Goal: Task Accomplishment & Management: Manage account settings

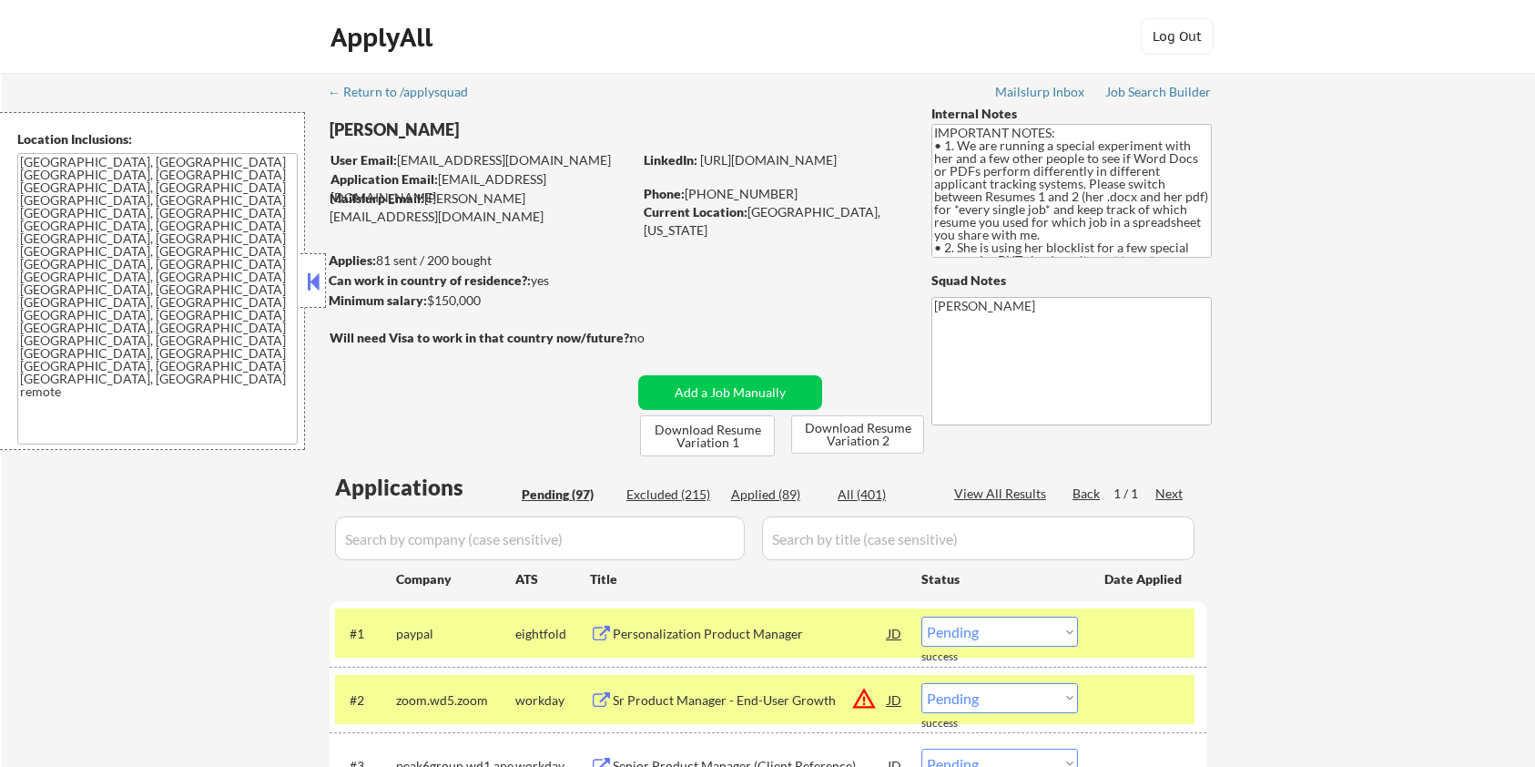
select select ""pending""
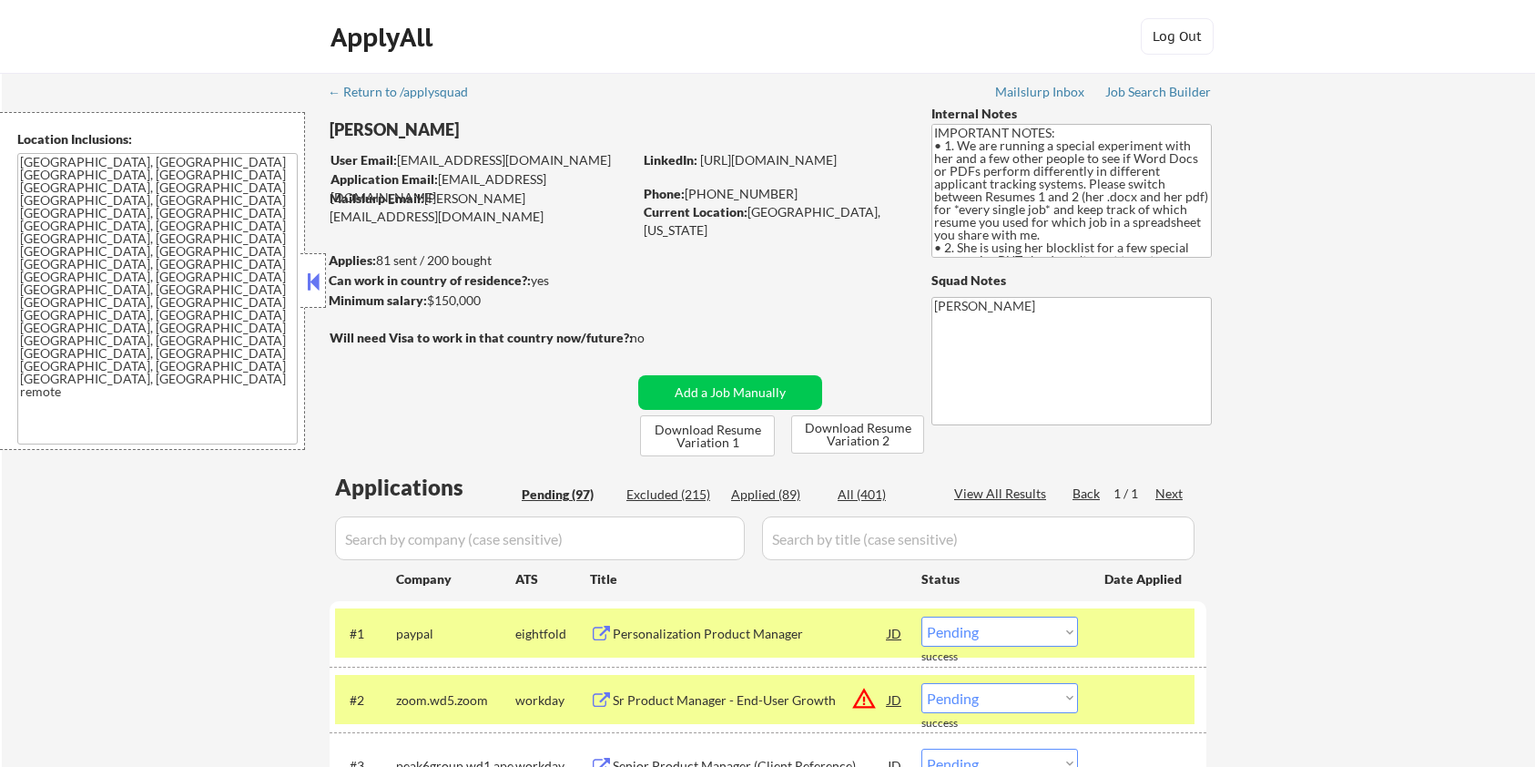
select select ""pending""
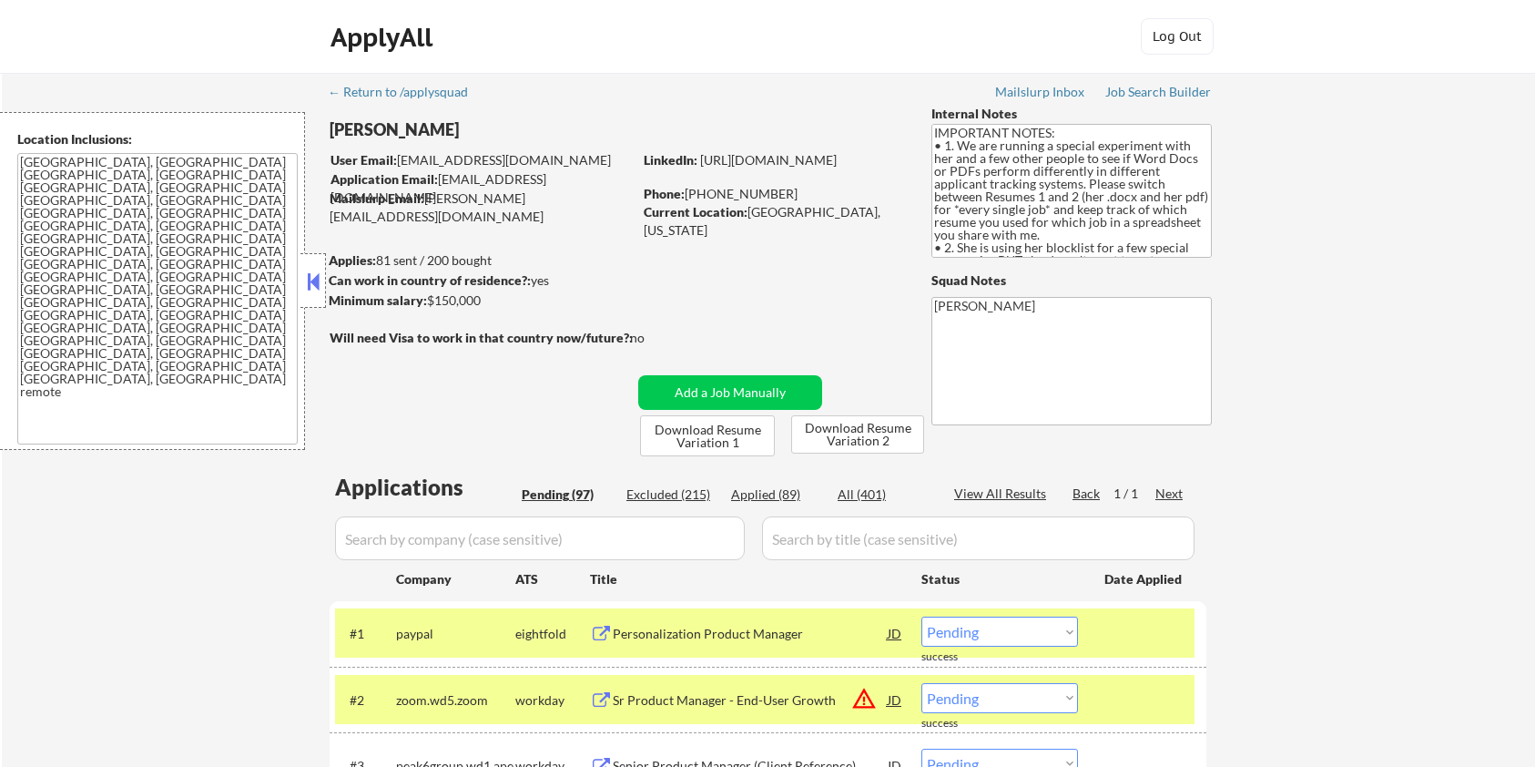
select select ""pending""
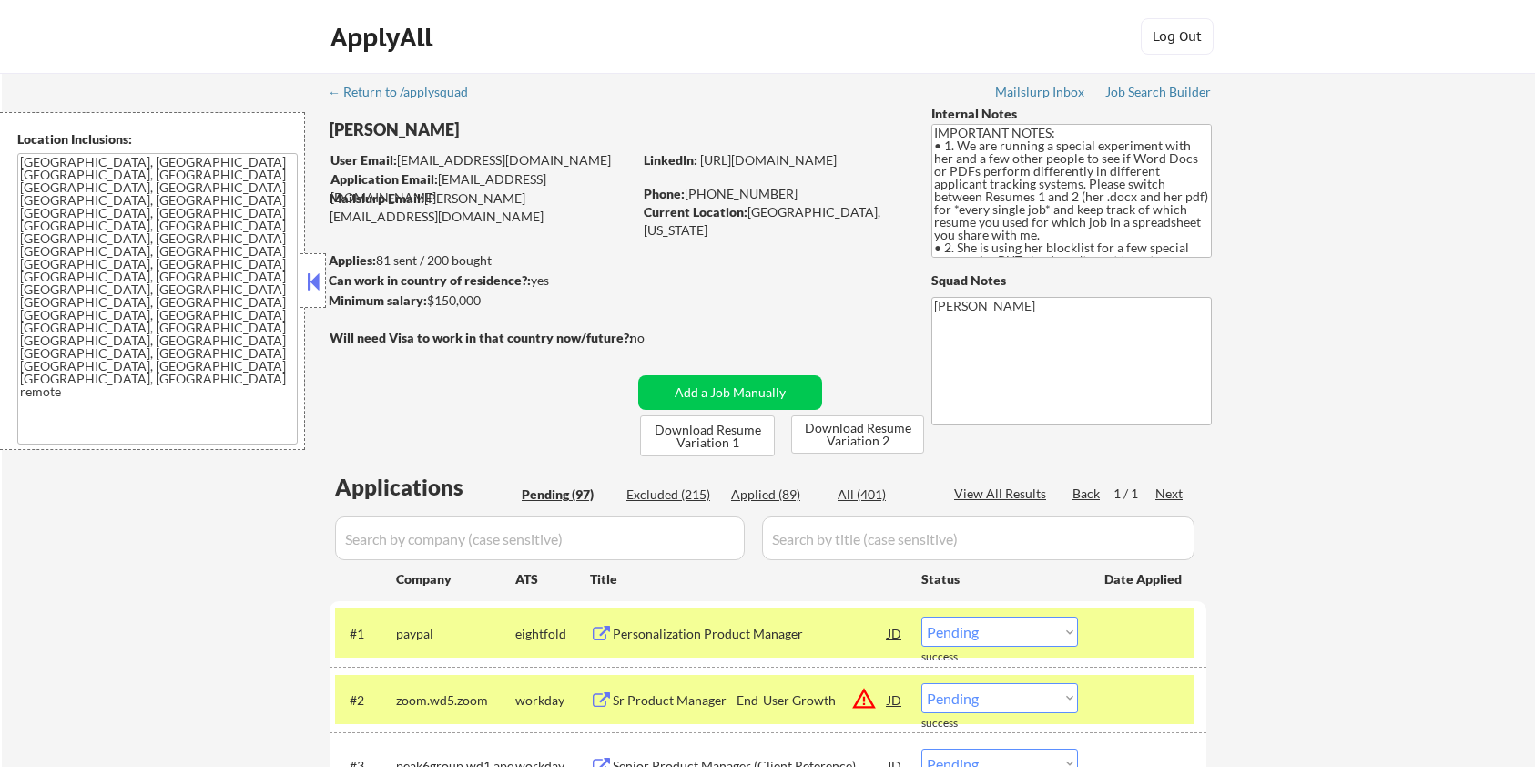
select select ""pending""
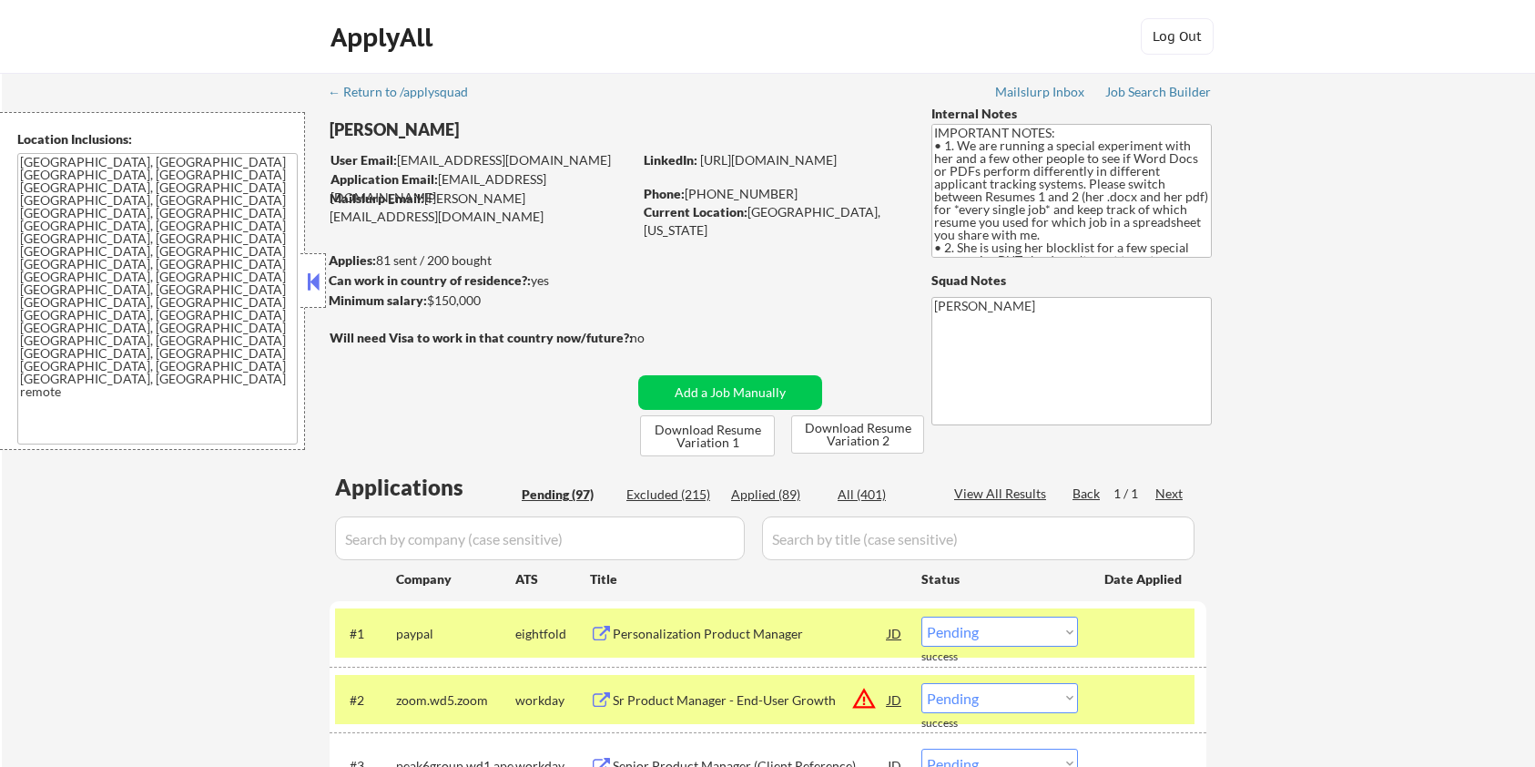
select select ""pending""
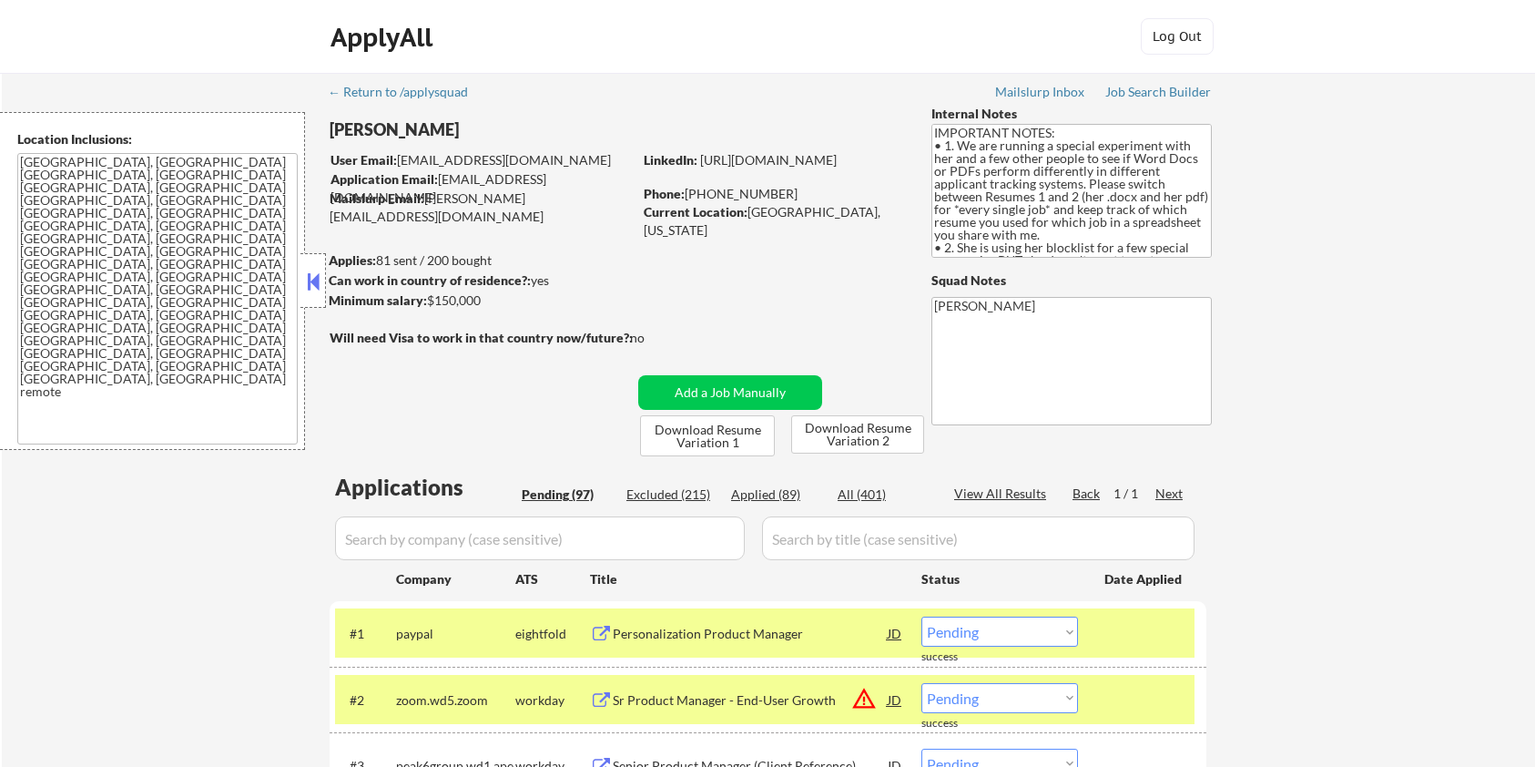
select select ""pending""
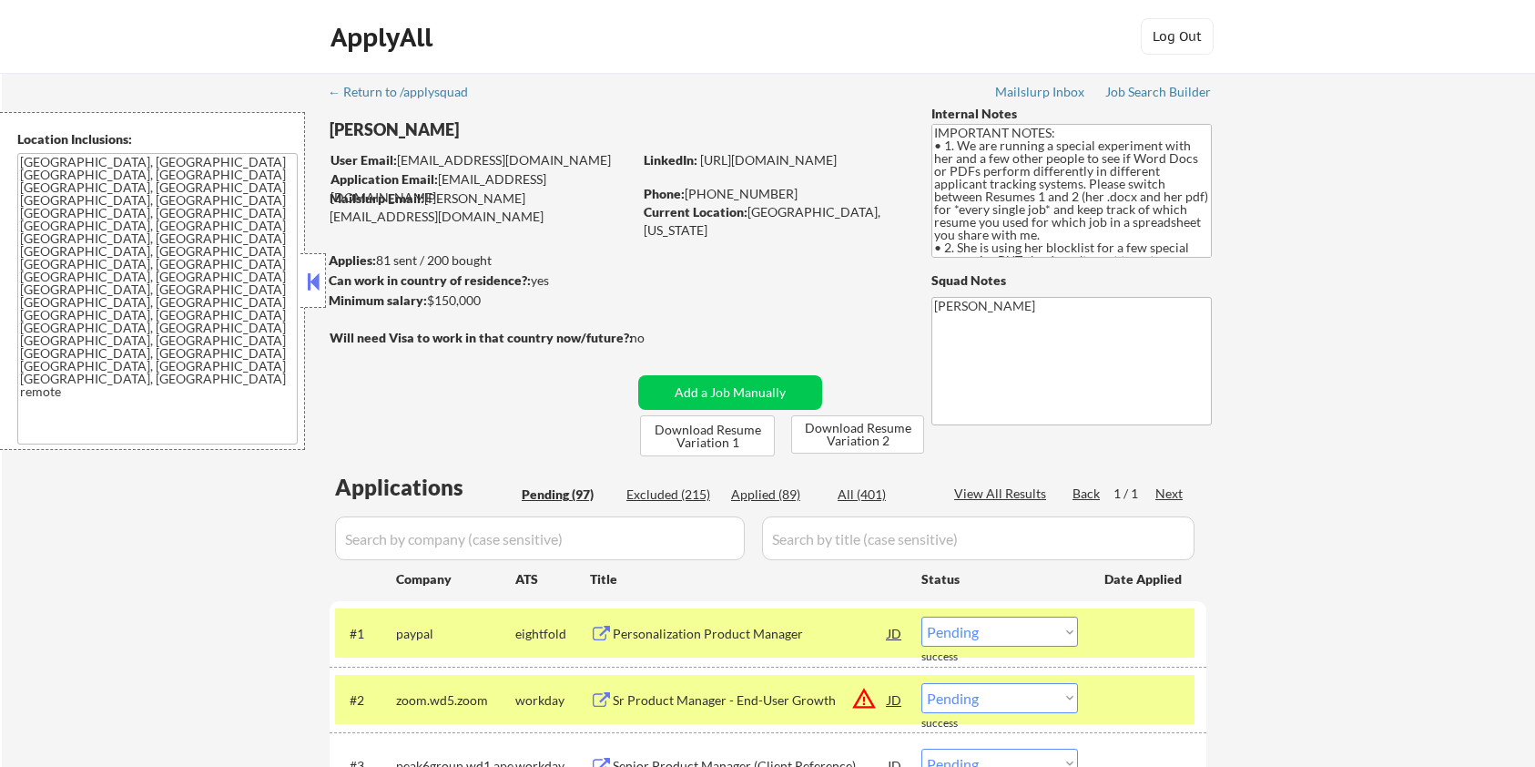
select select ""pending""
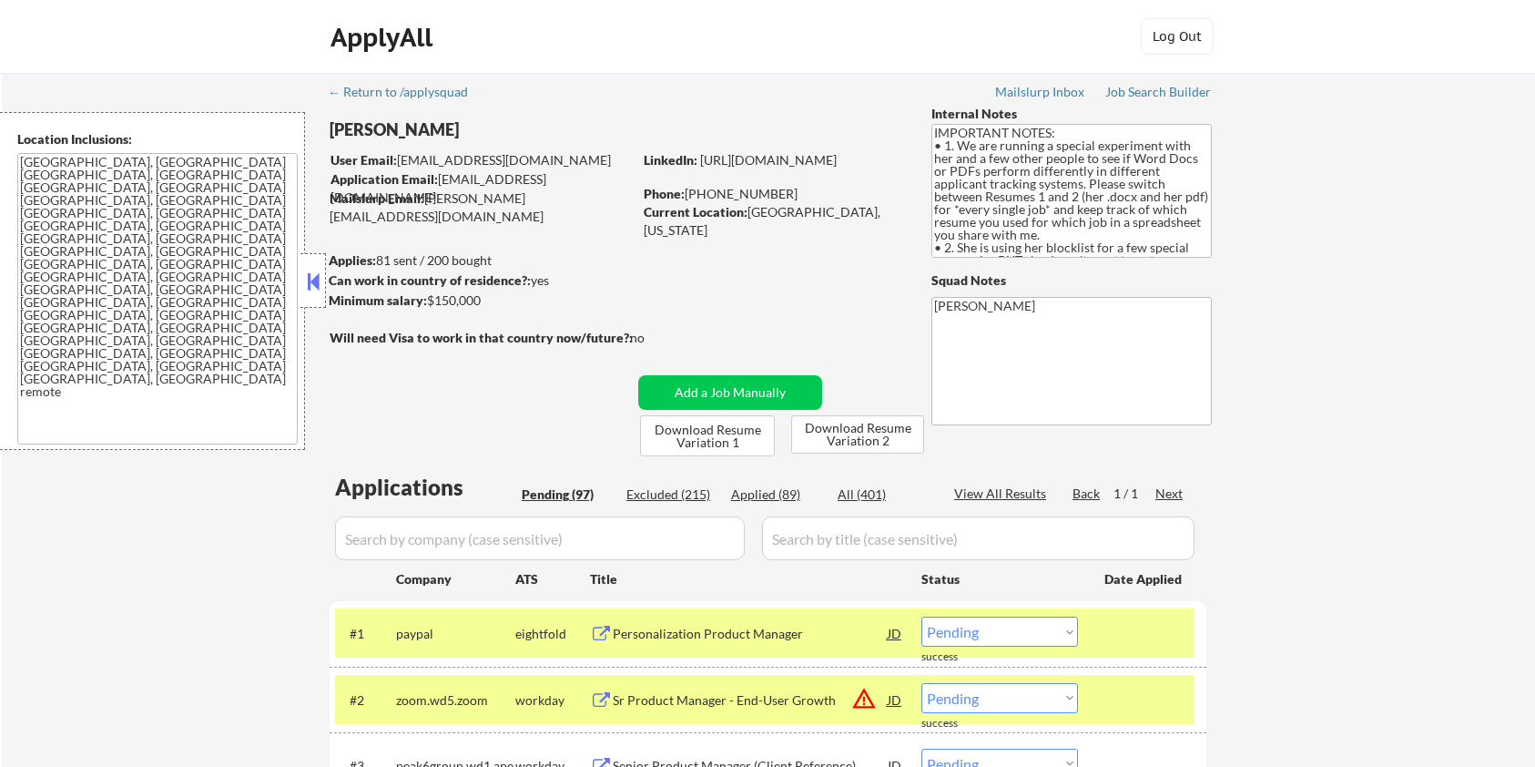
select select ""pending""
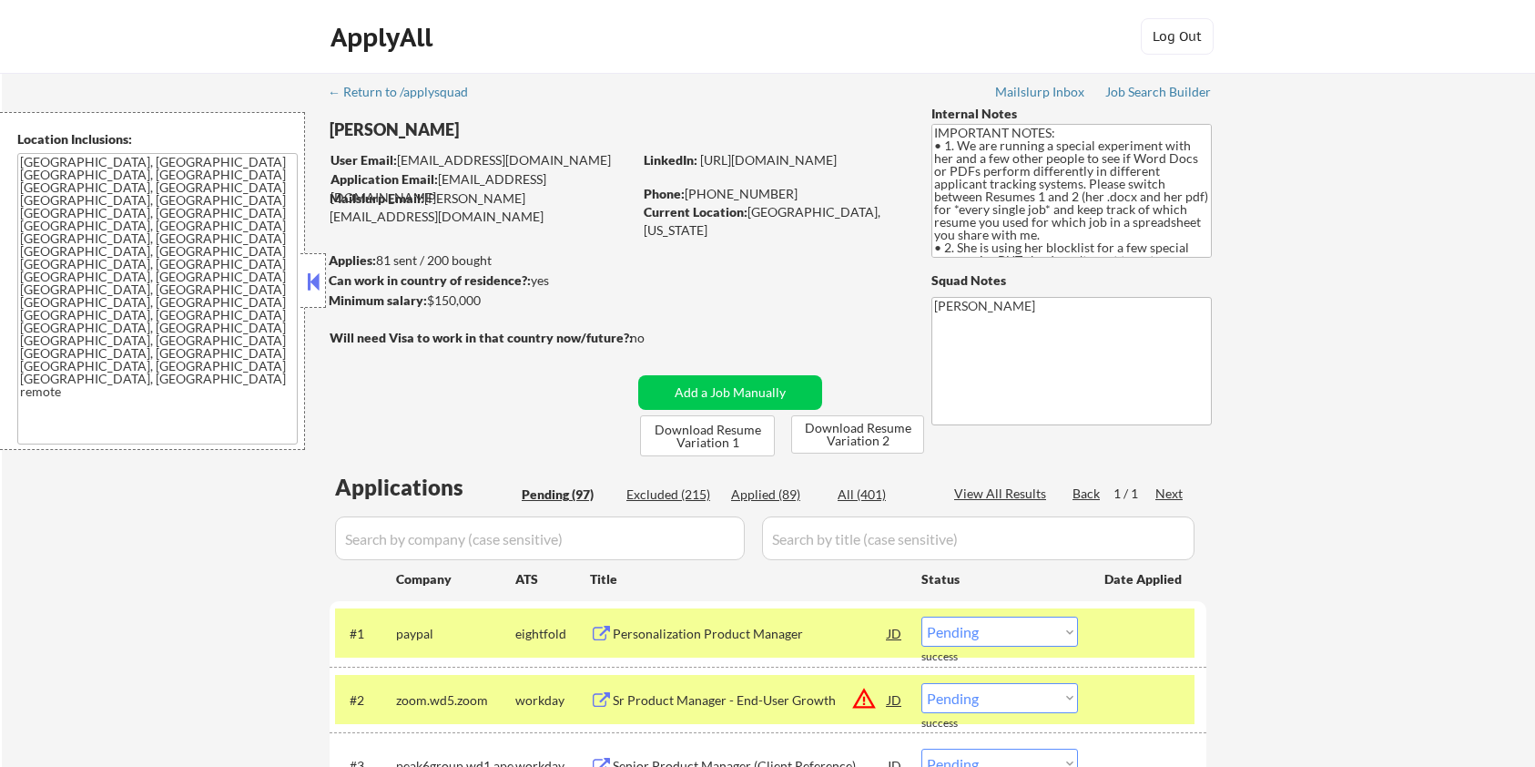
select select ""pending""
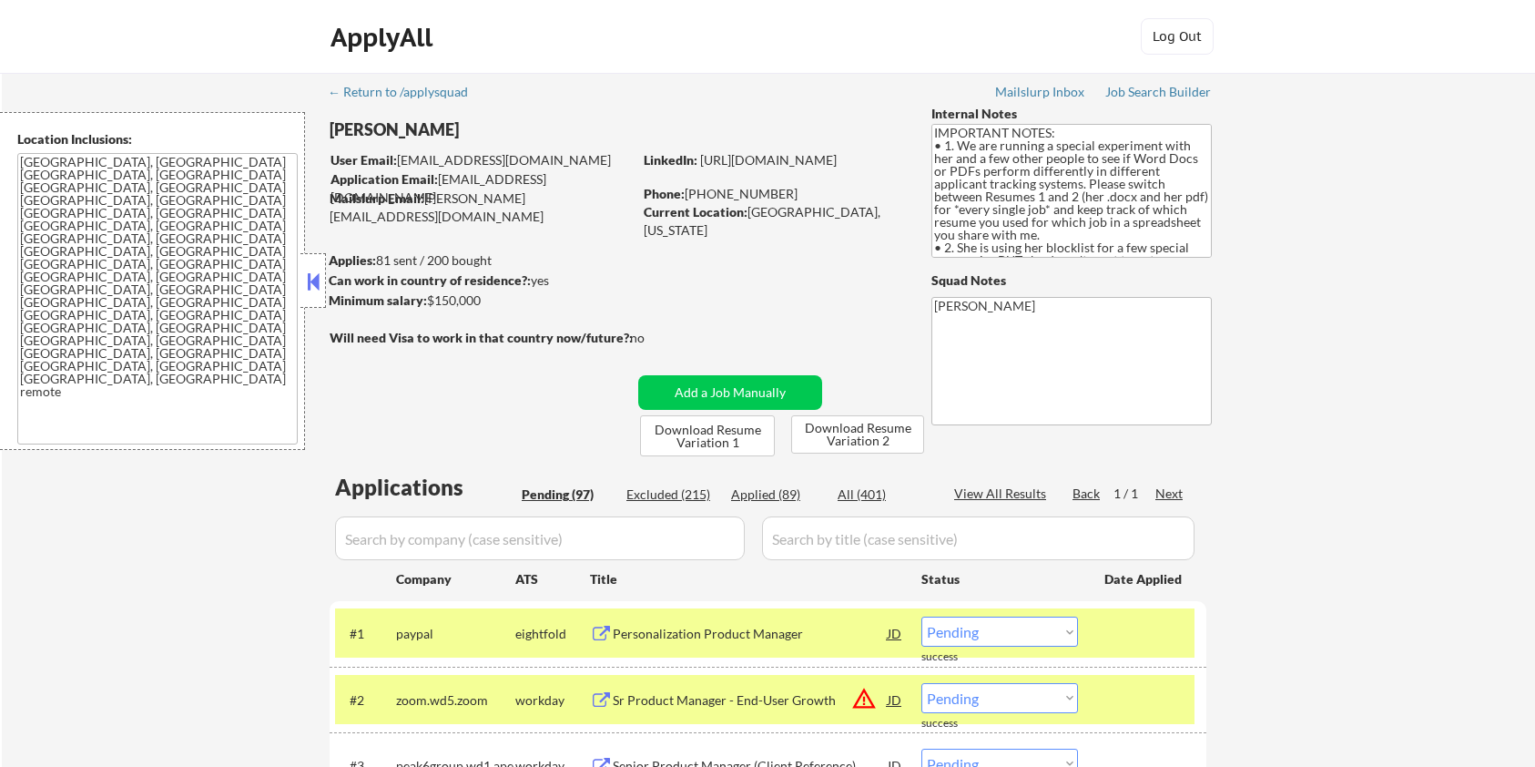
select select ""pending""
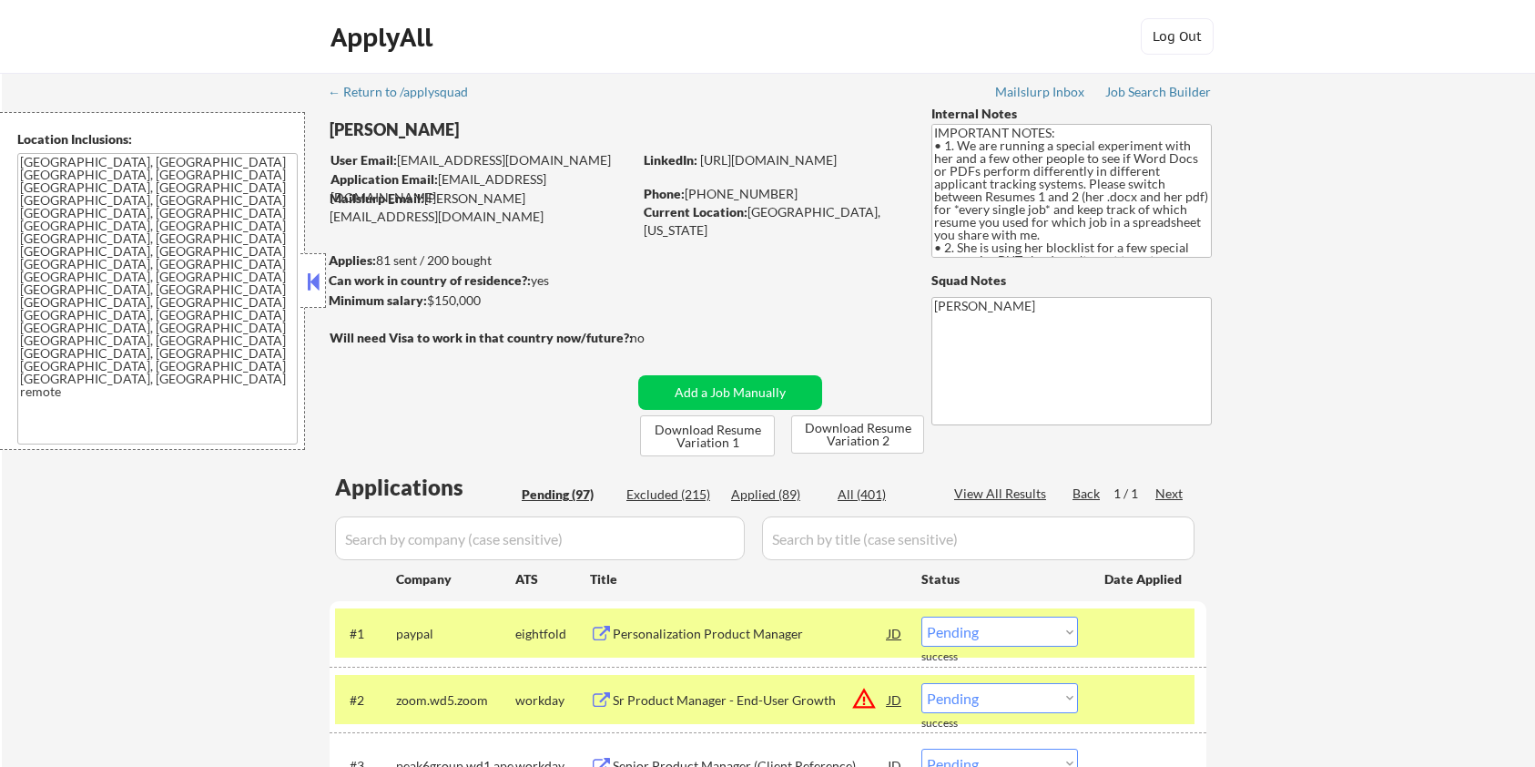
select select ""pending""
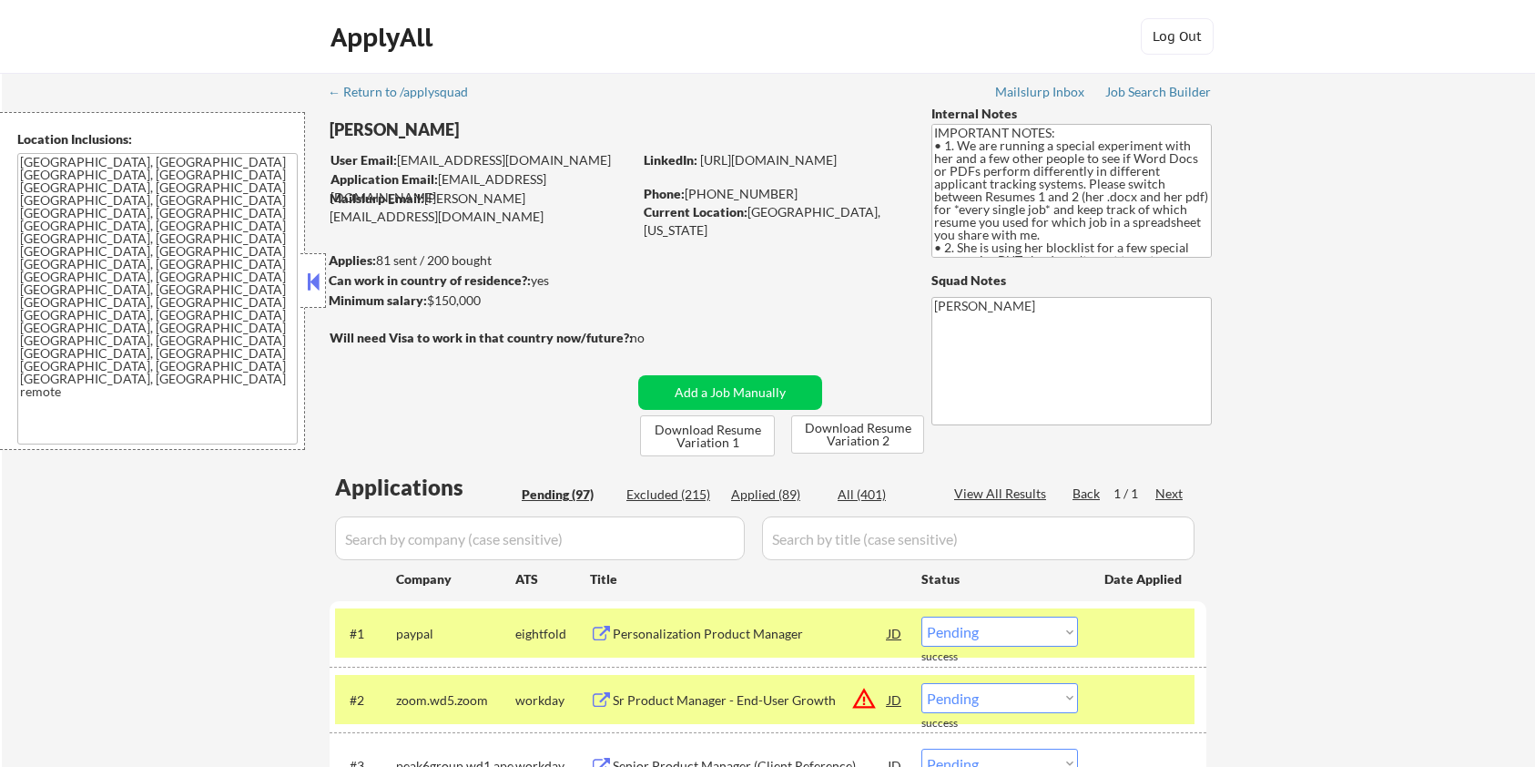
select select ""pending""
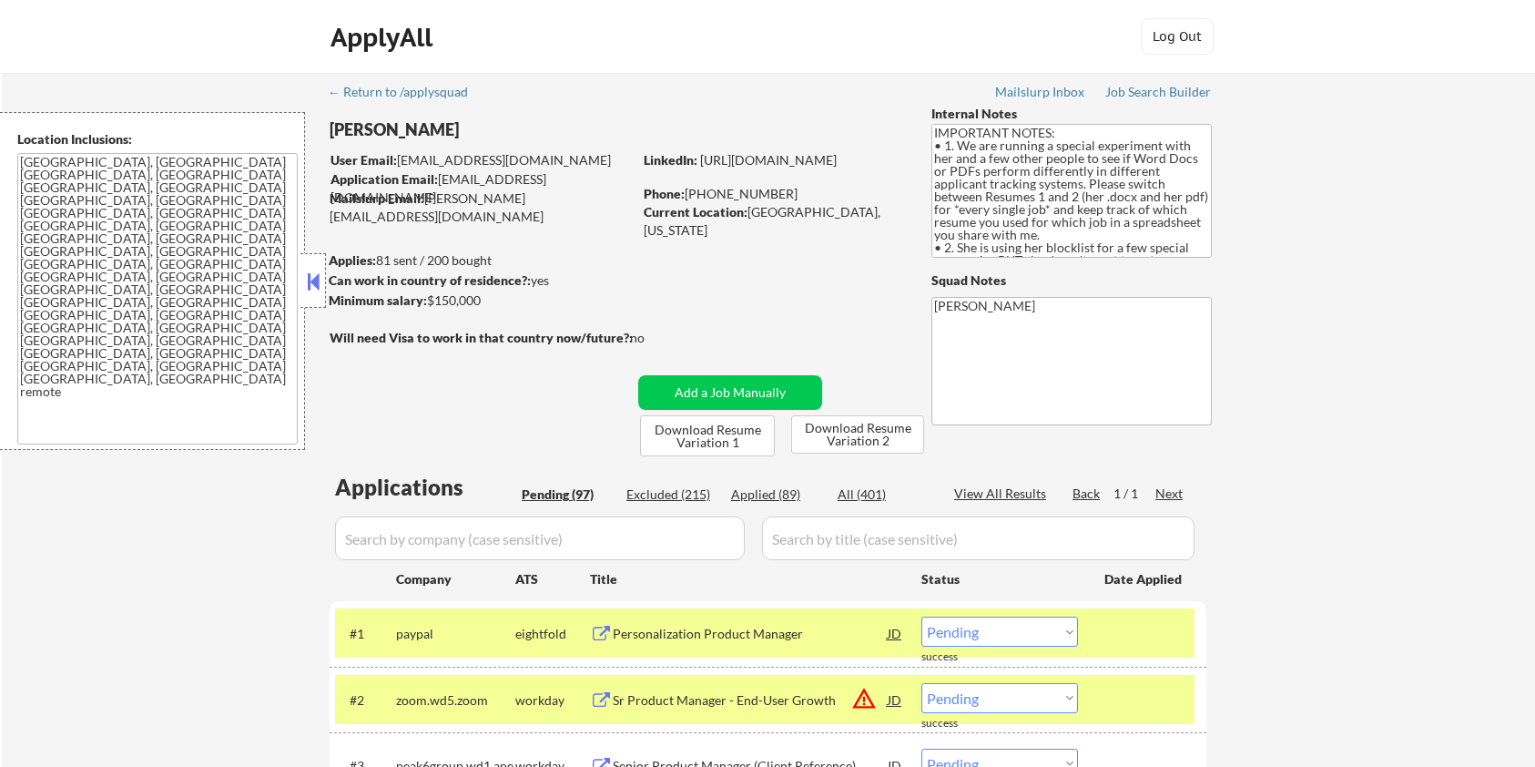
select select ""pending""
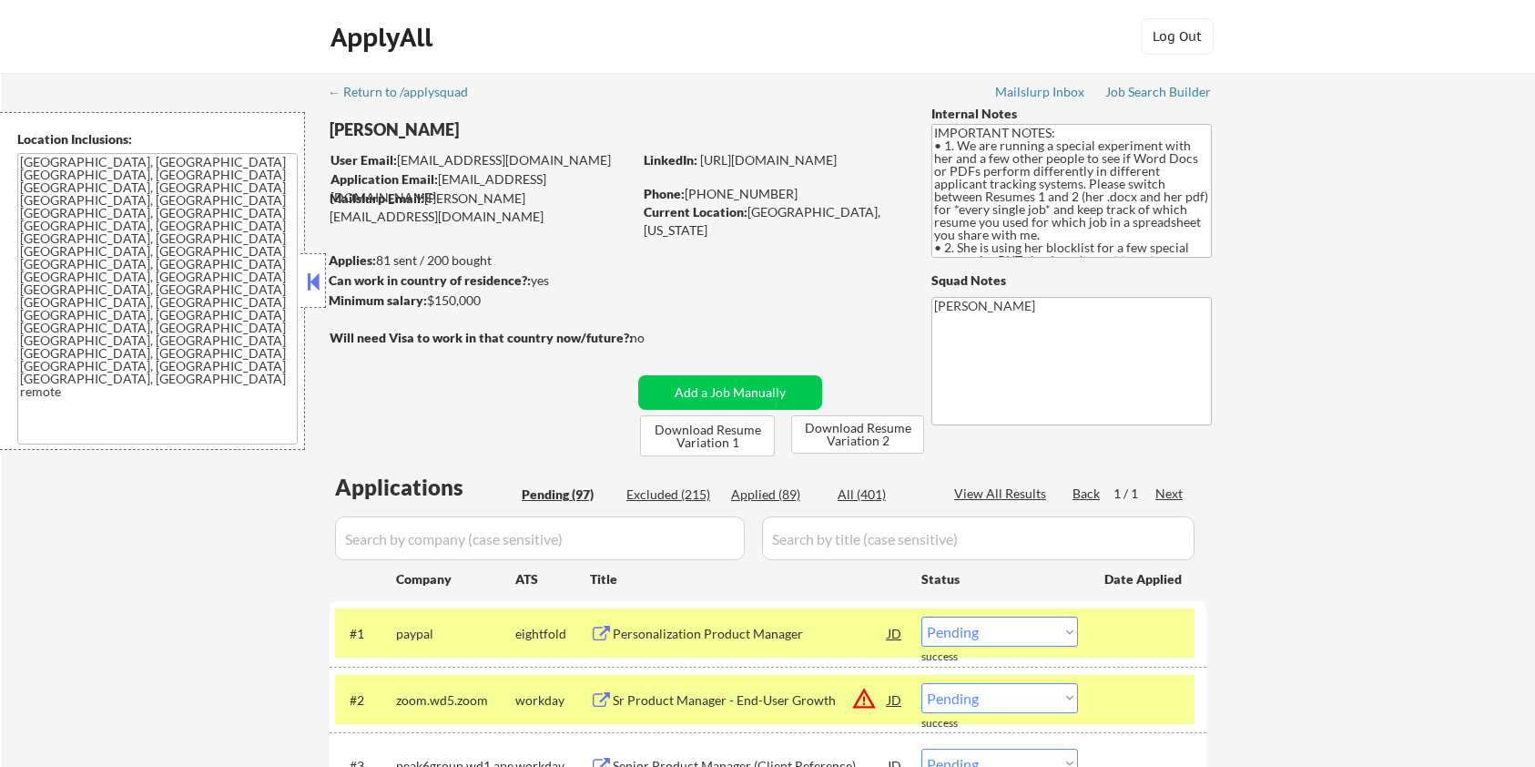
select select ""pending""
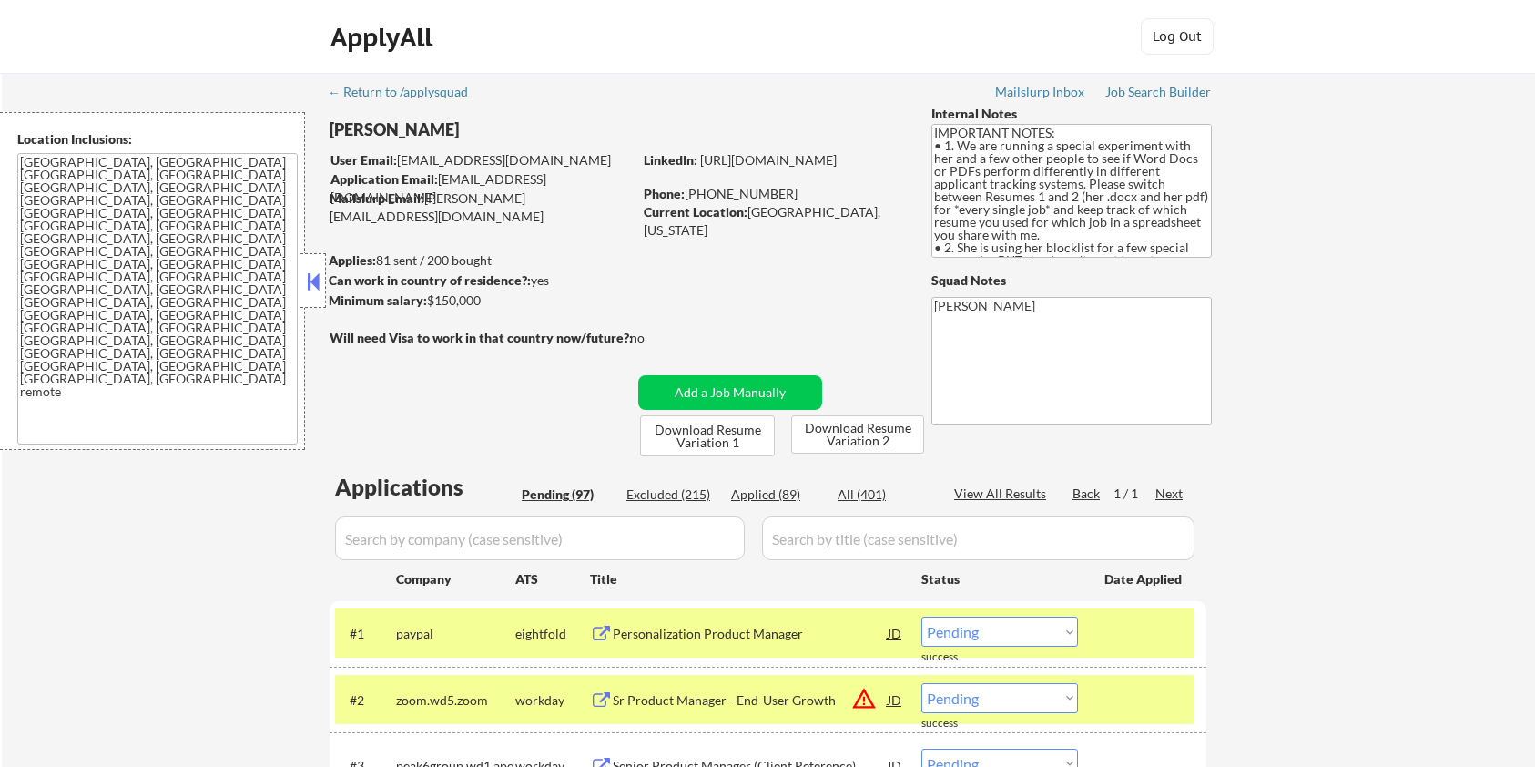
select select ""pending""
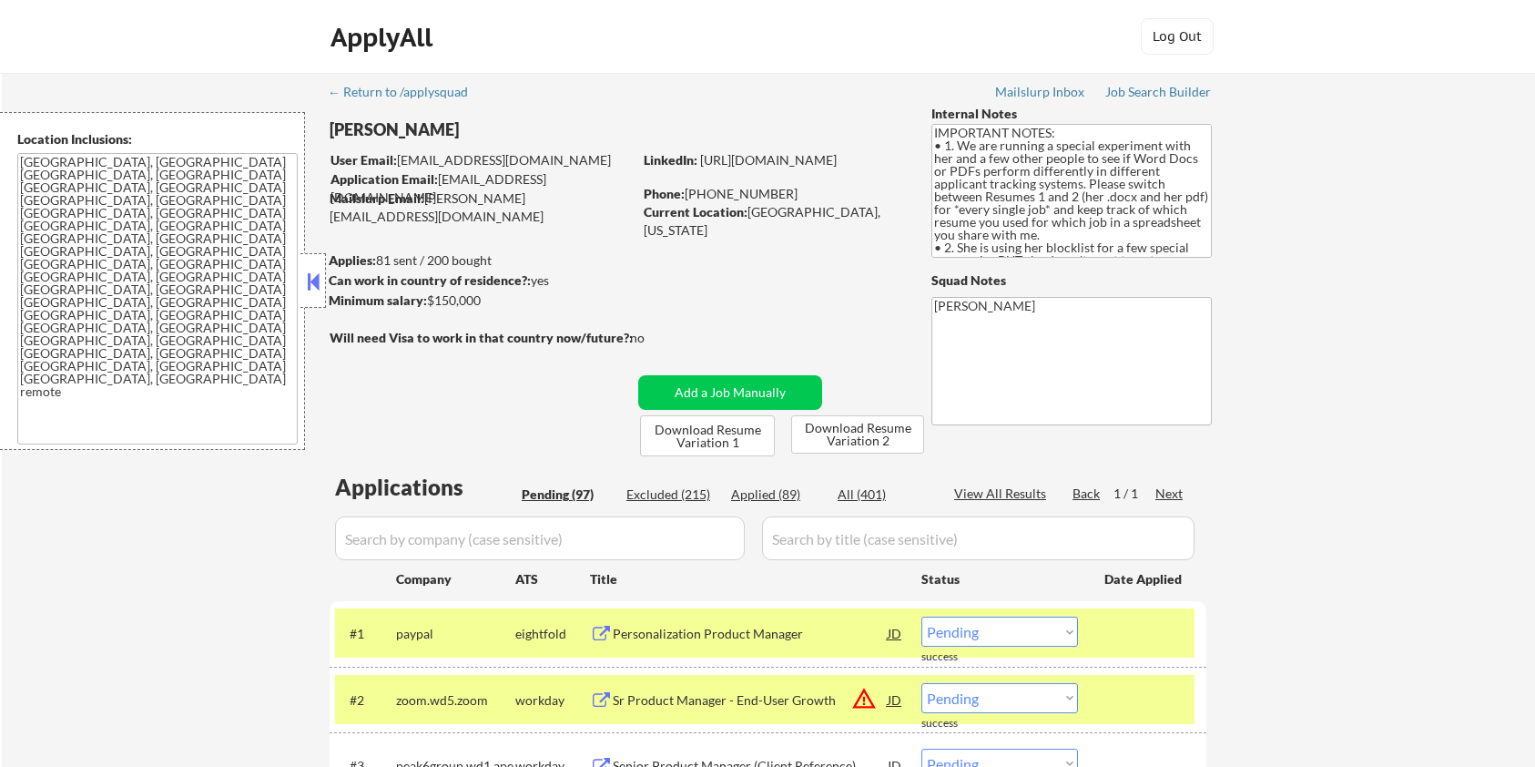
select select ""pending""
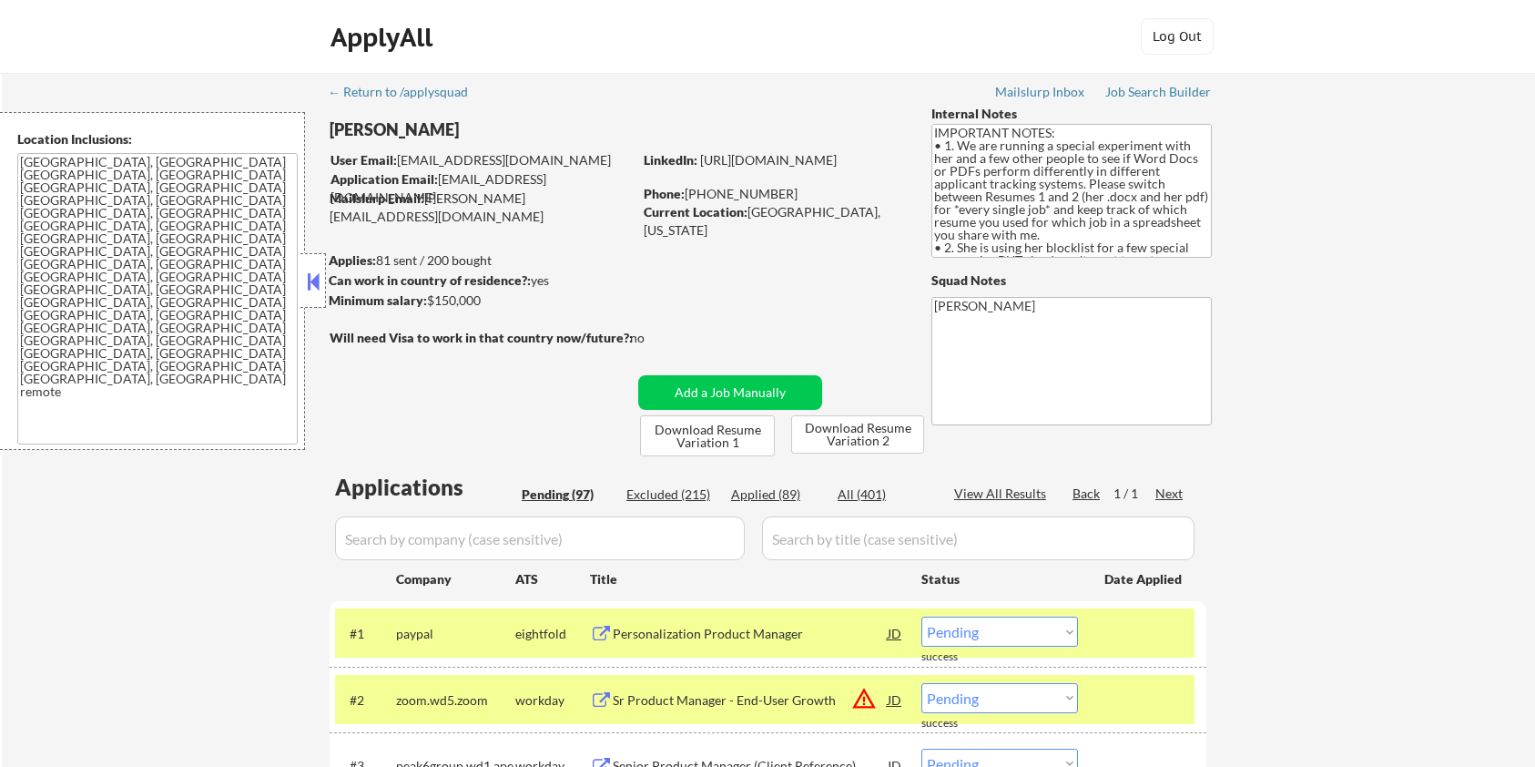
select select ""pending""
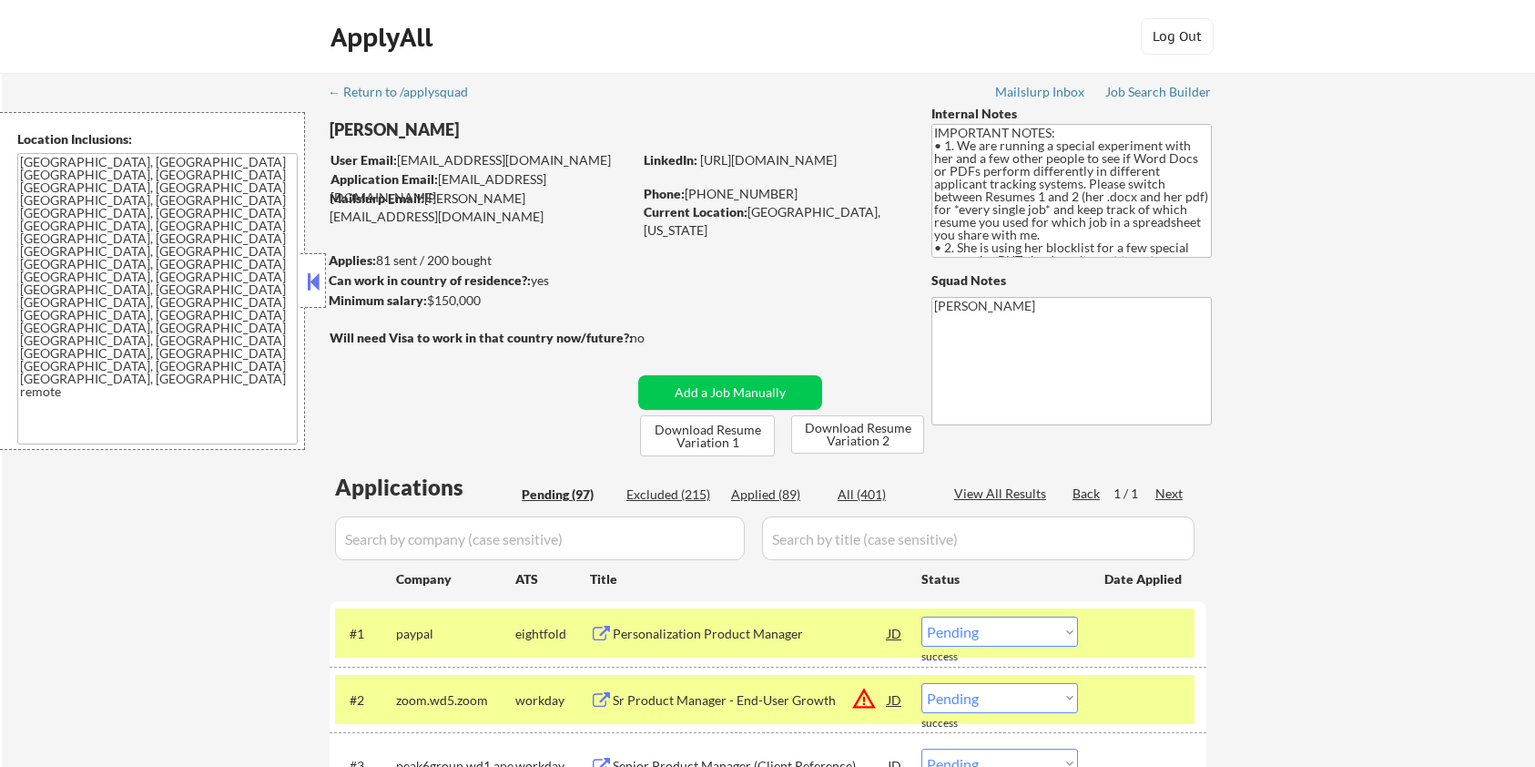
select select ""pending""
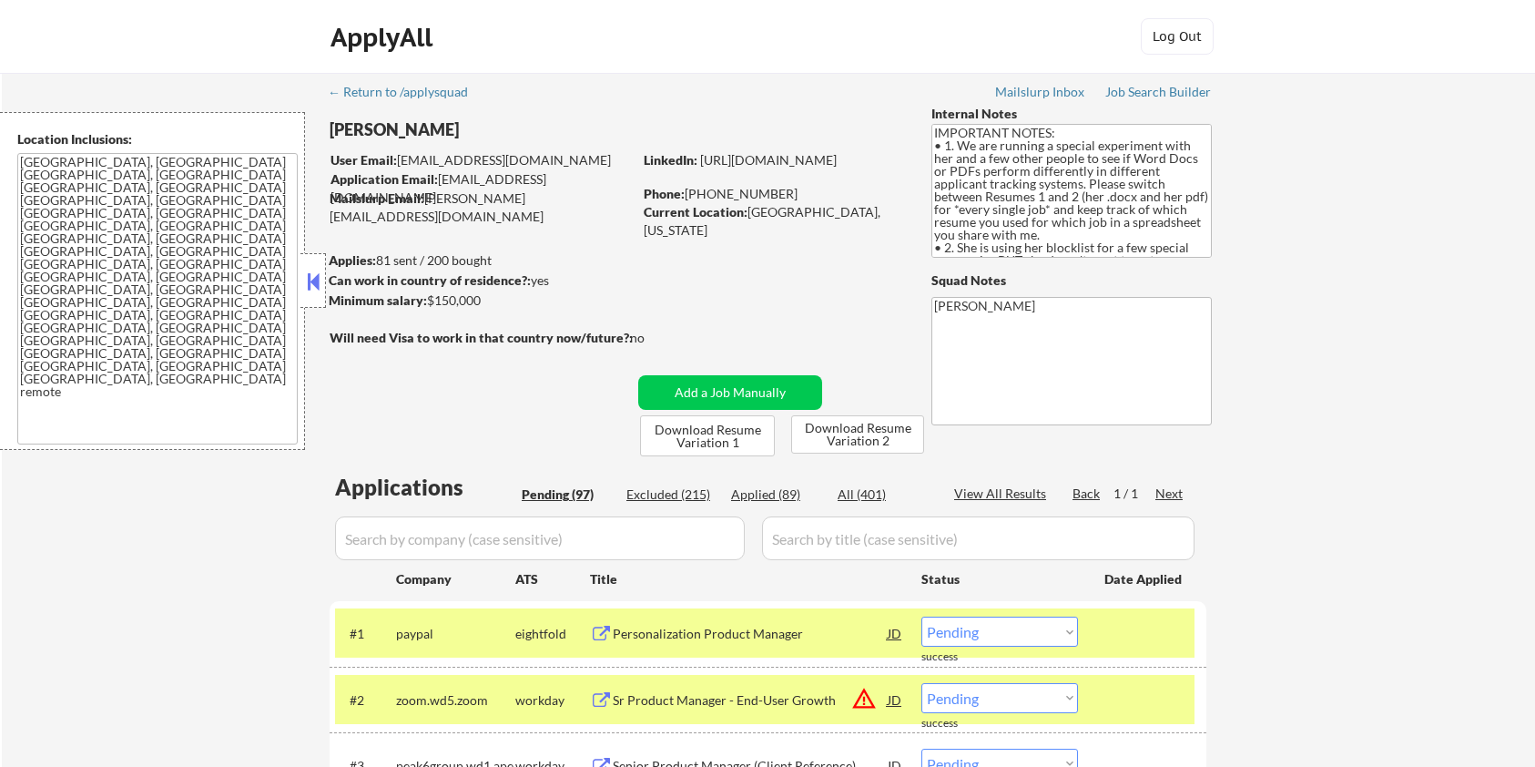
select select ""pending""
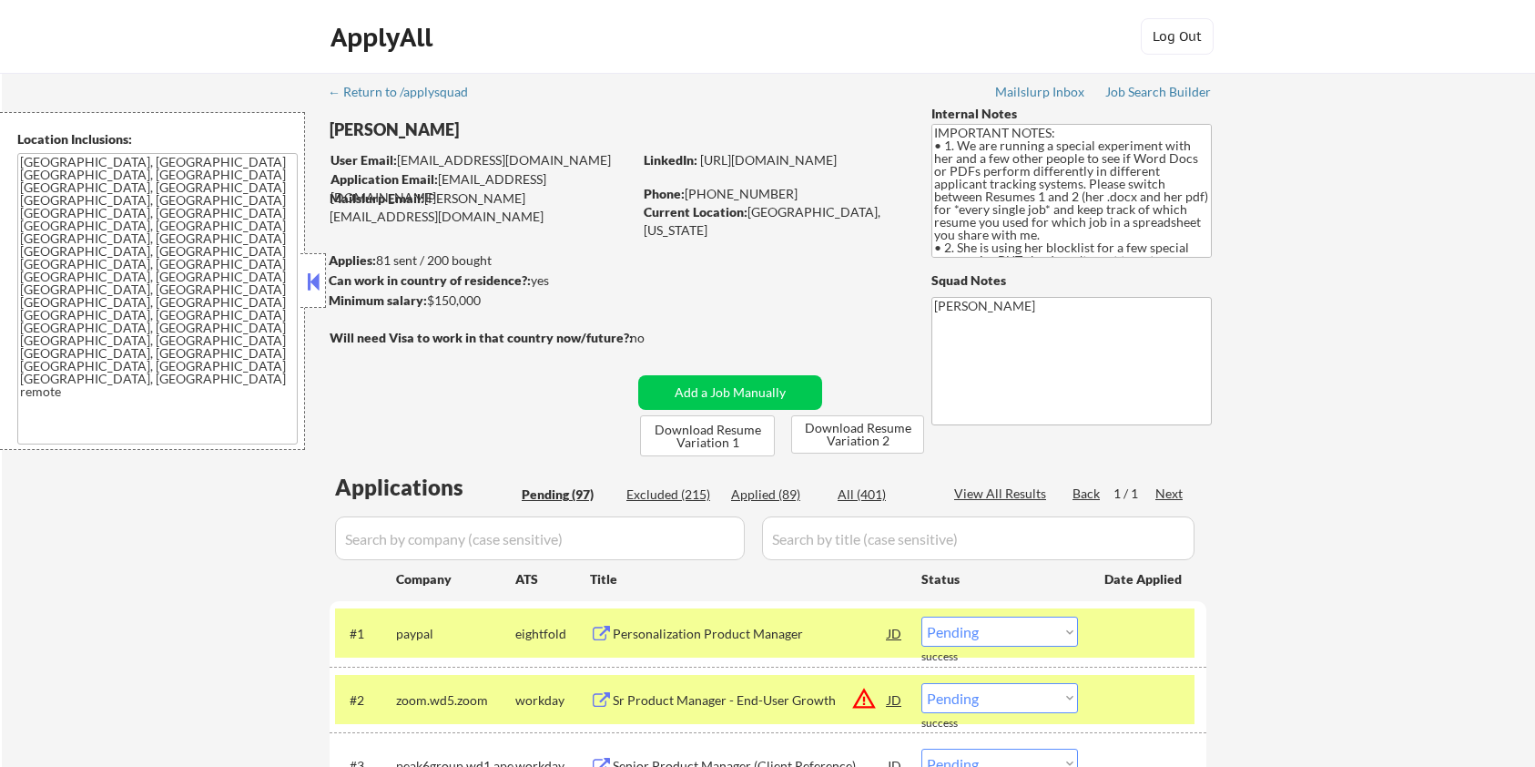
select select ""pending""
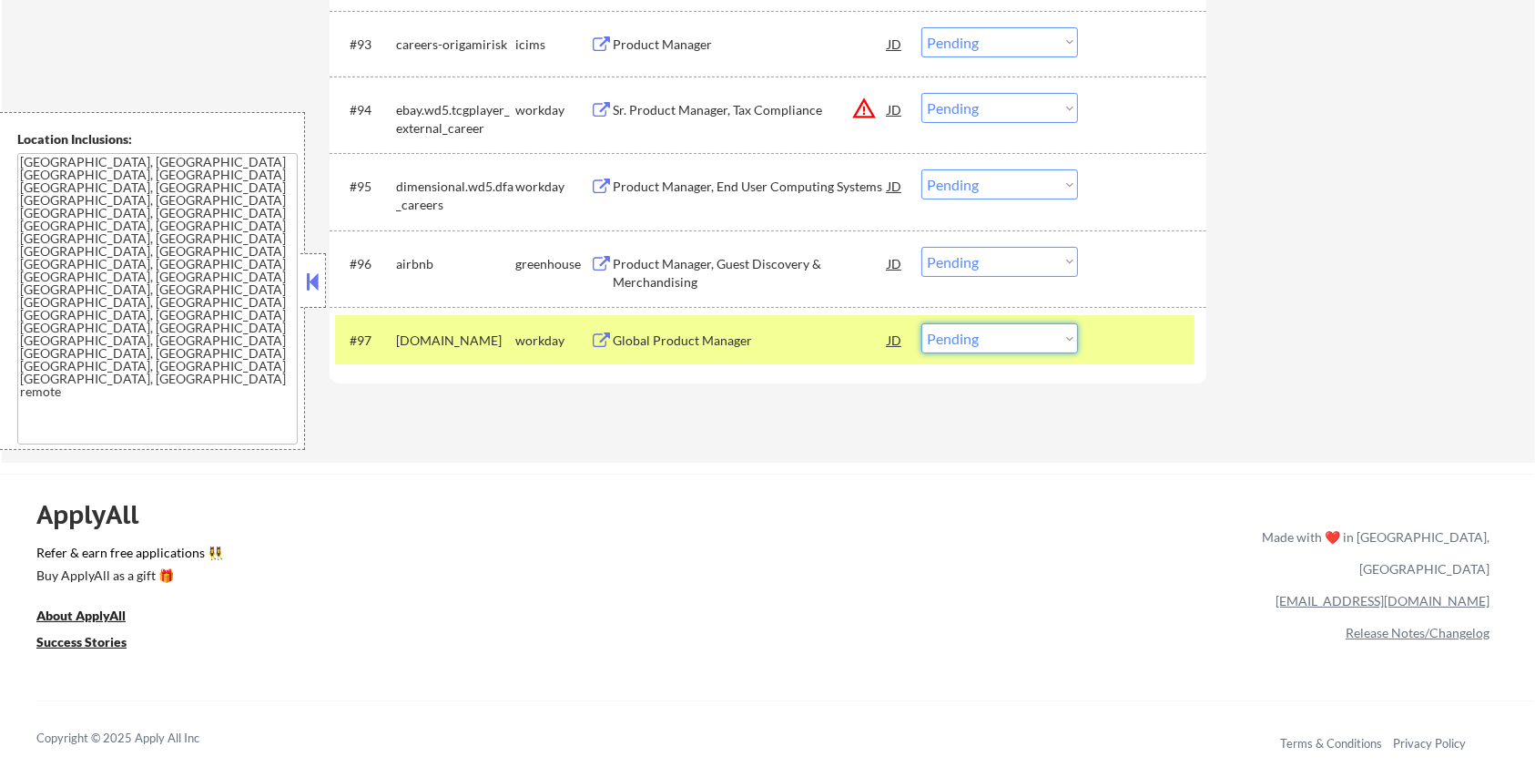
scroll to position [7163, 0]
select select ""excluded__bad_match_""
click at [922, 323] on select "Choose an option... Pending Applied Excluded (Questions) Excluded (Expired) Exc…" at bounding box center [1000, 338] width 157 height 30
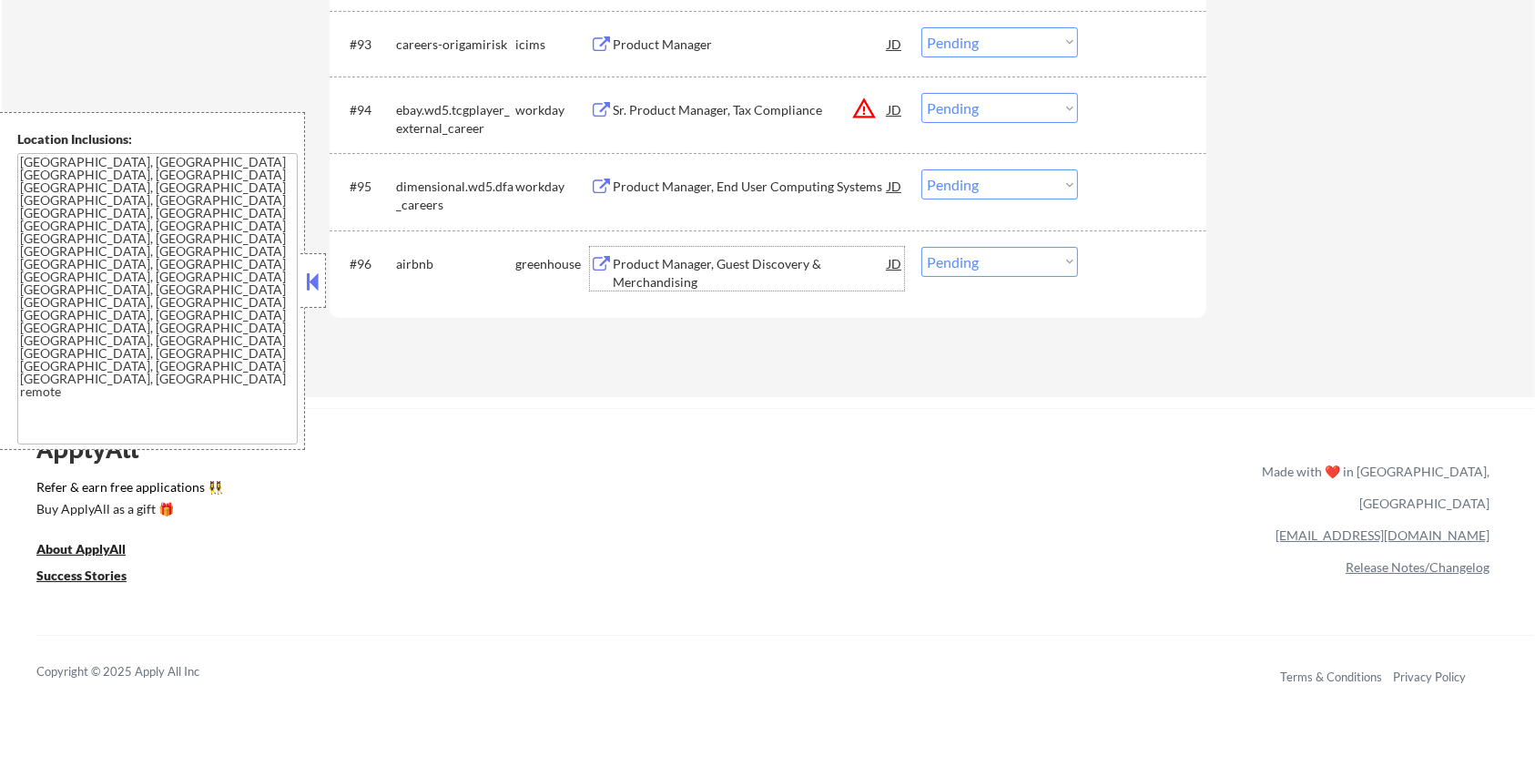
click at [631, 265] on div "Product Manager, Guest Discovery & Merchandising" at bounding box center [750, 273] width 275 height 36
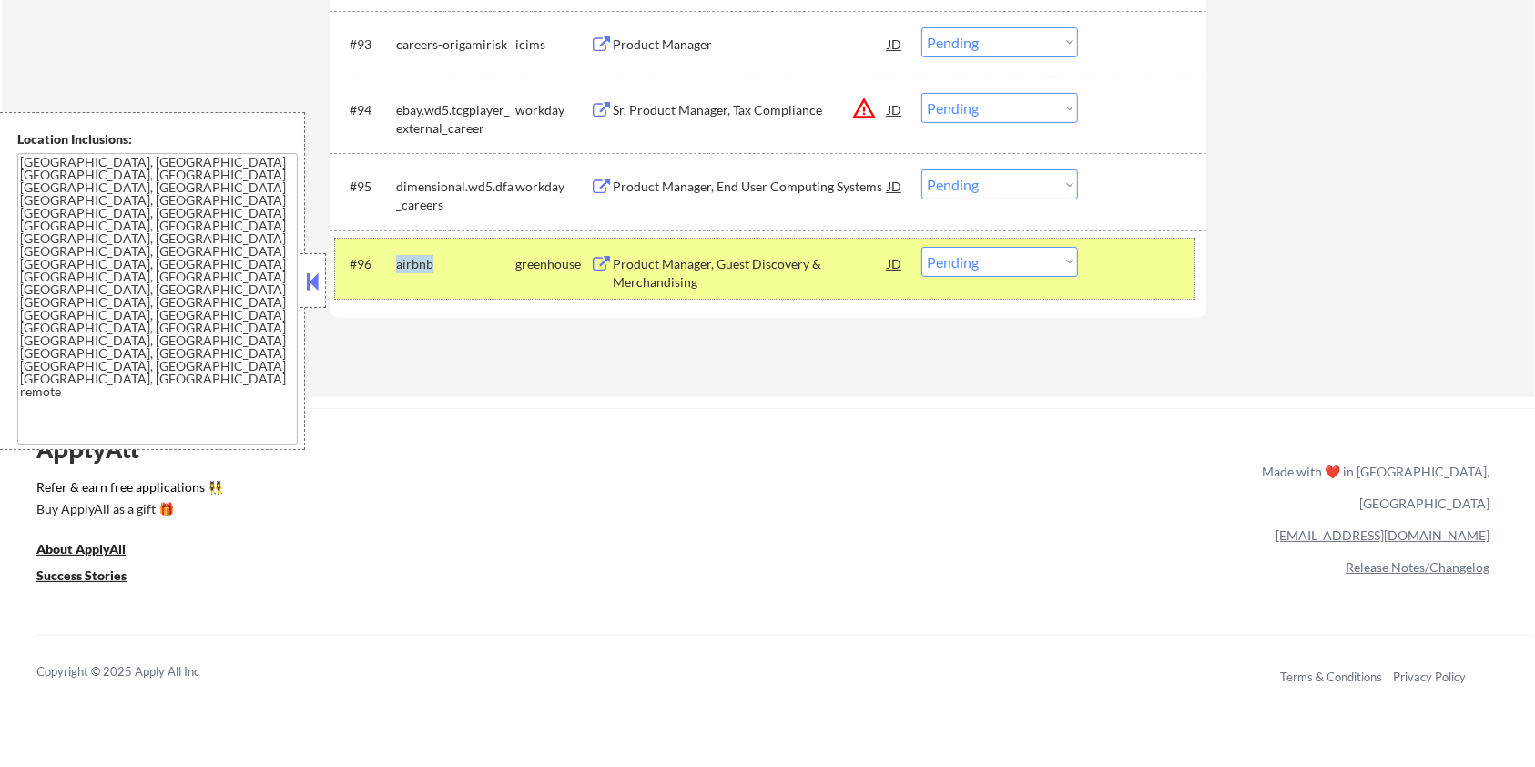
drag, startPoint x: 444, startPoint y: 264, endPoint x: 398, endPoint y: 271, distance: 47.0
click at [398, 271] on div "airbnb" at bounding box center [455, 264] width 119 height 18
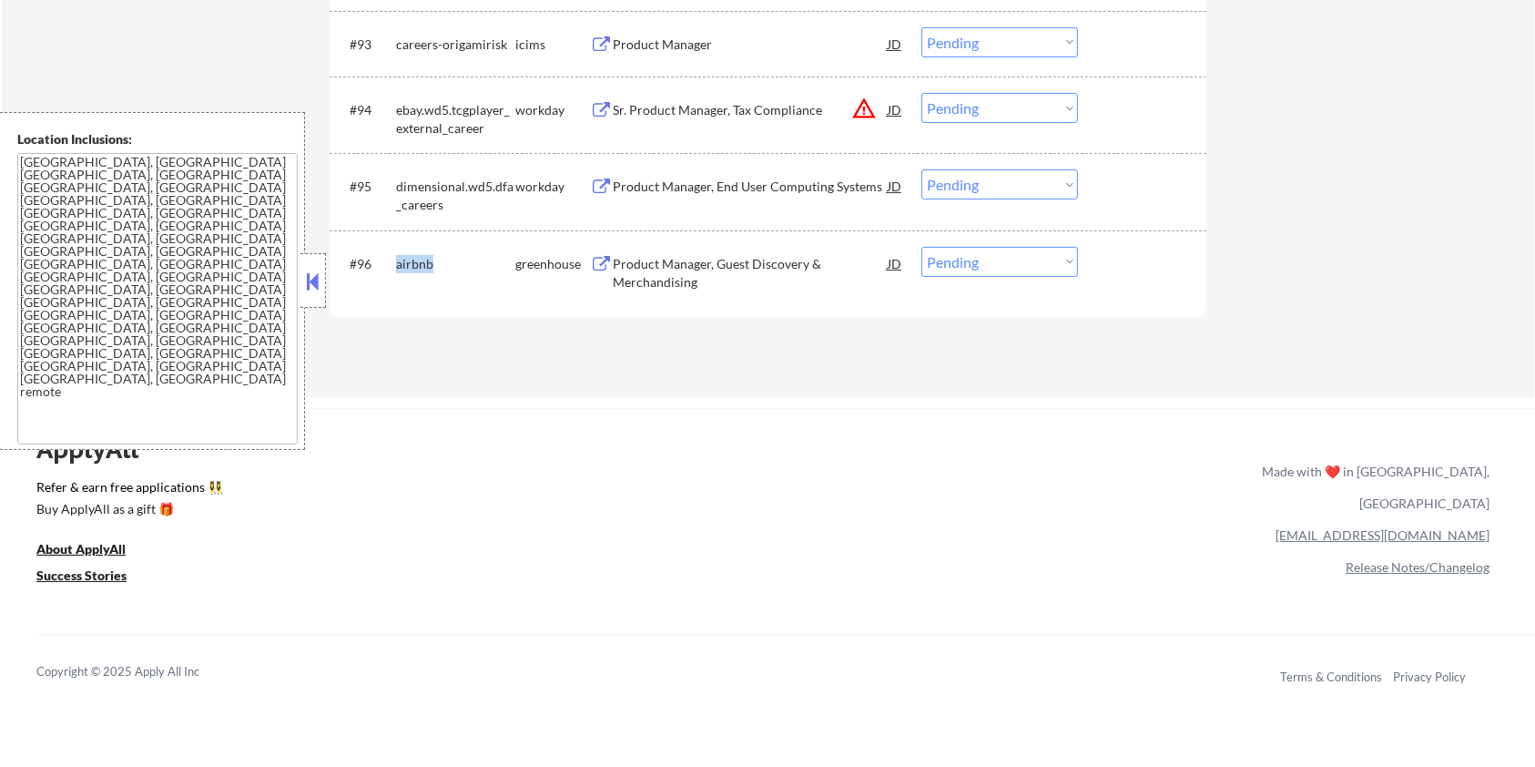
copy div "airbnb"
click at [444, 257] on div "airbnb" at bounding box center [455, 264] width 119 height 18
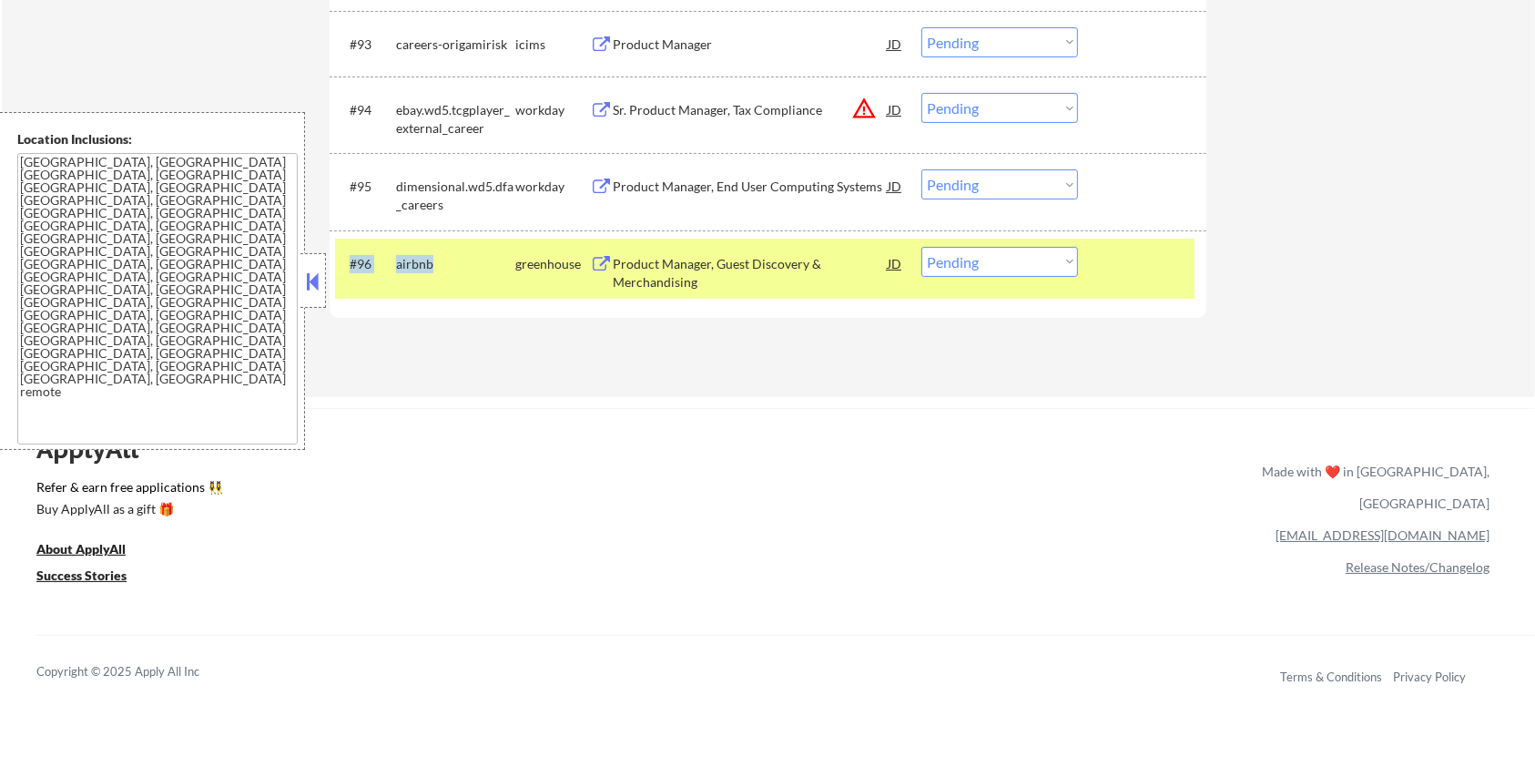
drag, startPoint x: 444, startPoint y: 257, endPoint x: 386, endPoint y: 258, distance: 58.3
click at [386, 258] on div "#96 airbnb greenhouse Product Manager, Guest Discovery & Merchandising JD Choos…" at bounding box center [765, 269] width 860 height 60
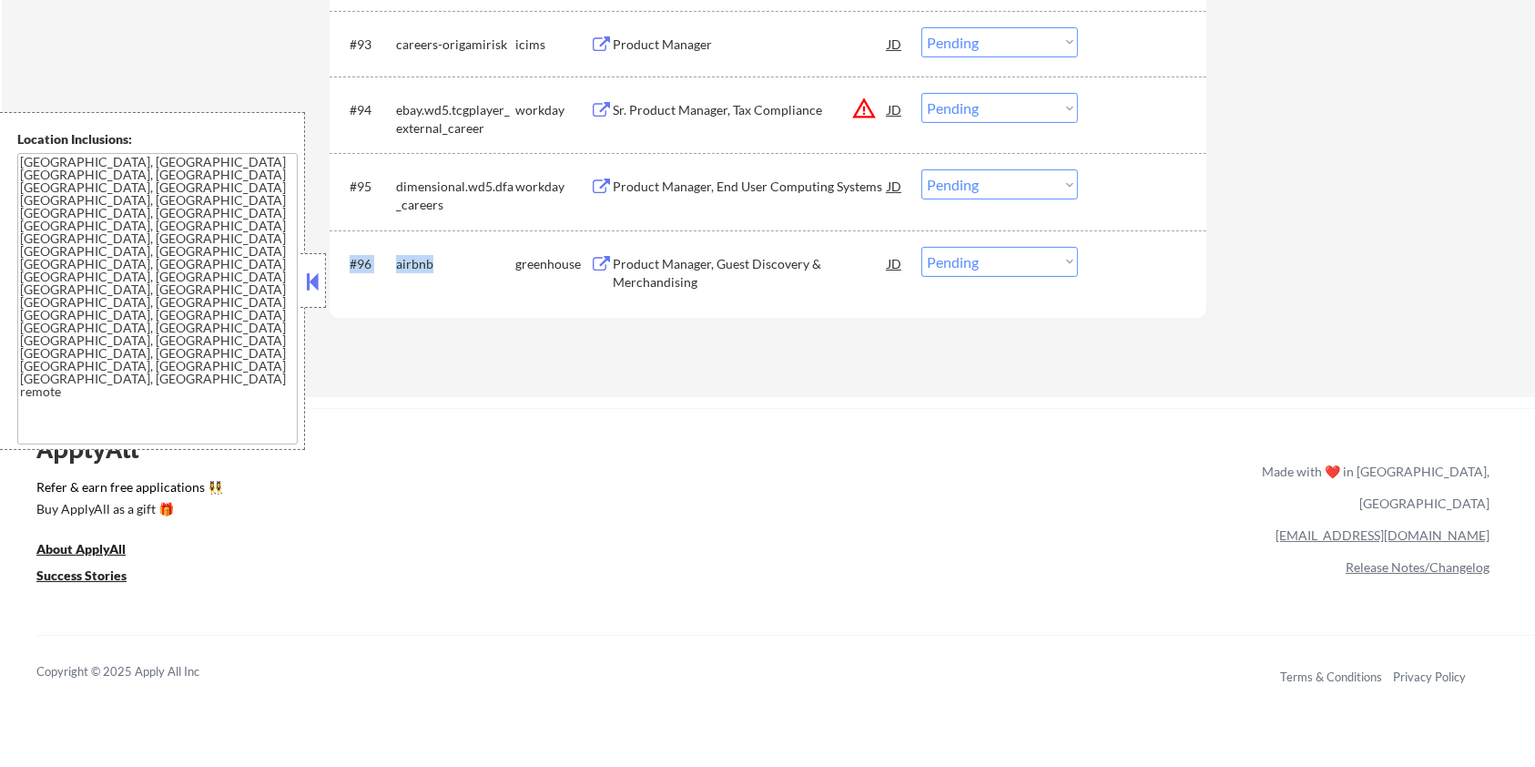
click at [424, 292] on div "#96 airbnb greenhouse Product Manager, Guest Discovery & Merchandising JD Choos…" at bounding box center [765, 269] width 860 height 60
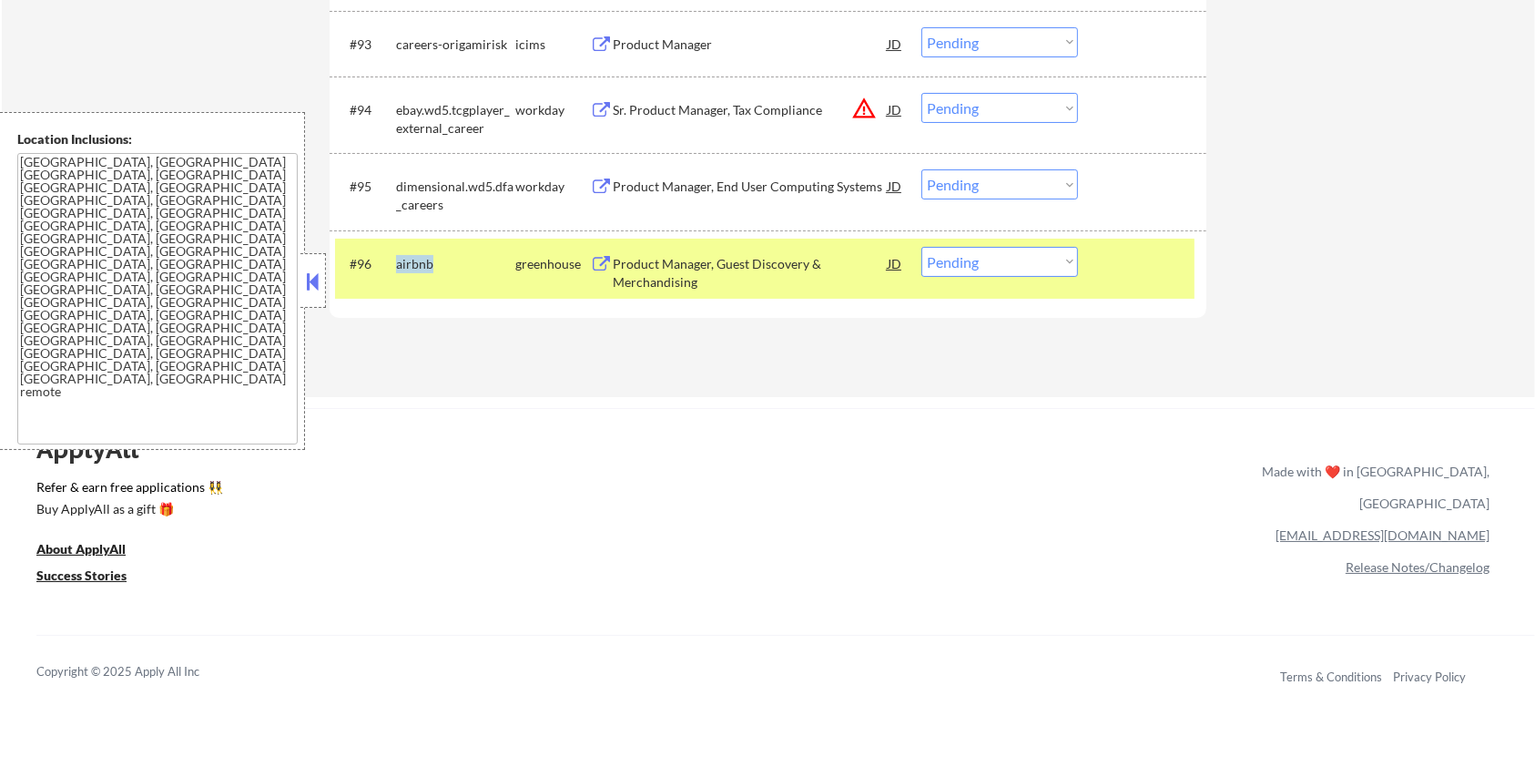
drag, startPoint x: 442, startPoint y: 261, endPoint x: 395, endPoint y: 256, distance: 46.8
click at [396, 256] on div "airbnb" at bounding box center [455, 264] width 119 height 18
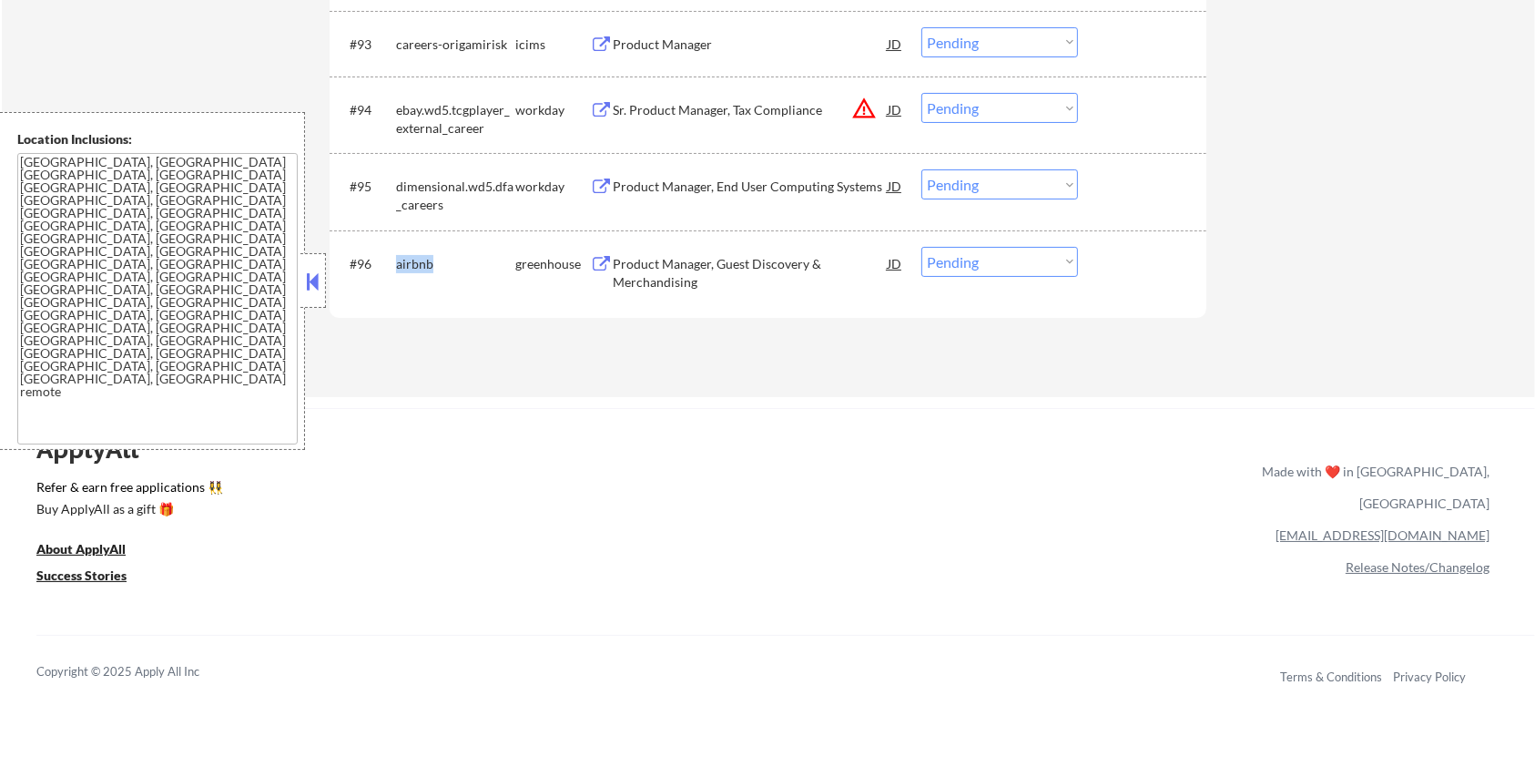
copy div "airbnb"
click at [993, 260] on select "Choose an option... Pending Applied Excluded (Questions) Excluded (Expired) Exc…" at bounding box center [1000, 262] width 157 height 30
select select ""applied""
click at [922, 247] on select "Choose an option... Pending Applied Excluded (Questions) Excluded (Expired) Exc…" at bounding box center [1000, 262] width 157 height 30
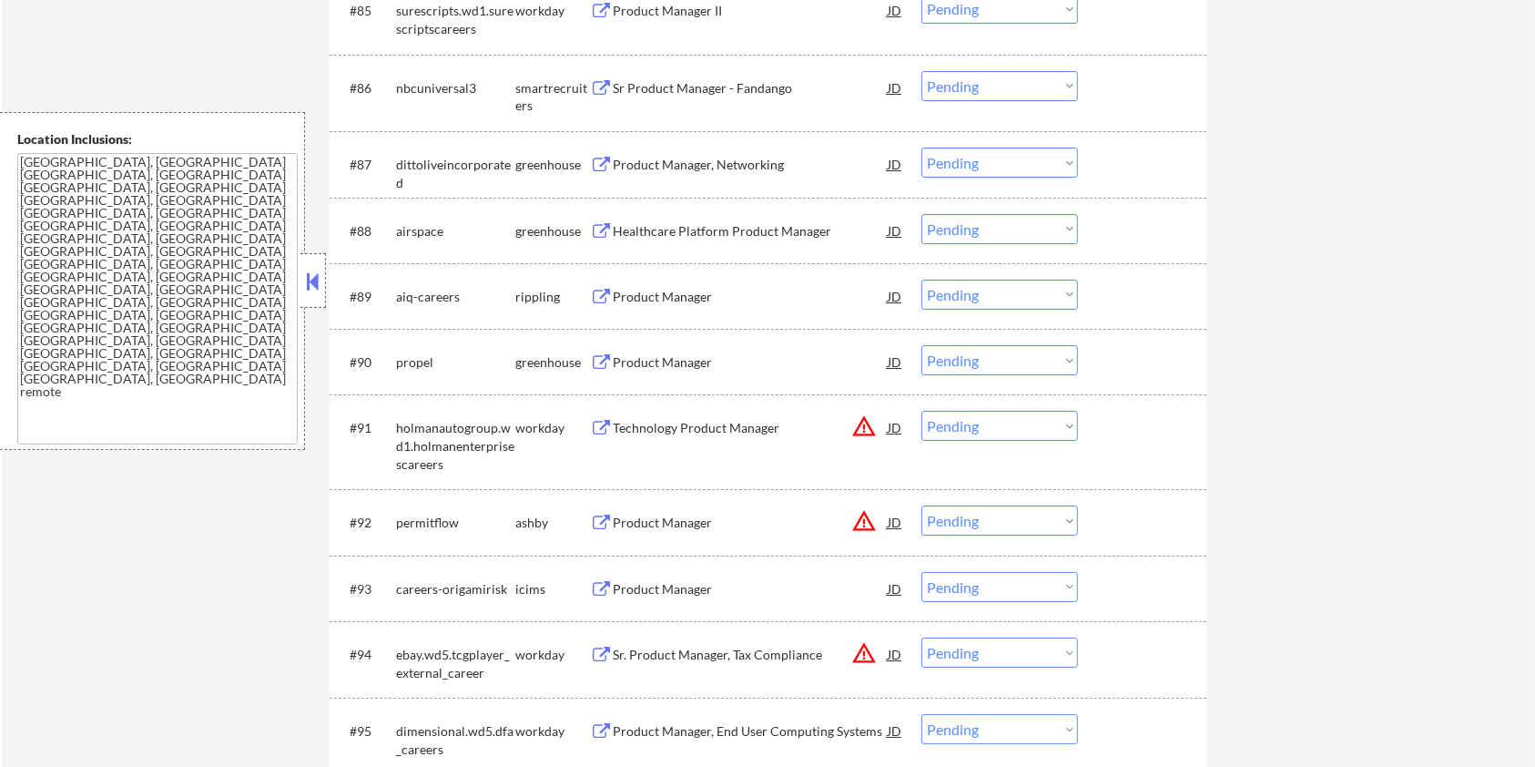
scroll to position [6678, 0]
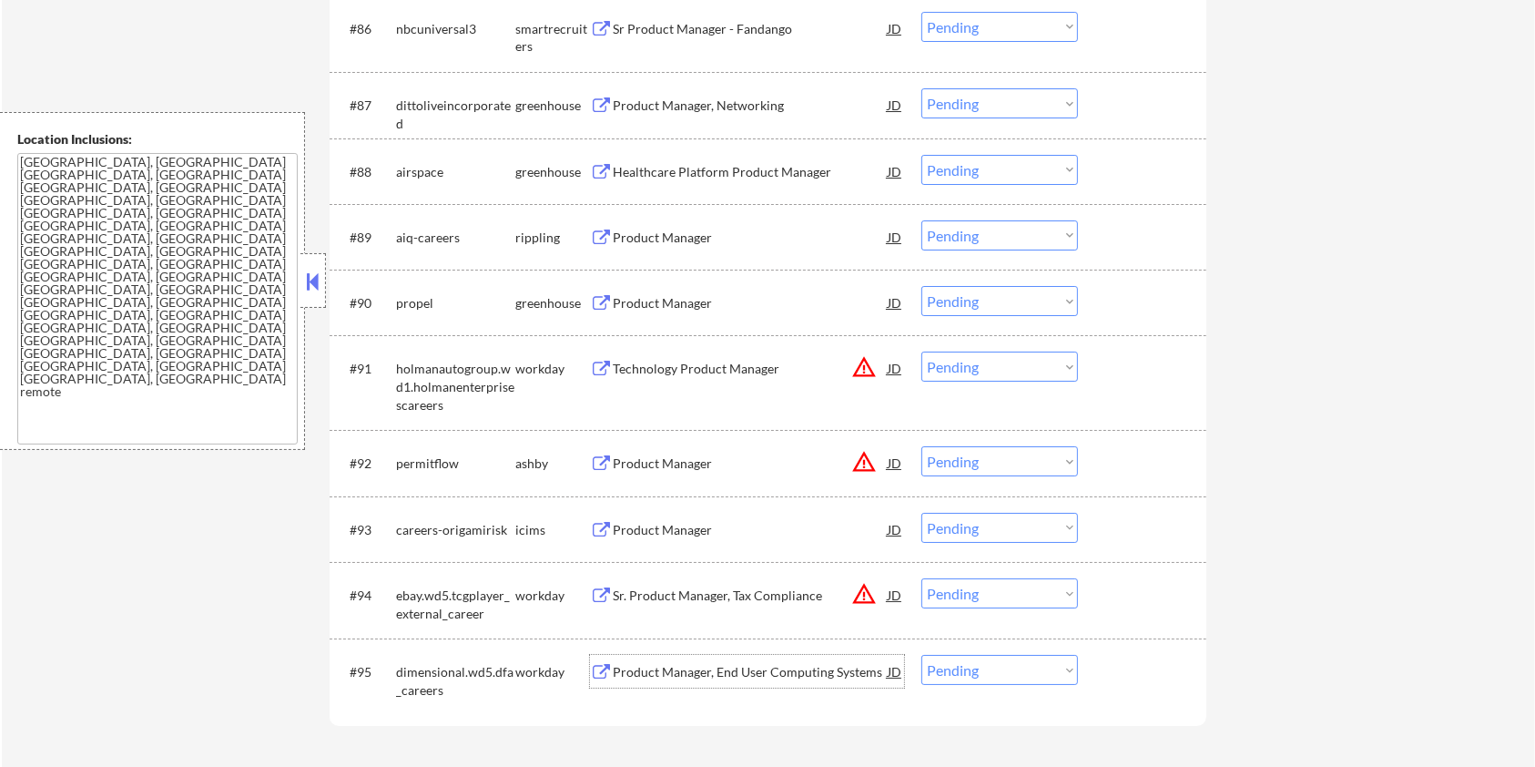
click at [688, 676] on div "Product Manager, End User Computing Systems" at bounding box center [750, 672] width 275 height 18
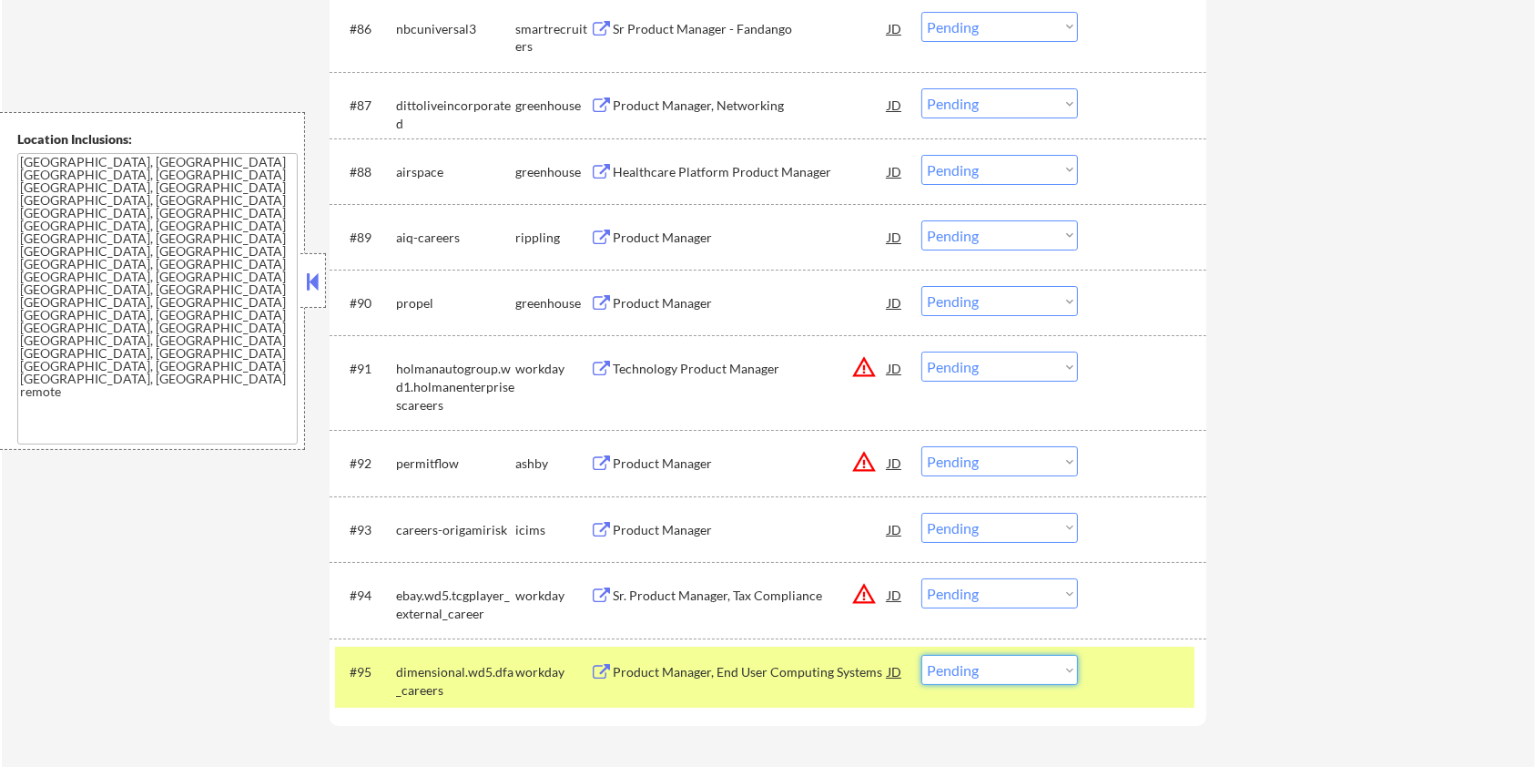
click at [1040, 666] on select "Choose an option... Pending Applied Excluded (Questions) Excluded (Expired) Exc…" at bounding box center [1000, 670] width 157 height 30
select select ""excluded__bad_match_""
click at [922, 655] on select "Choose an option... Pending Applied Excluded (Questions) Excluded (Expired) Exc…" at bounding box center [1000, 670] width 157 height 30
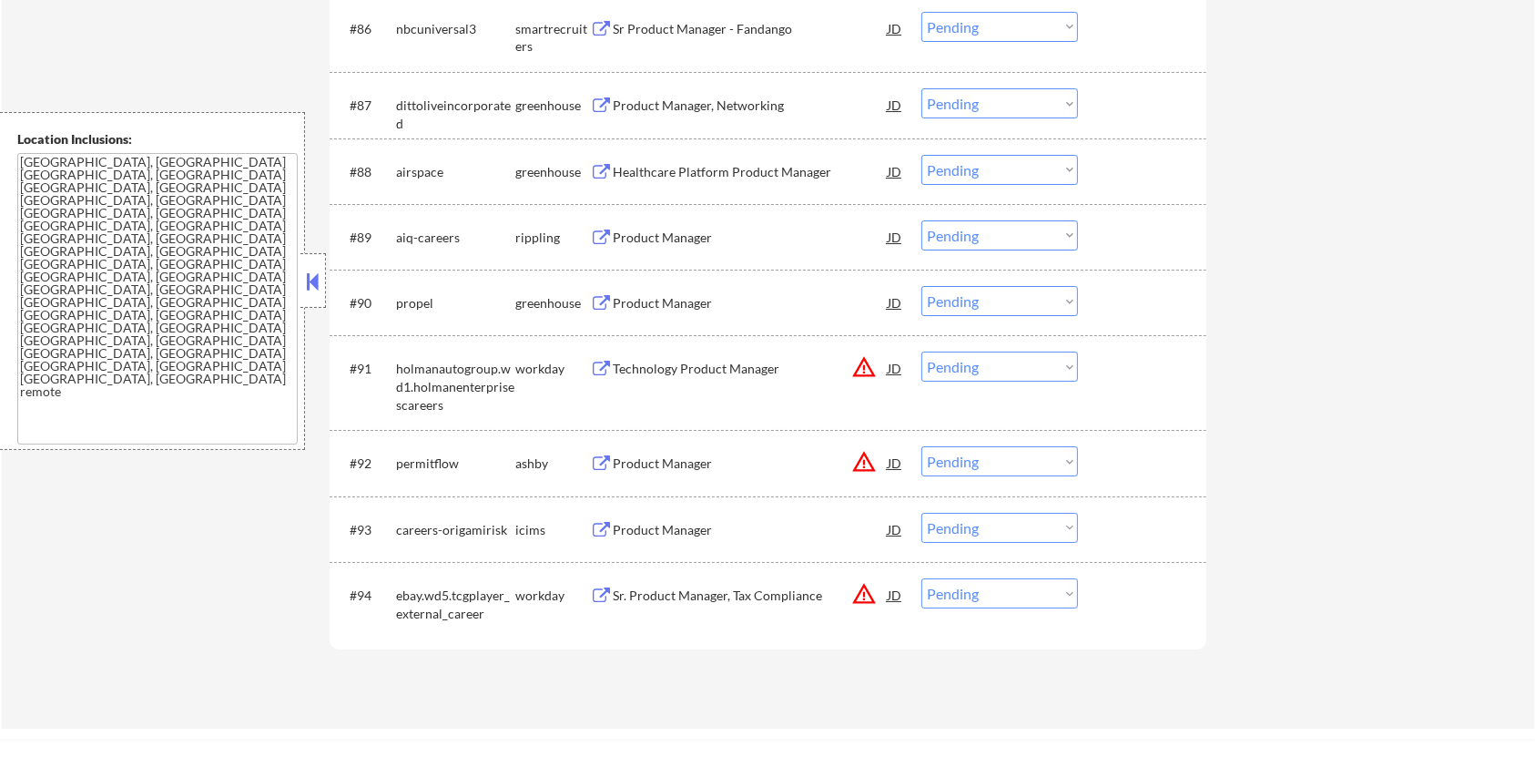
click at [655, 593] on div "Sr. Product Manager, Tax Compliance" at bounding box center [750, 595] width 275 height 18
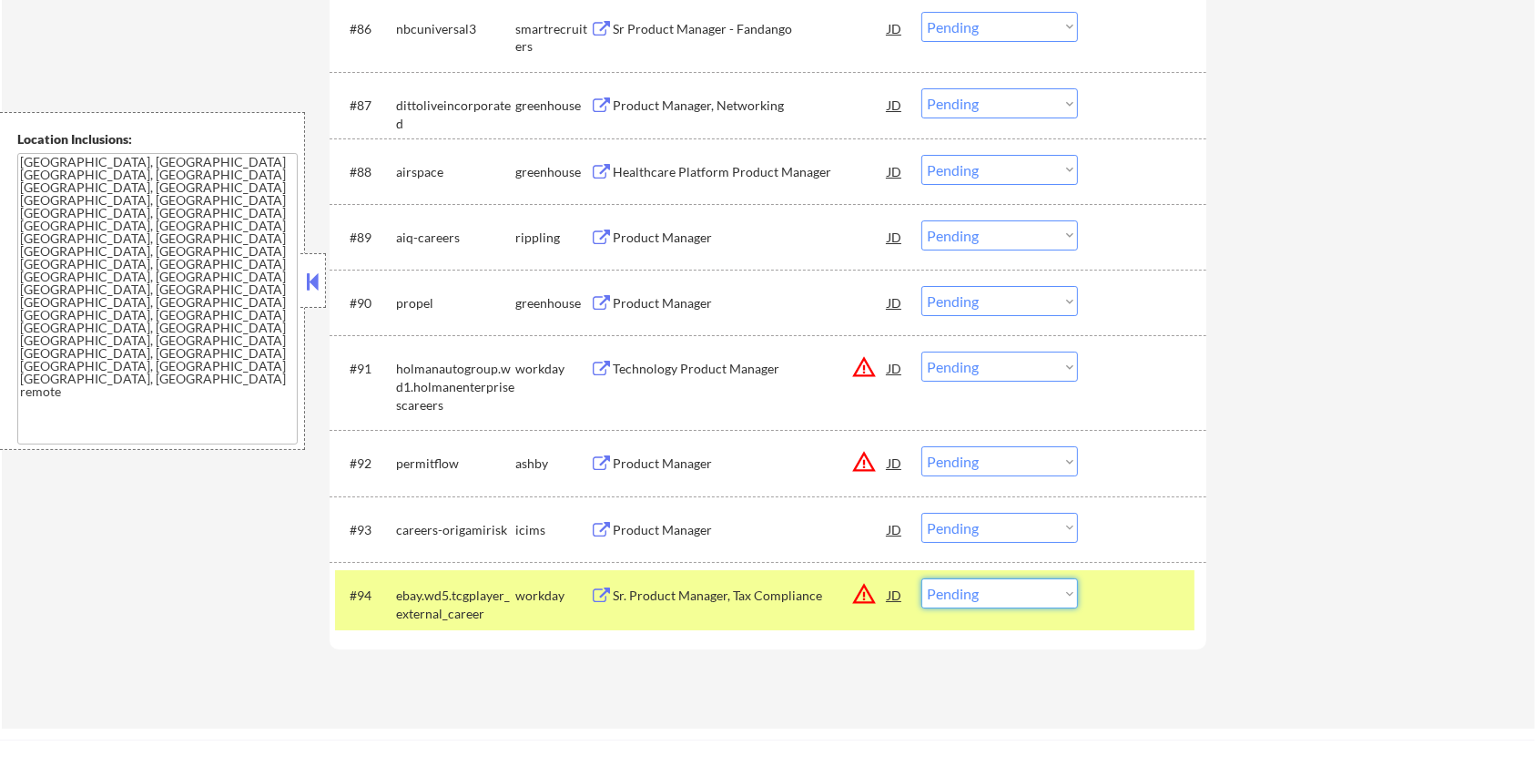
click at [998, 600] on select "Choose an option... Pending Applied Excluded (Questions) Excluded (Expired) Exc…" at bounding box center [1000, 593] width 157 height 30
select select ""excluded__bad_match_""
click at [922, 578] on select "Choose an option... Pending Applied Excluded (Questions) Excluded (Expired) Exc…" at bounding box center [1000, 593] width 157 height 30
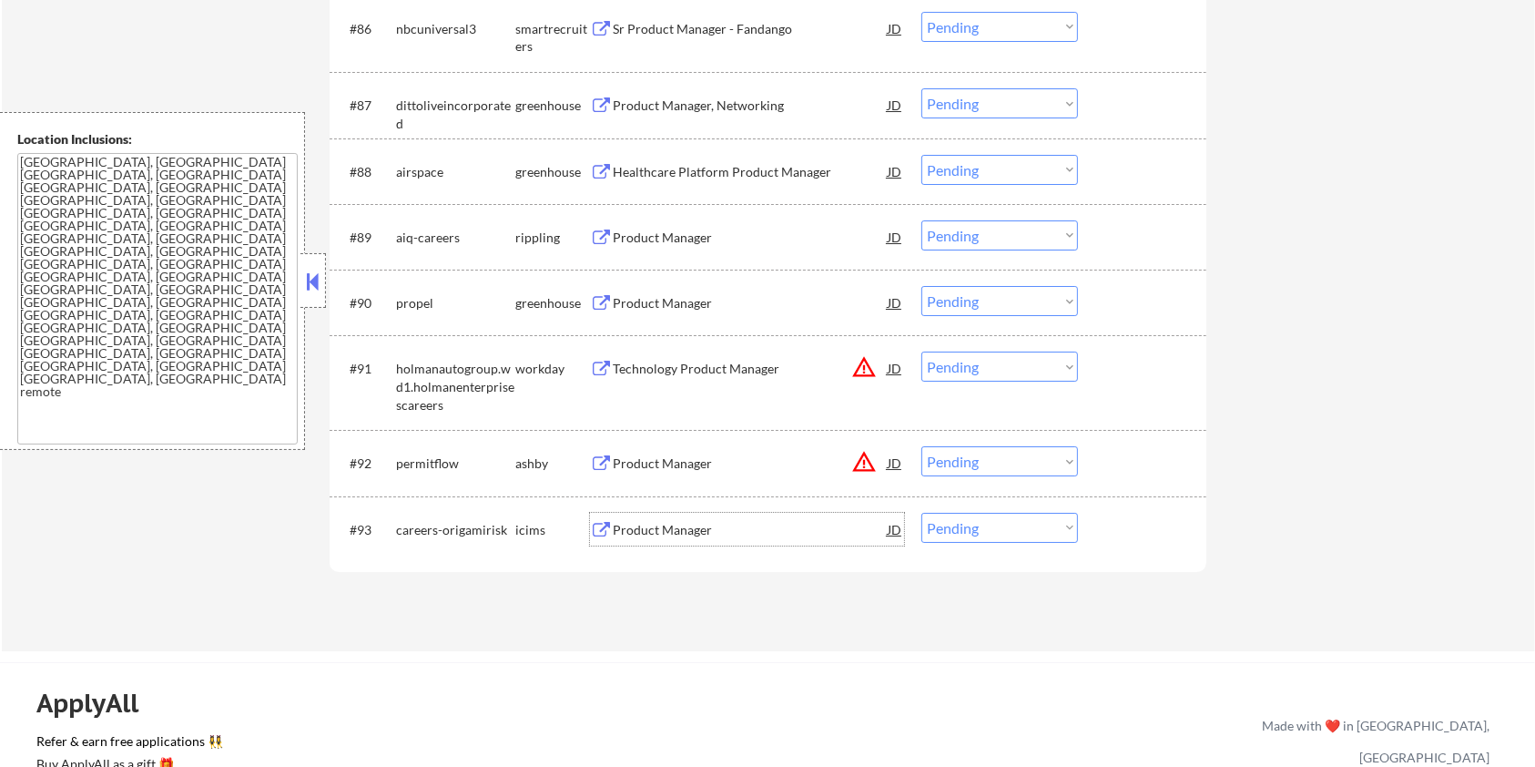
click at [659, 519] on div "Product Manager" at bounding box center [750, 529] width 275 height 33
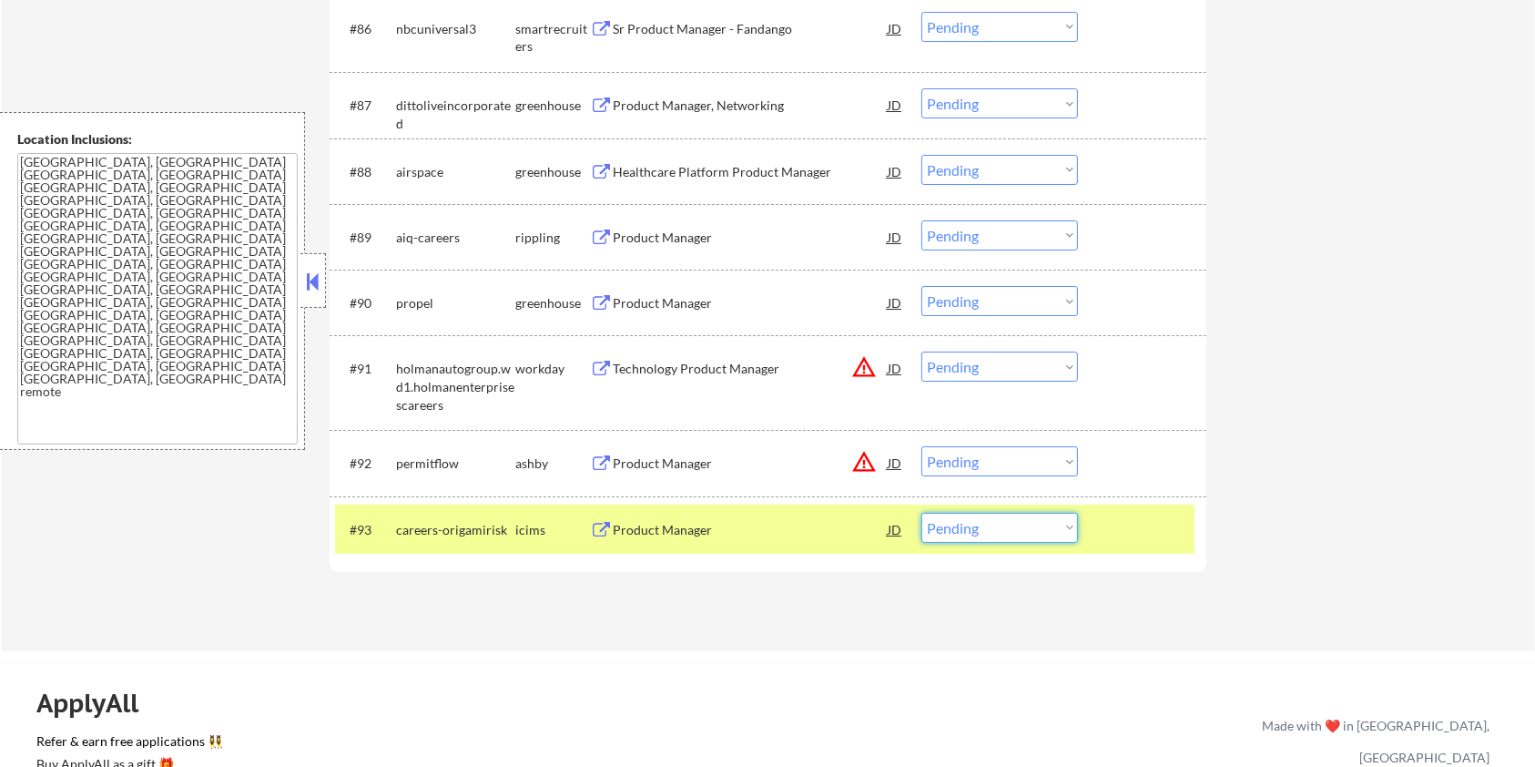
click at [1038, 525] on select "Choose an option... Pending Applied Excluded (Questions) Excluded (Expired) Exc…" at bounding box center [1000, 528] width 157 height 30
select select ""excluded__salary_""
click at [922, 513] on select "Choose an option... Pending Applied Excluded (Questions) Excluded (Expired) Exc…" at bounding box center [1000, 528] width 157 height 30
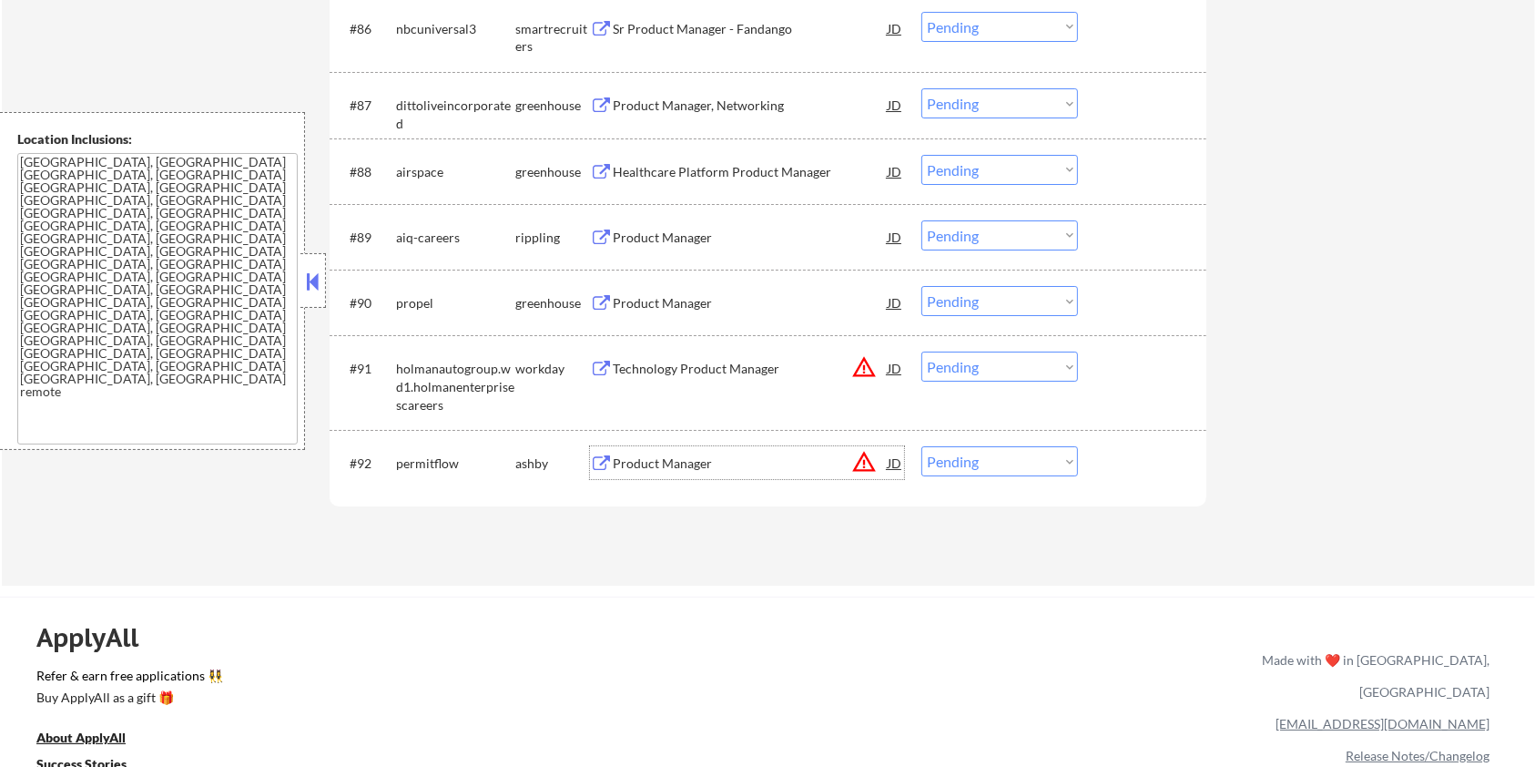
click at [629, 470] on div "Product Manager" at bounding box center [750, 463] width 275 height 18
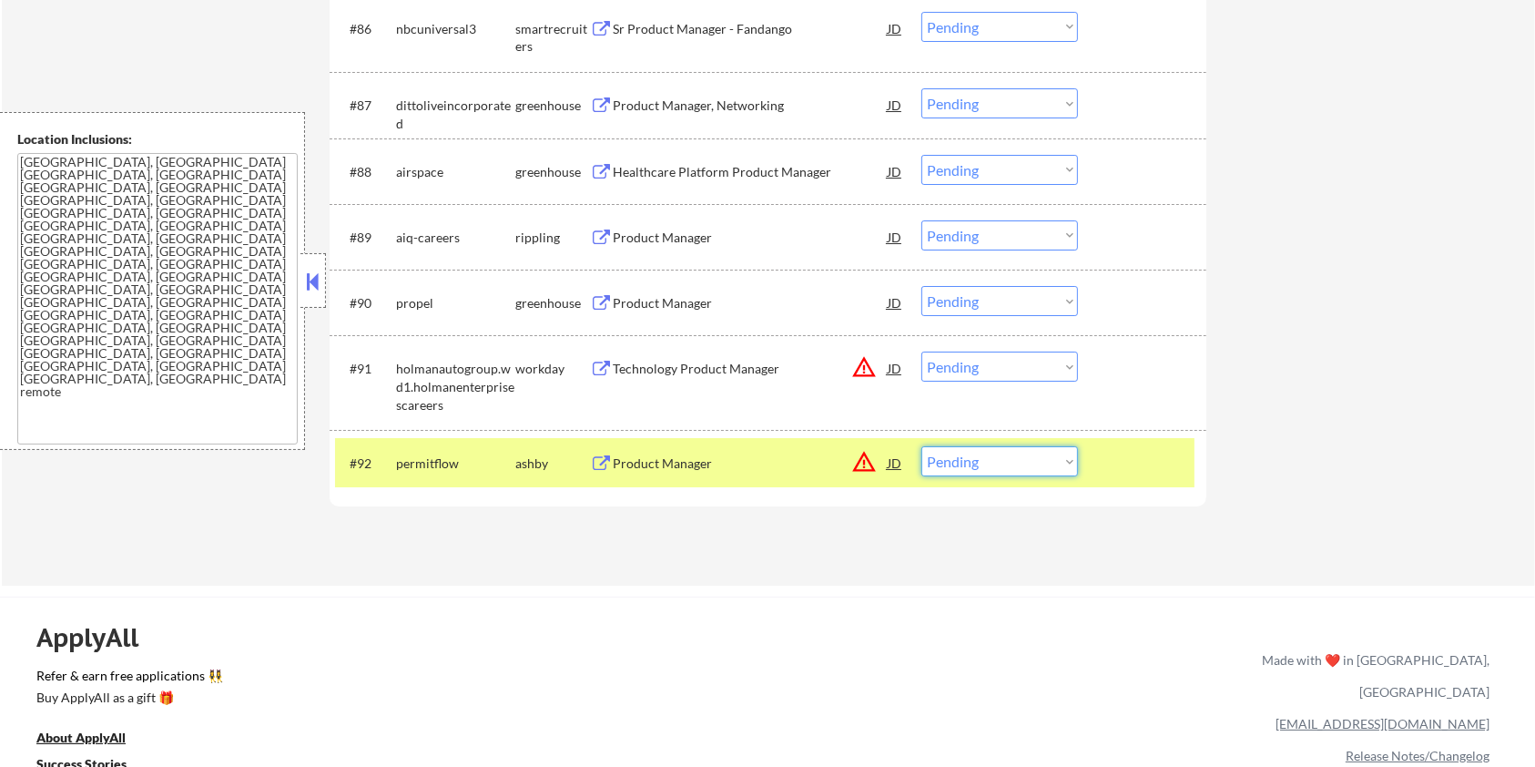
drag, startPoint x: 1017, startPoint y: 454, endPoint x: 1027, endPoint y: 462, distance: 12.4
click at [1017, 454] on select "Choose an option... Pending Applied Excluded (Questions) Excluded (Expired) Exc…" at bounding box center [1000, 461] width 157 height 30
select select ""excluded__location_""
click at [922, 446] on select "Choose an option... Pending Applied Excluded (Questions) Excluded (Expired) Exc…" at bounding box center [1000, 461] width 157 height 30
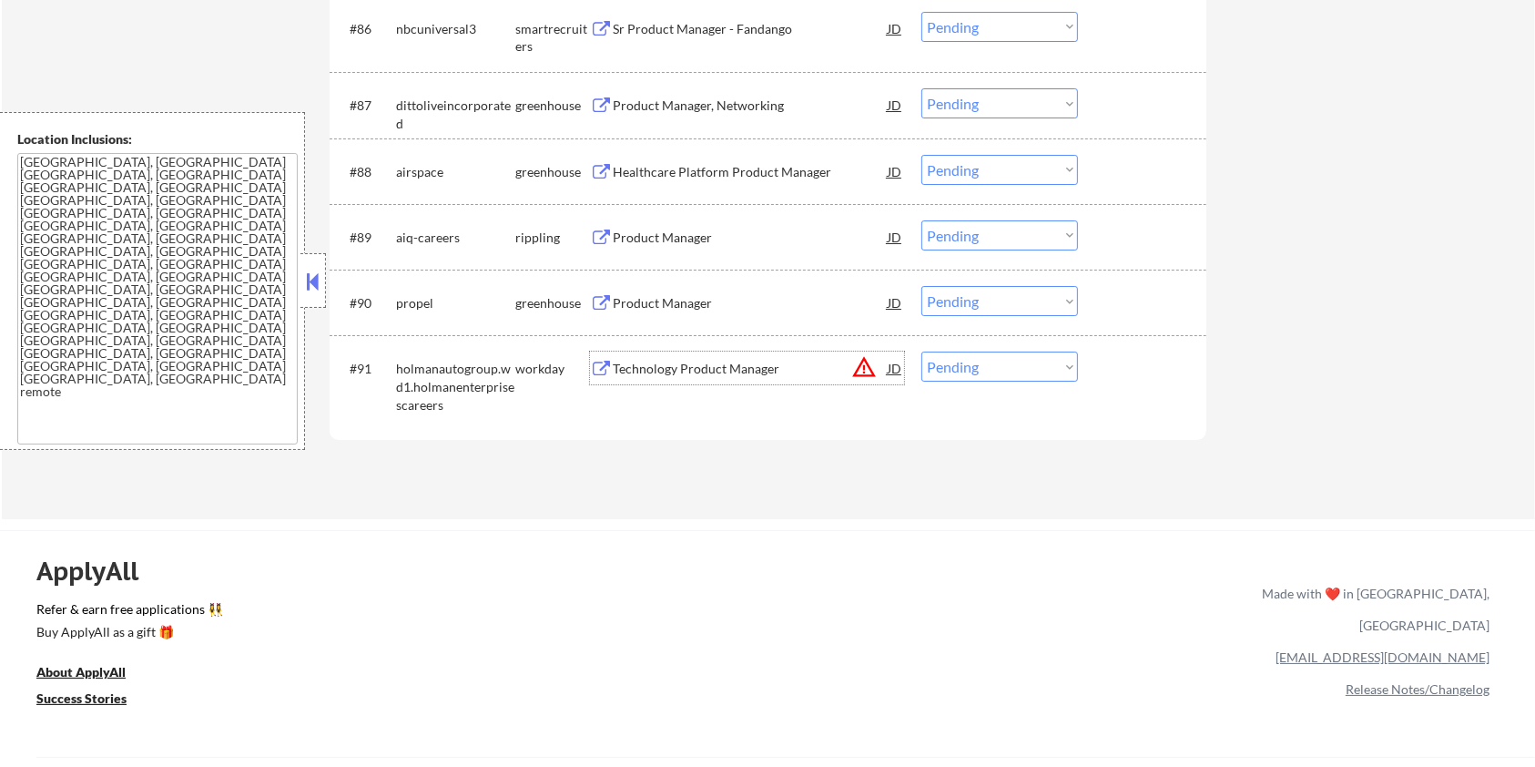
click at [692, 364] on div "Technology Product Manager" at bounding box center [750, 369] width 275 height 18
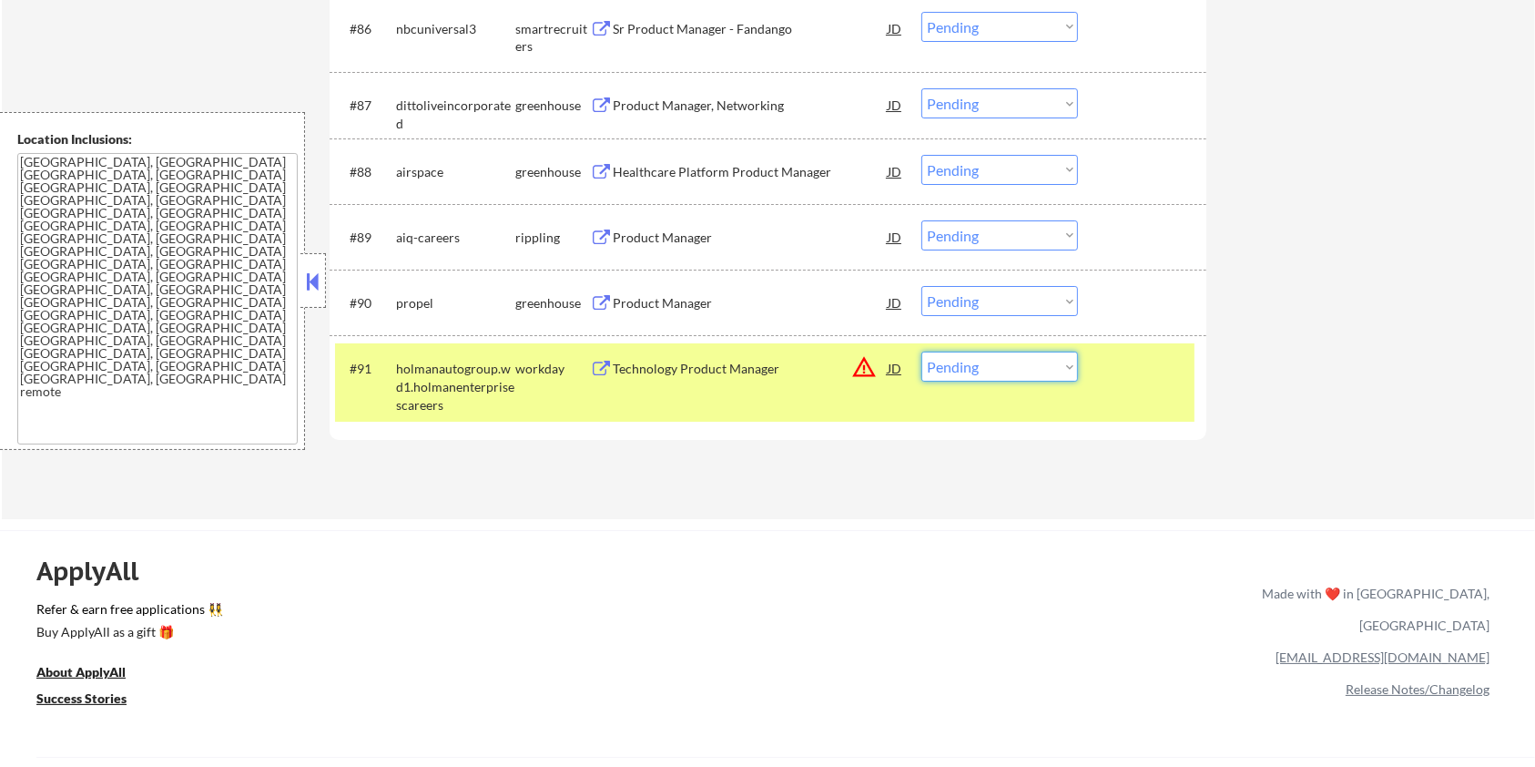
click at [980, 365] on select "Choose an option... Pending Applied Excluded (Questions) Excluded (Expired) Exc…" at bounding box center [1000, 367] width 157 height 30
select select ""excluded__salary_""
click at [922, 352] on select "Choose an option... Pending Applied Excluded (Questions) Excluded (Expired) Exc…" at bounding box center [1000, 367] width 157 height 30
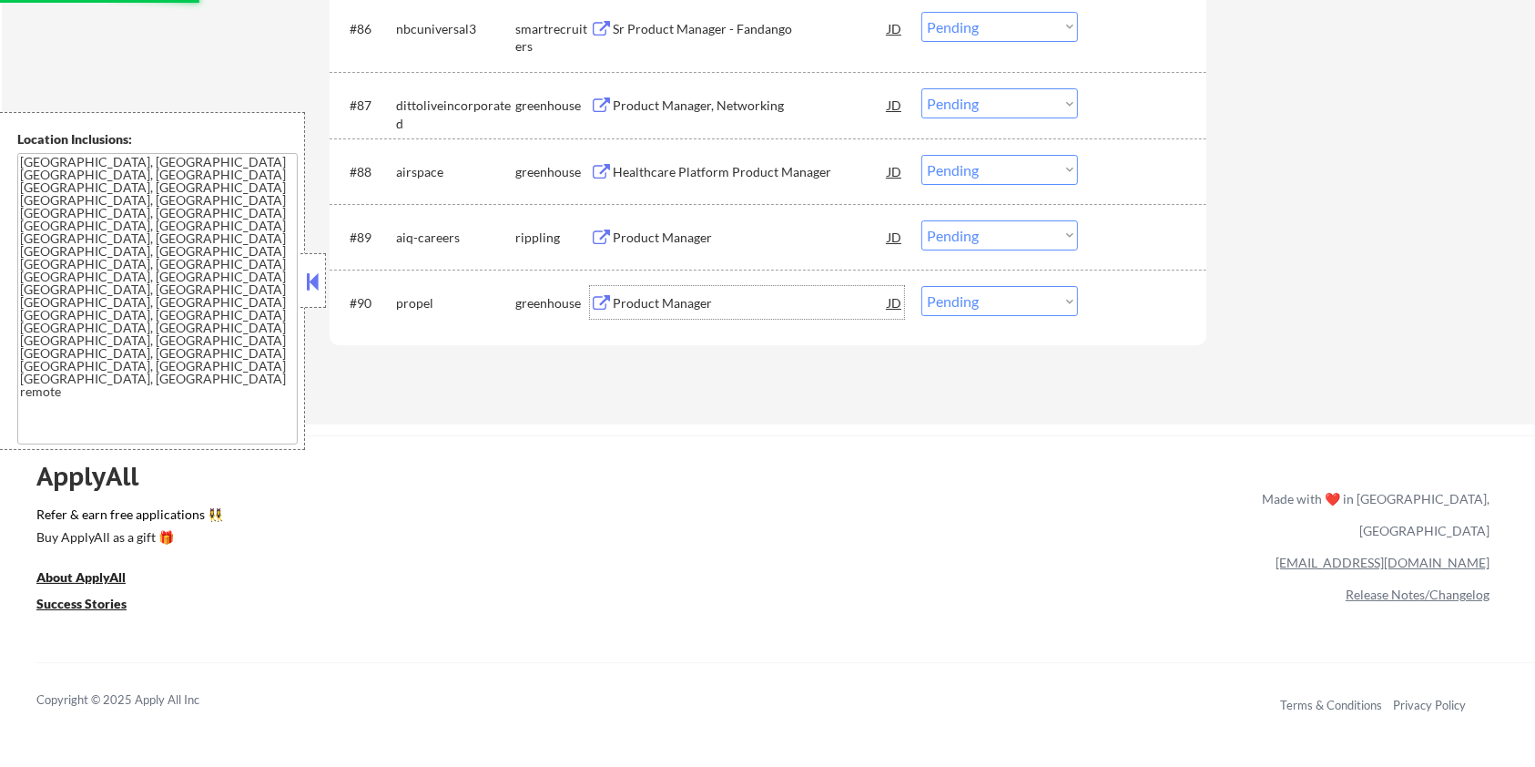
click at [653, 298] on div "Product Manager" at bounding box center [750, 303] width 275 height 18
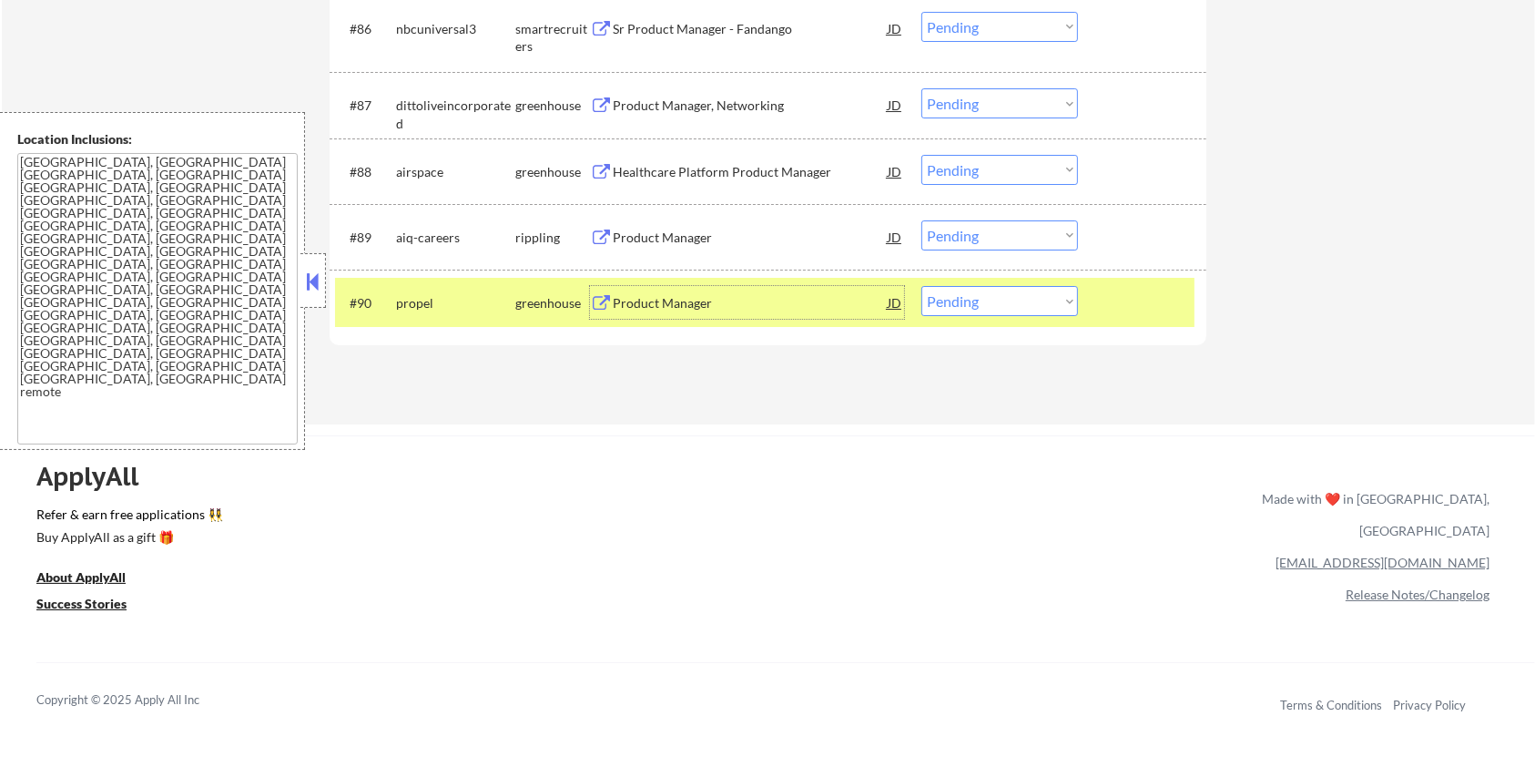
click at [998, 295] on select "Choose an option... Pending Applied Excluded (Questions) Excluded (Expired) Exc…" at bounding box center [1000, 301] width 157 height 30
click at [922, 286] on select "Choose an option... Pending Applied Excluded (Questions) Excluded (Expired) Exc…" at bounding box center [1000, 301] width 157 height 30
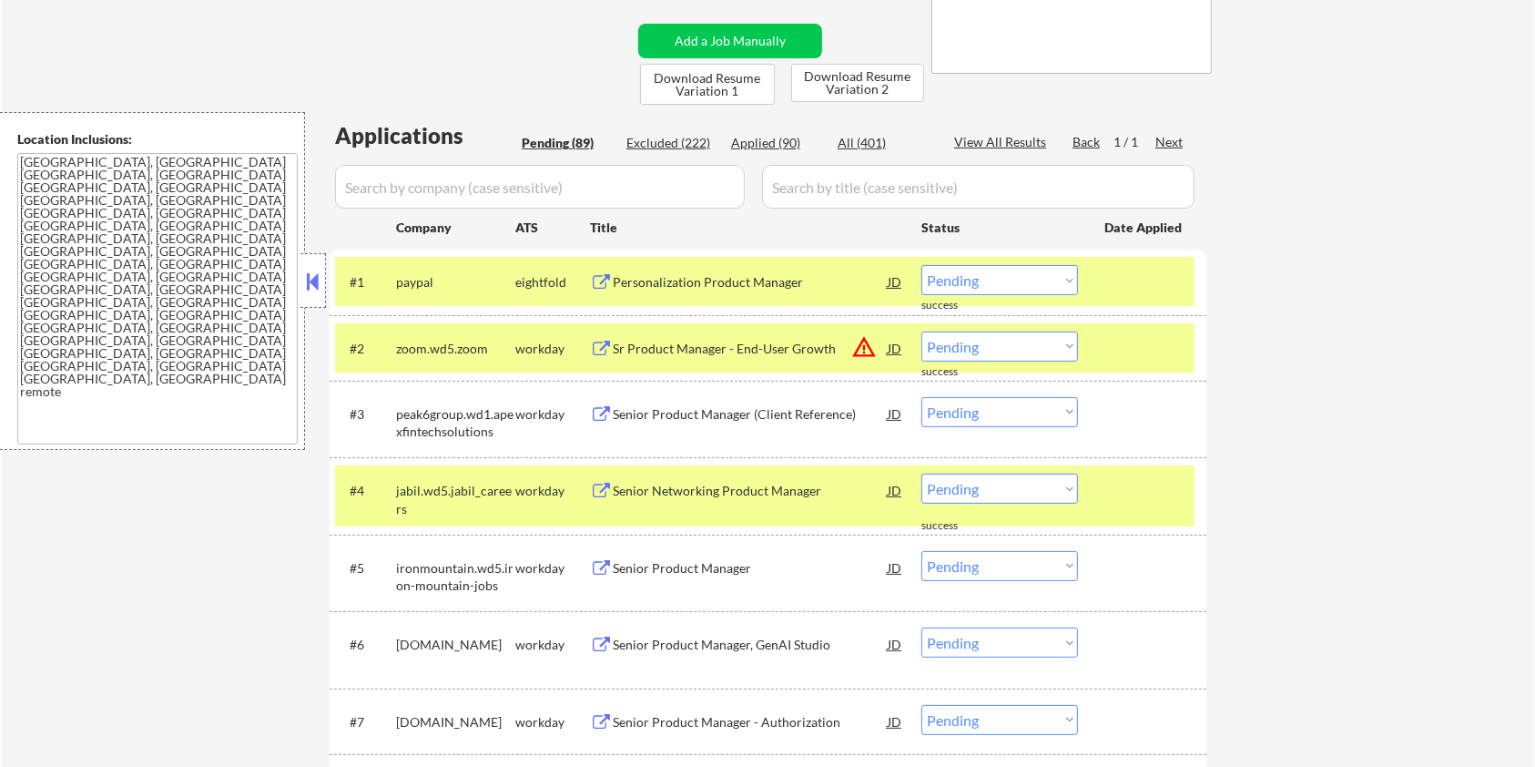
scroll to position [364, 0]
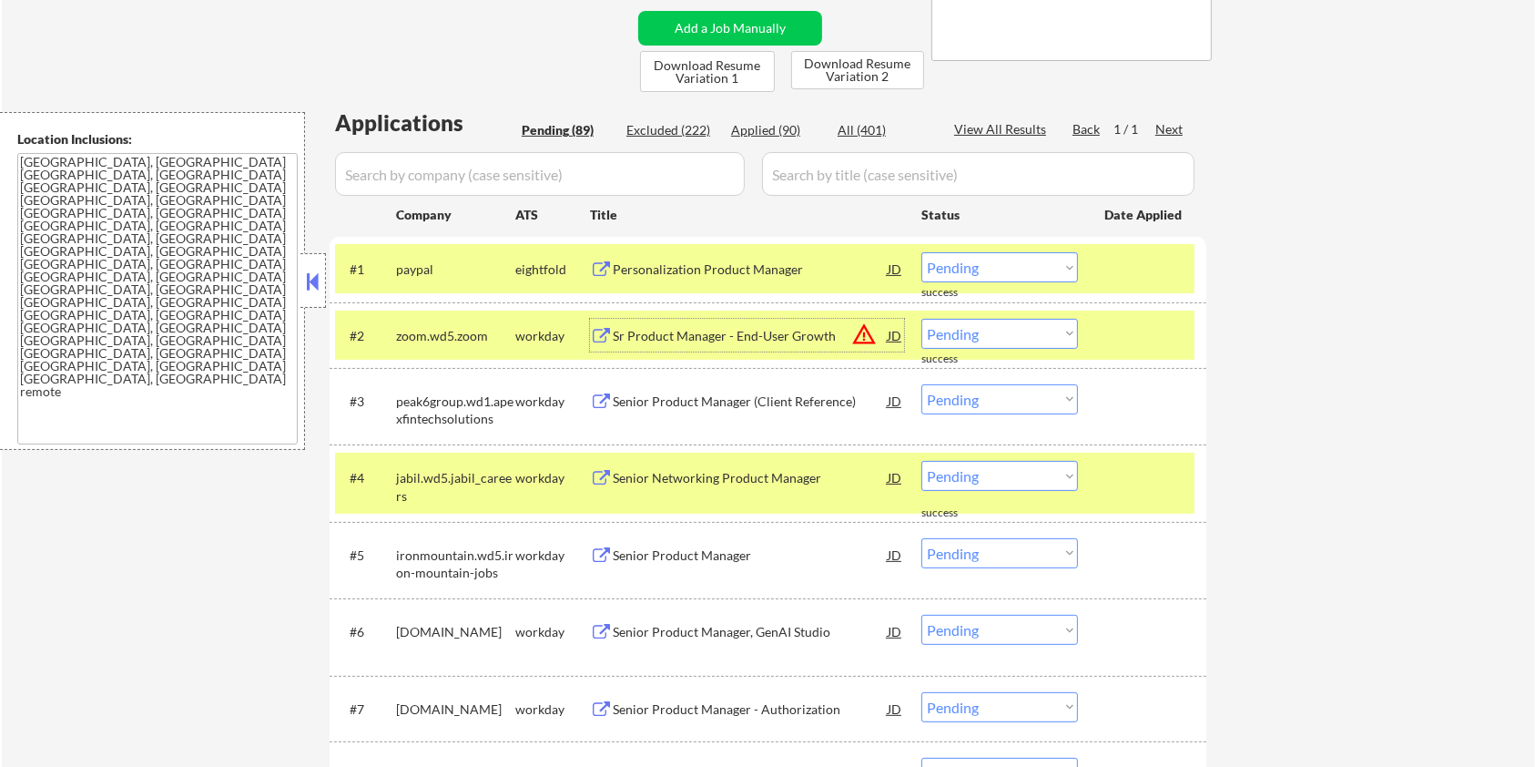
click at [637, 330] on div "Sr Product Manager - End-User Growth" at bounding box center [750, 336] width 275 height 18
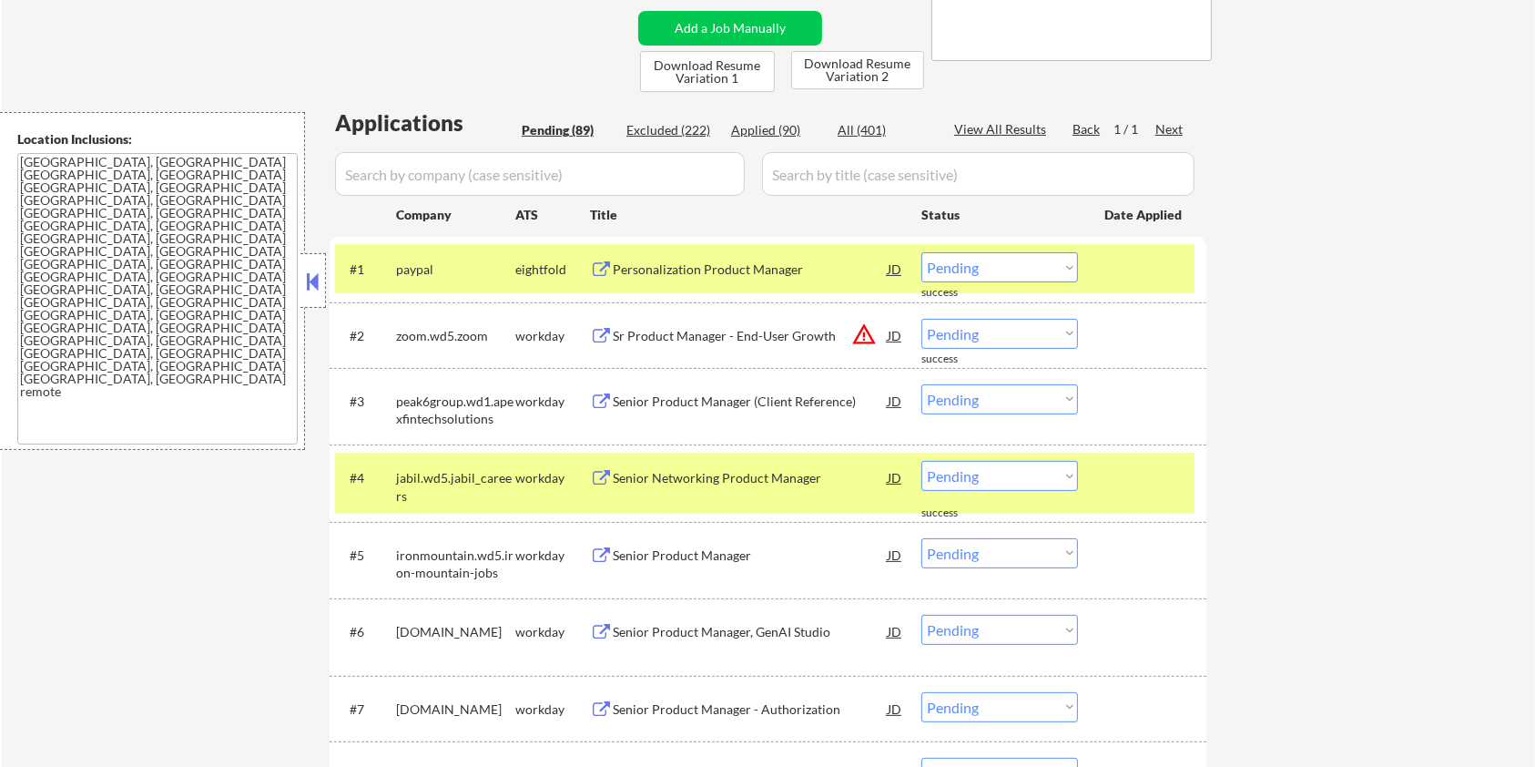
select select ""pending""
click at [976, 338] on select "Choose an option... Pending Applied Excluded (Questions) Excluded (Expired) Exc…" at bounding box center [1000, 334] width 157 height 30
drag, startPoint x: 491, startPoint y: 331, endPoint x: 398, endPoint y: 329, distance: 92.9
click at [398, 329] on div "zoom.wd5.zoom" at bounding box center [455, 336] width 119 height 18
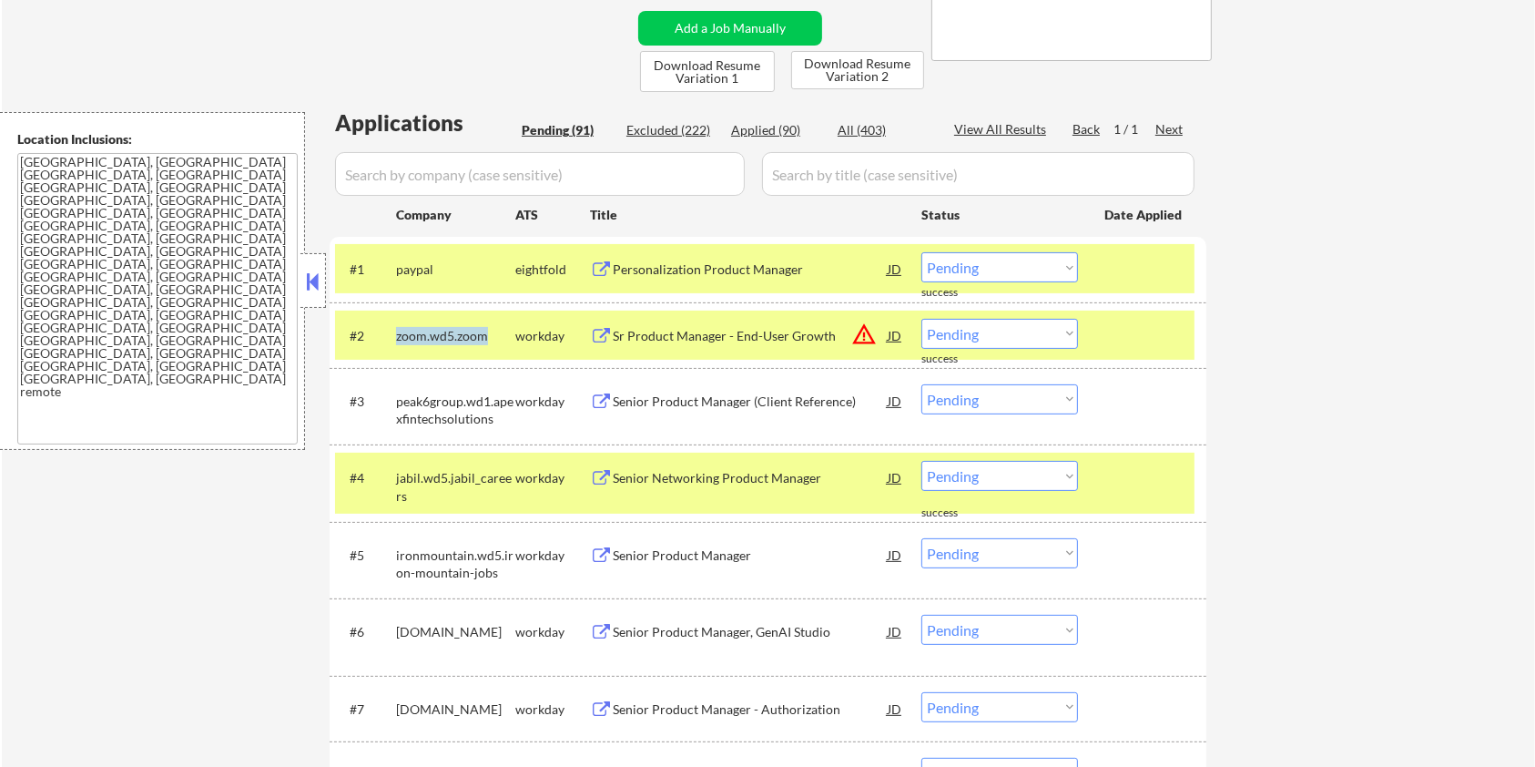
copy div "zoom.wd5.zoom"
click at [1052, 342] on select "Choose an option... Pending Applied Excluded (Questions) Excluded (Expired) Exc…" at bounding box center [1000, 334] width 157 height 30
click at [922, 319] on select "Choose an option... Pending Applied Excluded (Questions) Excluded (Expired) Exc…" at bounding box center [1000, 334] width 157 height 30
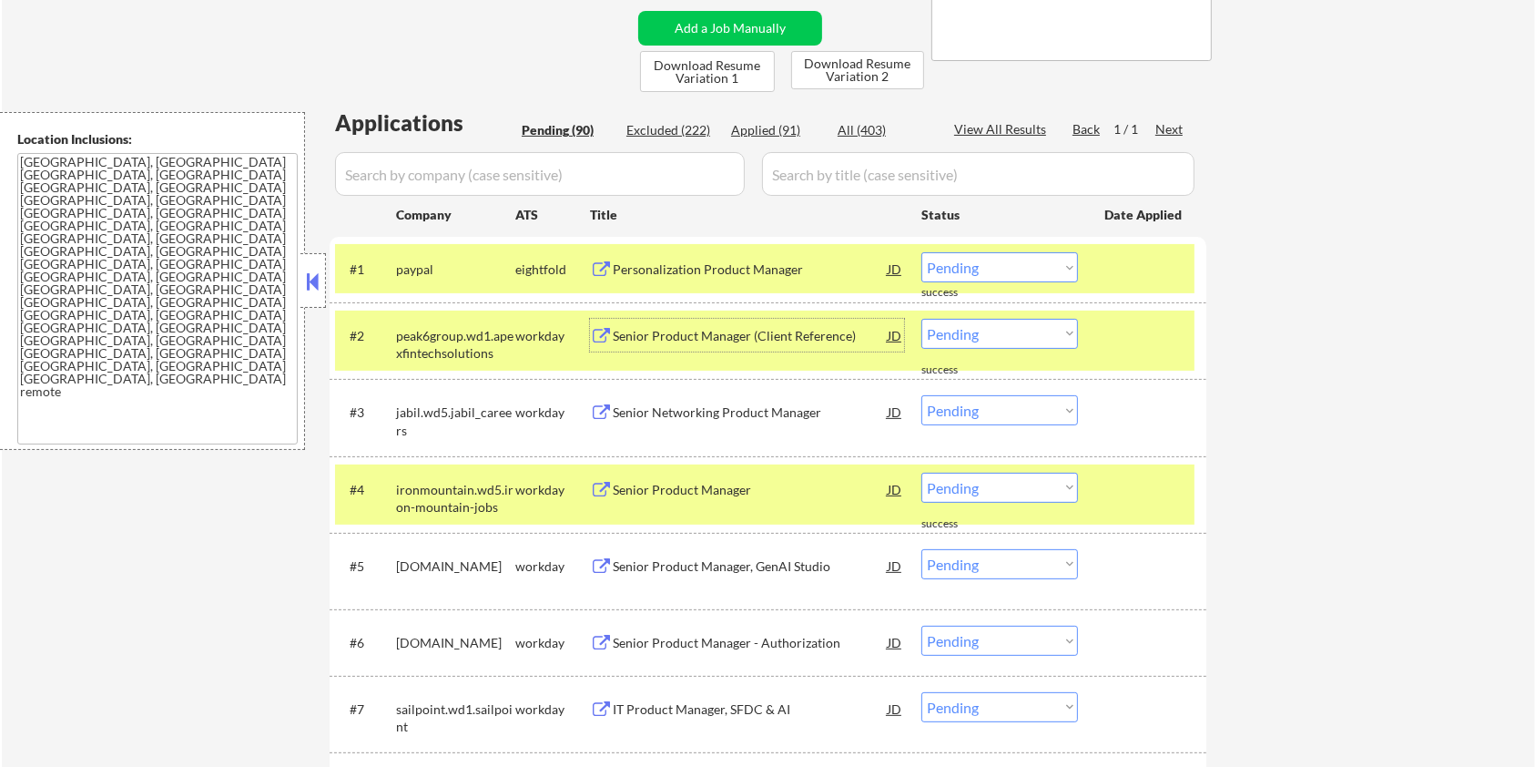
click at [685, 349] on div "Senior Product Manager (Client Reference)" at bounding box center [750, 335] width 275 height 33
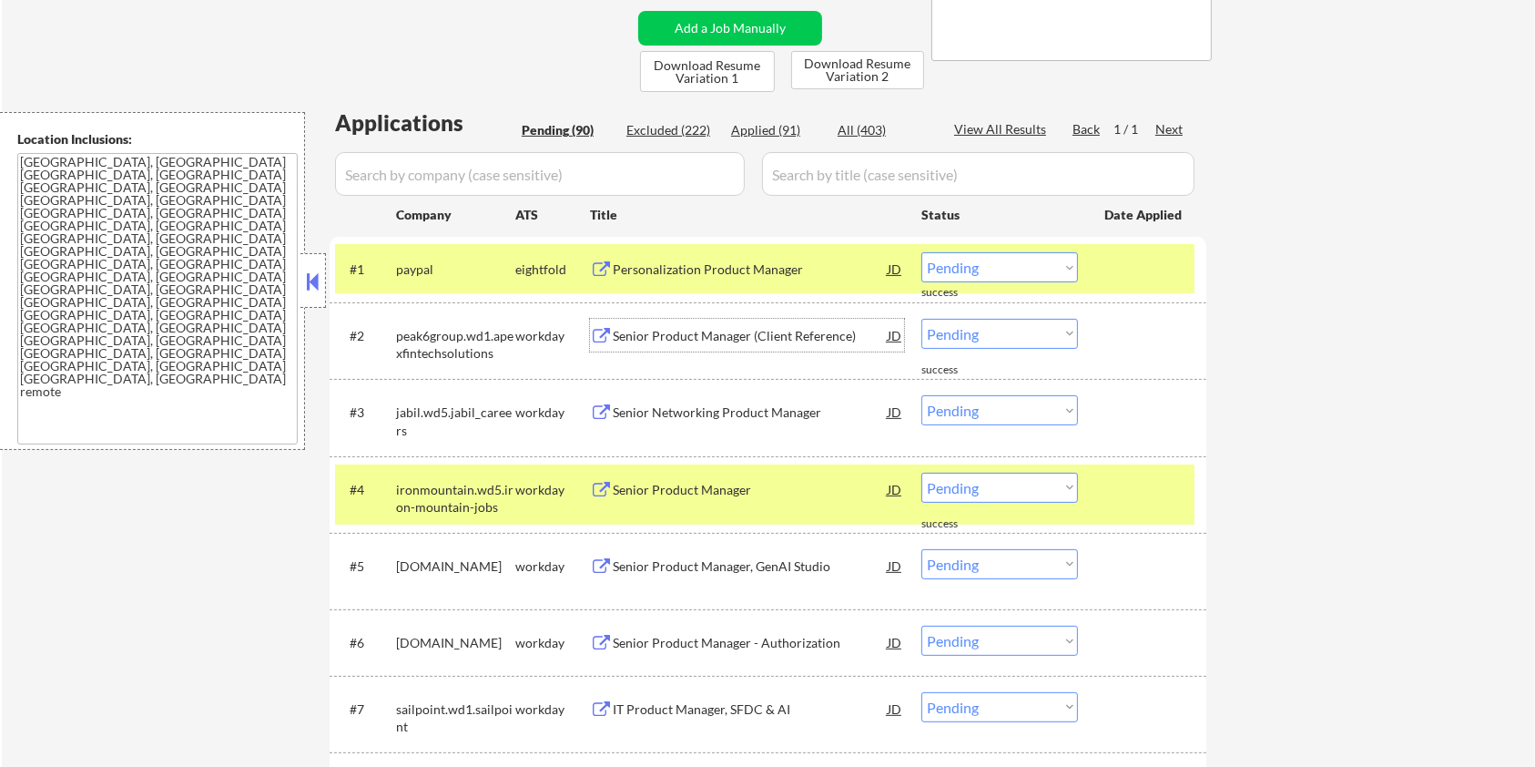
click at [993, 330] on select "Choose an option... Pending Applied Excluded (Questions) Excluded (Expired) Exc…" at bounding box center [1000, 334] width 157 height 30
click at [922, 319] on select "Choose an option... Pending Applied Excluded (Questions) Excluded (Expired) Exc…" at bounding box center [1000, 334] width 157 height 30
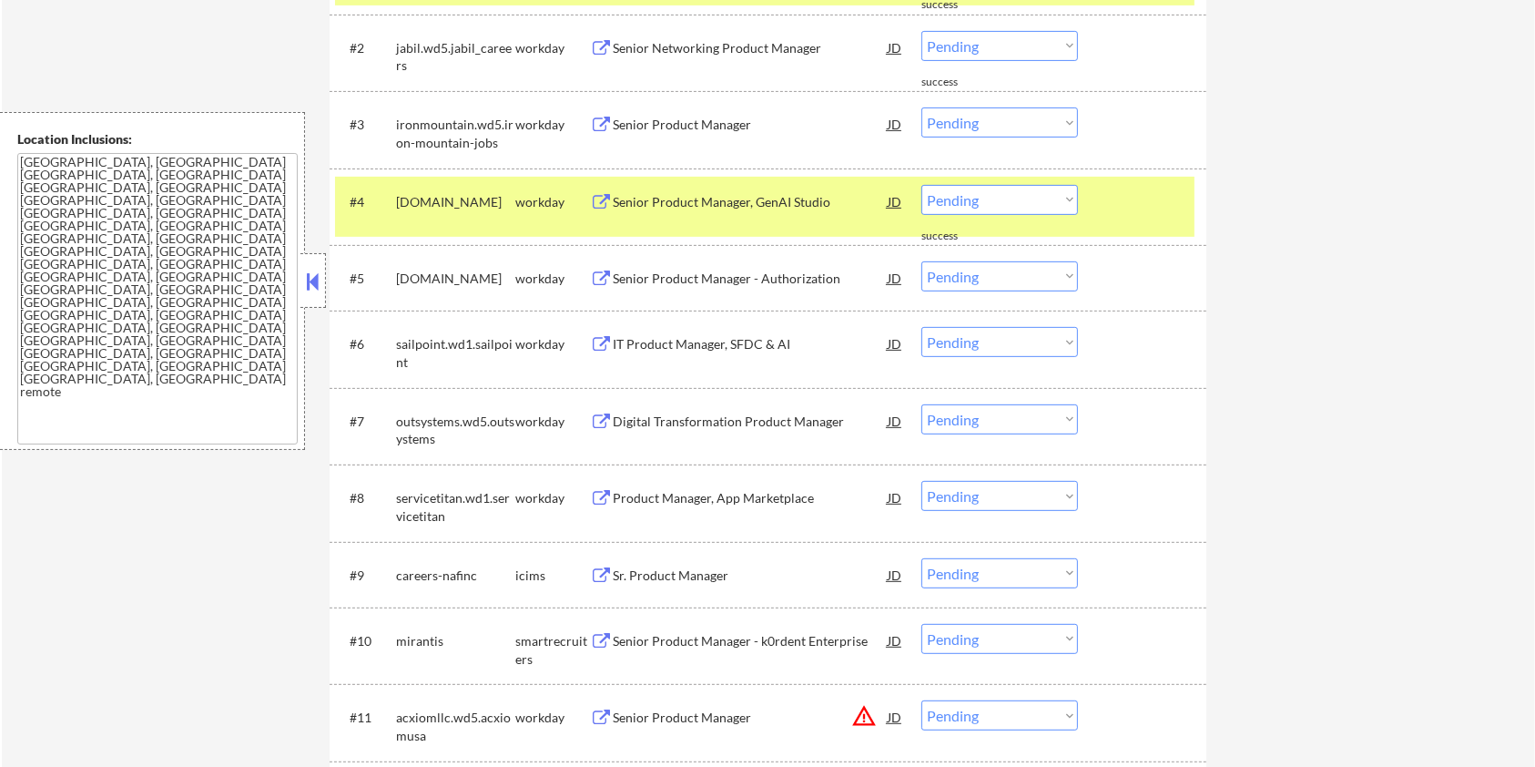
scroll to position [606, 0]
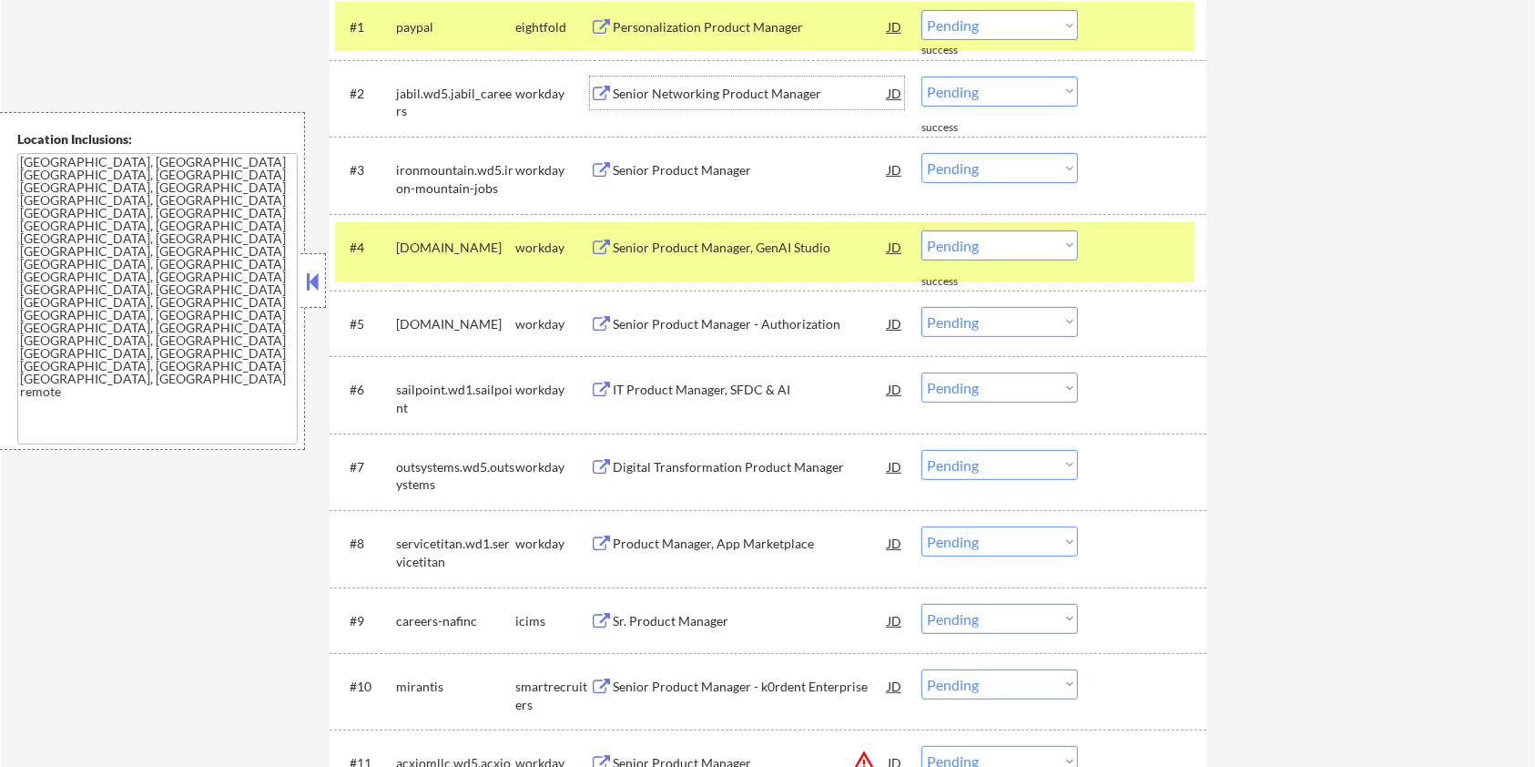
click at [653, 99] on div "Senior Networking Product Manager" at bounding box center [750, 94] width 275 height 18
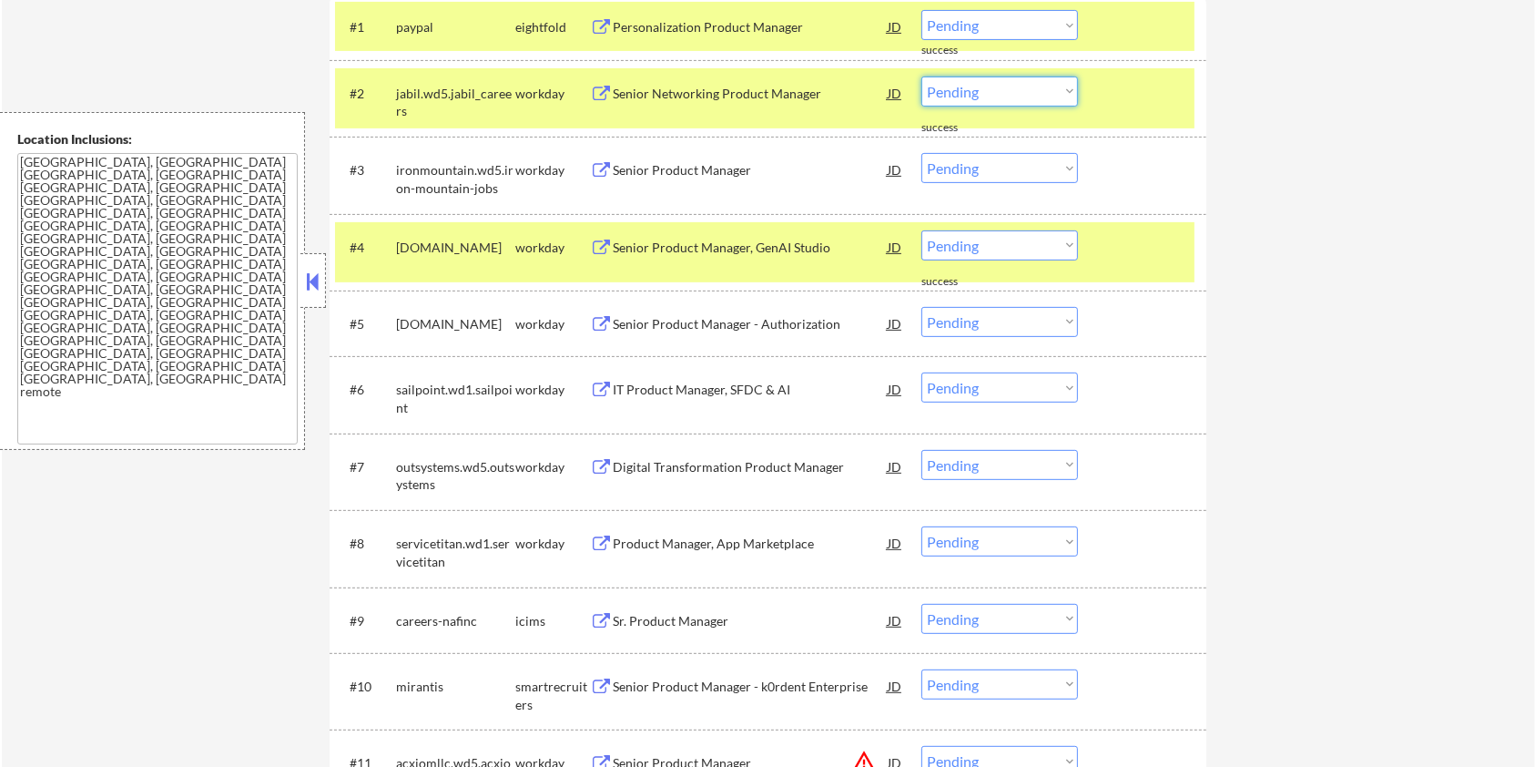
click at [1020, 90] on select "Choose an option... Pending Applied Excluded (Questions) Excluded (Expired) Exc…" at bounding box center [1000, 91] width 157 height 30
click at [922, 76] on select "Choose an option... Pending Applied Excluded (Questions) Excluded (Expired) Exc…" at bounding box center [1000, 91] width 157 height 30
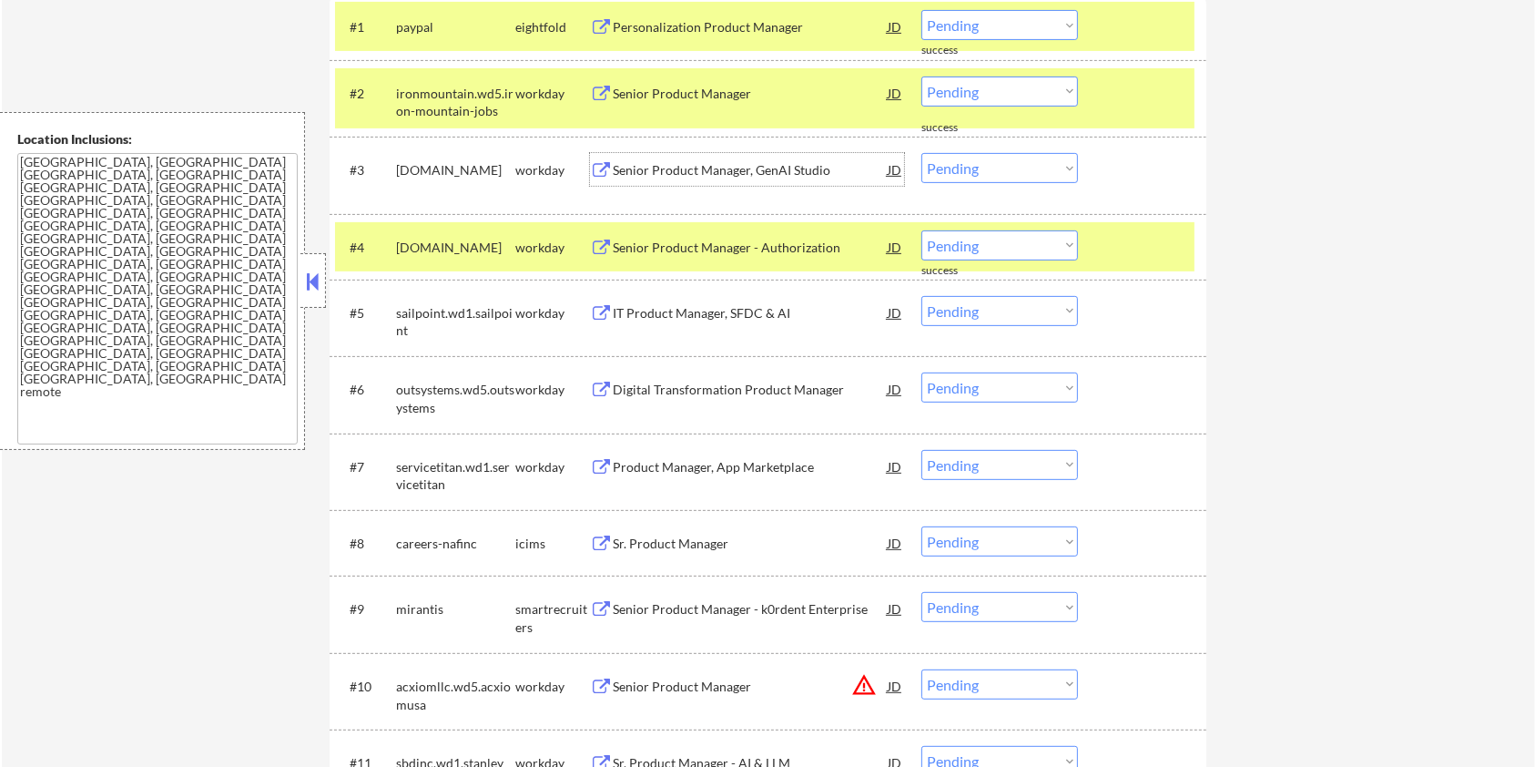
click at [689, 164] on div "Senior Product Manager, GenAI Studio" at bounding box center [750, 170] width 275 height 18
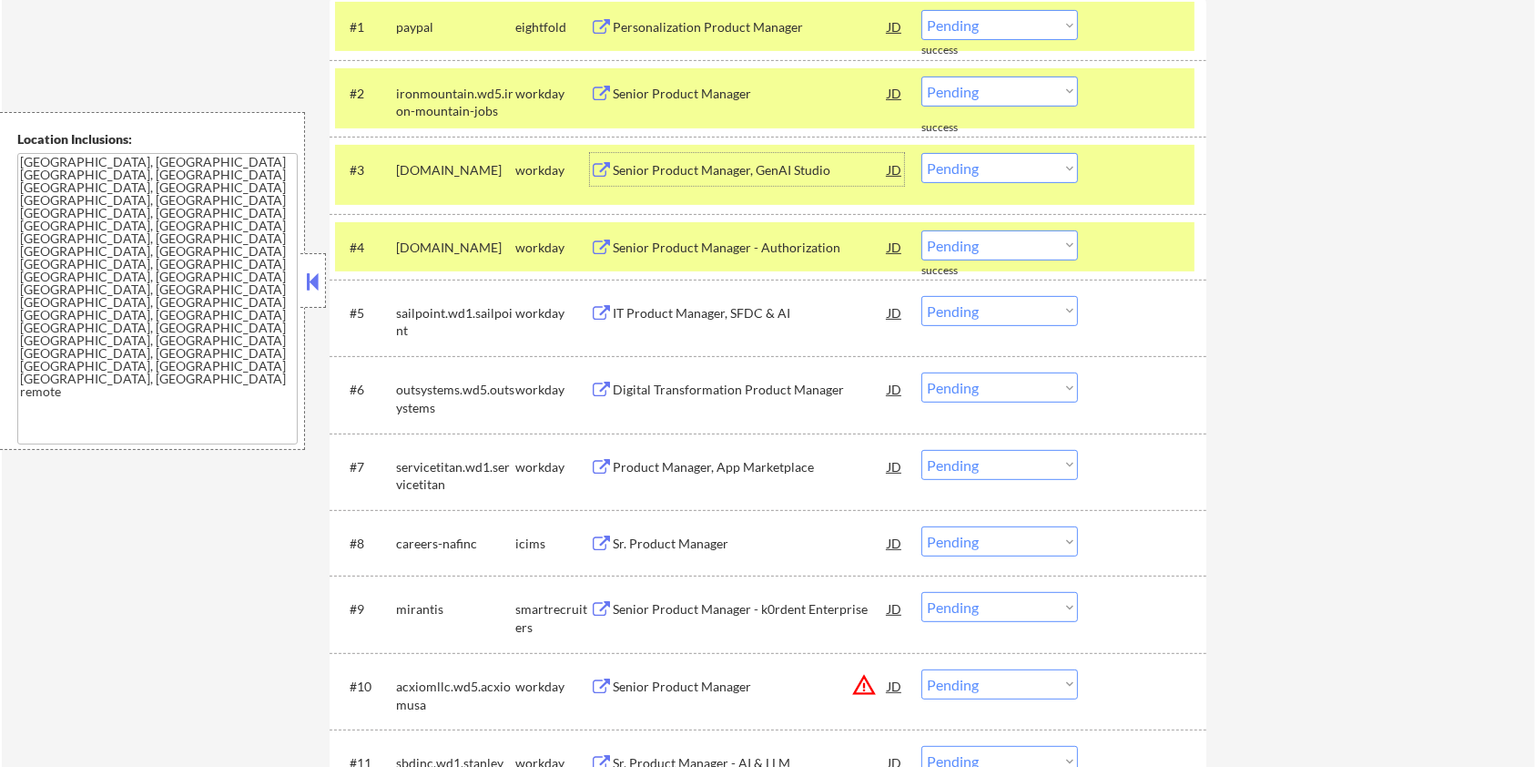
click at [689, 97] on div "Senior Product Manager" at bounding box center [750, 94] width 275 height 18
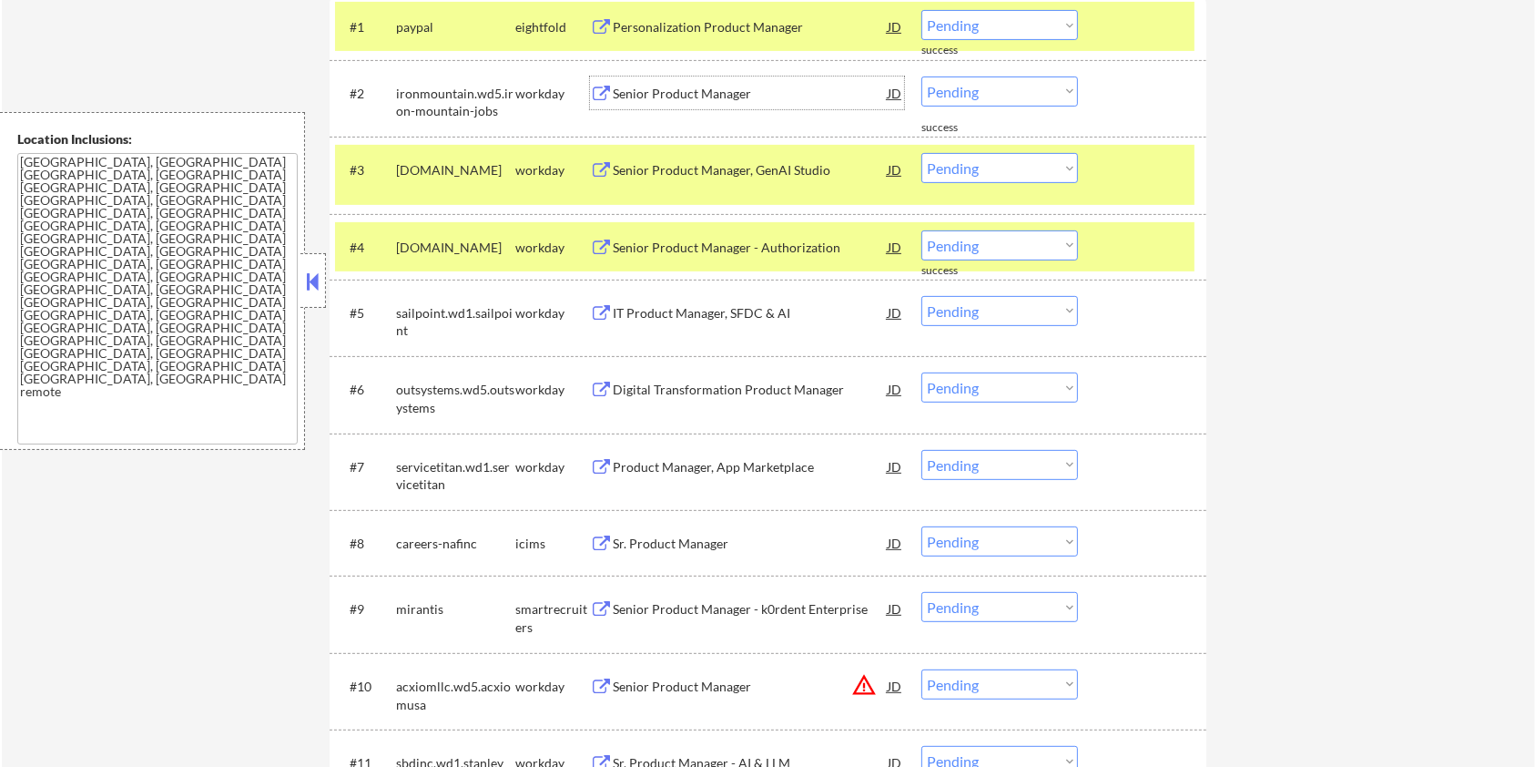
click at [998, 91] on select "Choose an option... Pending Applied Excluded (Questions) Excluded (Expired) Exc…" at bounding box center [1000, 91] width 157 height 30
click at [922, 76] on select "Choose an option... Pending Applied Excluded (Questions) Excluded (Expired) Exc…" at bounding box center [1000, 91] width 157 height 30
select select ""pending""
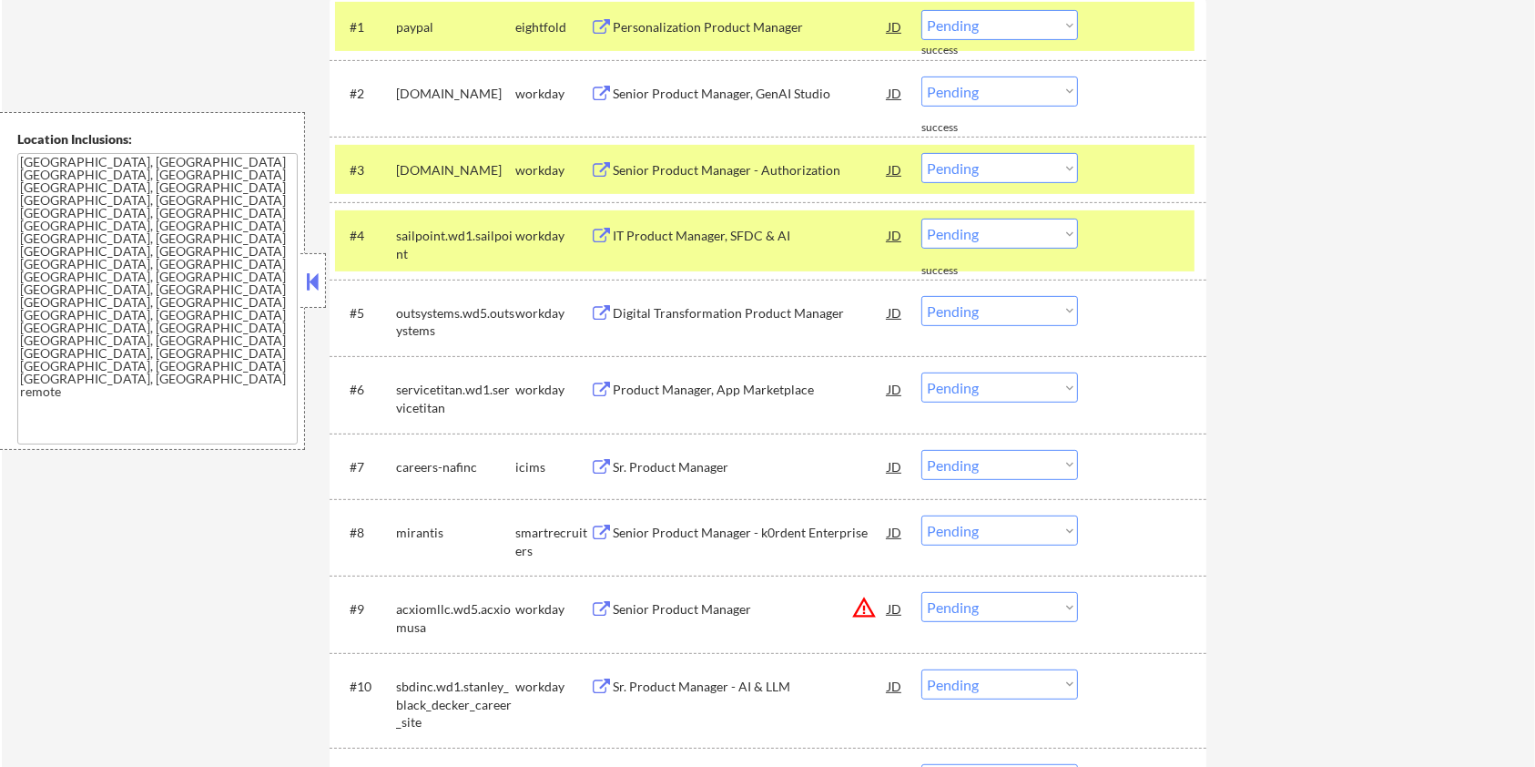
click at [661, 94] on div "Senior Product Manager, GenAI Studio" at bounding box center [750, 94] width 275 height 18
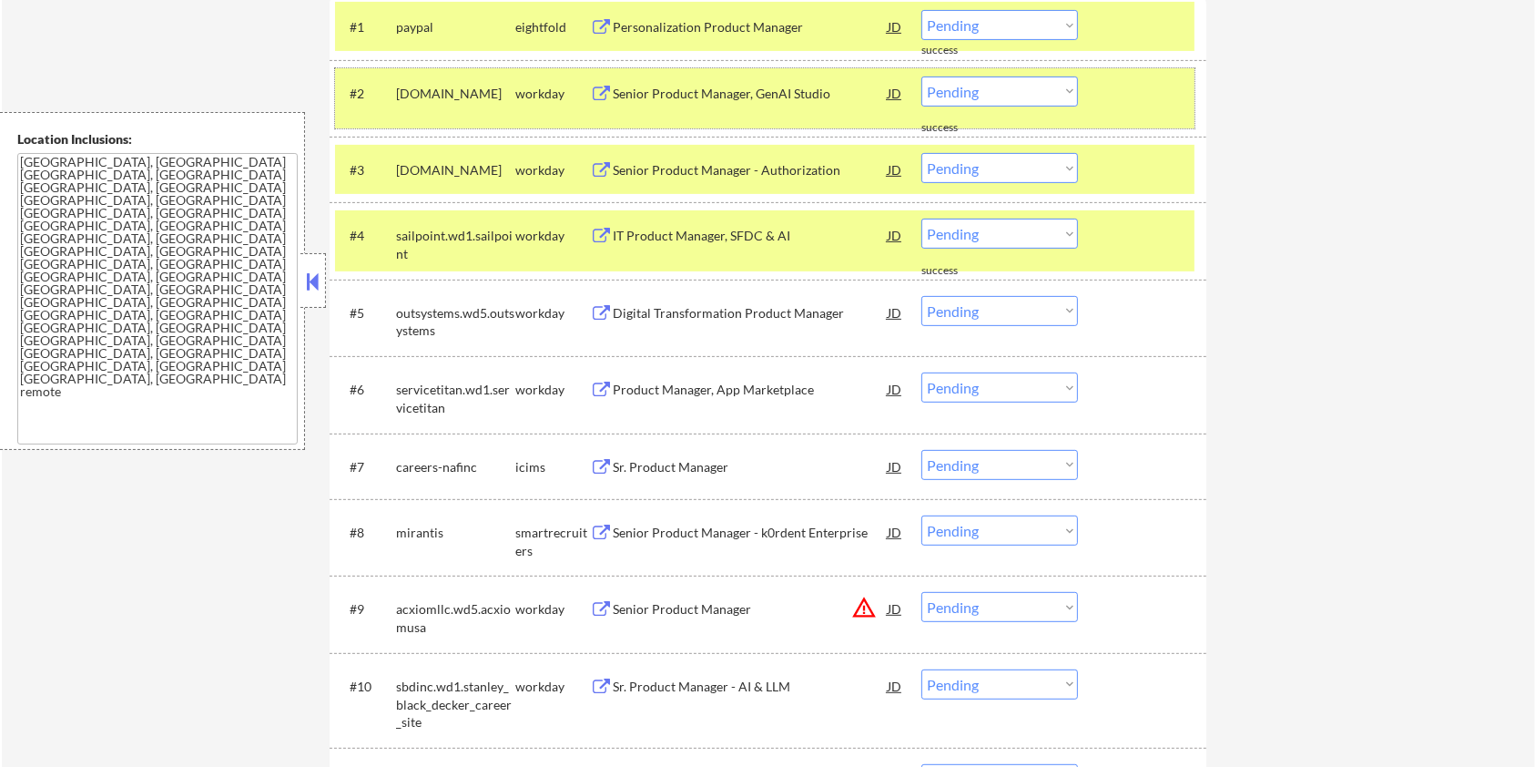
drag, startPoint x: 425, startPoint y: 116, endPoint x: 391, endPoint y: 93, distance: 41.4
click at [391, 93] on div "#2 collegeboard.wd1.careers workday Senior Product Manager, GenAI Studio JD war…" at bounding box center [765, 98] width 860 height 60
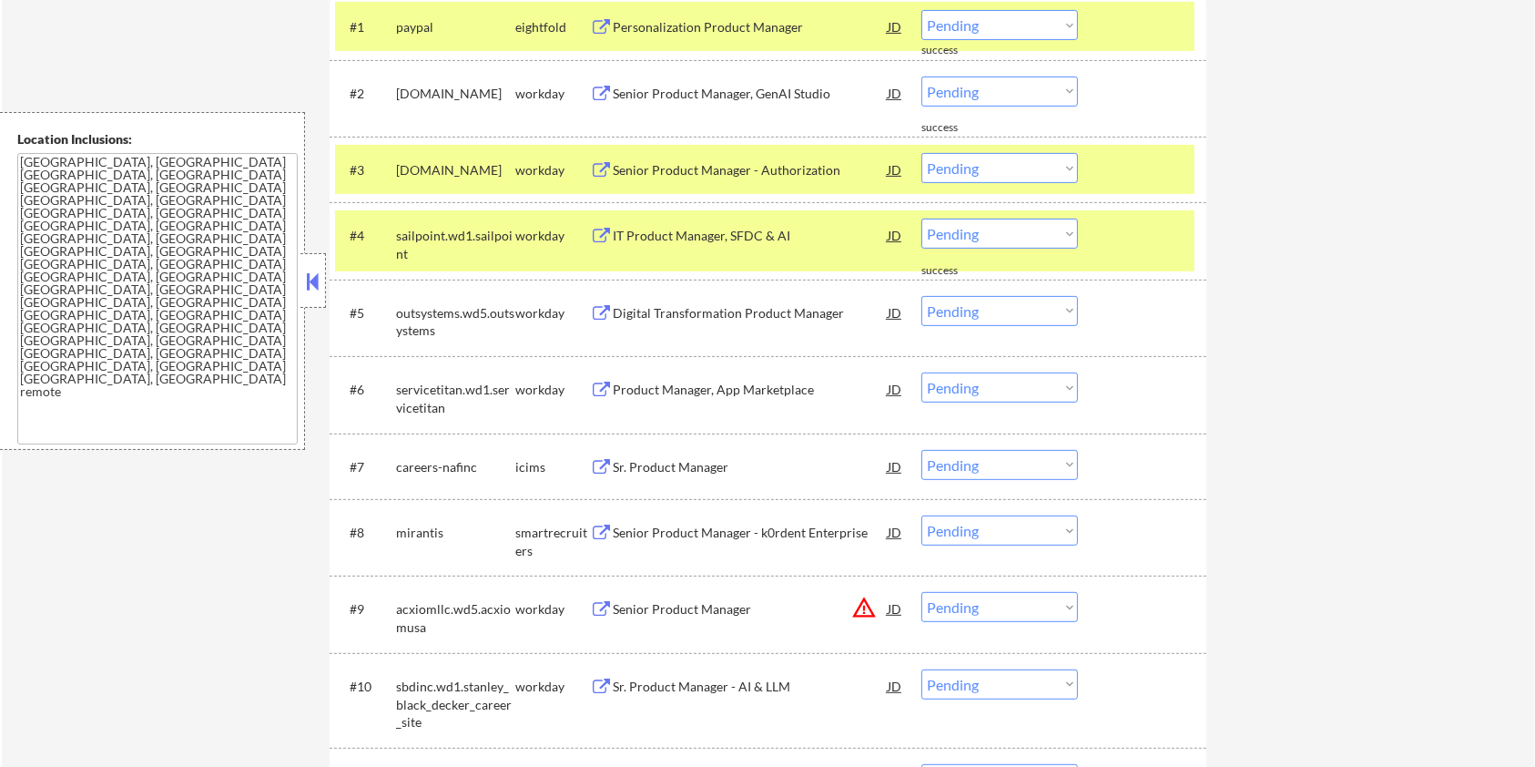
copy div "collegeboard.wd1.careers"
click at [735, 90] on div "Senior Product Manager, GenAI Studio" at bounding box center [750, 94] width 275 height 18
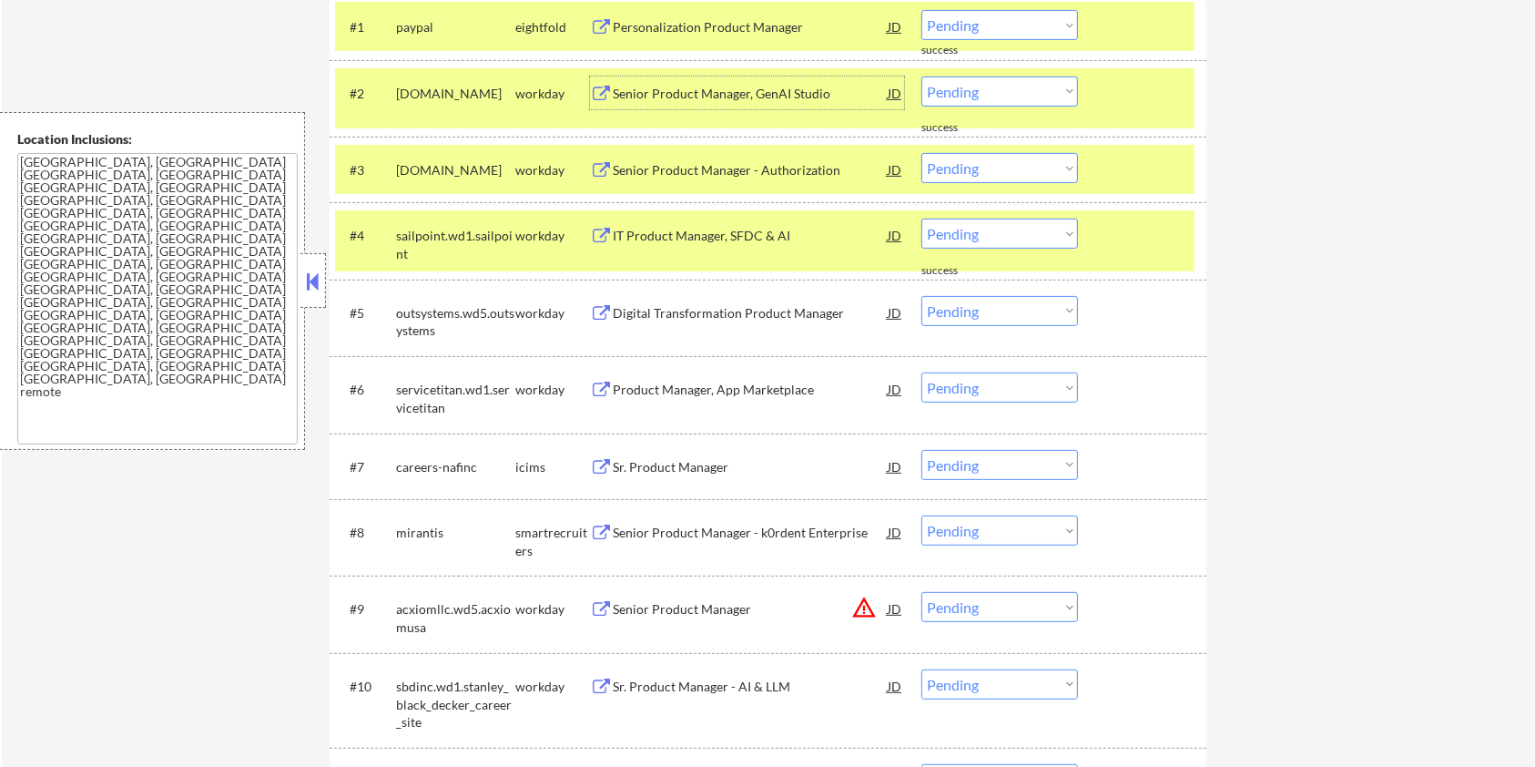
click at [1143, 156] on div at bounding box center [1145, 169] width 80 height 33
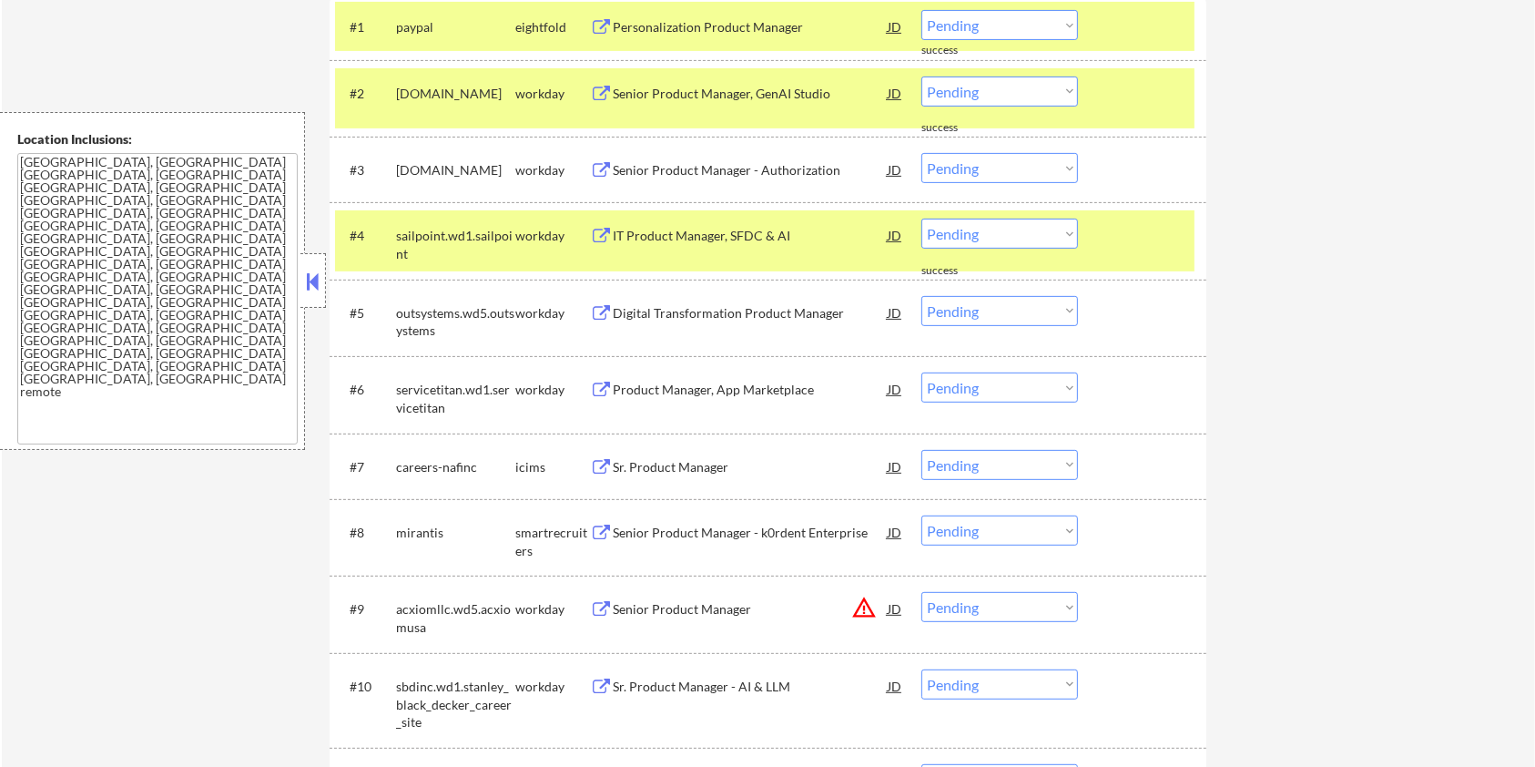
click at [1116, 93] on div at bounding box center [1145, 92] width 80 height 33
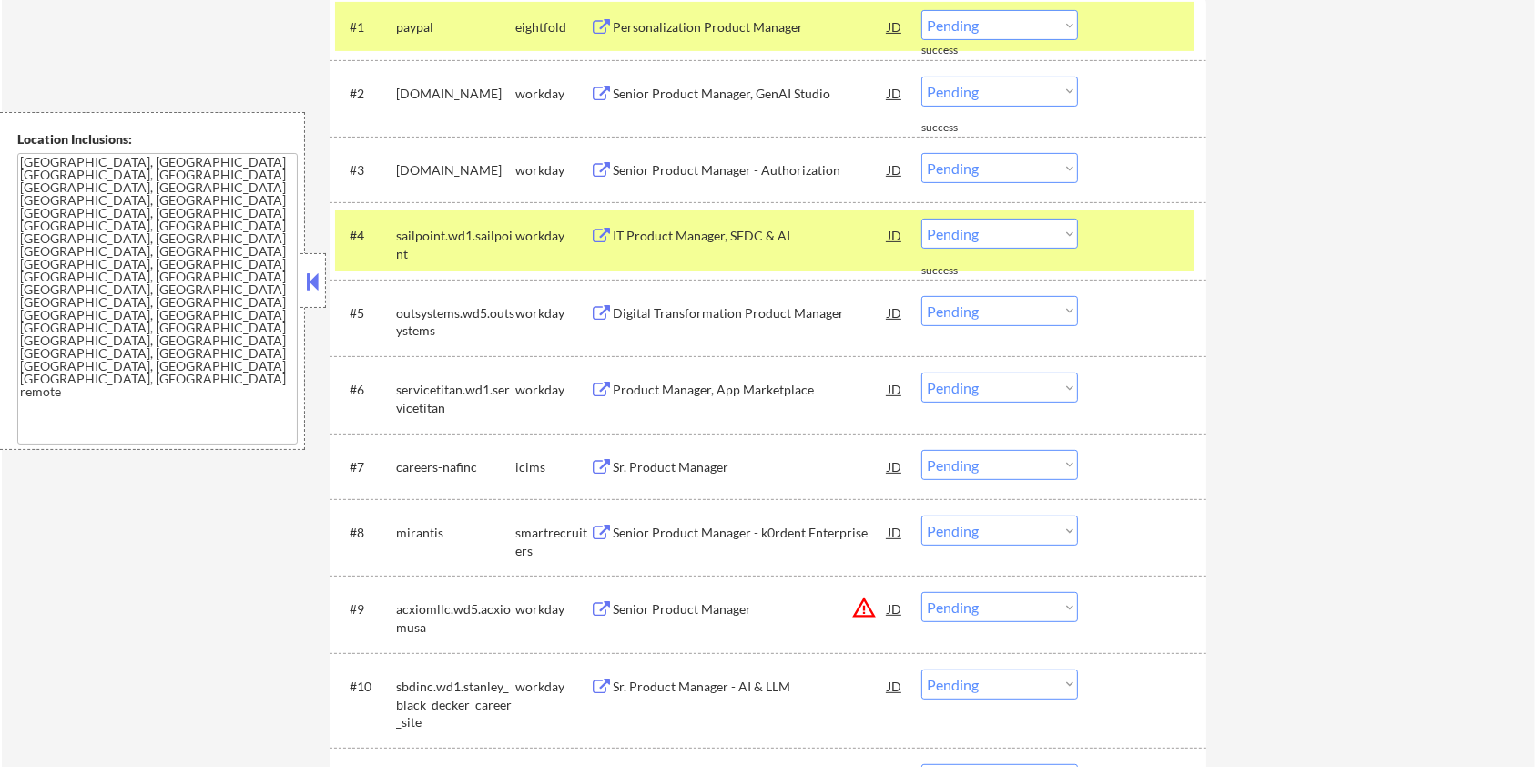
click at [1135, 25] on div at bounding box center [1145, 26] width 80 height 33
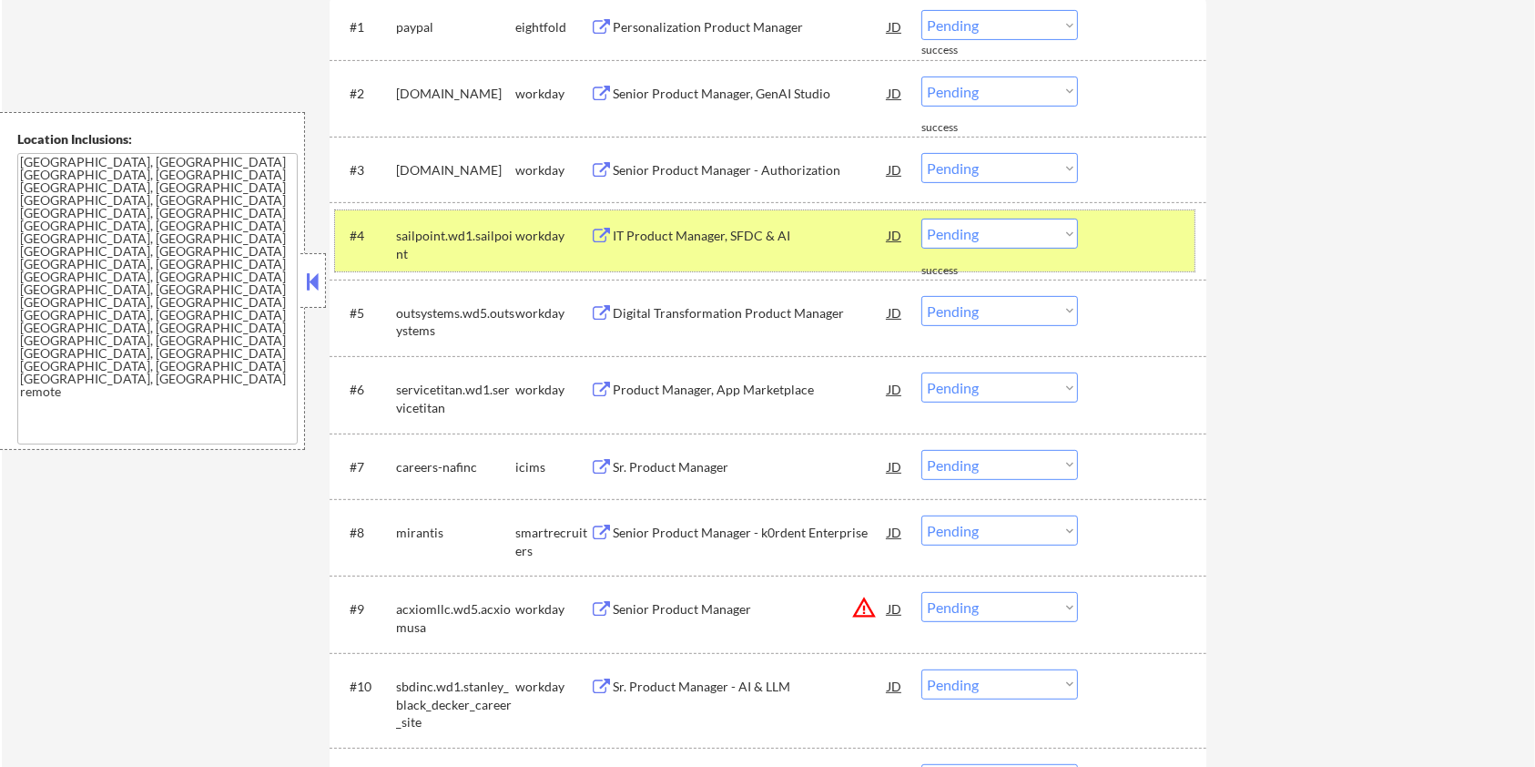
click at [1138, 232] on div at bounding box center [1145, 235] width 80 height 33
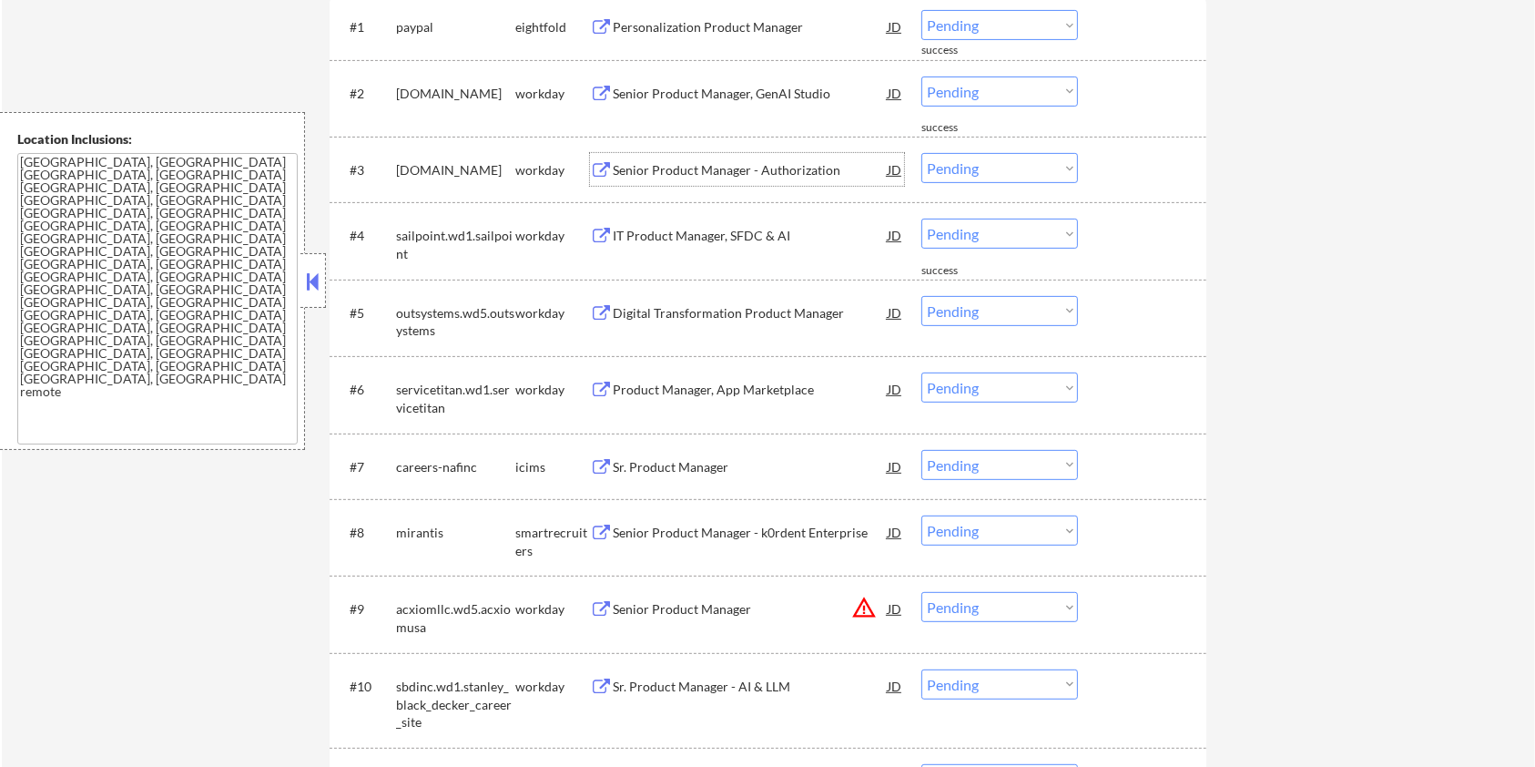
click at [720, 168] on div "Senior Product Manager - Authorization" at bounding box center [750, 170] width 275 height 18
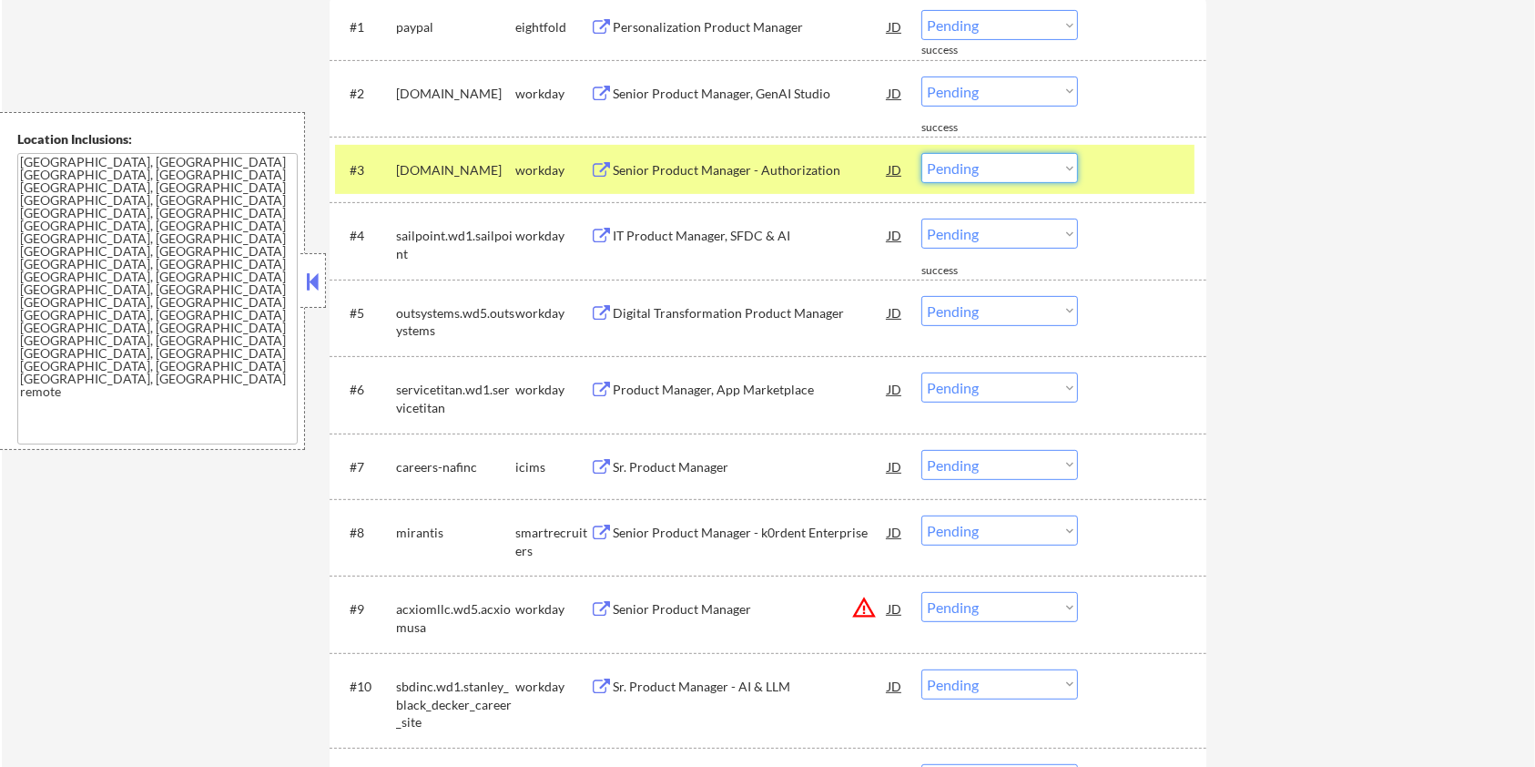
click at [1024, 170] on select "Choose an option... Pending Applied Excluded (Questions) Excluded (Expired) Exc…" at bounding box center [1000, 168] width 157 height 30
click at [922, 153] on select "Choose an option... Pending Applied Excluded (Questions) Excluded (Expired) Exc…" at bounding box center [1000, 168] width 157 height 30
select select ""pending""
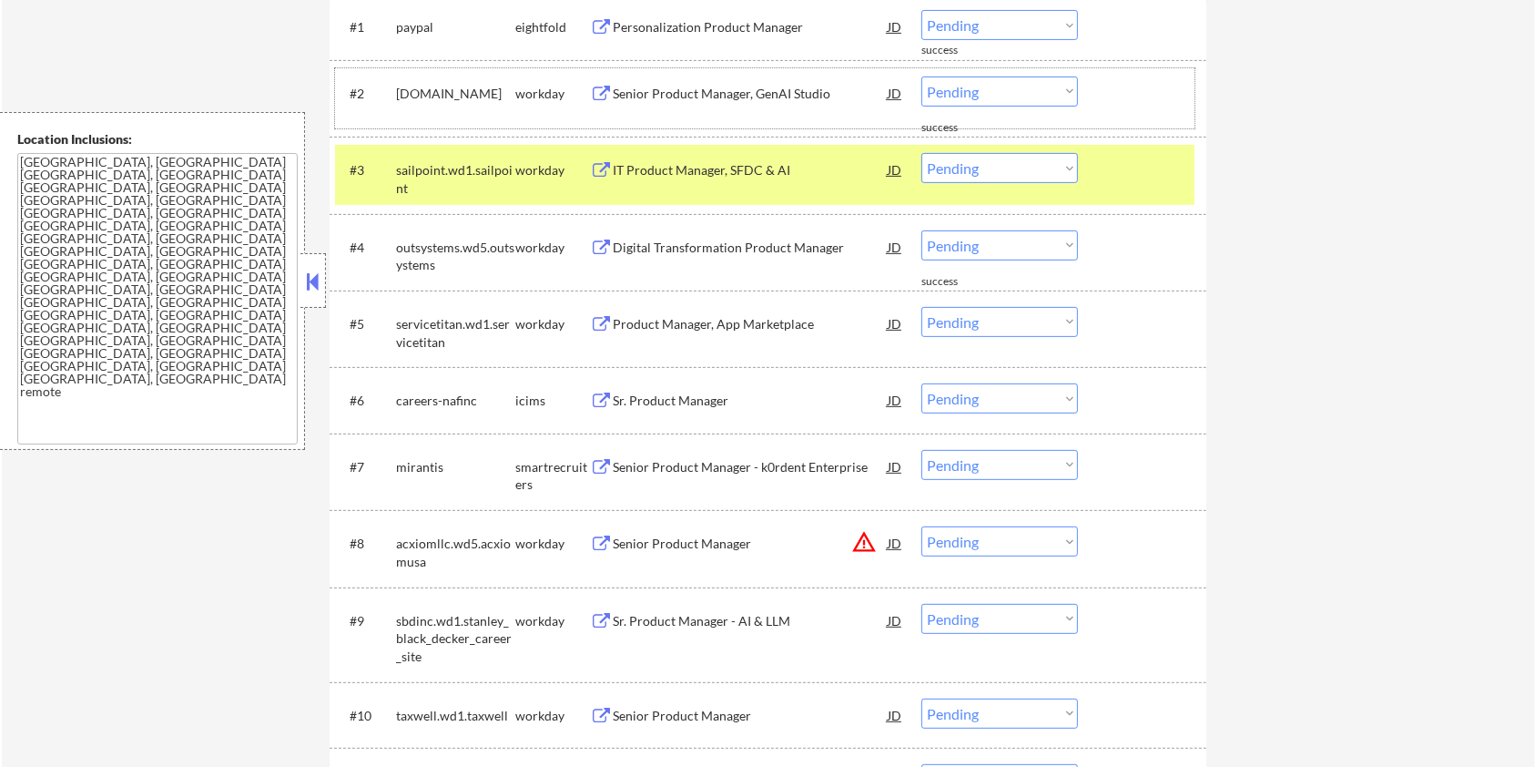
drag, startPoint x: 433, startPoint y: 106, endPoint x: 390, endPoint y: 88, distance: 47.0
click at [390, 88] on div "#2 collegeboard.wd1.careers workday Senior Product Manager, GenAI Studio JD war…" at bounding box center [765, 98] width 860 height 60
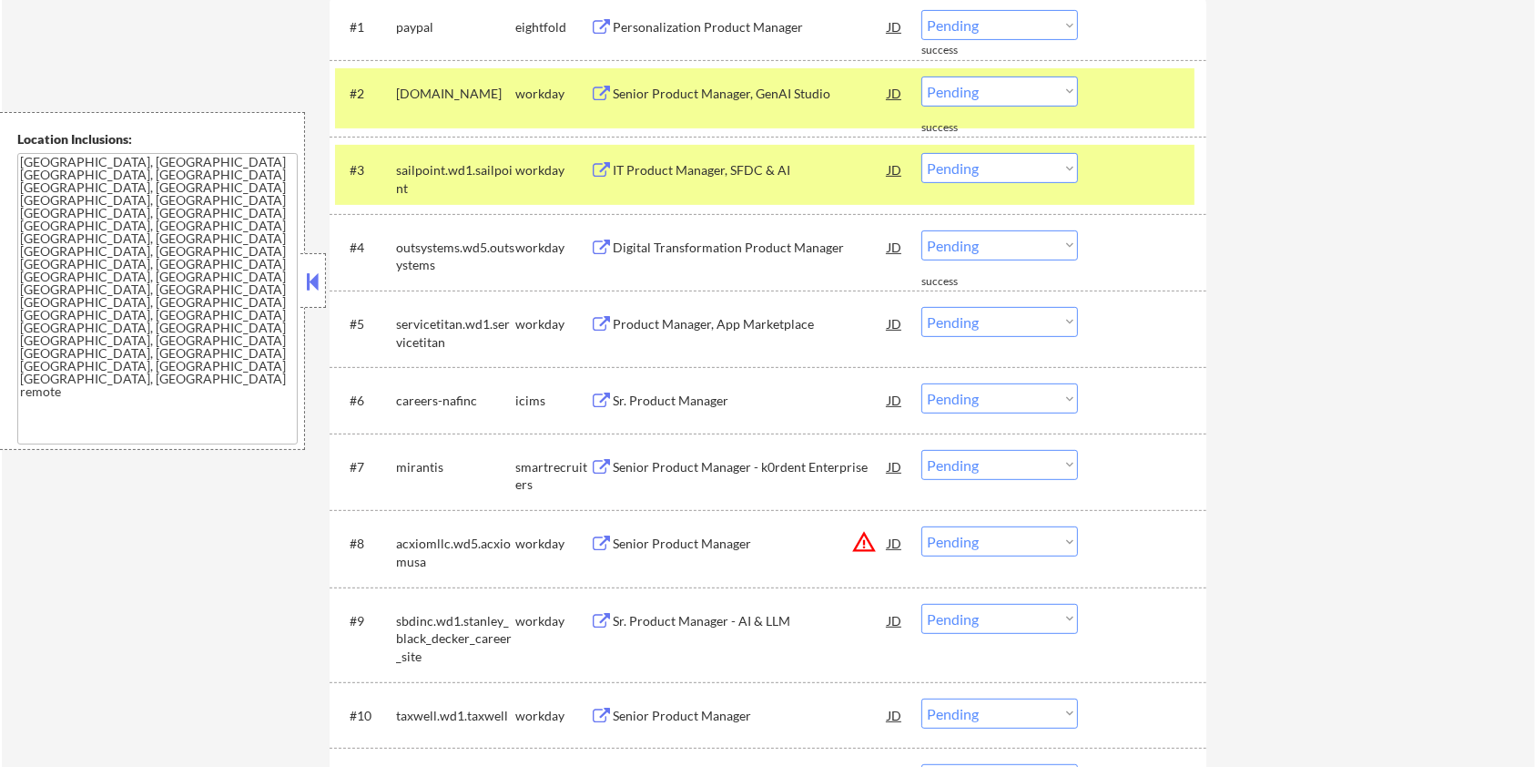
copy div "collegeboard.wd1.careers"
click at [992, 89] on select "Choose an option... Pending Applied Excluded (Questions) Excluded (Expired) Exc…" at bounding box center [1000, 91] width 157 height 30
click at [922, 76] on select "Choose an option... Pending Applied Excluded (Questions) Excluded (Expired) Exc…" at bounding box center [1000, 91] width 157 height 30
select select ""pending""
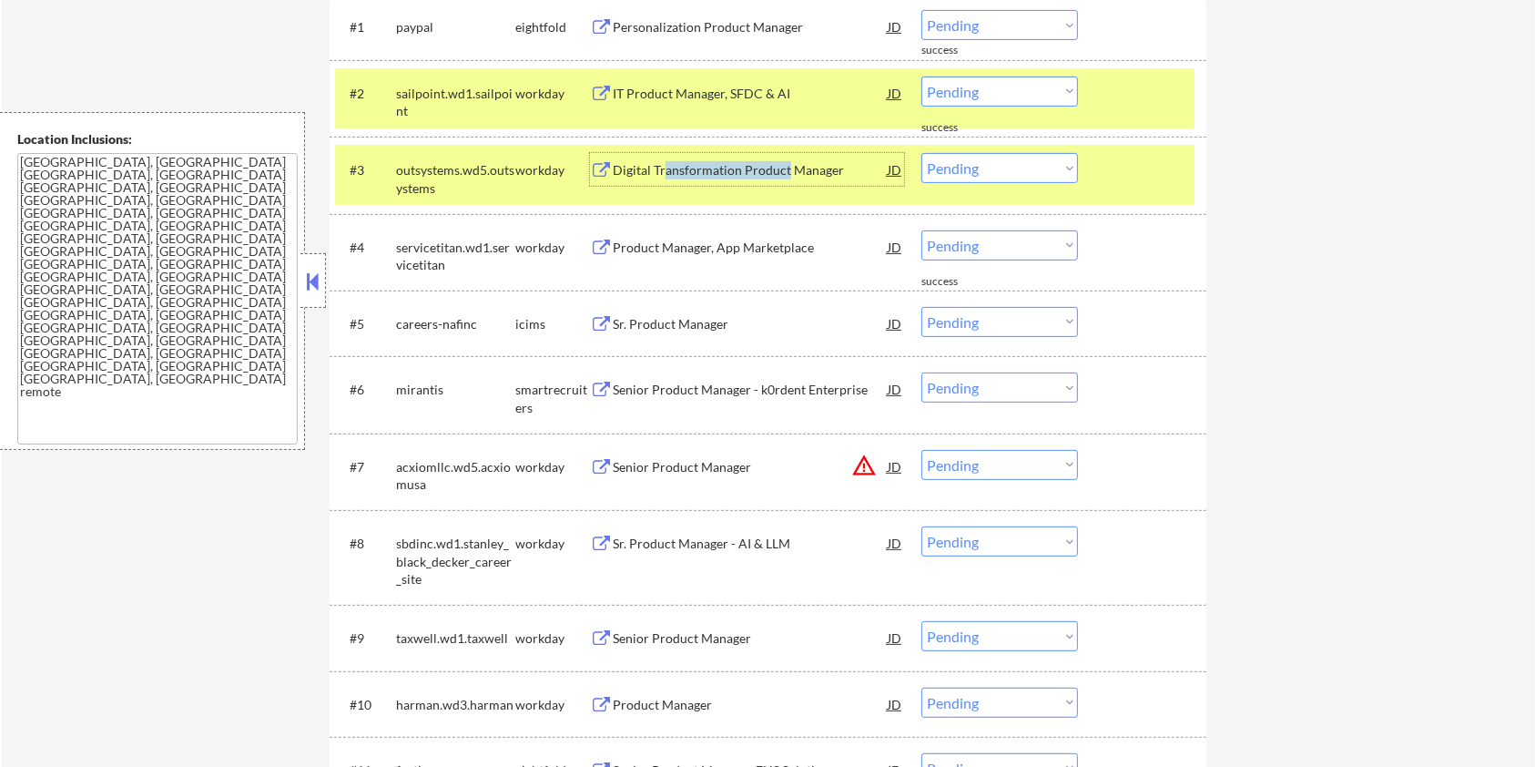
drag, startPoint x: 665, startPoint y: 165, endPoint x: 786, endPoint y: 151, distance: 121.9
click at [787, 156] on div "Digital Transformation Product Manager" at bounding box center [750, 169] width 275 height 33
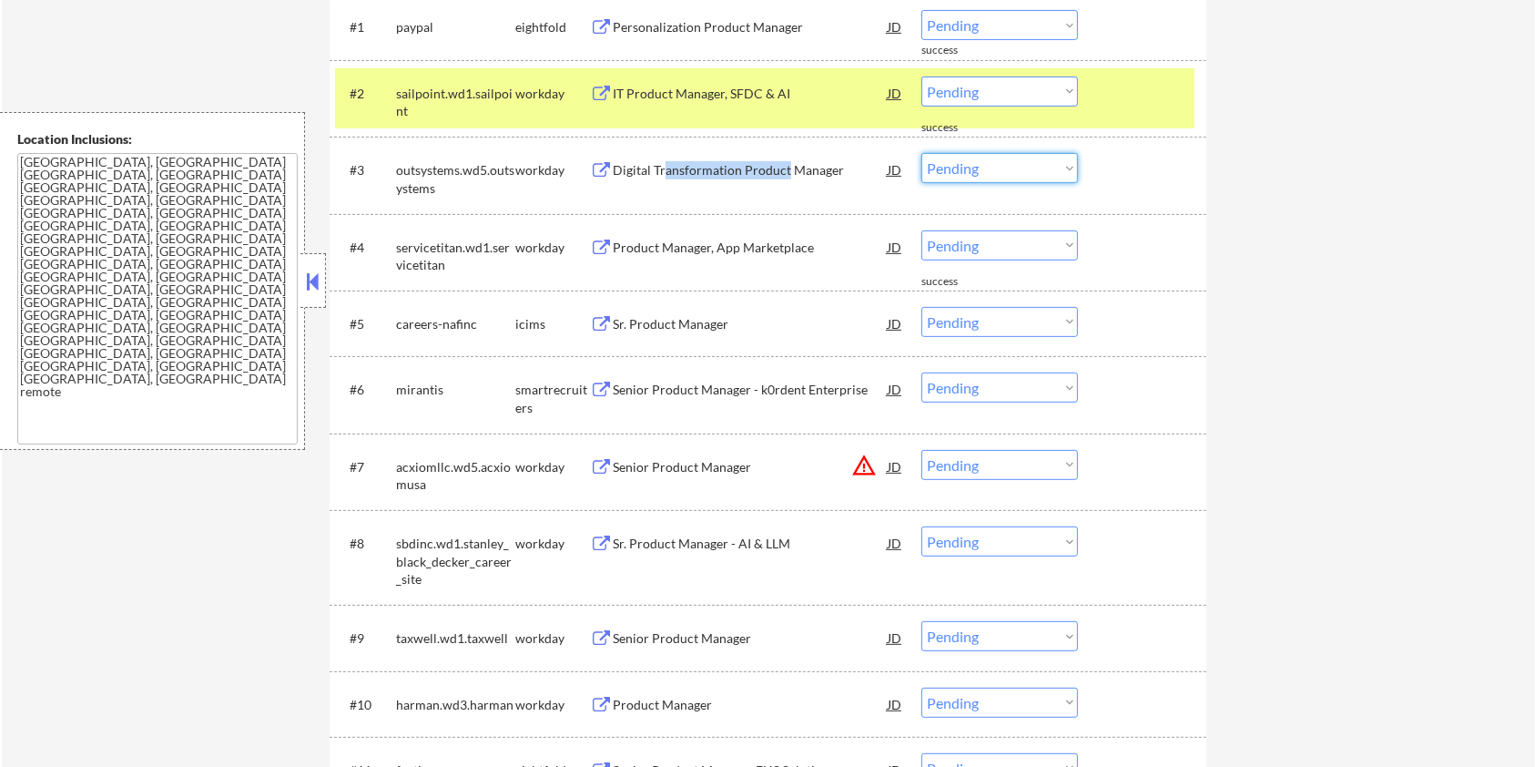
click at [1015, 167] on select "Choose an option... Pending Applied Excluded (Questions) Excluded (Expired) Exc…" at bounding box center [1000, 168] width 157 height 30
click at [922, 153] on select "Choose an option... Pending Applied Excluded (Questions) Excluded (Expired) Exc…" at bounding box center [1000, 168] width 157 height 30
select select ""pending""
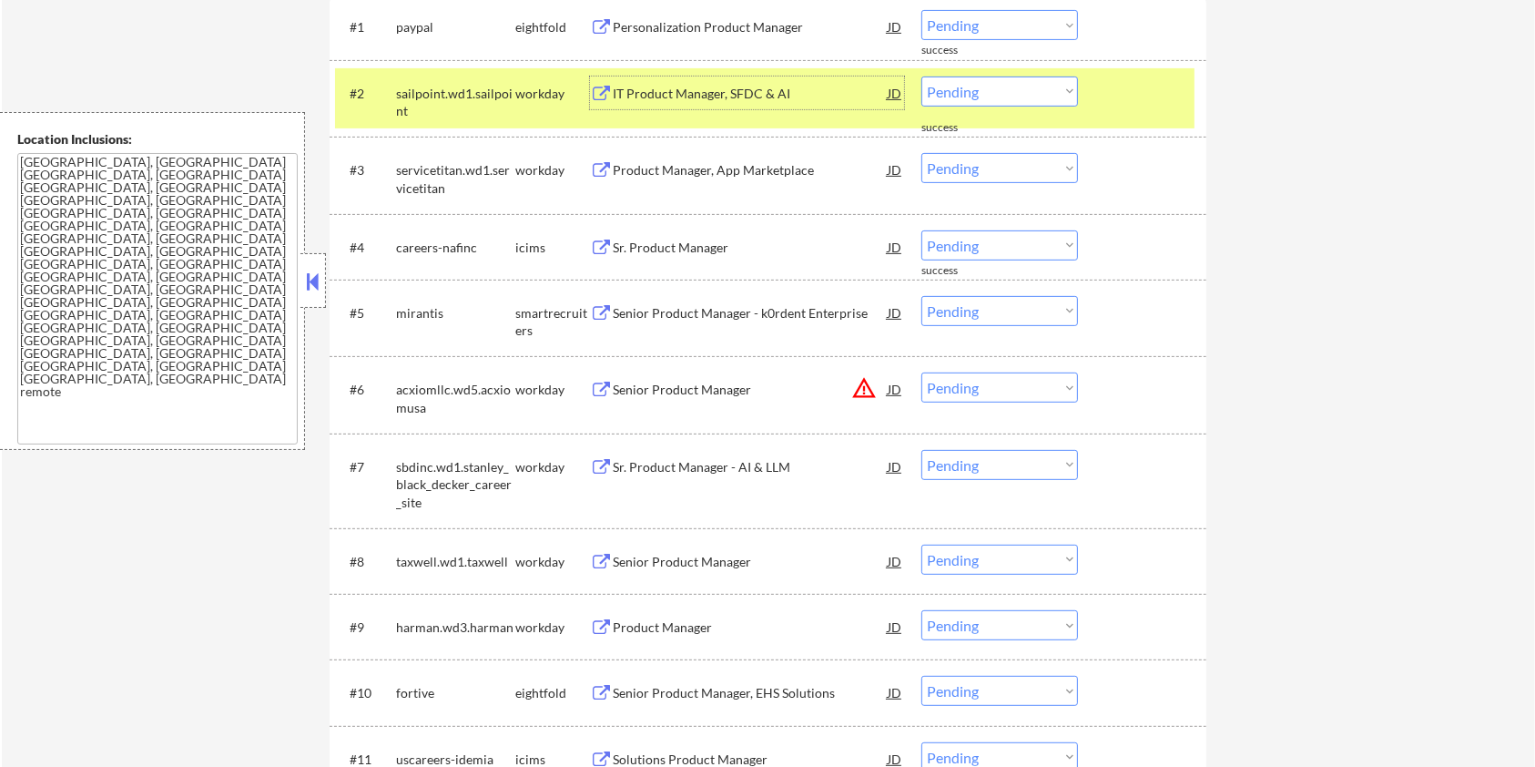
click at [687, 90] on div "IT Product Manager, SFDC & AI" at bounding box center [750, 94] width 275 height 18
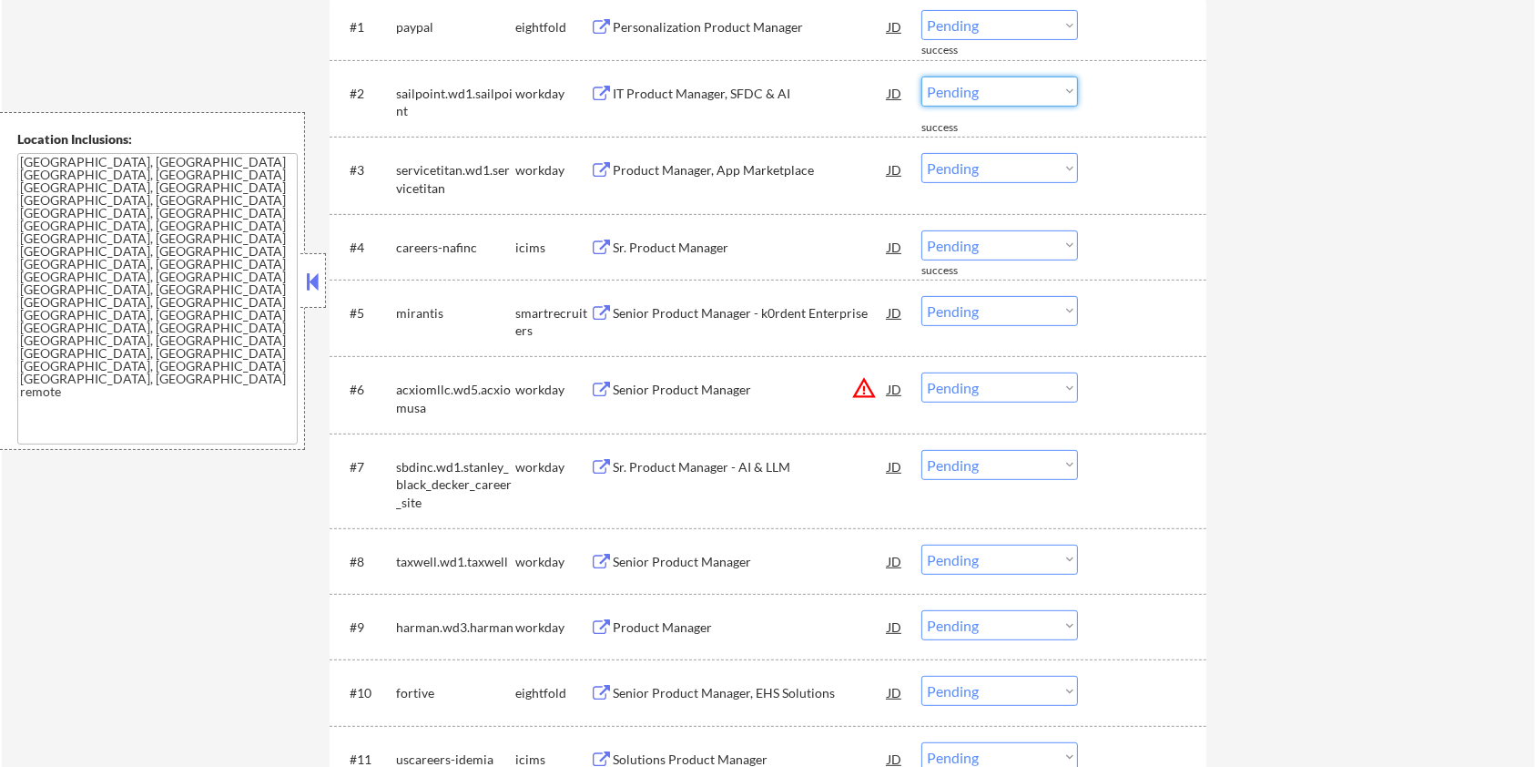
click at [1005, 98] on select "Choose an option... Pending Applied Excluded (Questions) Excluded (Expired) Exc…" at bounding box center [1000, 91] width 157 height 30
click at [922, 76] on select "Choose an option... Pending Applied Excluded (Questions) Excluded (Expired) Exc…" at bounding box center [1000, 91] width 157 height 30
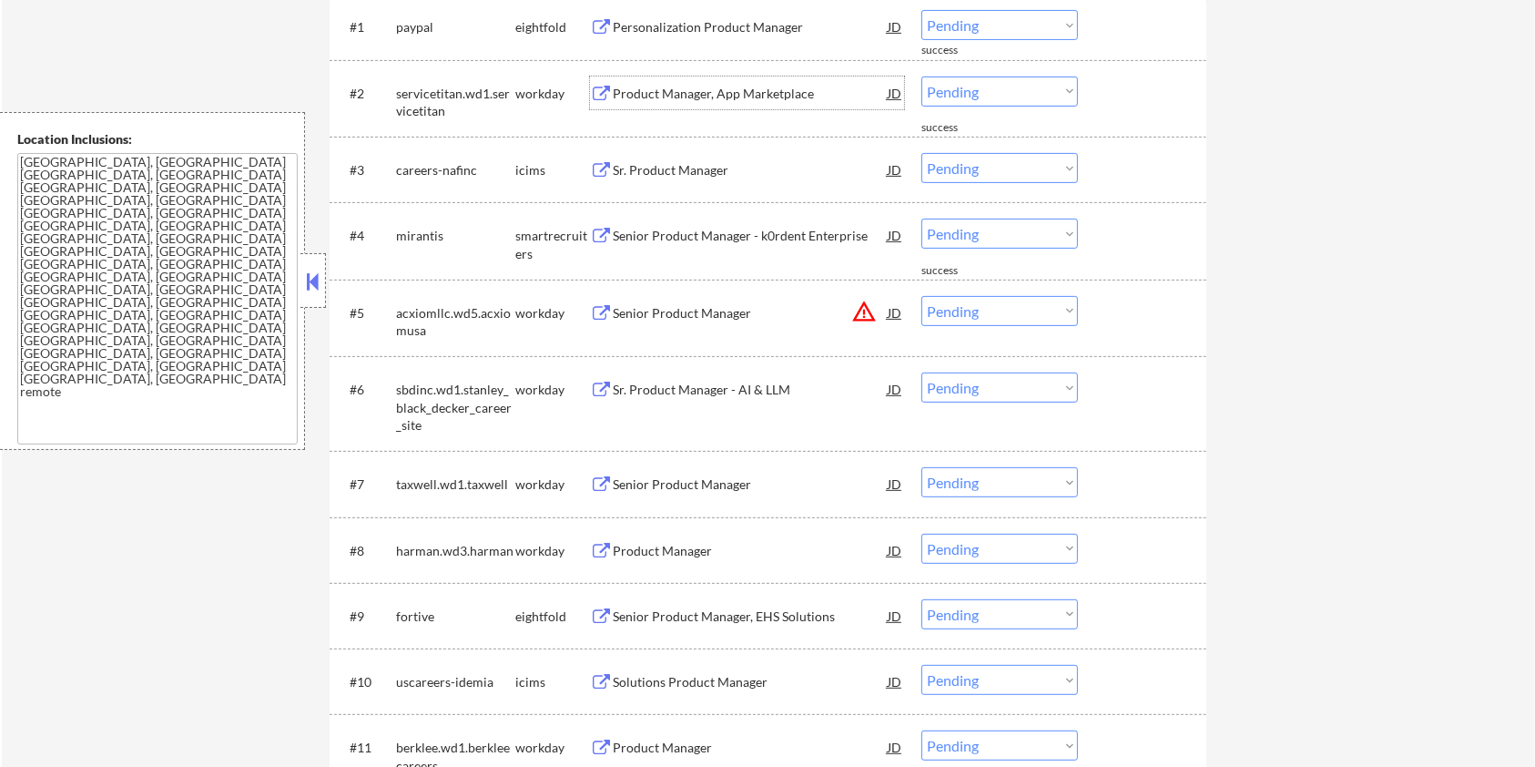
click at [689, 89] on div "Product Manager, App Marketplace" at bounding box center [750, 94] width 275 height 18
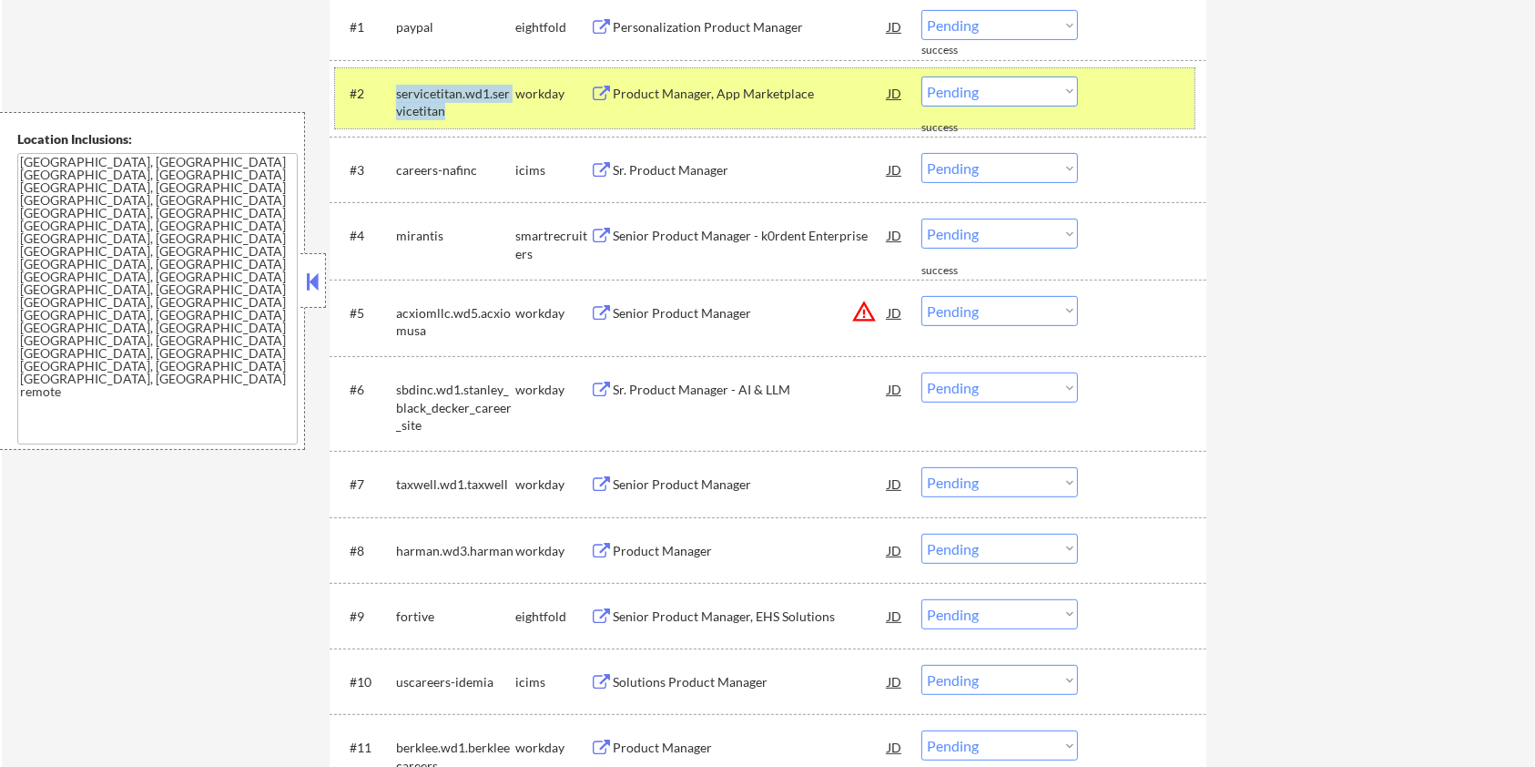
drag, startPoint x: 456, startPoint y: 108, endPoint x: 393, endPoint y: 91, distance: 65.2
click at [393, 91] on div "#2 servicetitan.wd1.servicetitan workday Product Manager, App Marketplace JD wa…" at bounding box center [765, 98] width 860 height 60
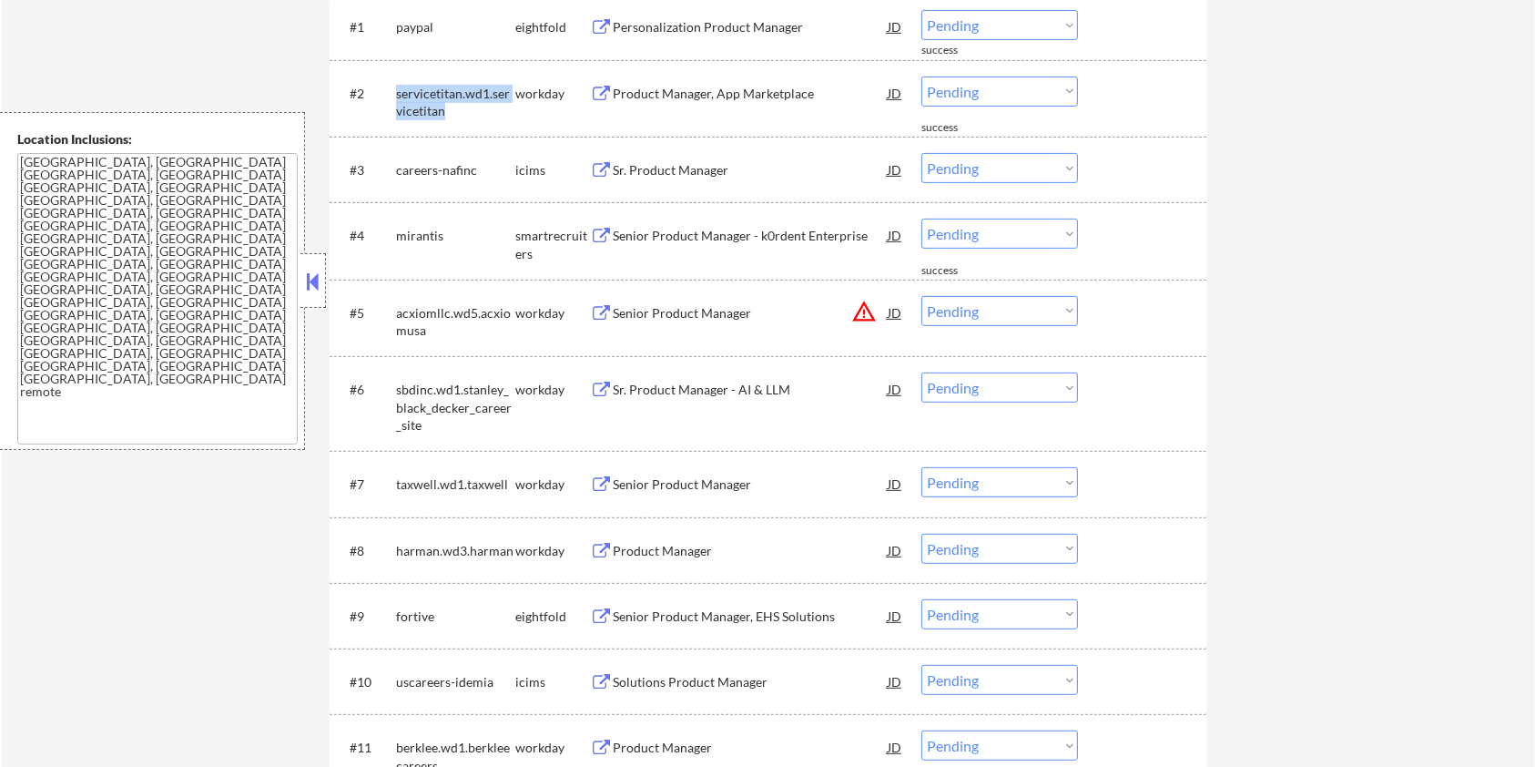
copy div "servicetitan.wd1.servicetitan"
click at [996, 85] on select "Choose an option... Pending Applied Excluded (Questions) Excluded (Expired) Exc…" at bounding box center [1000, 91] width 157 height 30
click at [922, 76] on select "Choose an option... Pending Applied Excluded (Questions) Excluded (Expired) Exc…" at bounding box center [1000, 91] width 157 height 30
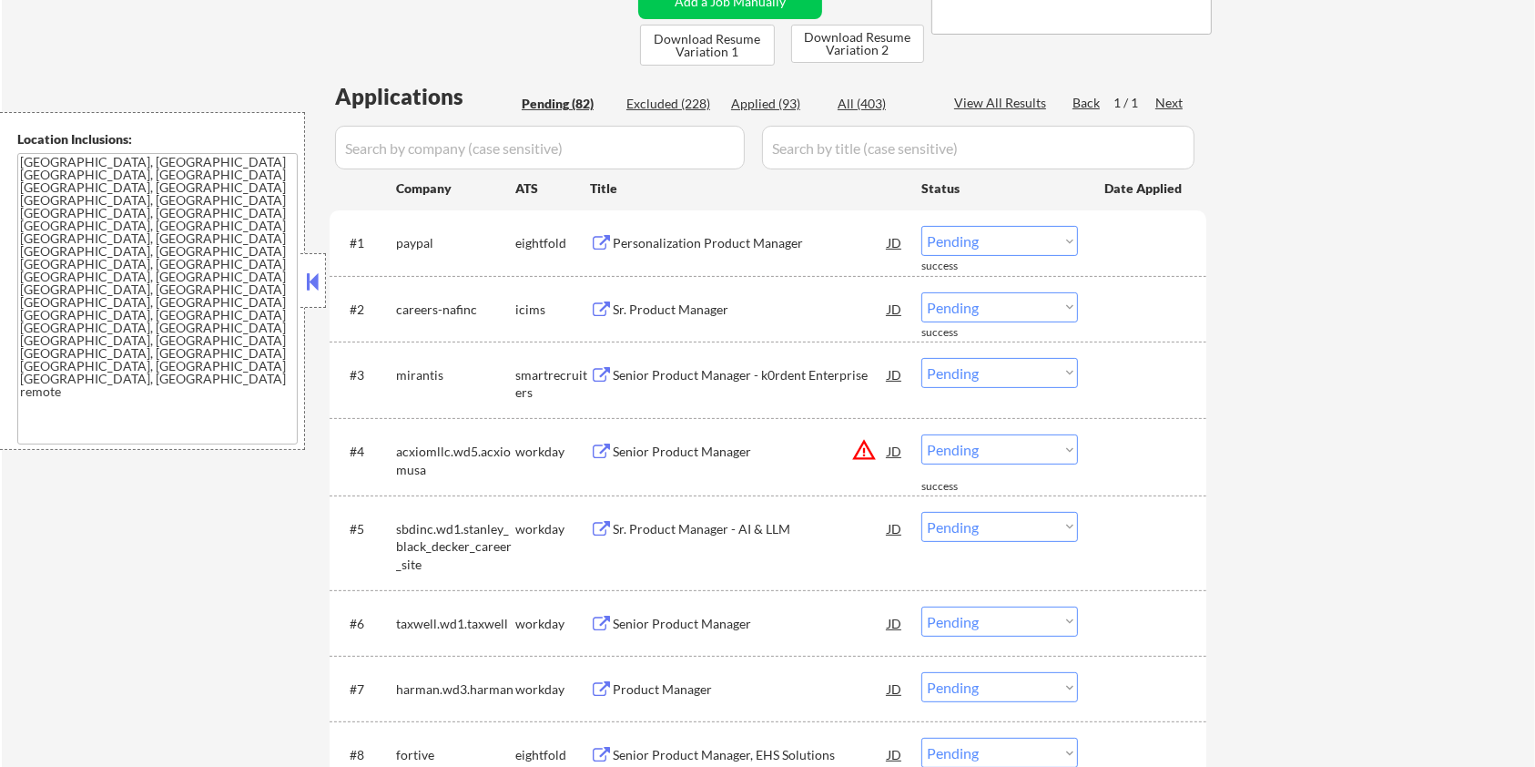
scroll to position [364, 0]
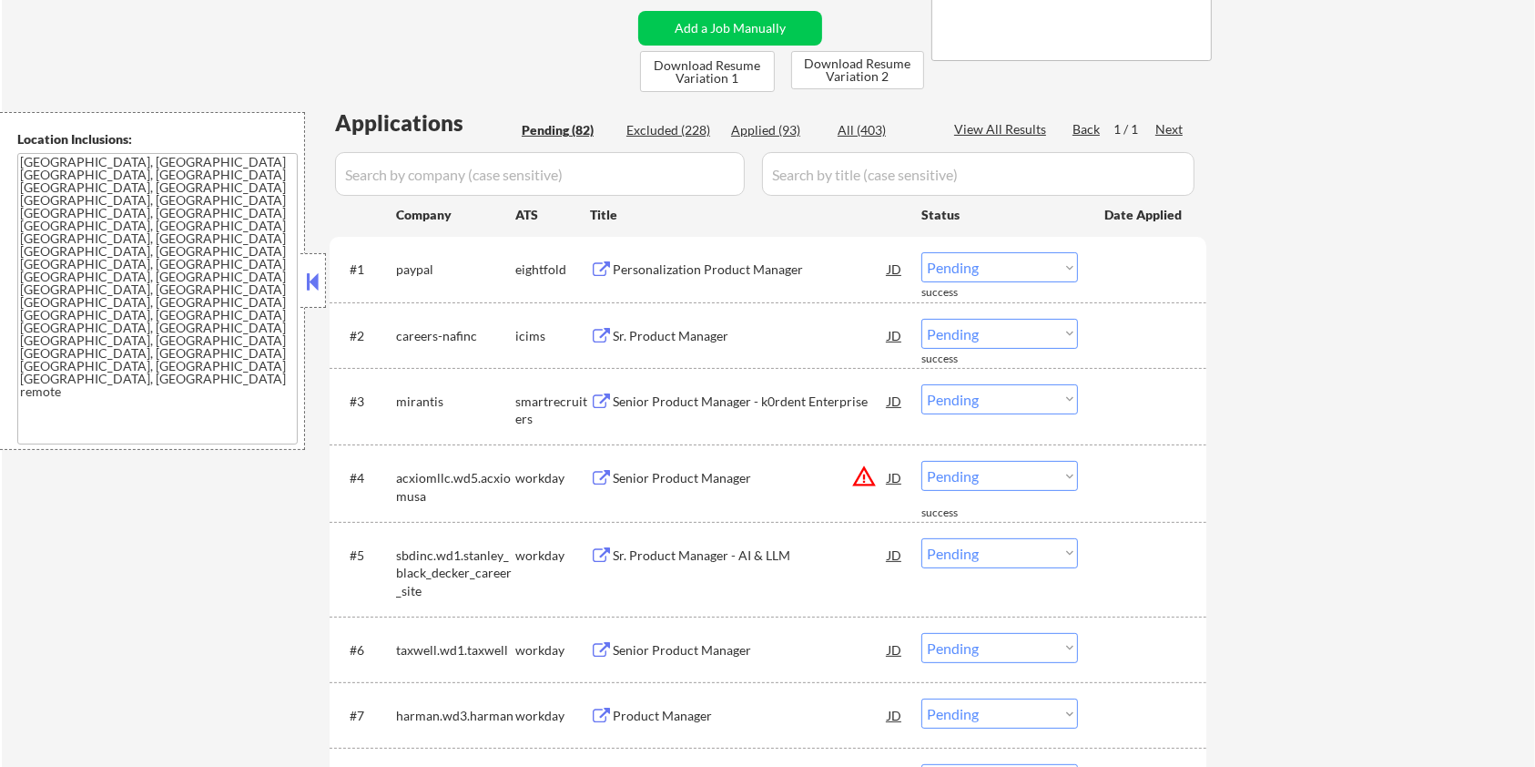
click at [642, 337] on div "Sr. Product Manager" at bounding box center [750, 336] width 275 height 18
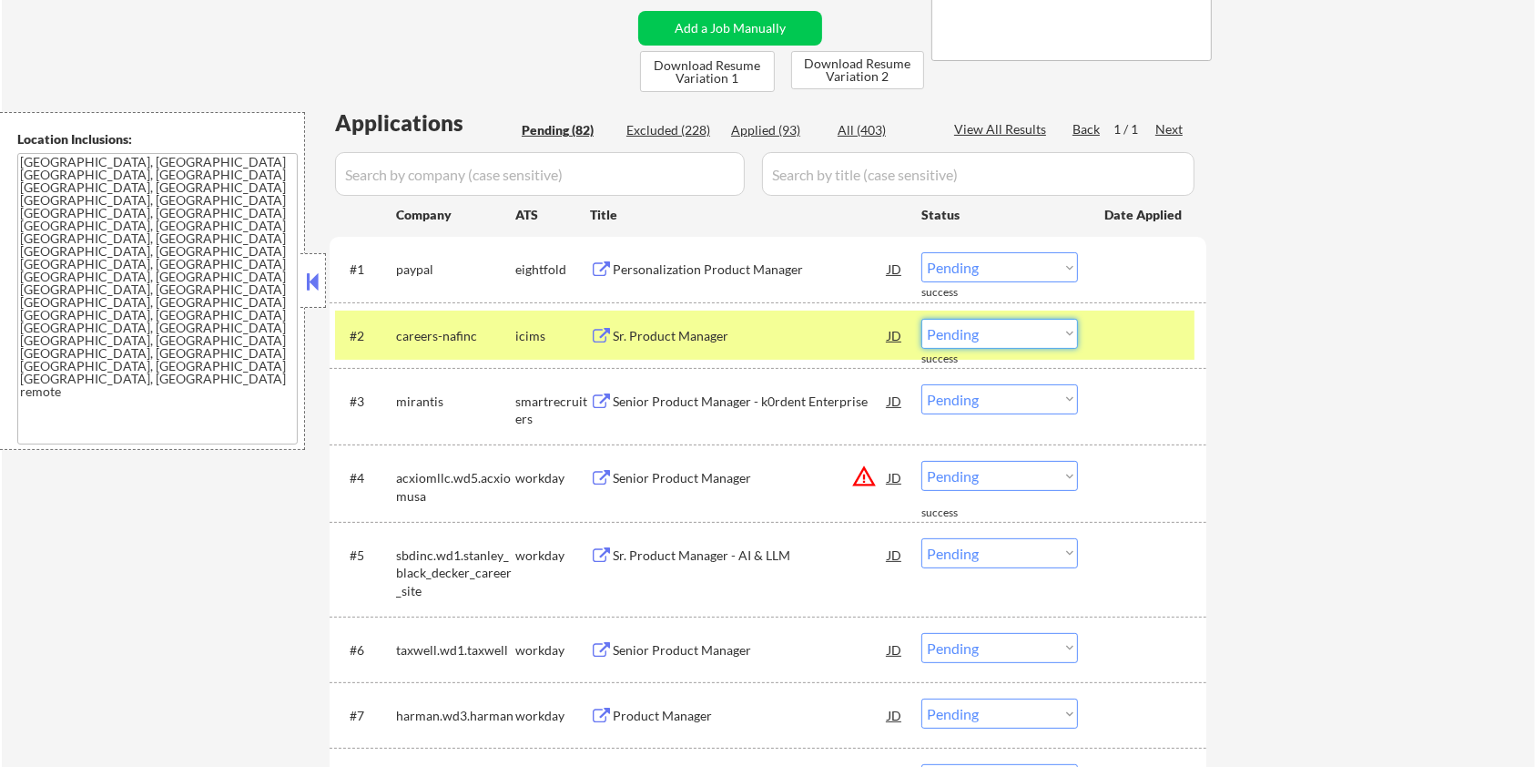
drag, startPoint x: 994, startPoint y: 332, endPoint x: 994, endPoint y: 345, distance: 12.7
click at [994, 331] on select "Choose an option... Pending Applied Excluded (Questions) Excluded (Expired) Exc…" at bounding box center [1000, 334] width 157 height 30
click at [922, 319] on select "Choose an option... Pending Applied Excluded (Questions) Excluded (Expired) Exc…" at bounding box center [1000, 334] width 157 height 30
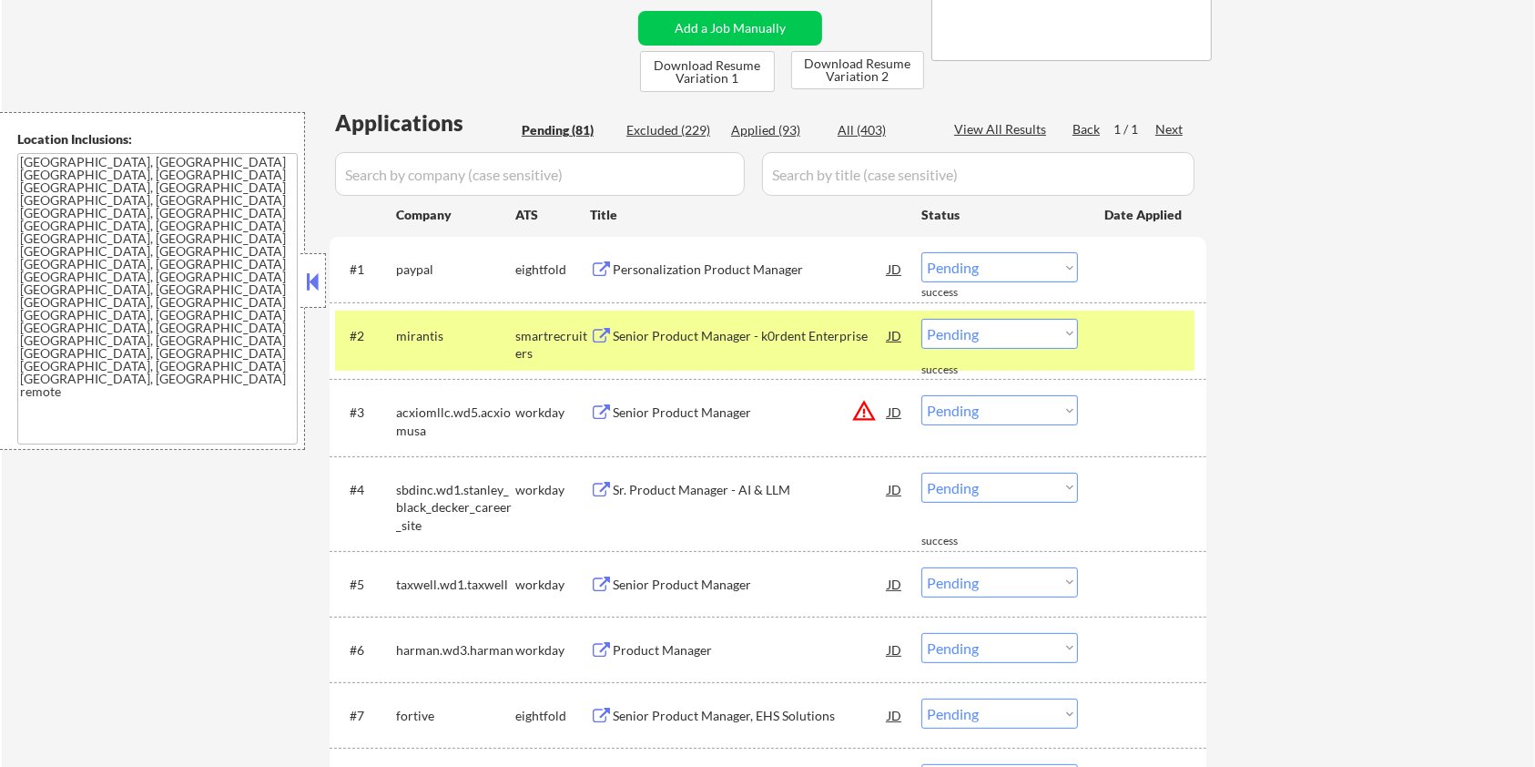
click at [688, 328] on div "Senior Product Manager - k0rdent Enterprise" at bounding box center [750, 336] width 275 height 18
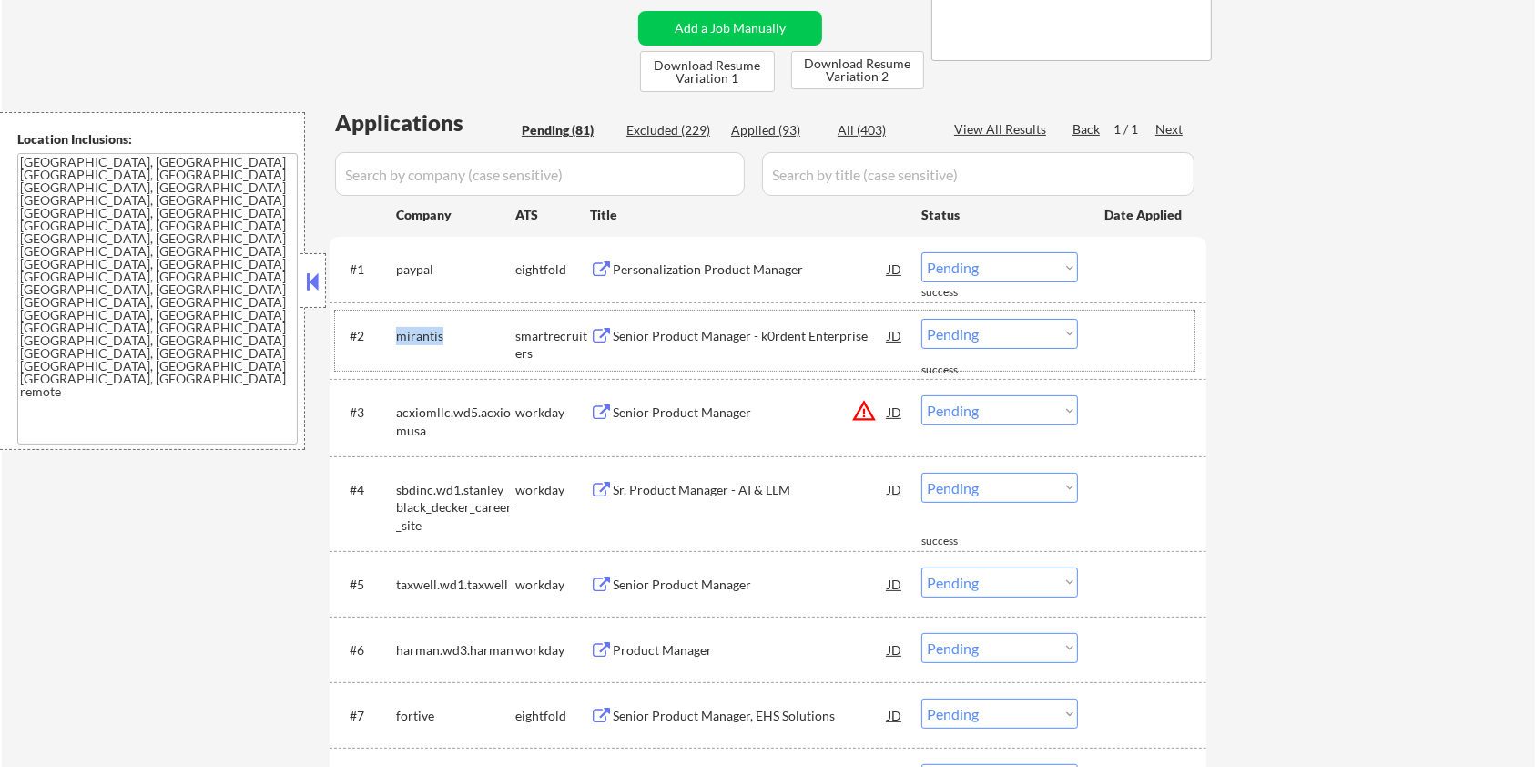
drag, startPoint x: 459, startPoint y: 334, endPoint x: 392, endPoint y: 334, distance: 66.5
click at [392, 334] on div "#2 mirantis smartrecruiters Senior Product Manager - k0rdent Enterprise JD warn…" at bounding box center [765, 341] width 860 height 60
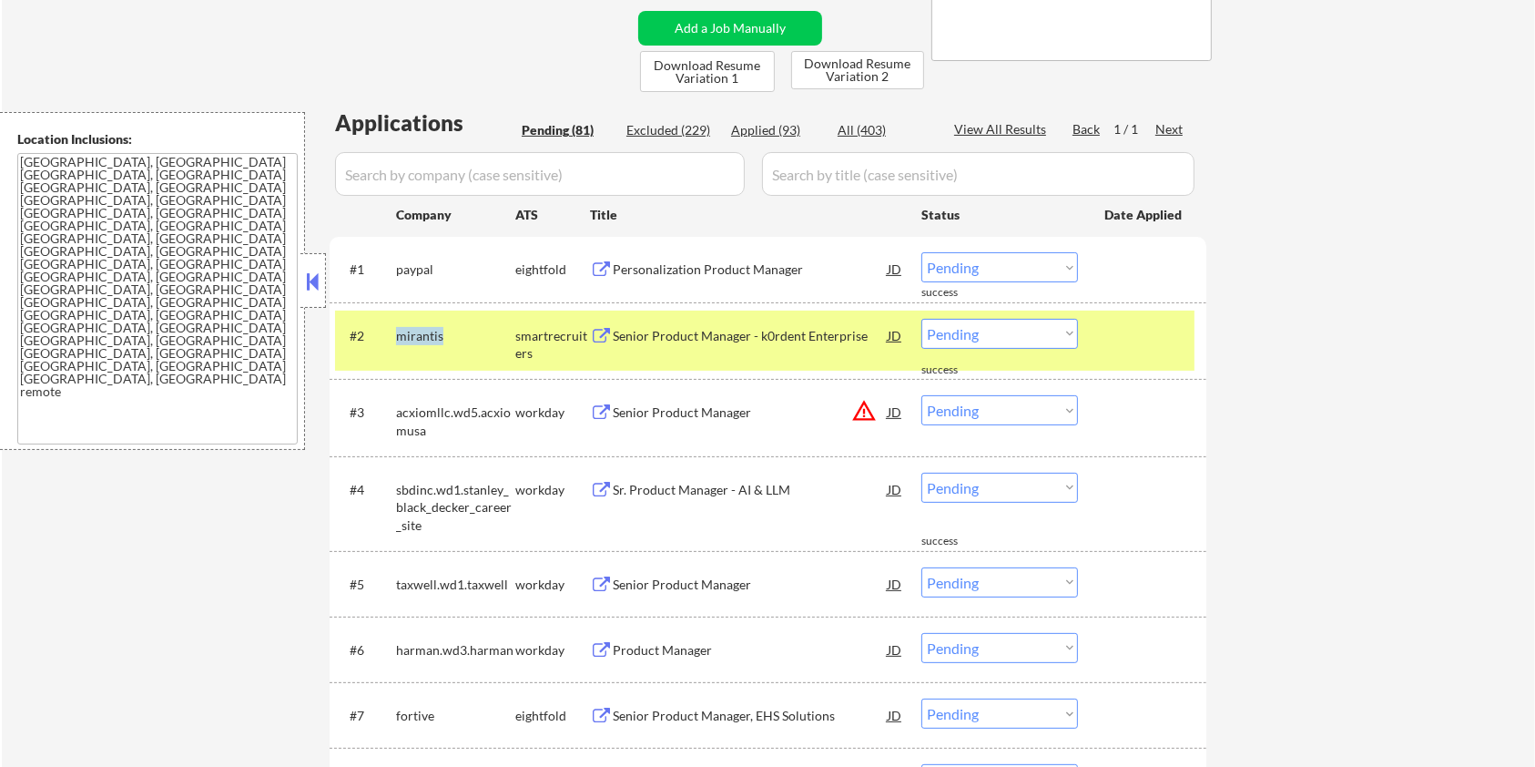
copy div "mirantis"
click at [1055, 340] on select "Choose an option... Pending Applied Excluded (Questions) Excluded (Expired) Exc…" at bounding box center [1000, 334] width 157 height 30
click at [922, 319] on select "Choose an option... Pending Applied Excluded (Questions) Excluded (Expired) Exc…" at bounding box center [1000, 334] width 157 height 30
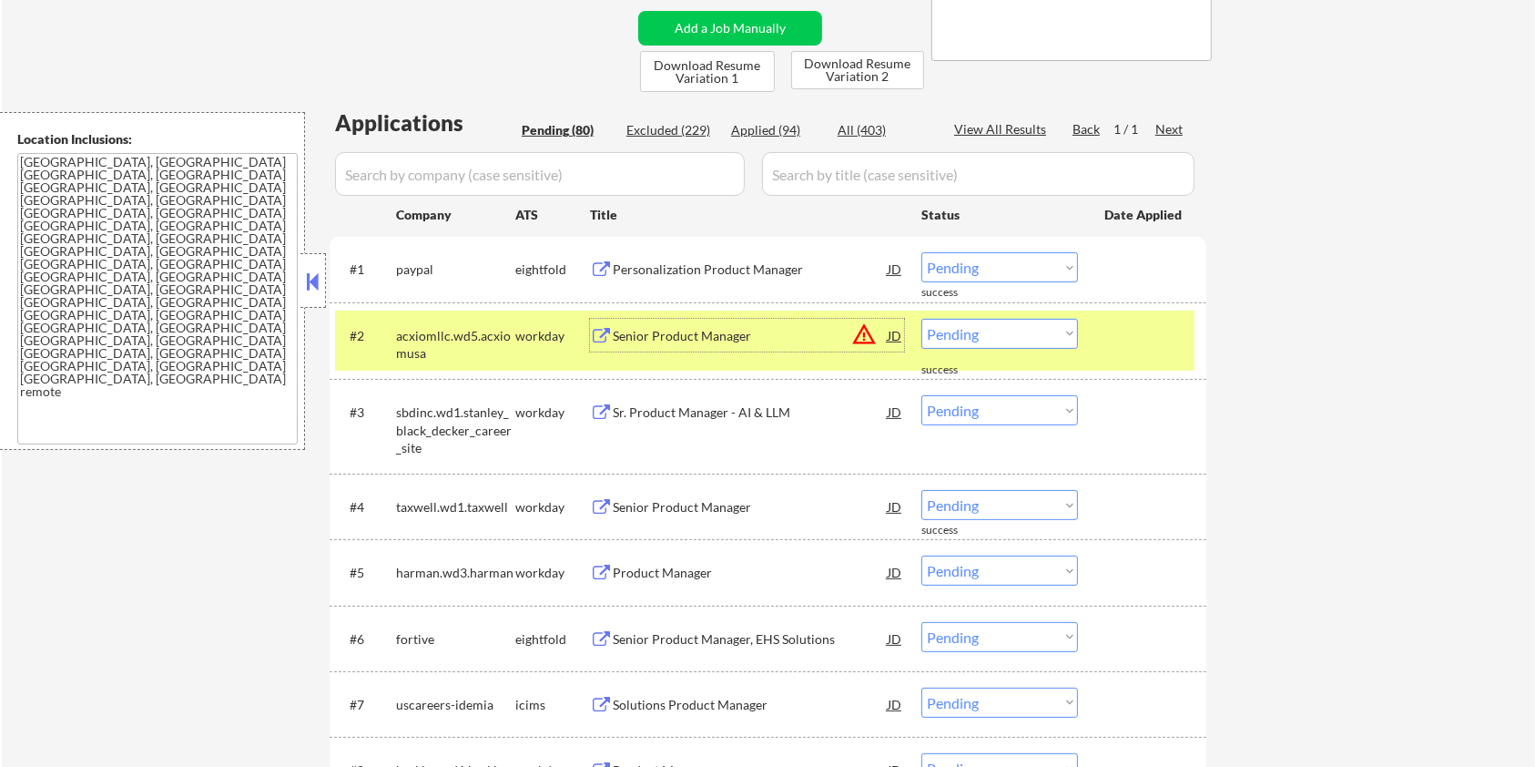
click at [634, 333] on div "Senior Product Manager" at bounding box center [750, 336] width 275 height 18
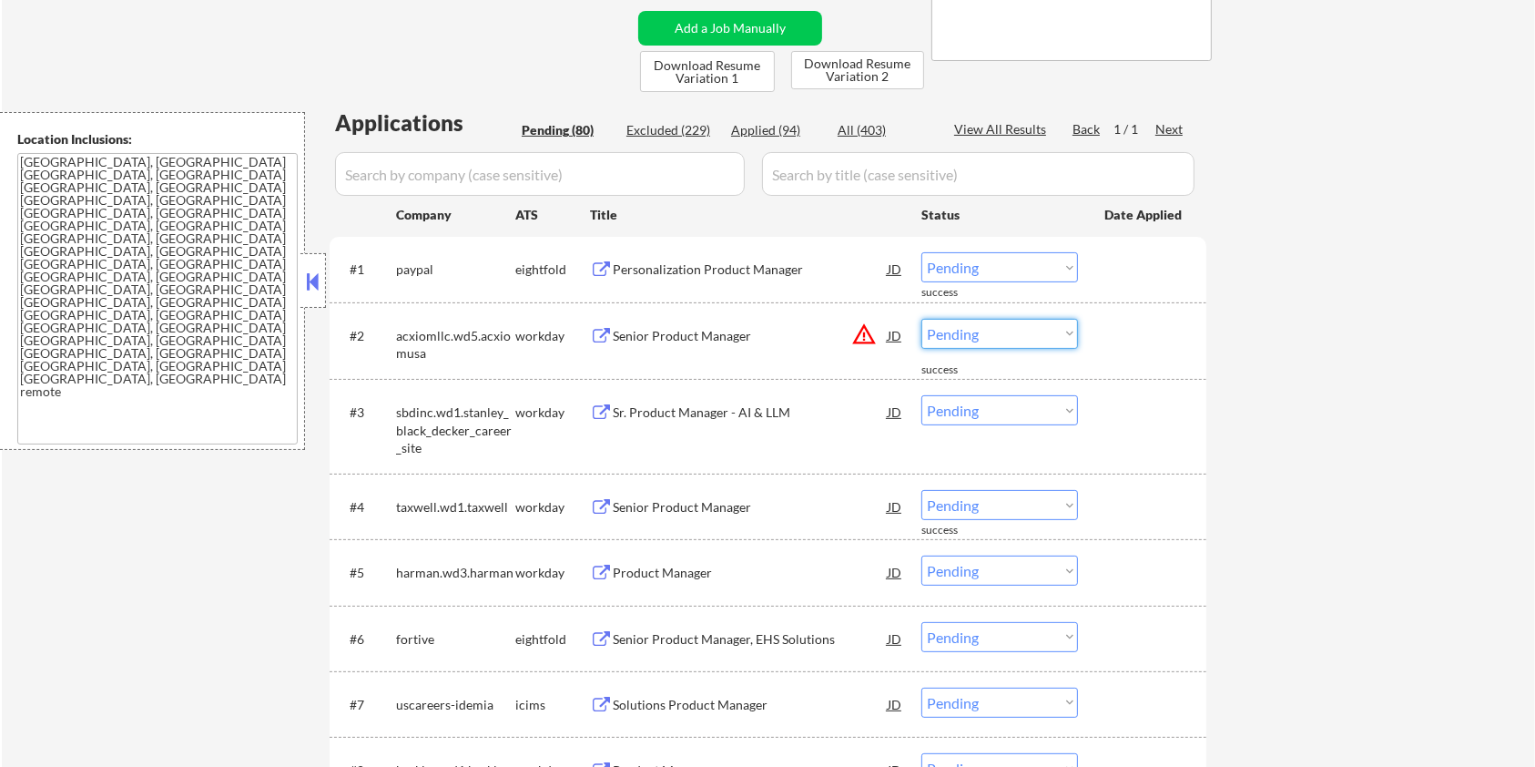
click at [993, 332] on select "Choose an option... Pending Applied Excluded (Questions) Excluded (Expired) Exc…" at bounding box center [1000, 334] width 157 height 30
click at [922, 319] on select "Choose an option... Pending Applied Excluded (Questions) Excluded (Expired) Exc…" at bounding box center [1000, 334] width 157 height 30
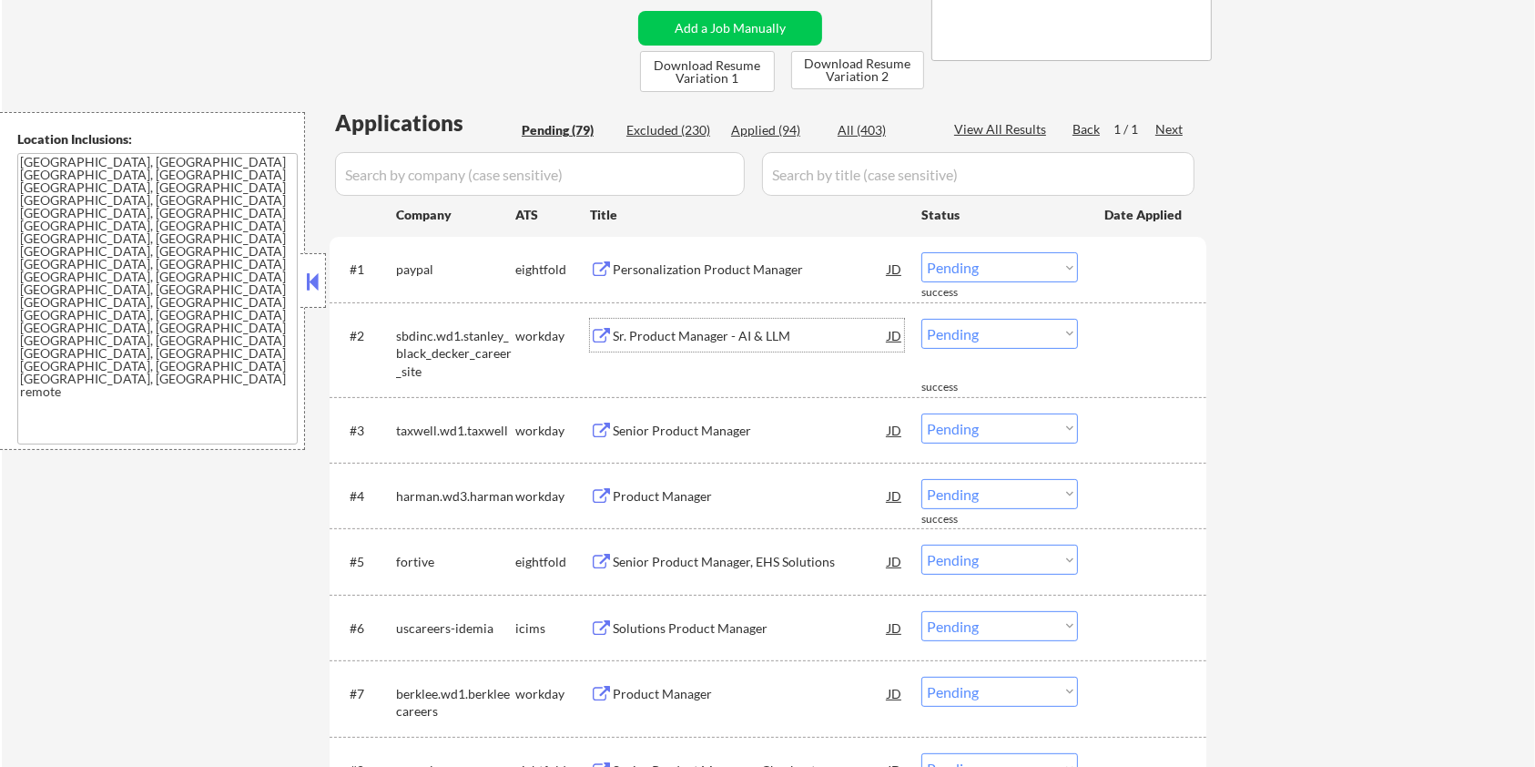
click at [699, 338] on div "Sr. Product Manager - AI & LLM" at bounding box center [750, 336] width 275 height 18
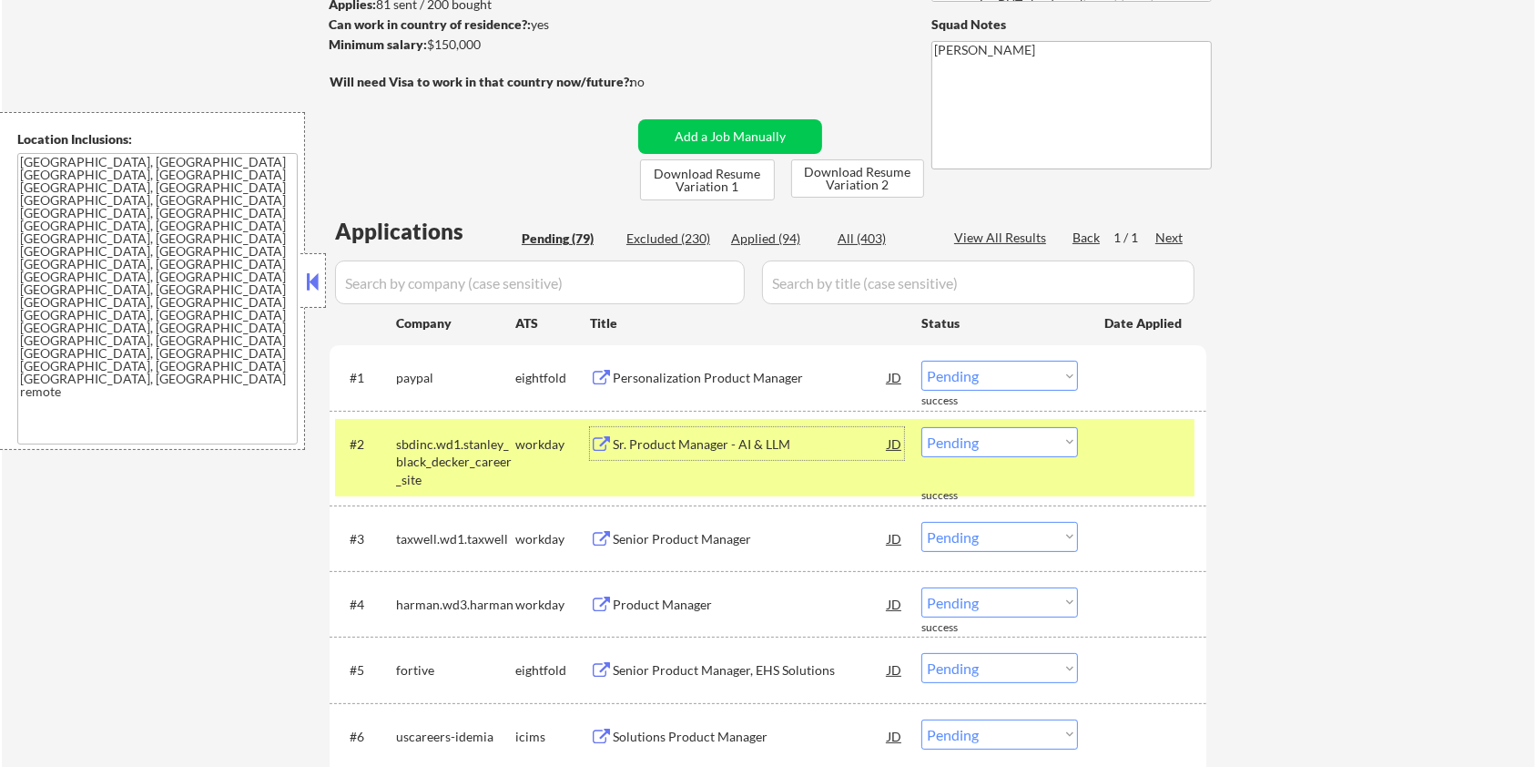
scroll to position [242, 0]
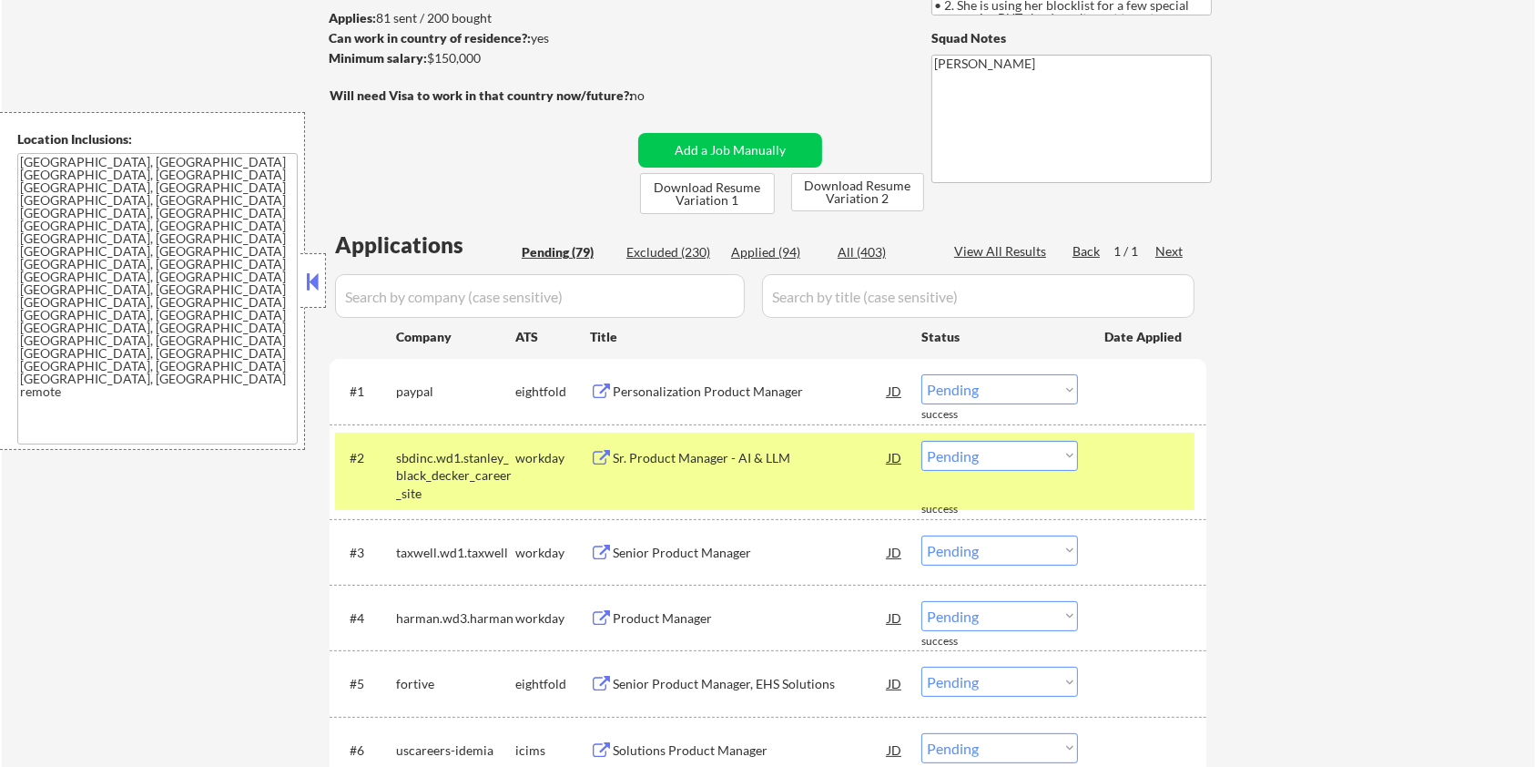
drag, startPoint x: 495, startPoint y: 66, endPoint x: 430, endPoint y: 67, distance: 65.6
click at [430, 67] on div "Minimum salary: $150,000" at bounding box center [480, 58] width 303 height 19
copy div "$150,000"
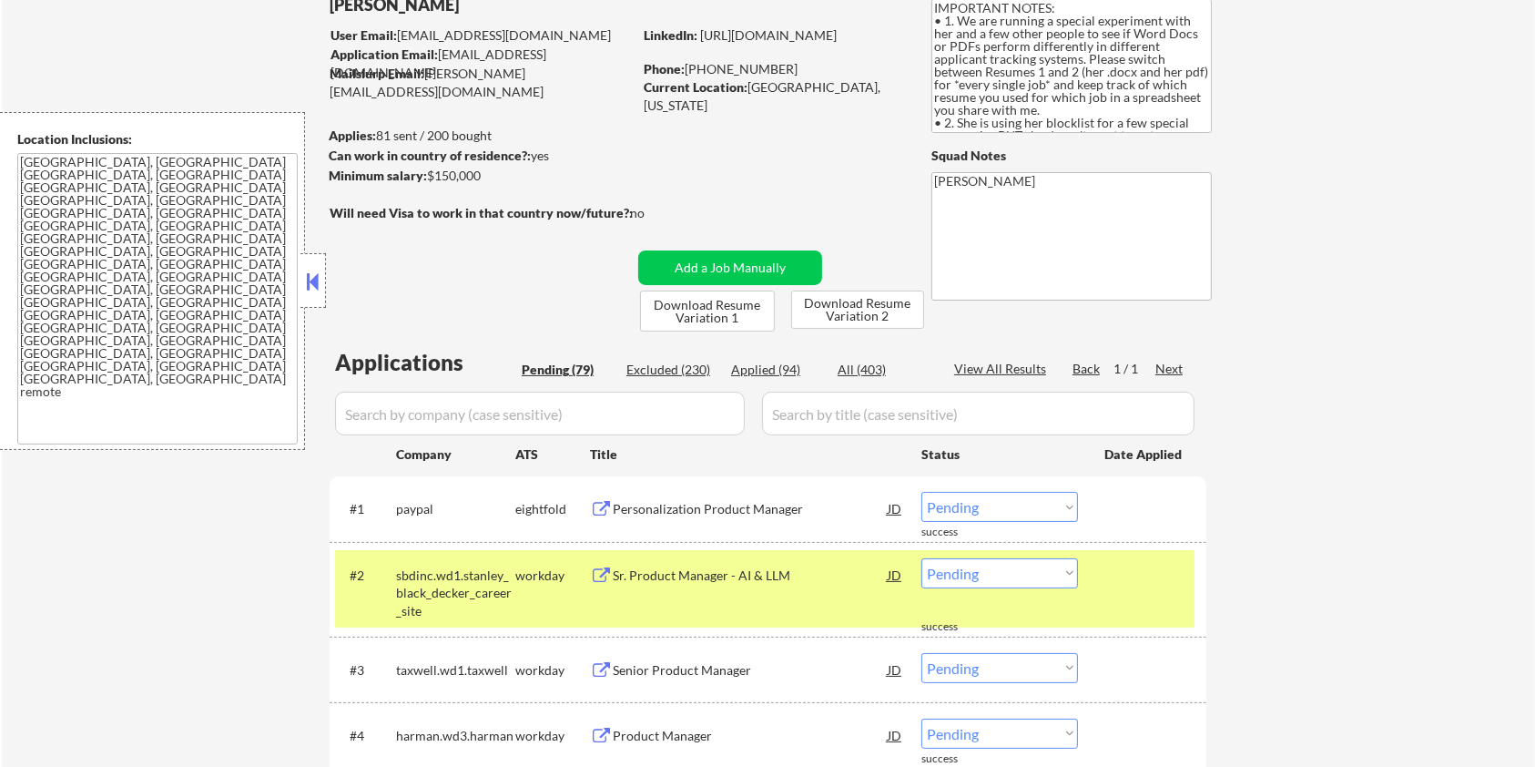
scroll to position [121, 0]
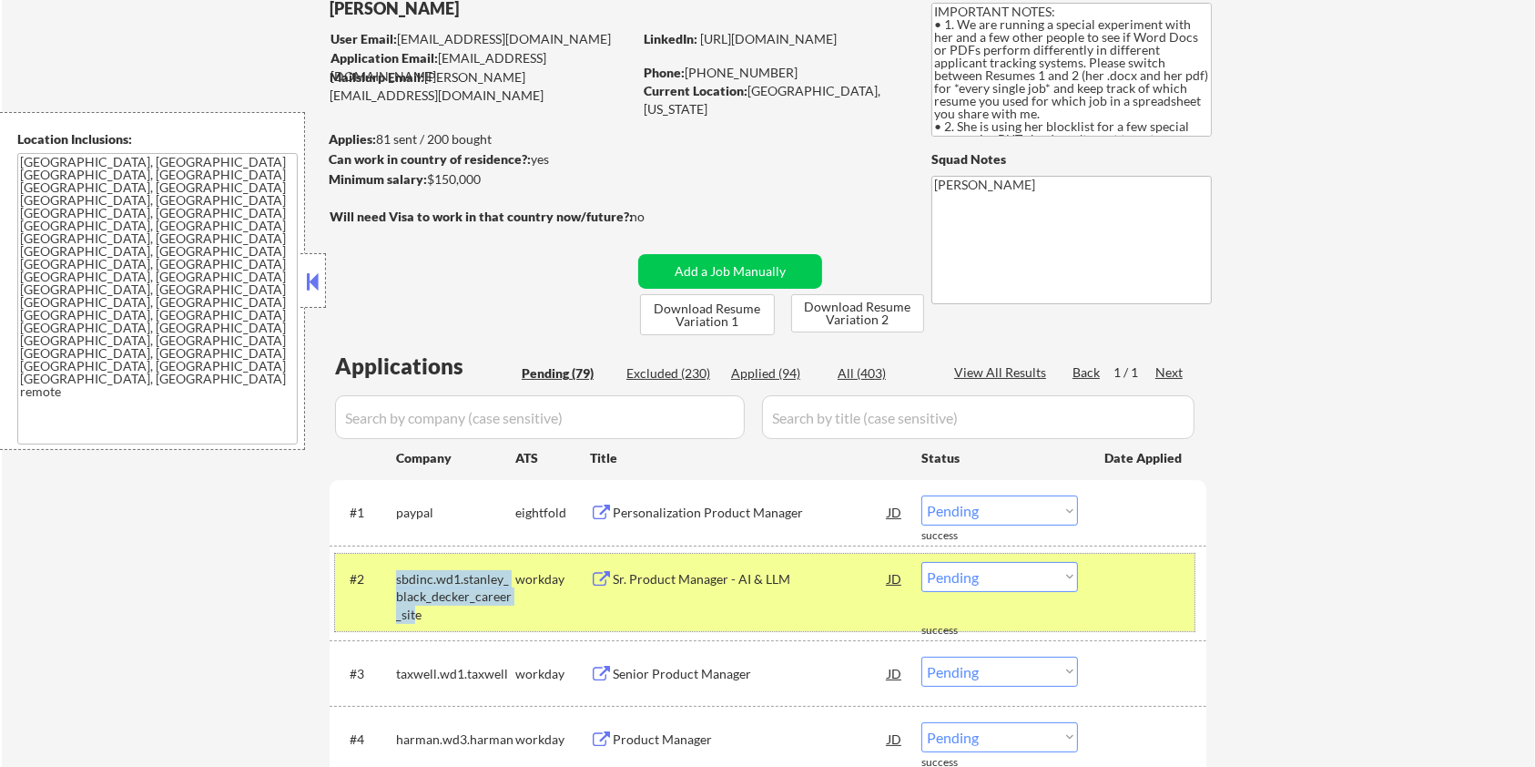
drag, startPoint x: 406, startPoint y: 612, endPoint x: 394, endPoint y: 581, distance: 33.1
click at [394, 581] on div "#2 sbdinc.wd1.stanley_black_decker_career_site workday Sr. Product Manager - AI…" at bounding box center [765, 593] width 860 height 78
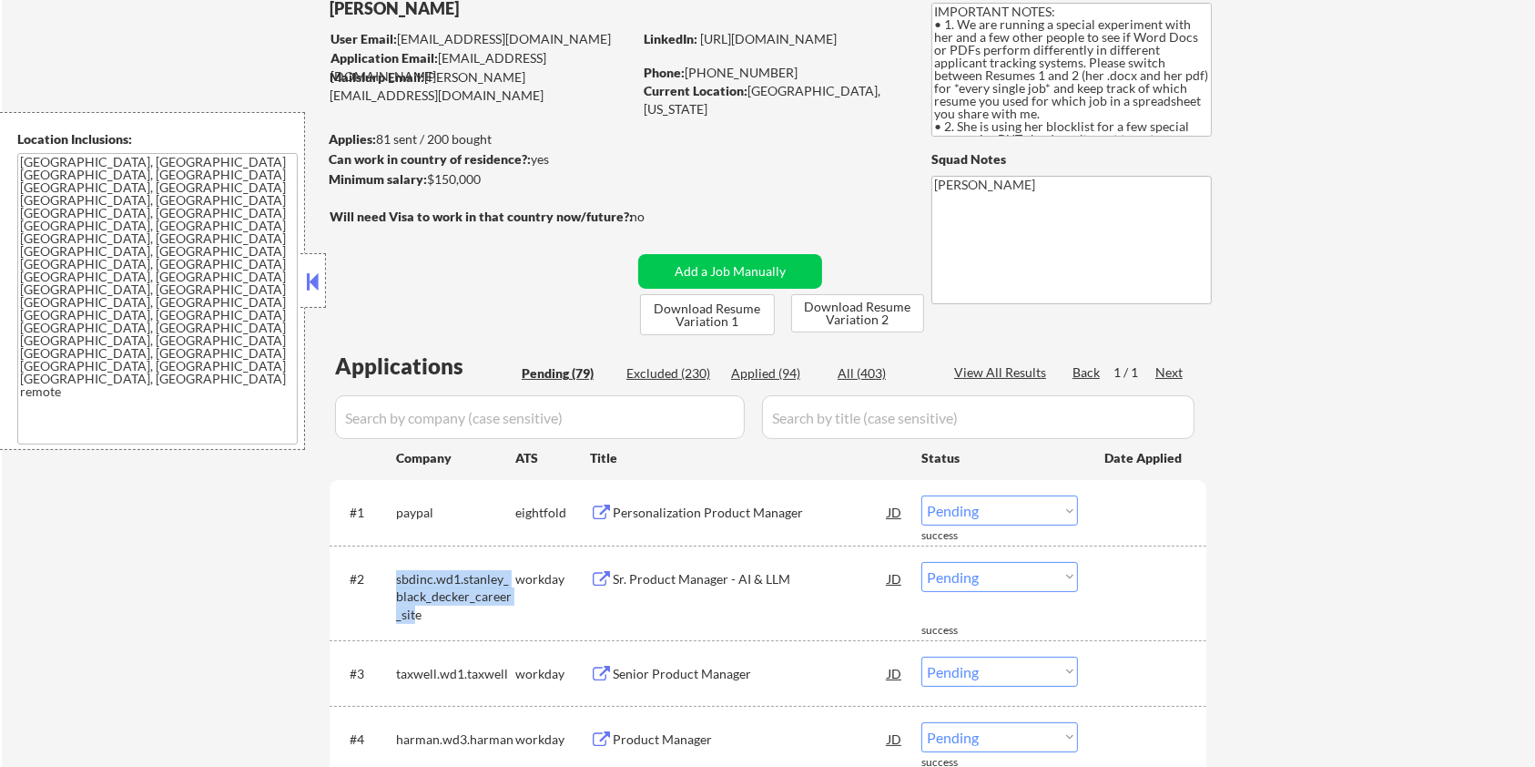
copy div "sbdinc.wd1.stanley_black_decker_career_sit"
click at [975, 578] on select "Choose an option... Pending Applied Excluded (Questions) Excluded (Expired) Exc…" at bounding box center [1000, 577] width 157 height 30
click at [922, 562] on select "Choose an option... Pending Applied Excluded (Questions) Excluded (Expired) Exc…" at bounding box center [1000, 577] width 157 height 30
select select ""pending""
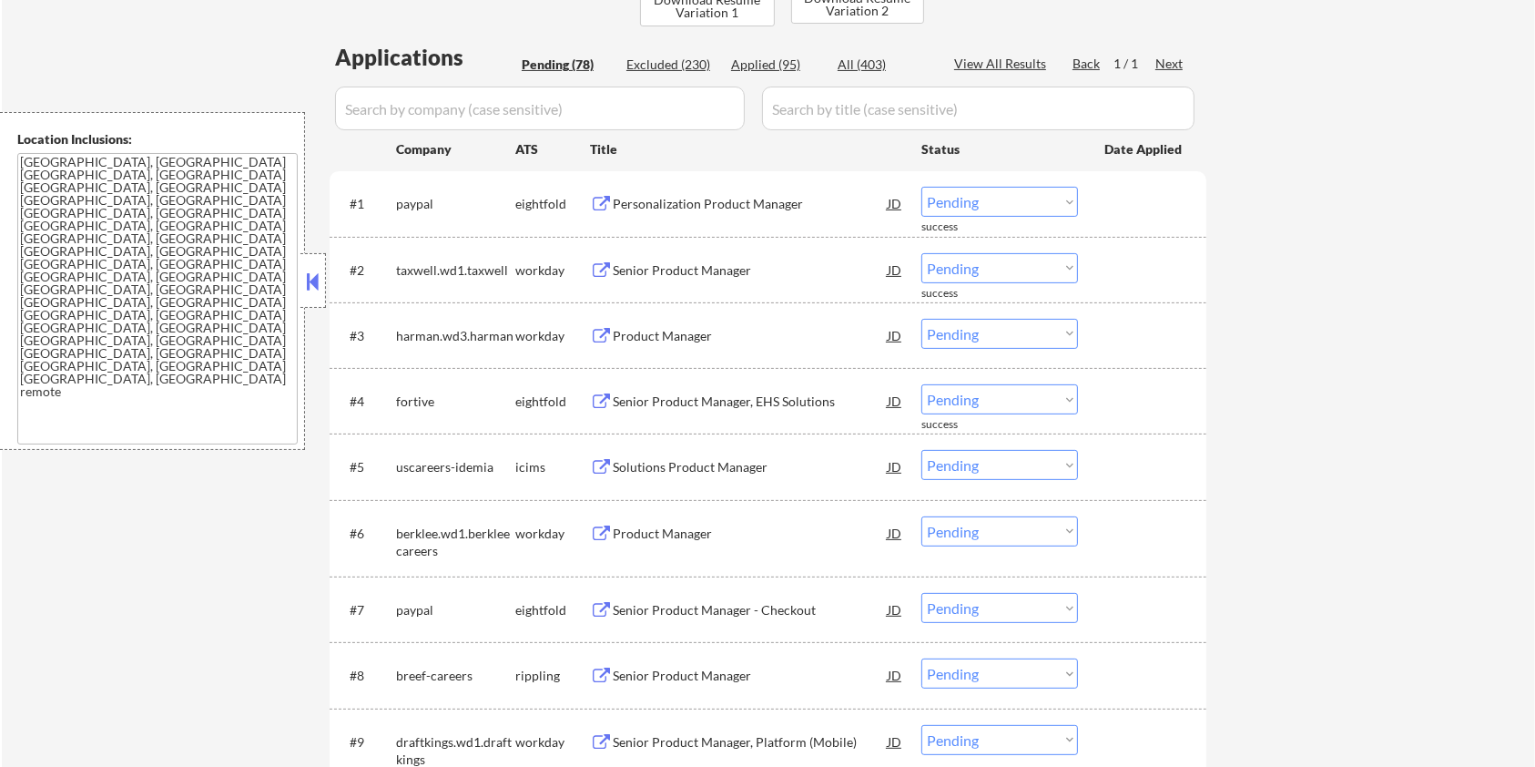
scroll to position [606, 0]
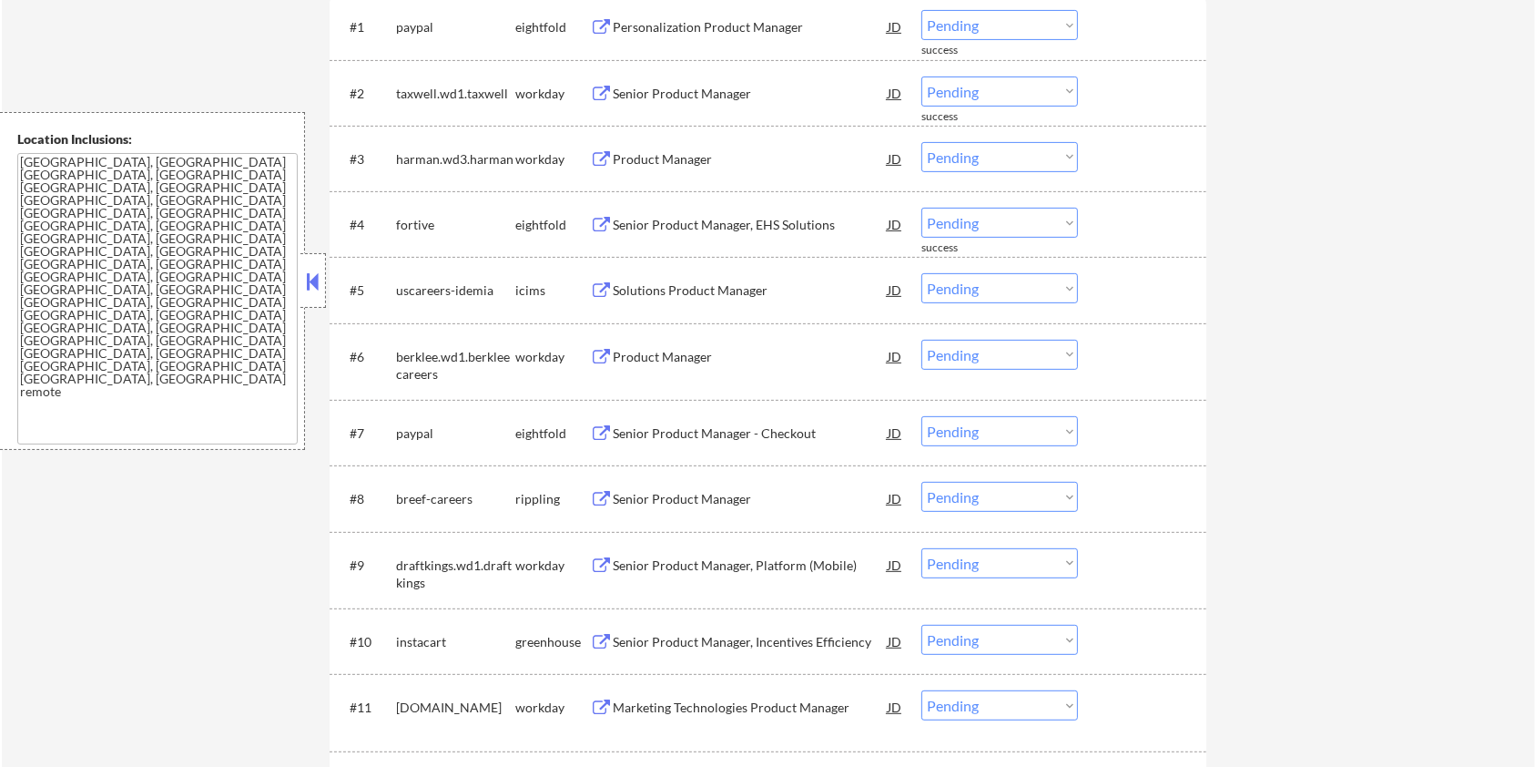
click at [622, 633] on div "Senior Product Manager, Incentives Efficiency" at bounding box center [750, 642] width 275 height 18
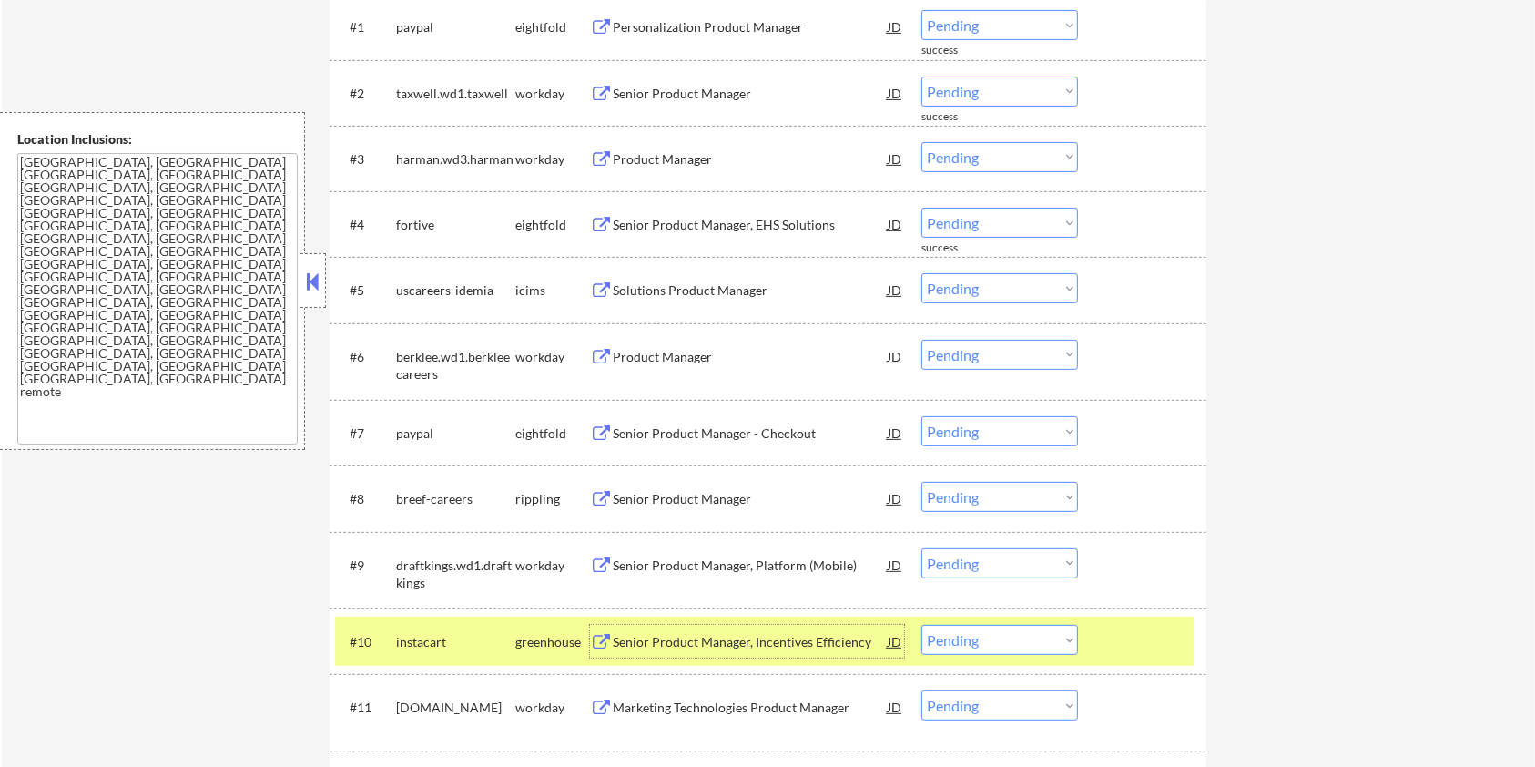
click at [1036, 642] on select "Choose an option... Pending Applied Excluded (Questions) Excluded (Expired) Exc…" at bounding box center [1000, 640] width 157 height 30
click at [922, 625] on select "Choose an option... Pending Applied Excluded (Questions) Excluded (Expired) Exc…" at bounding box center [1000, 640] width 157 height 30
select select ""pending""
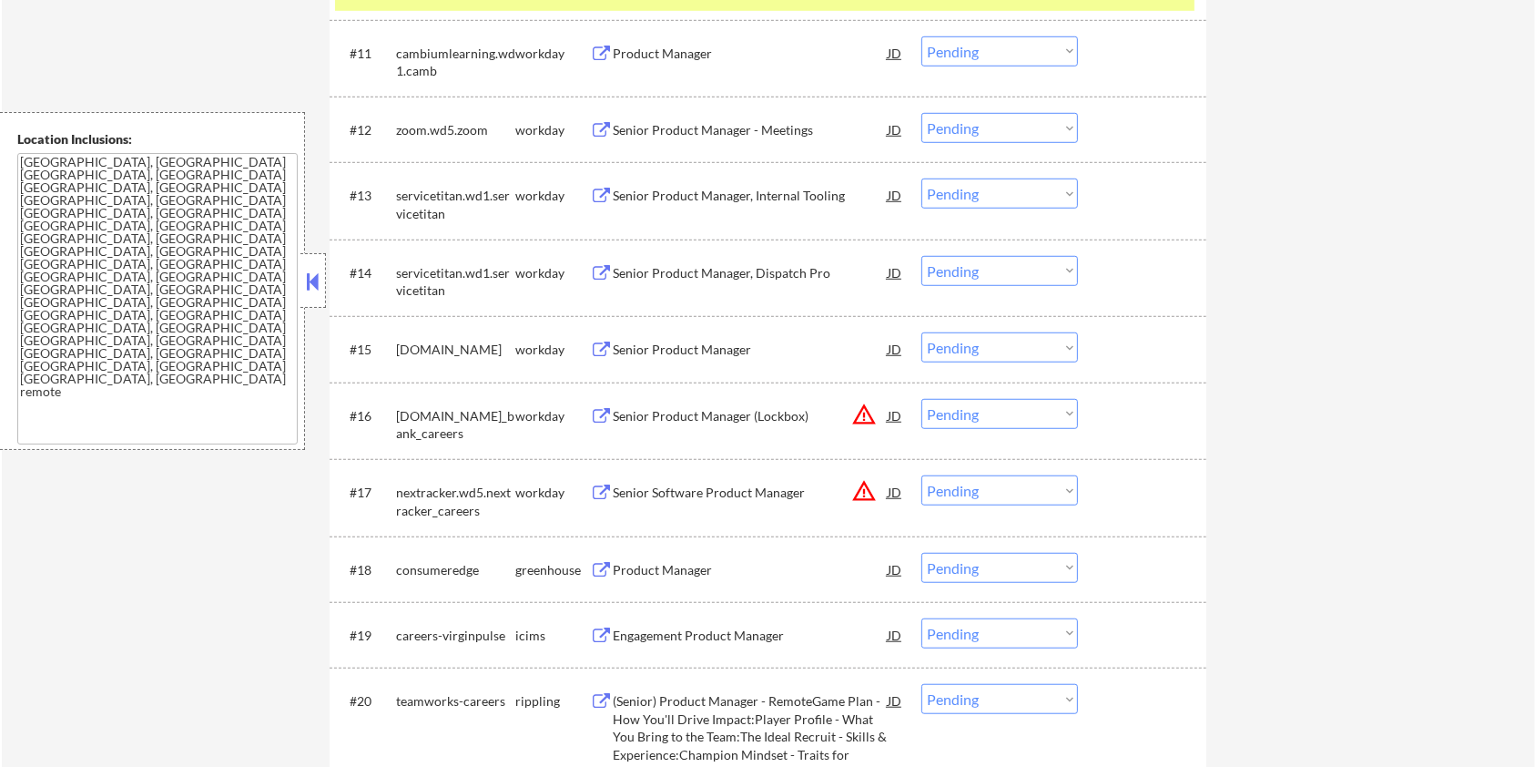
scroll to position [1335, 0]
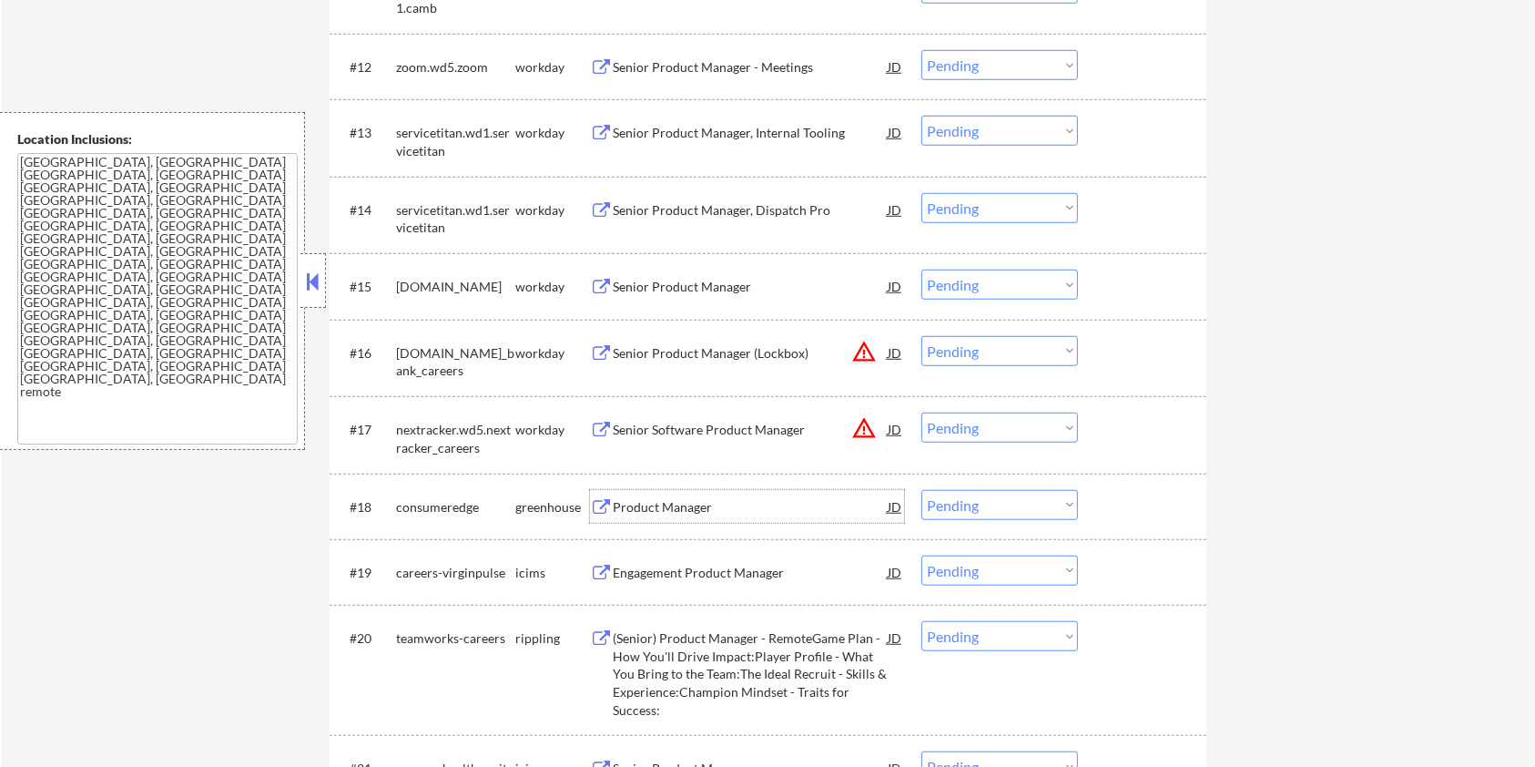
click at [641, 504] on div "Product Manager" at bounding box center [750, 507] width 275 height 18
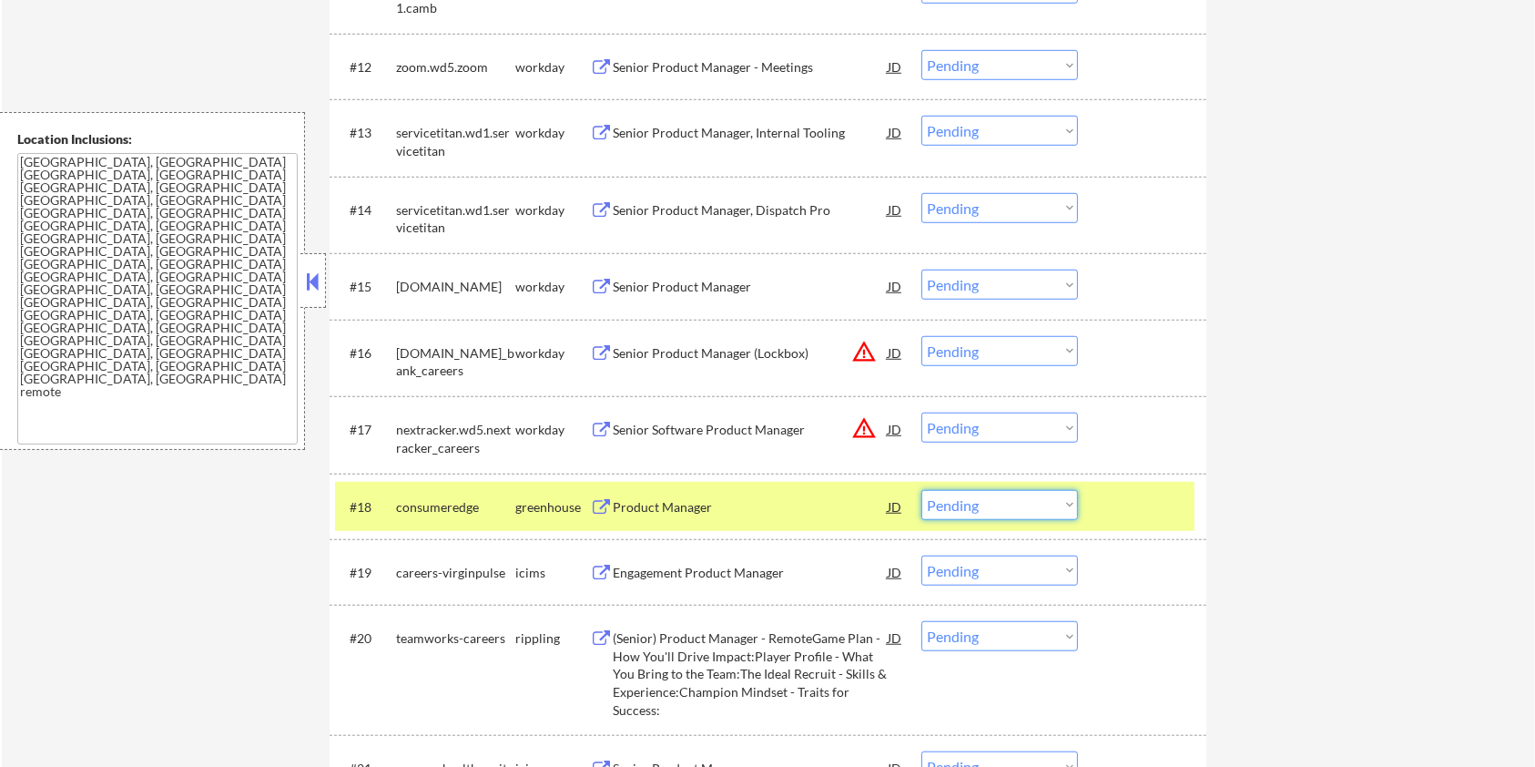
click at [1034, 506] on select "Choose an option... Pending Applied Excluded (Questions) Excluded (Expired) Exc…" at bounding box center [1000, 505] width 157 height 30
click at [922, 490] on select "Choose an option... Pending Applied Excluded (Questions) Excluded (Expired) Exc…" at bounding box center [1000, 505] width 157 height 30
select select ""pending""
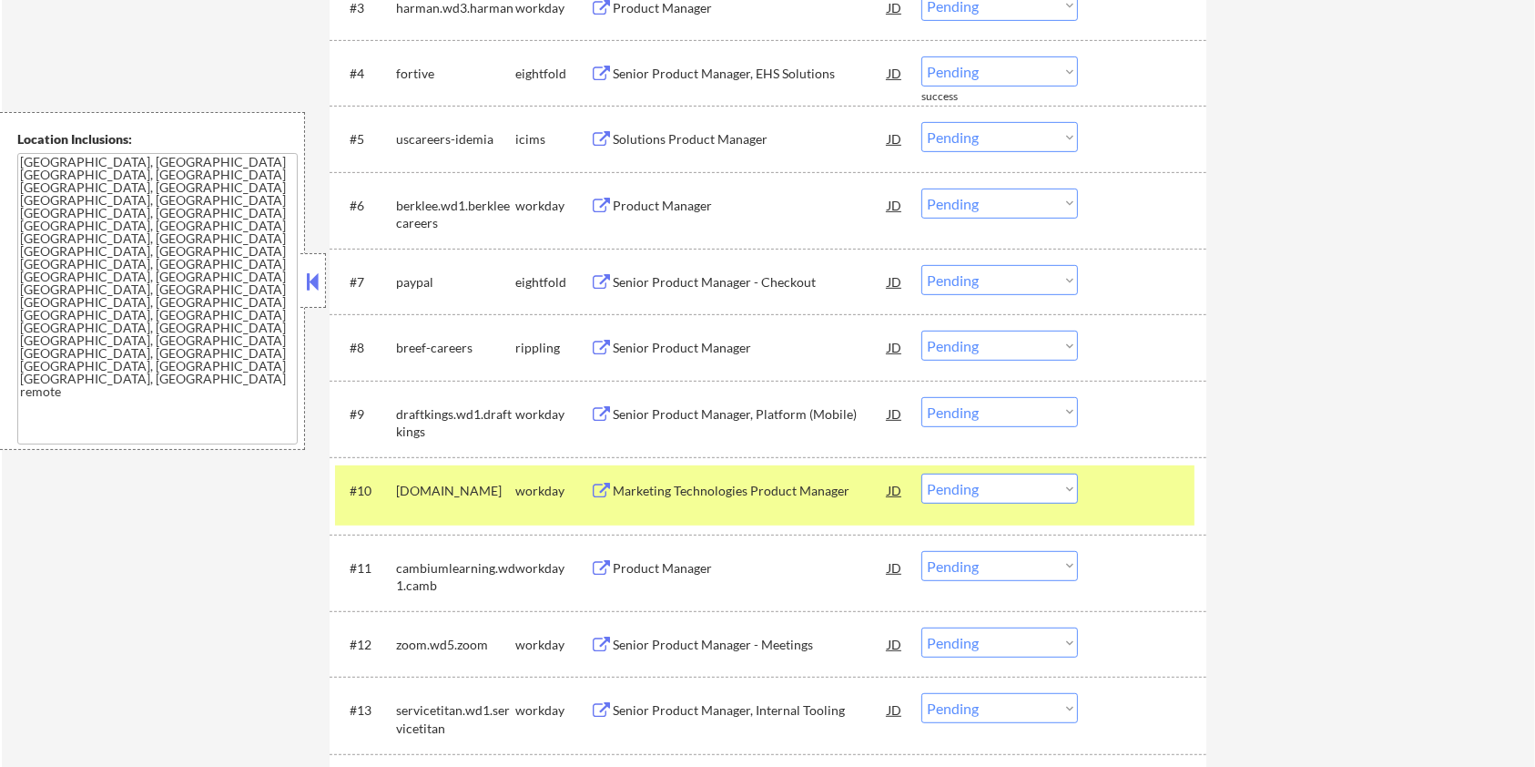
scroll to position [850, 0]
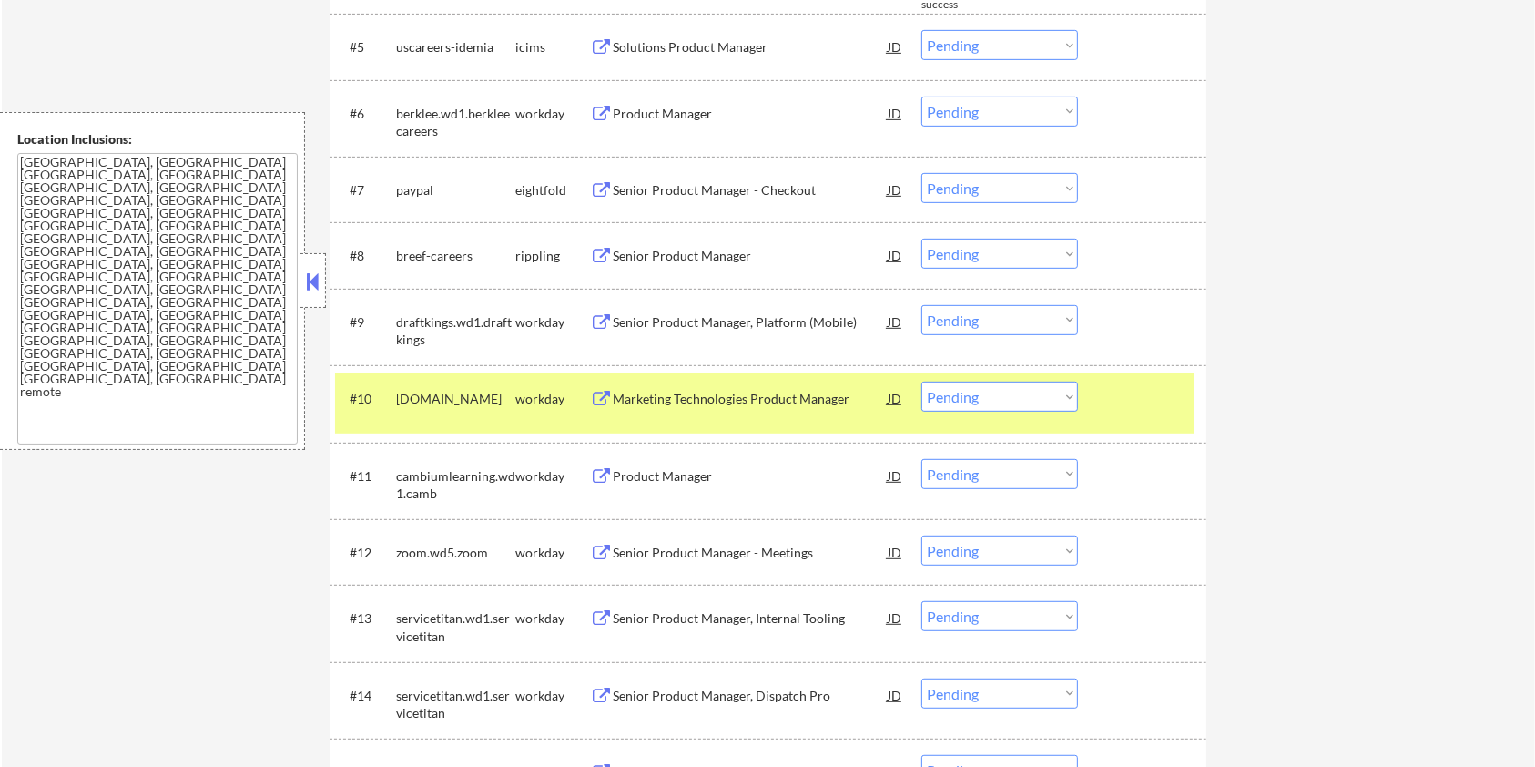
click at [661, 472] on div "Product Manager" at bounding box center [750, 476] width 275 height 18
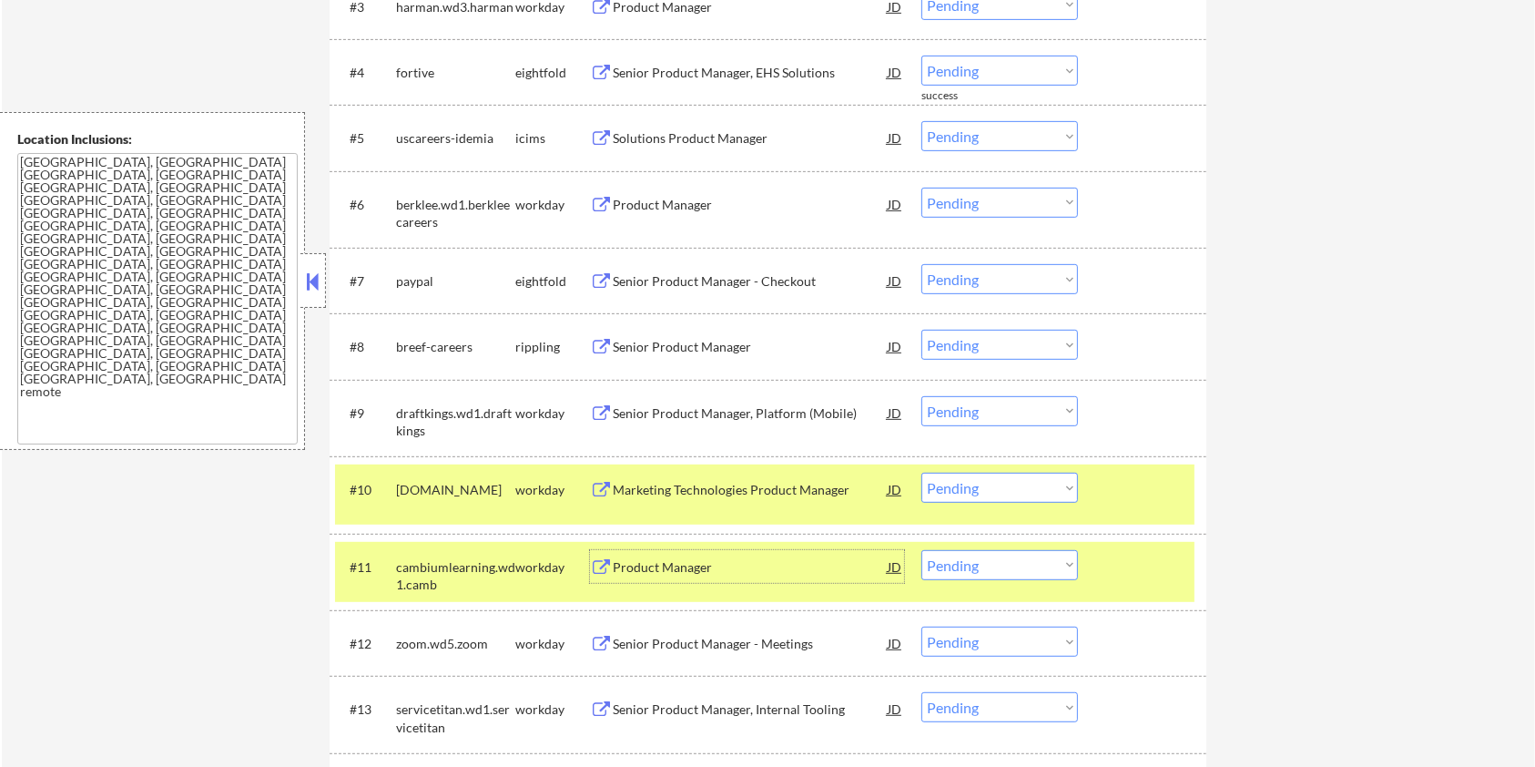
scroll to position [937, 0]
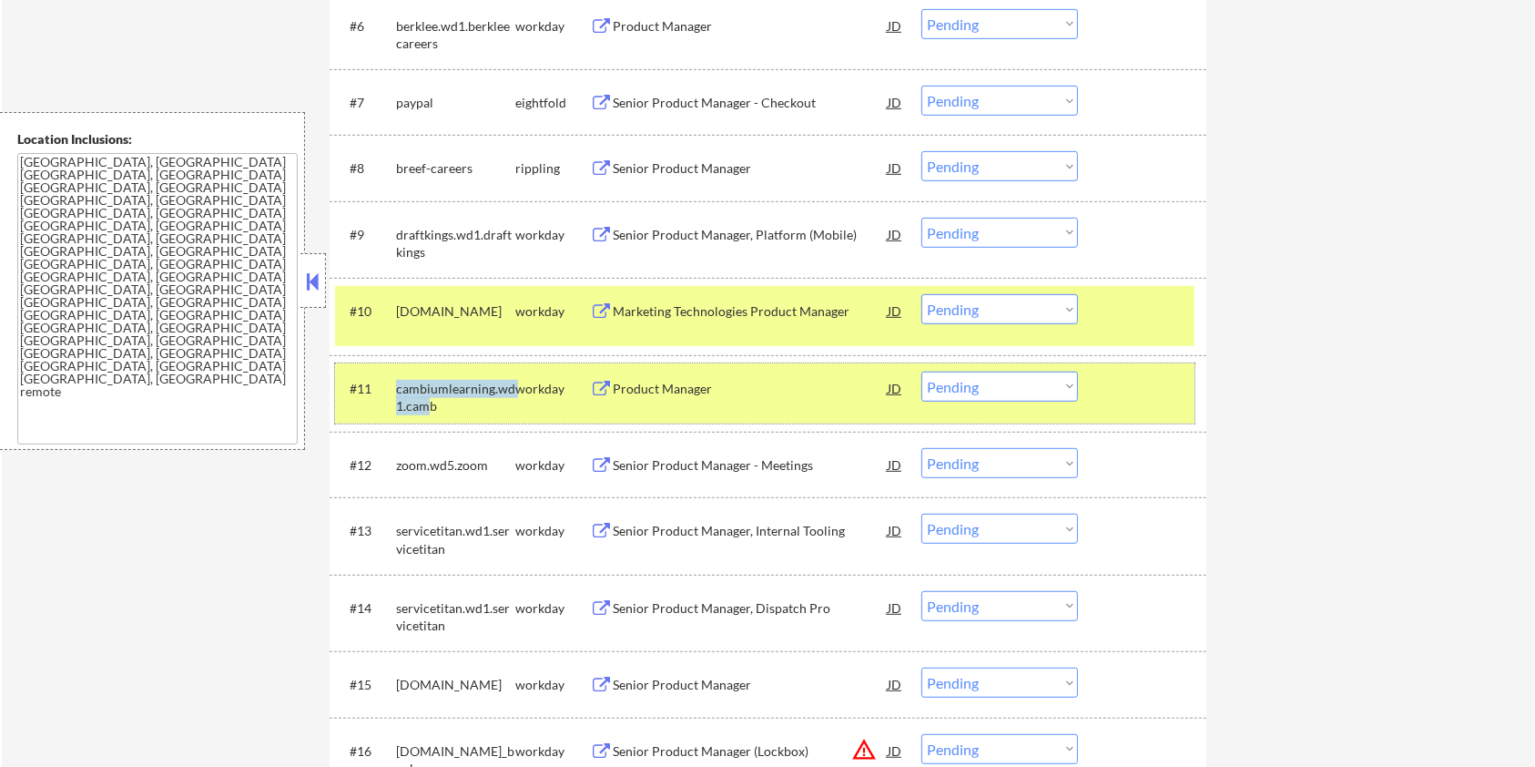
drag, startPoint x: 432, startPoint y: 407, endPoint x: 396, endPoint y: 392, distance: 38.7
click at [396, 392] on div "cambiumlearning.wd1.camb" at bounding box center [455, 398] width 119 height 36
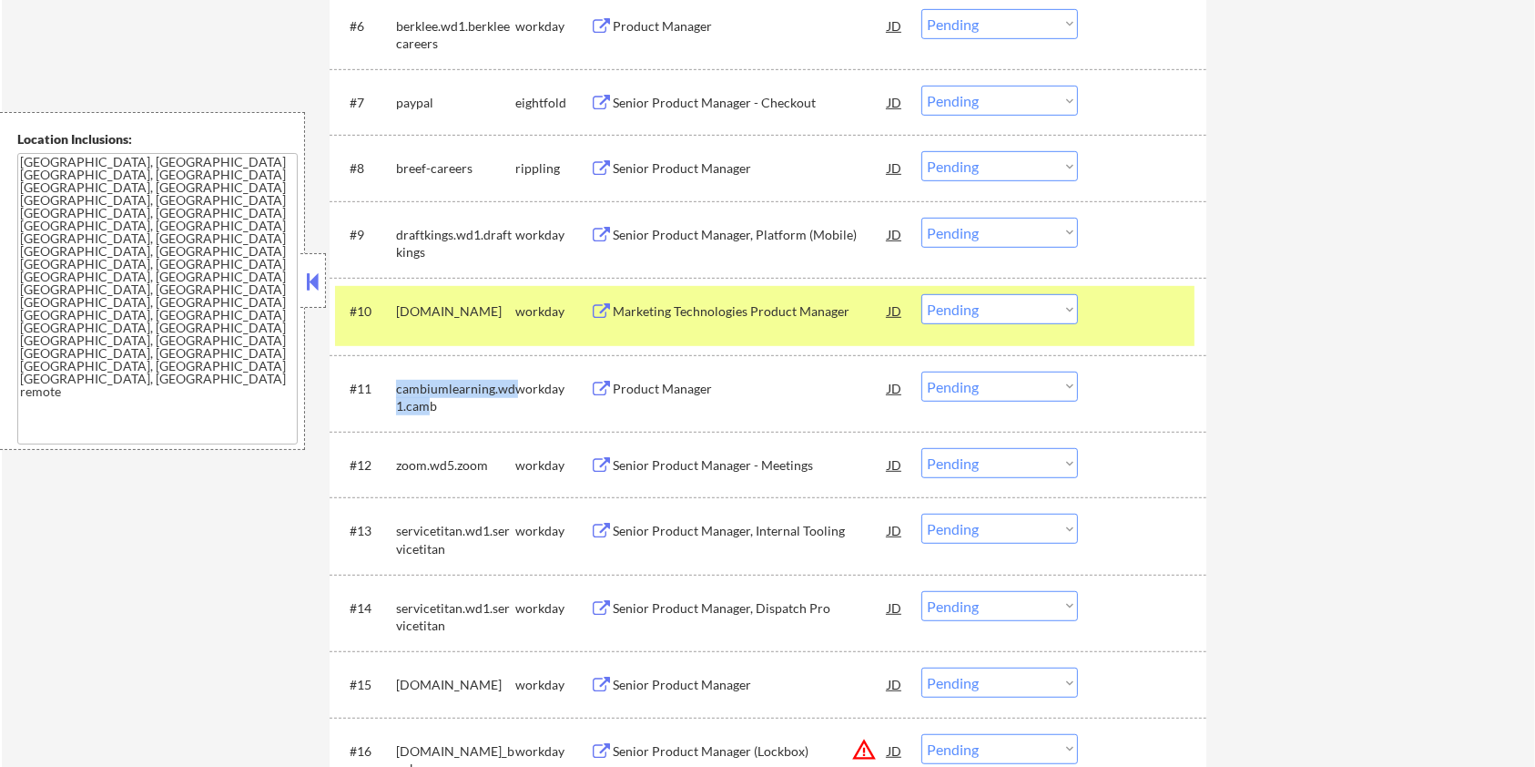
copy div "cambiumlearning.wd1.cam"
click at [1021, 394] on select "Choose an option... Pending Applied Excluded (Questions) Excluded (Expired) Exc…" at bounding box center [1000, 387] width 157 height 30
click at [922, 372] on select "Choose an option... Pending Applied Excluded (Questions) Excluded (Expired) Exc…" at bounding box center [1000, 387] width 157 height 30
select select ""pending""
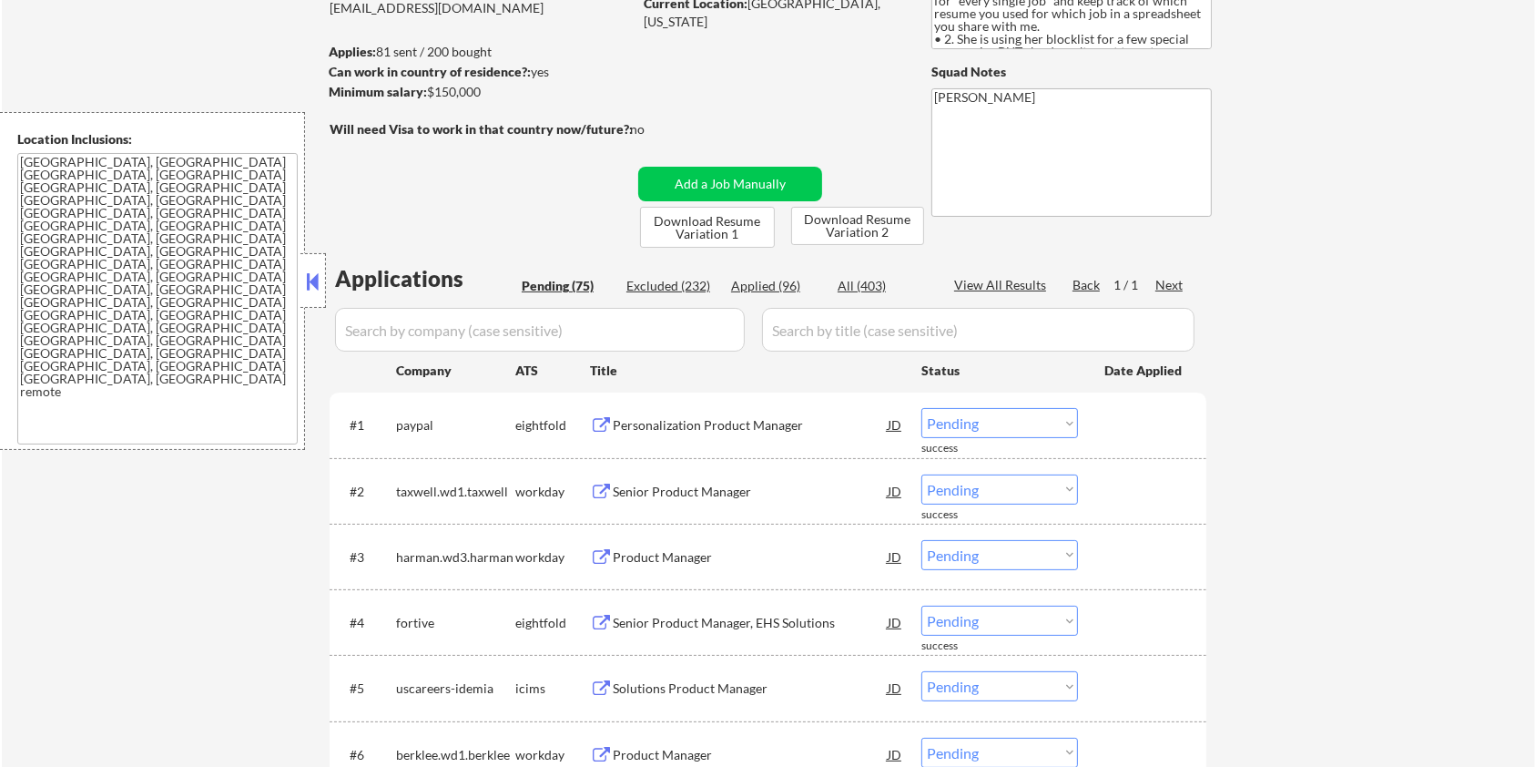
scroll to position [87, 0]
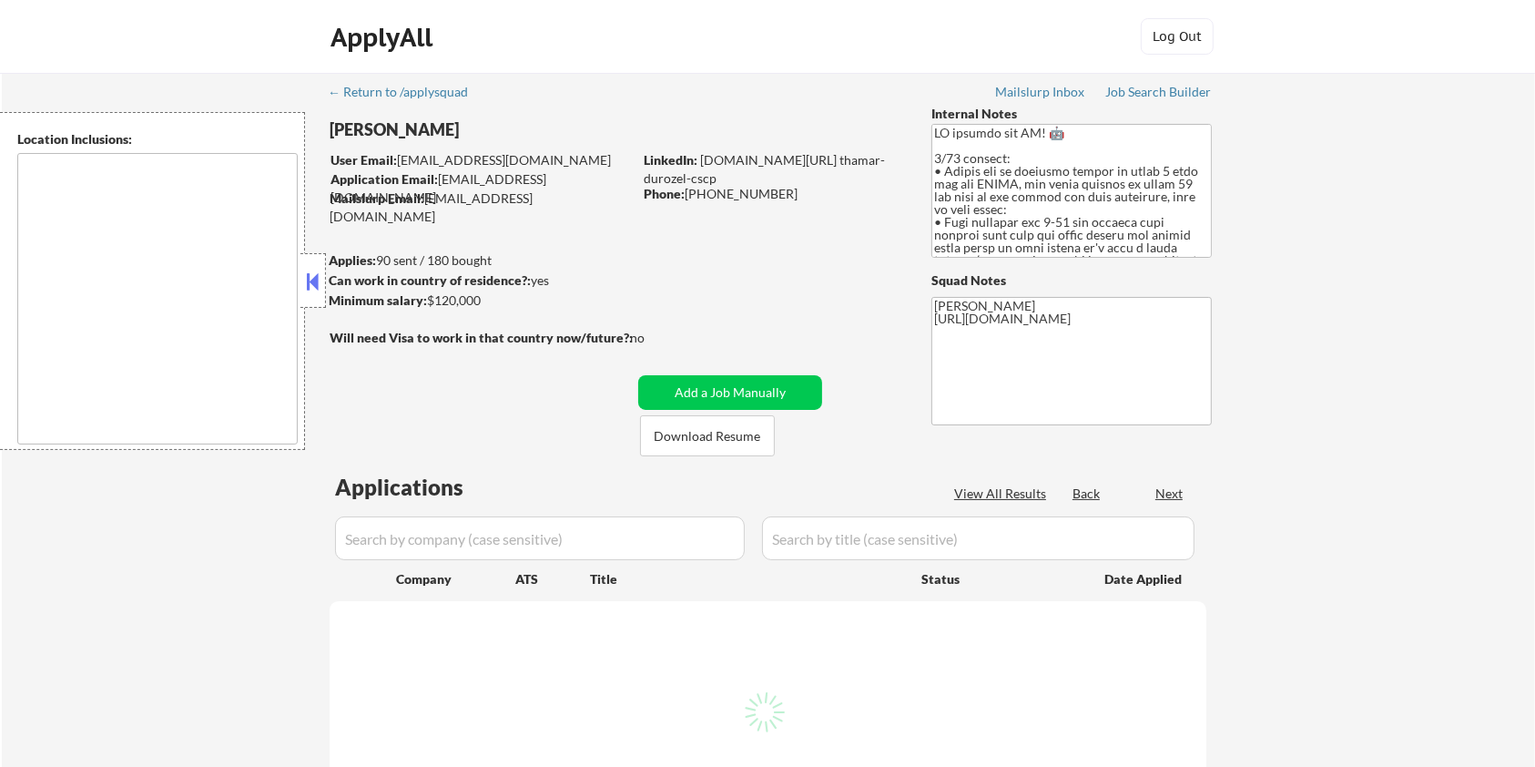
type textarea "[GEOGRAPHIC_DATA], [GEOGRAPHIC_DATA] [GEOGRAPHIC_DATA], [GEOGRAPHIC_DATA] [GEOG…"
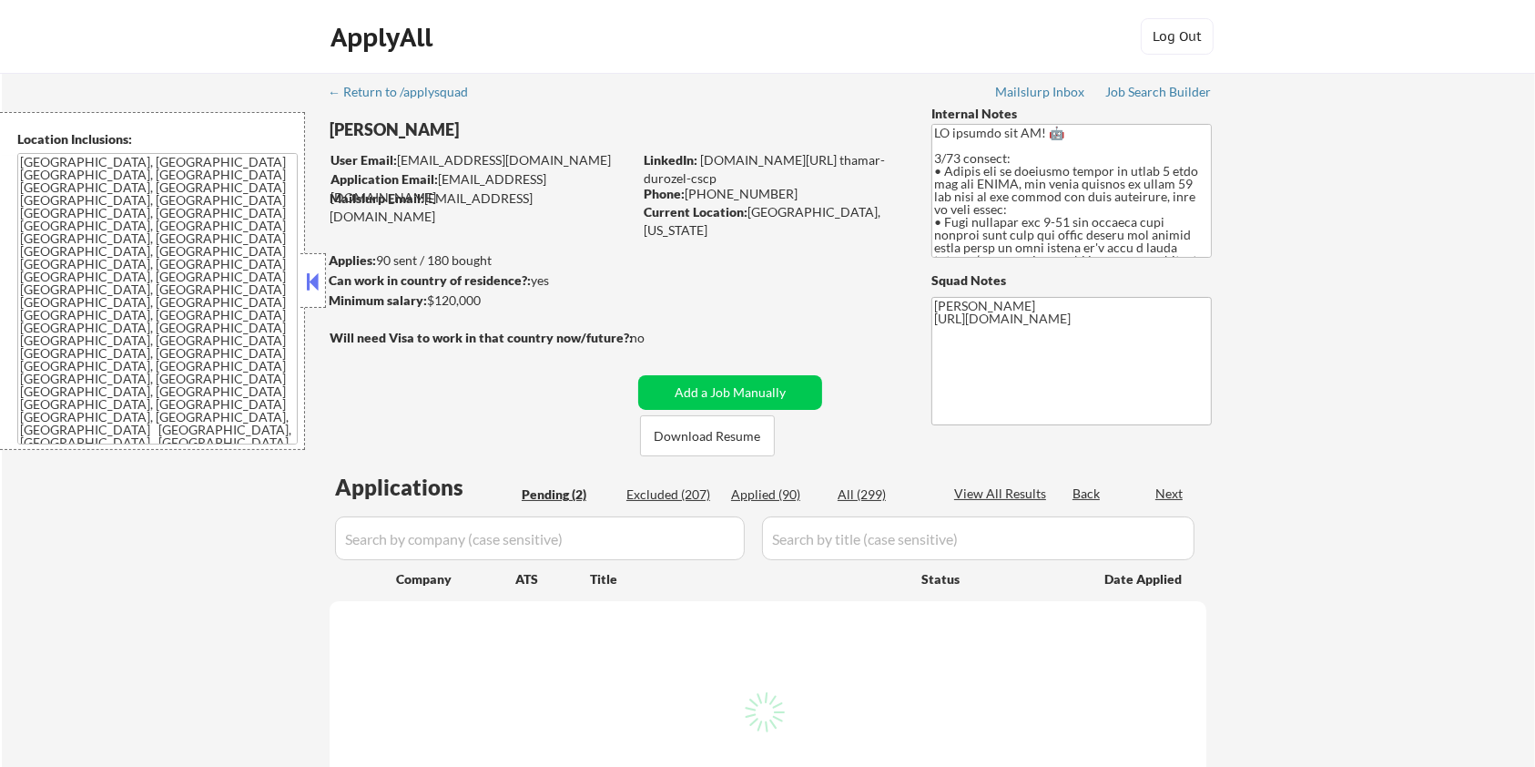
select select ""pending""
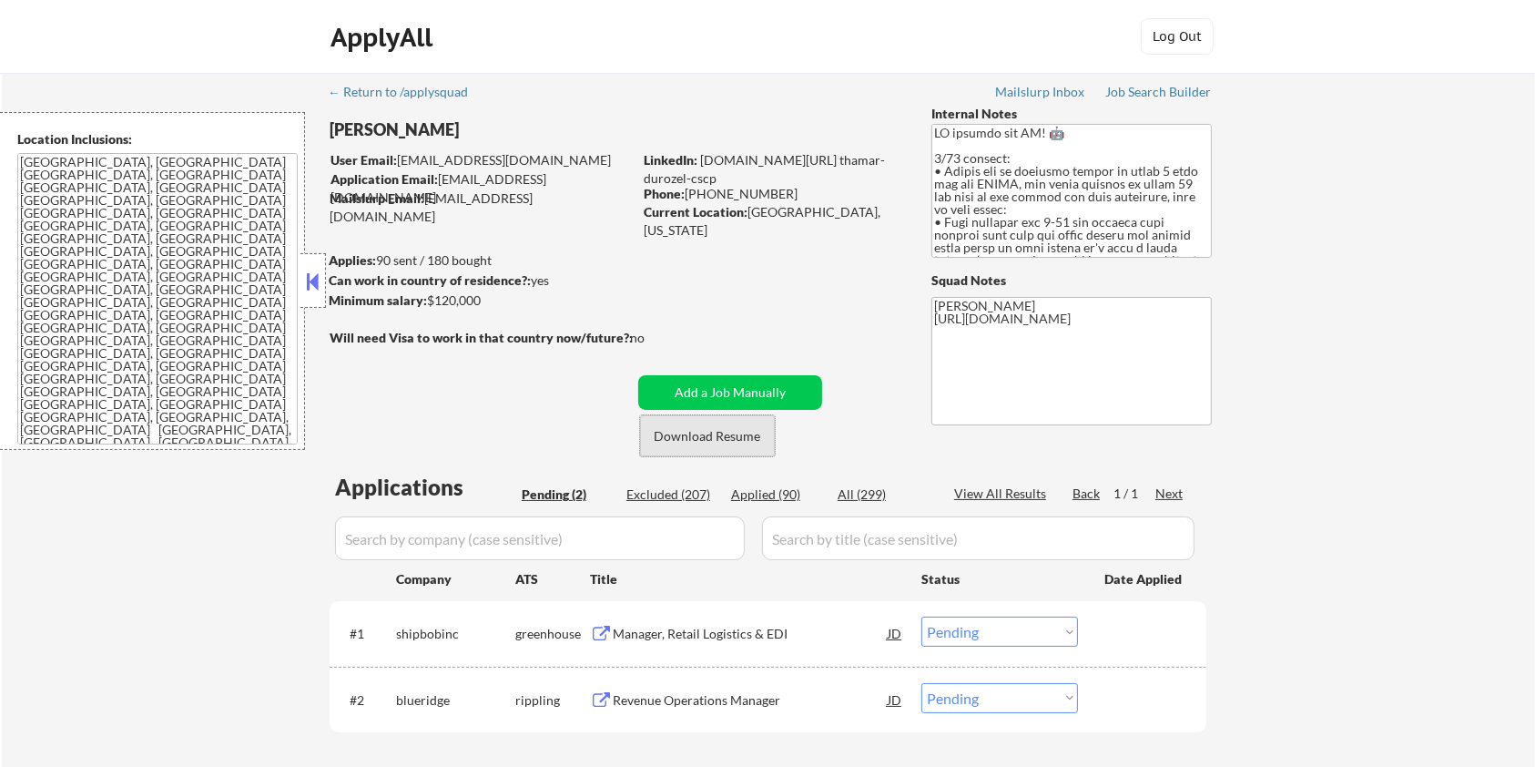
click at [706, 436] on button "Download Resume" at bounding box center [707, 435] width 135 height 41
click at [667, 637] on div "Manager, Retail Logistics & EDI" at bounding box center [750, 634] width 275 height 18
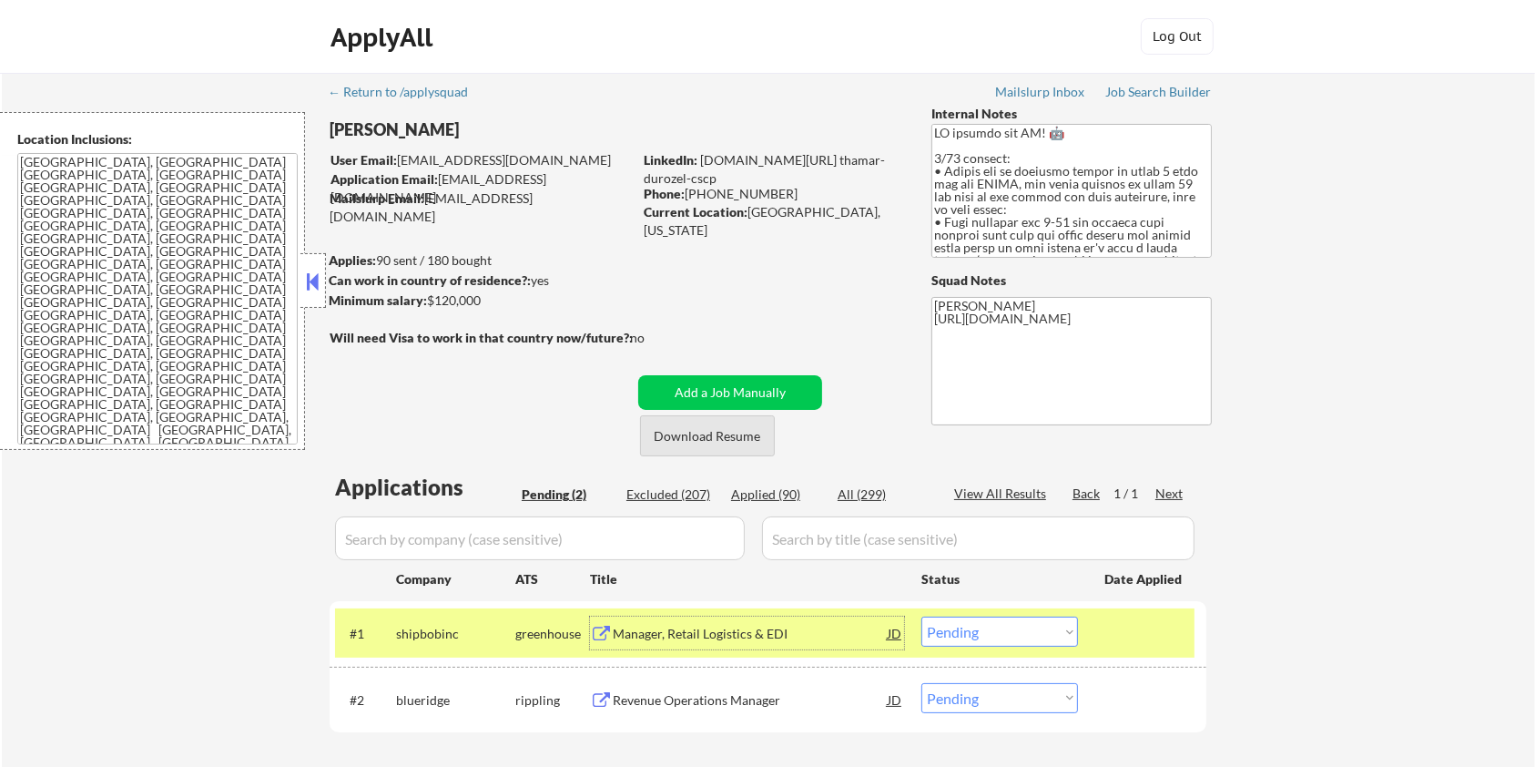
click at [678, 436] on button "Download Resume" at bounding box center [707, 435] width 135 height 41
drag, startPoint x: 489, startPoint y: 302, endPoint x: 429, endPoint y: 291, distance: 61.1
click at [429, 291] on div "Minimum salary: $120,000" at bounding box center [480, 300] width 303 height 18
copy div "$120,000"
drag, startPoint x: 466, startPoint y: 632, endPoint x: 391, endPoint y: 627, distance: 75.8
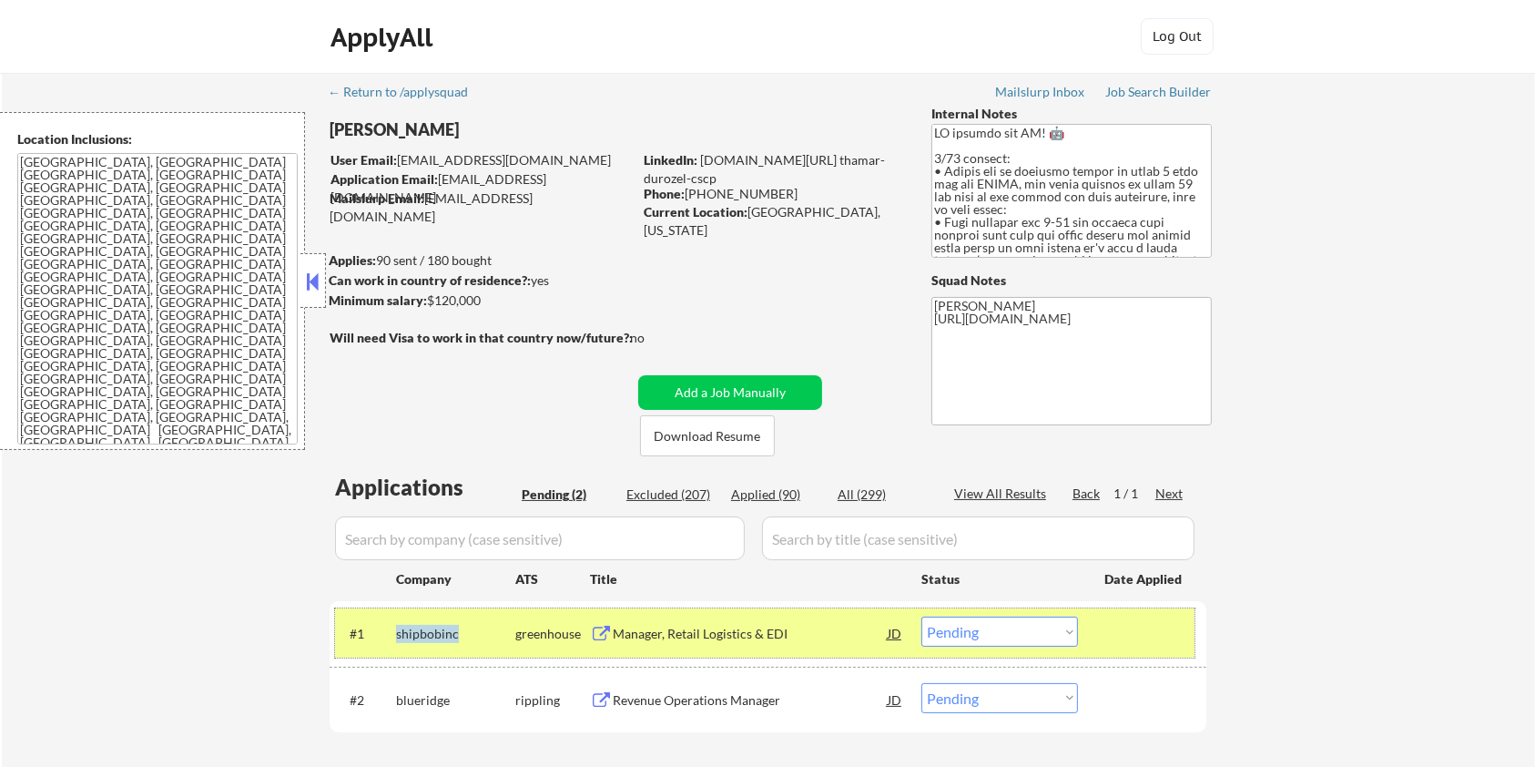
click at [391, 627] on div "#1 shipbobinc greenhouse Manager, Retail Logistics & EDI JD Choose an option...…" at bounding box center [765, 632] width 860 height 49
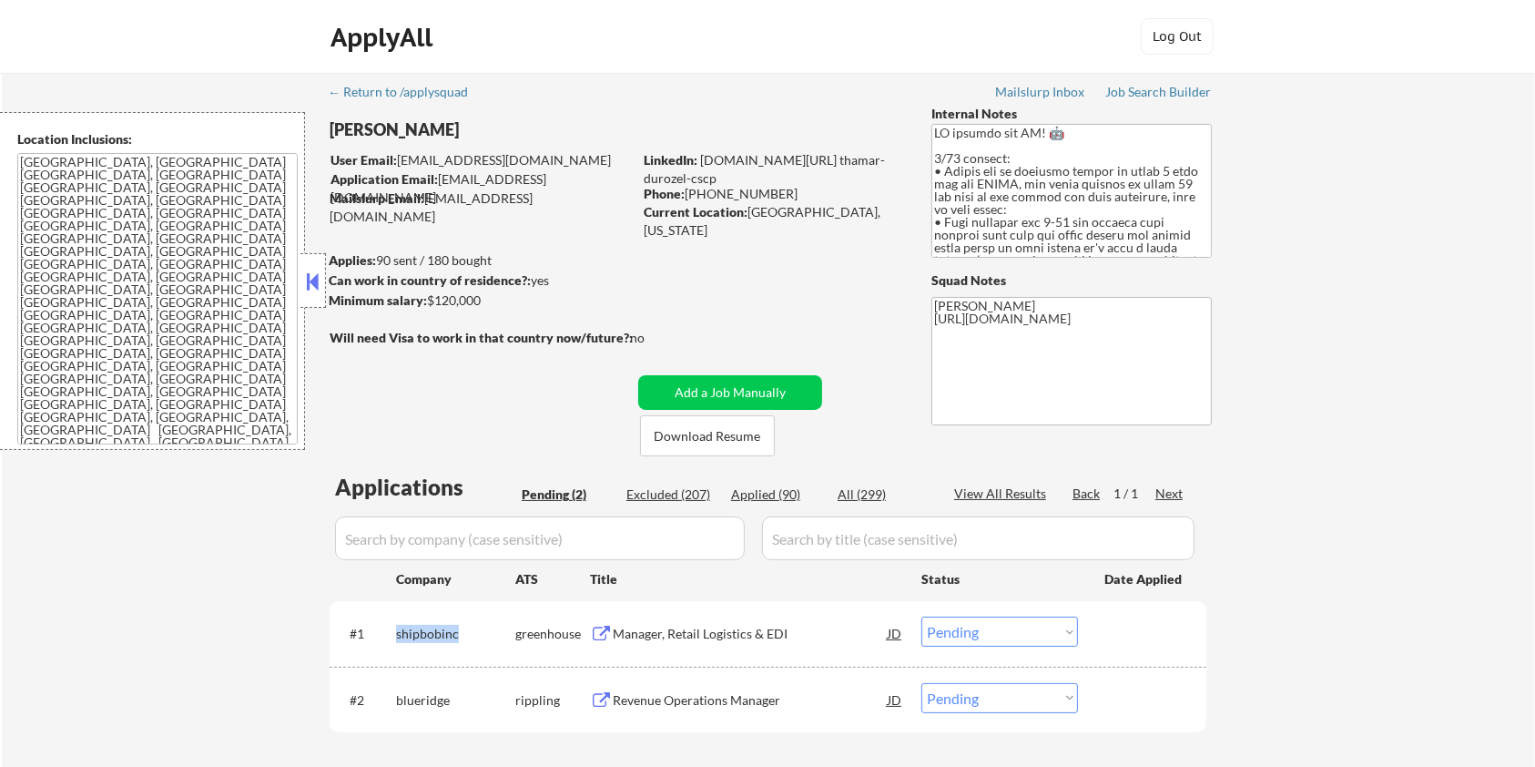
copy div "shipbobinc"
click at [960, 635] on select "Choose an option... Pending Applied Excluded (Questions) Excluded (Expired) Exc…" at bounding box center [1000, 631] width 157 height 30
click at [922, 616] on select "Choose an option... Pending Applied Excluded (Questions) Excluded (Expired) Exc…" at bounding box center [1000, 631] width 157 height 30
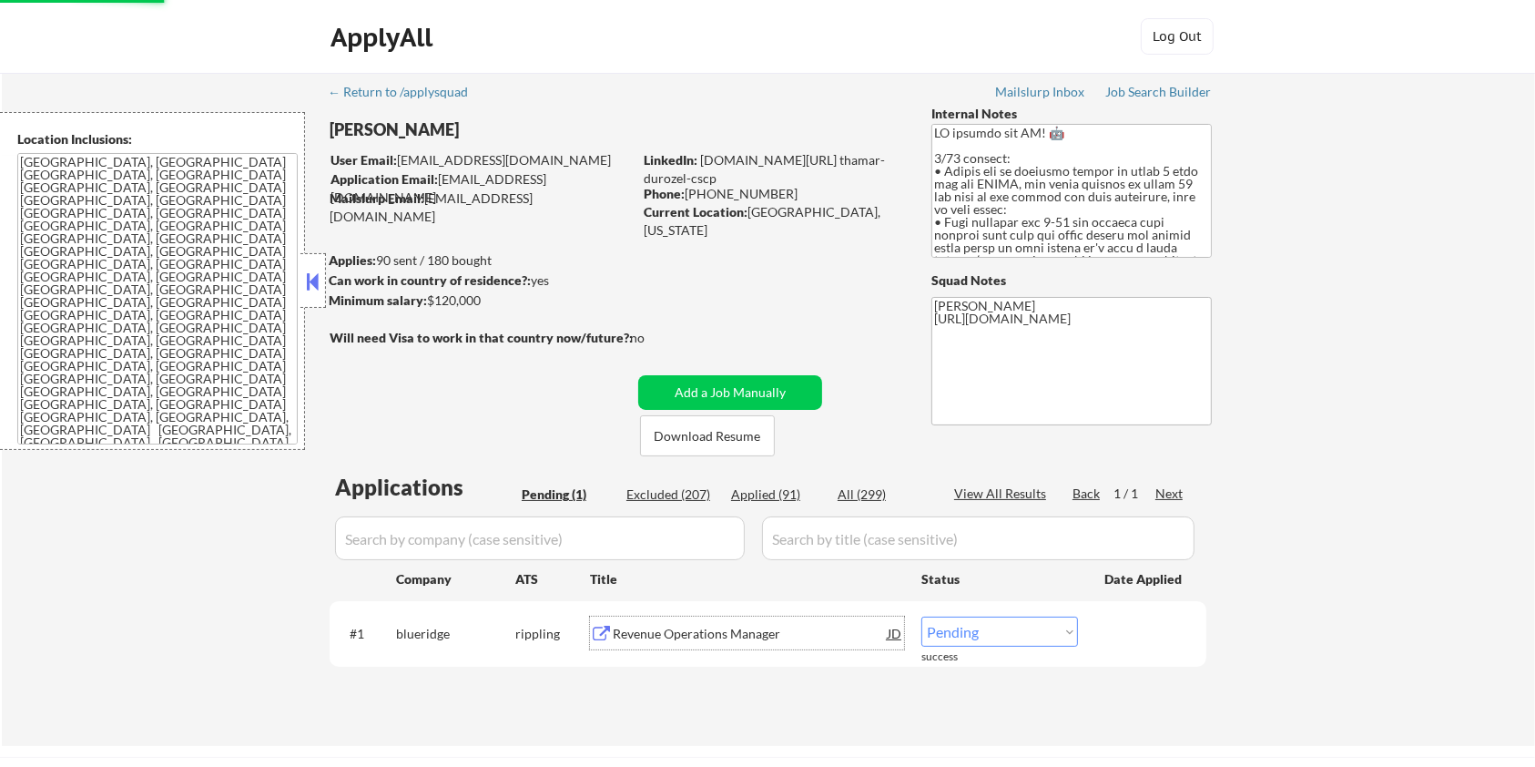
click at [634, 627] on div "Revenue Operations Manager" at bounding box center [750, 634] width 275 height 18
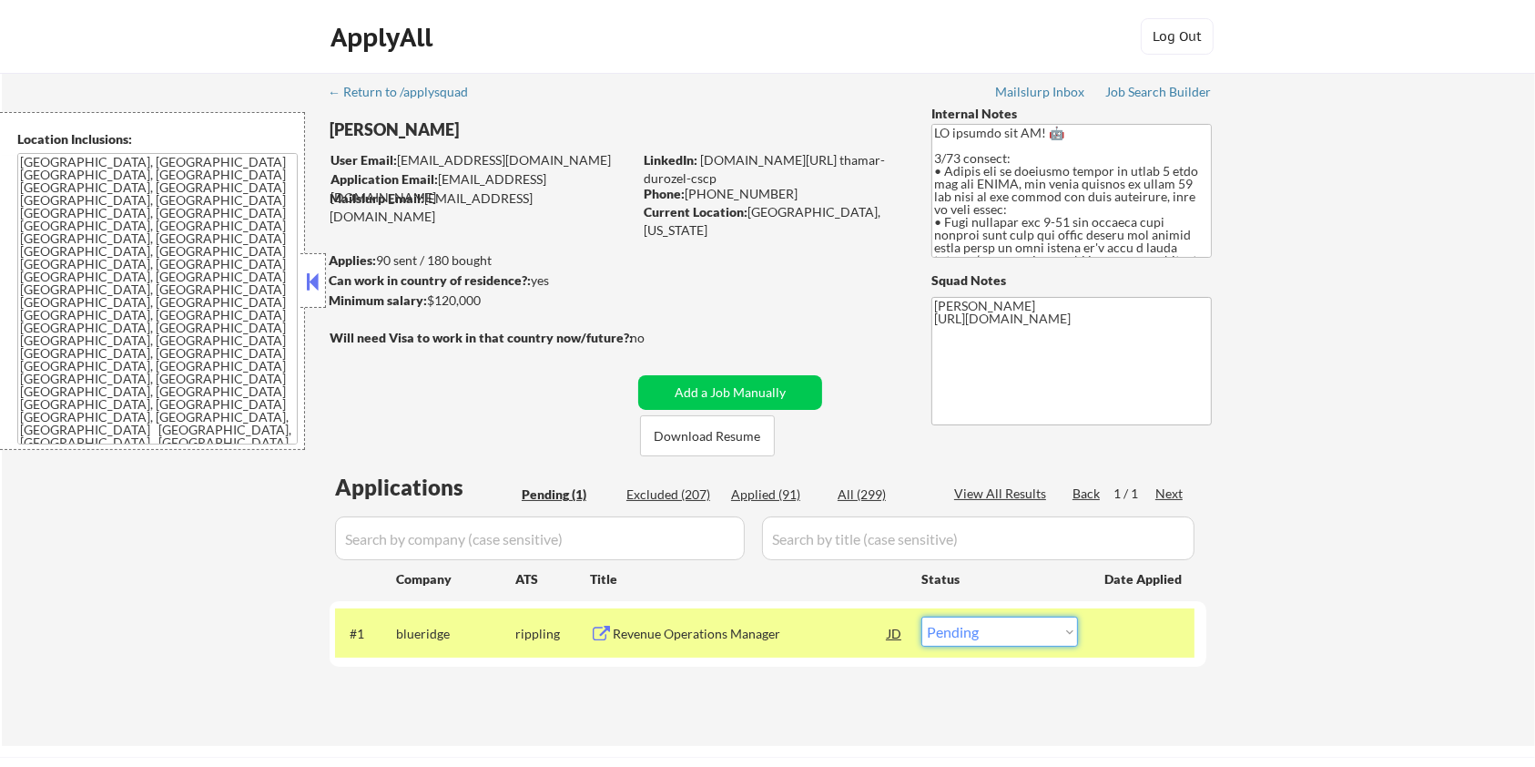
click at [998, 639] on select "Choose an option... Pending Applied Excluded (Questions) Excluded (Expired) Exc…" at bounding box center [1000, 631] width 157 height 30
select select ""excluded__bad_match_""
click at [922, 616] on select "Choose an option... Pending Applied Excluded (Questions) Excluded (Expired) Exc…" at bounding box center [1000, 631] width 157 height 30
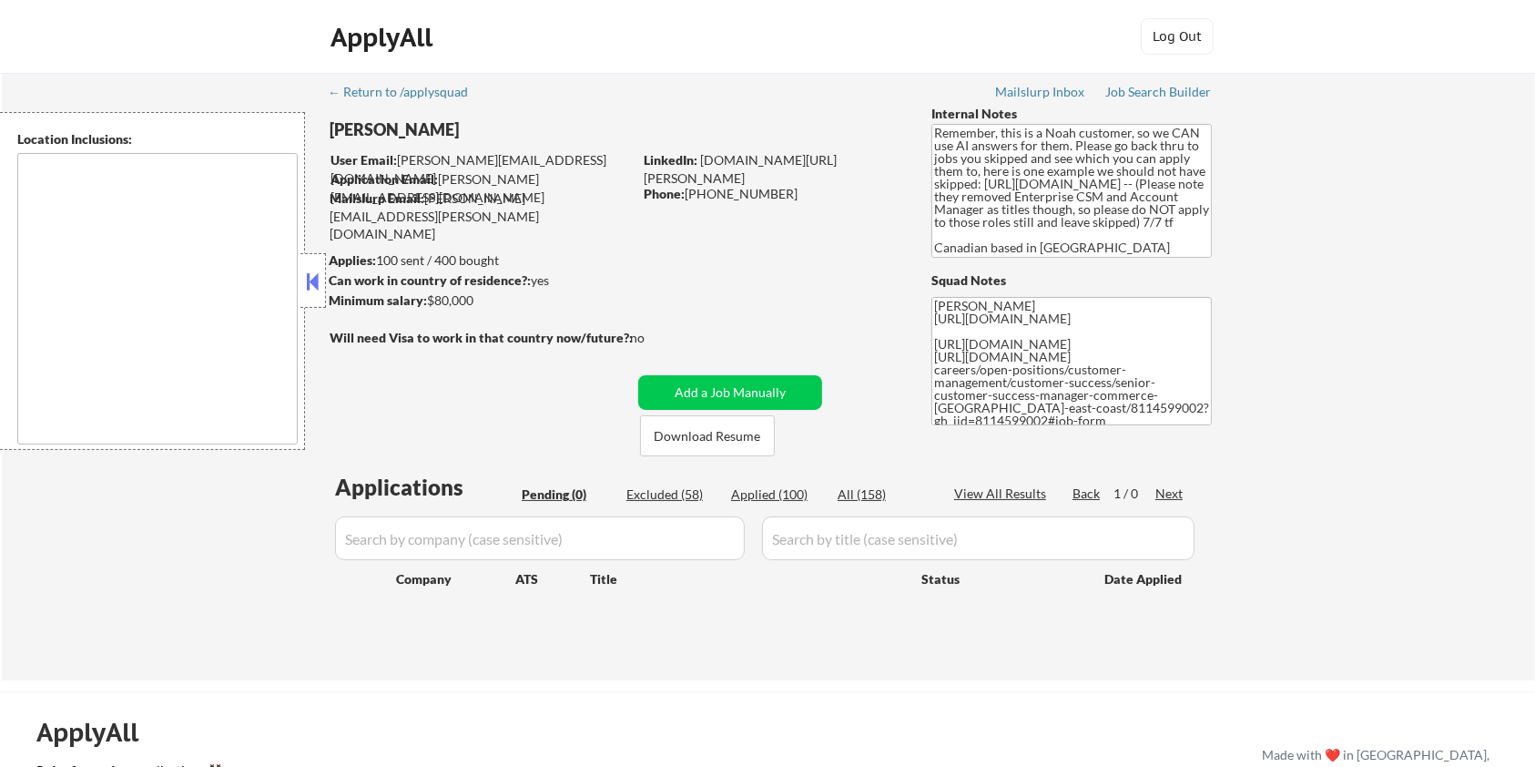
type textarea "Toronto, ON Etobicoke, ON Scarborough, ON North York, ON East York, ON York, ON…"
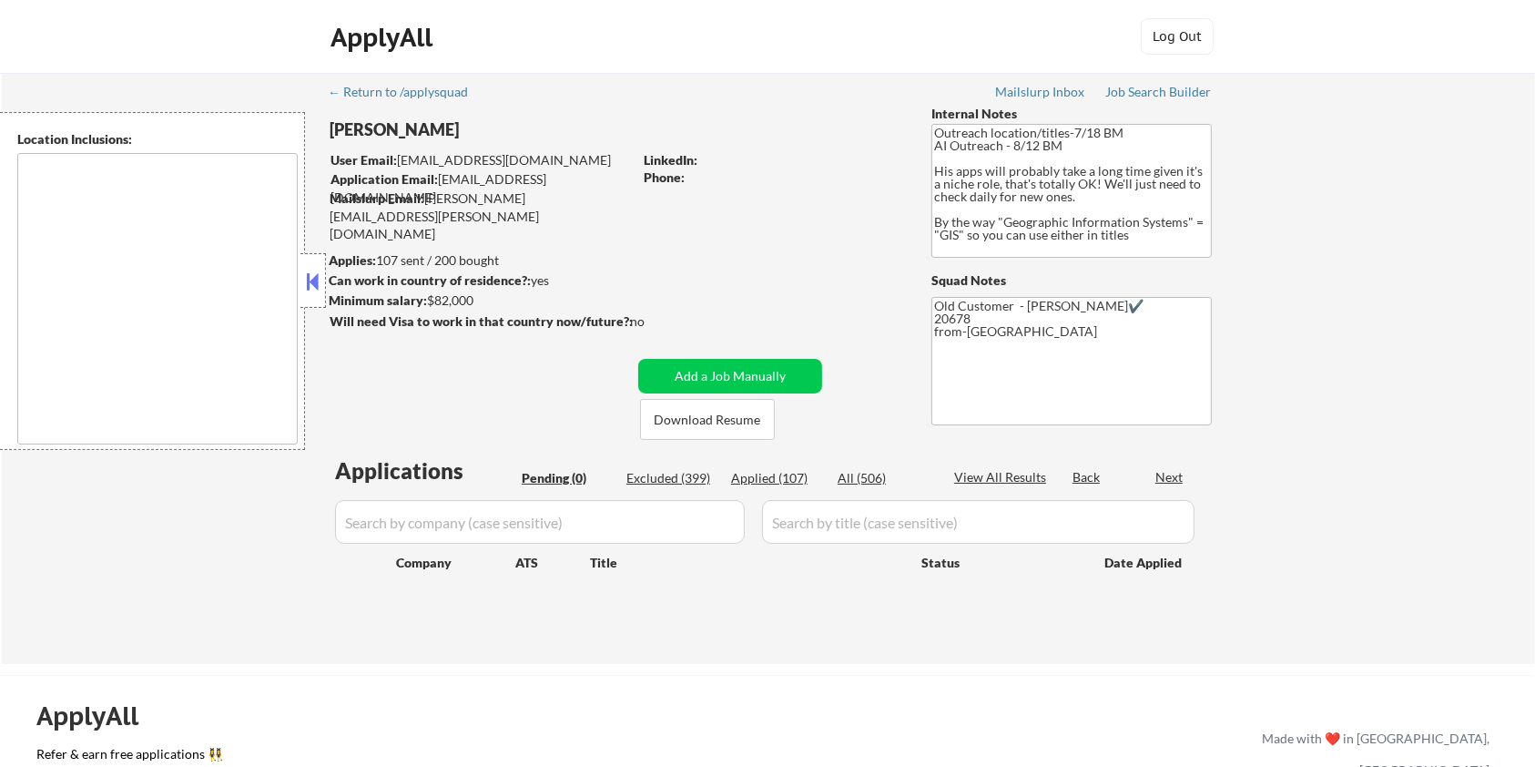
type textarea "Remote [GEOGRAPHIC_DATA] [US_STATE] [GEOGRAPHIC_DATA] [GEOGRAPHIC_DATA] [GEOGRA…"
click at [685, 473] on div "Excluded (399)" at bounding box center [672, 478] width 91 height 18
type textarea "Remote [GEOGRAPHIC_DATA] [US_STATE] [GEOGRAPHIC_DATA] [GEOGRAPHIC_DATA] [GEOGRA…"
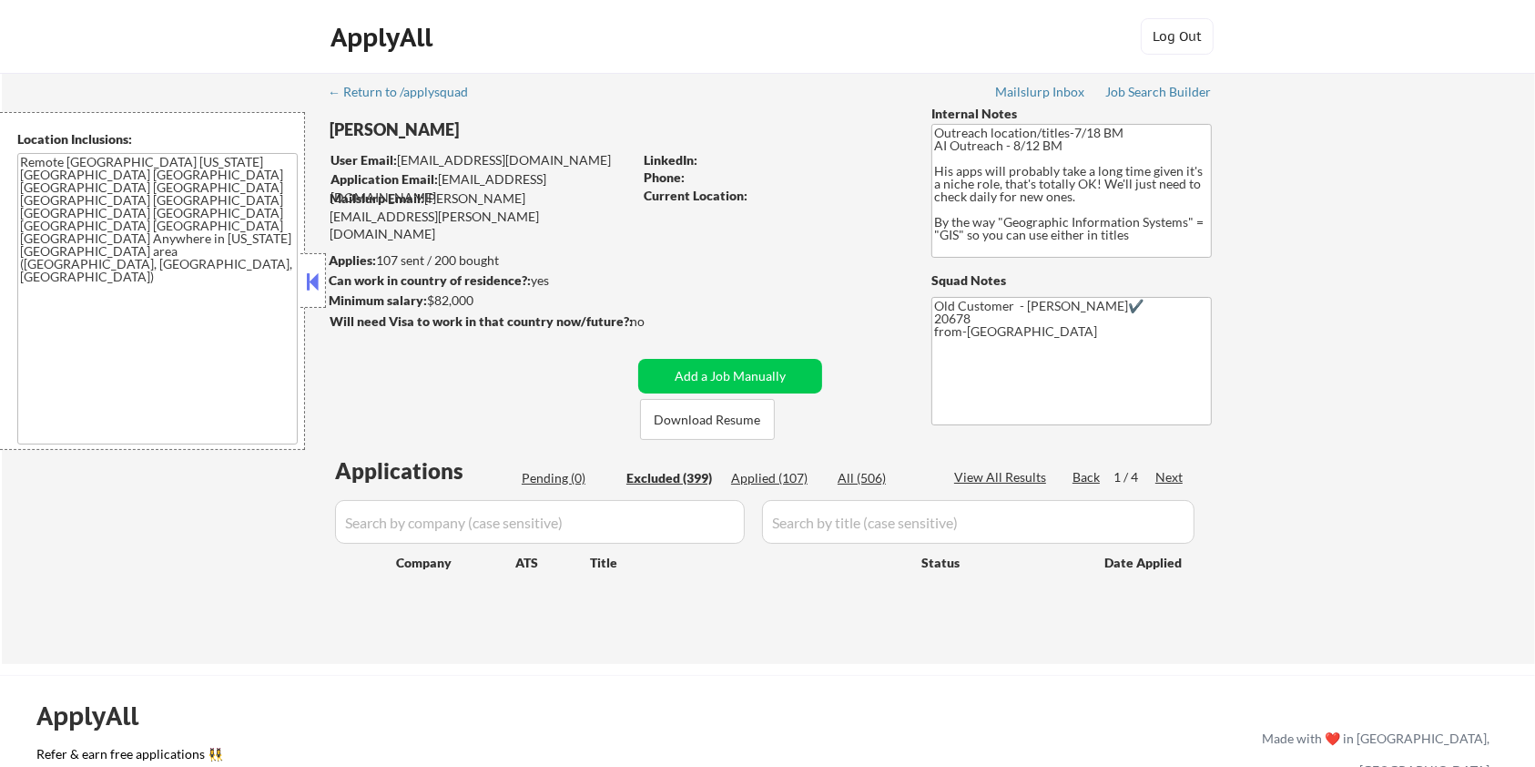
select select ""excluded__bad_match_""
select select ""excluded__expired_""
select select ""excluded""
select select ""excluded__bad_match_""
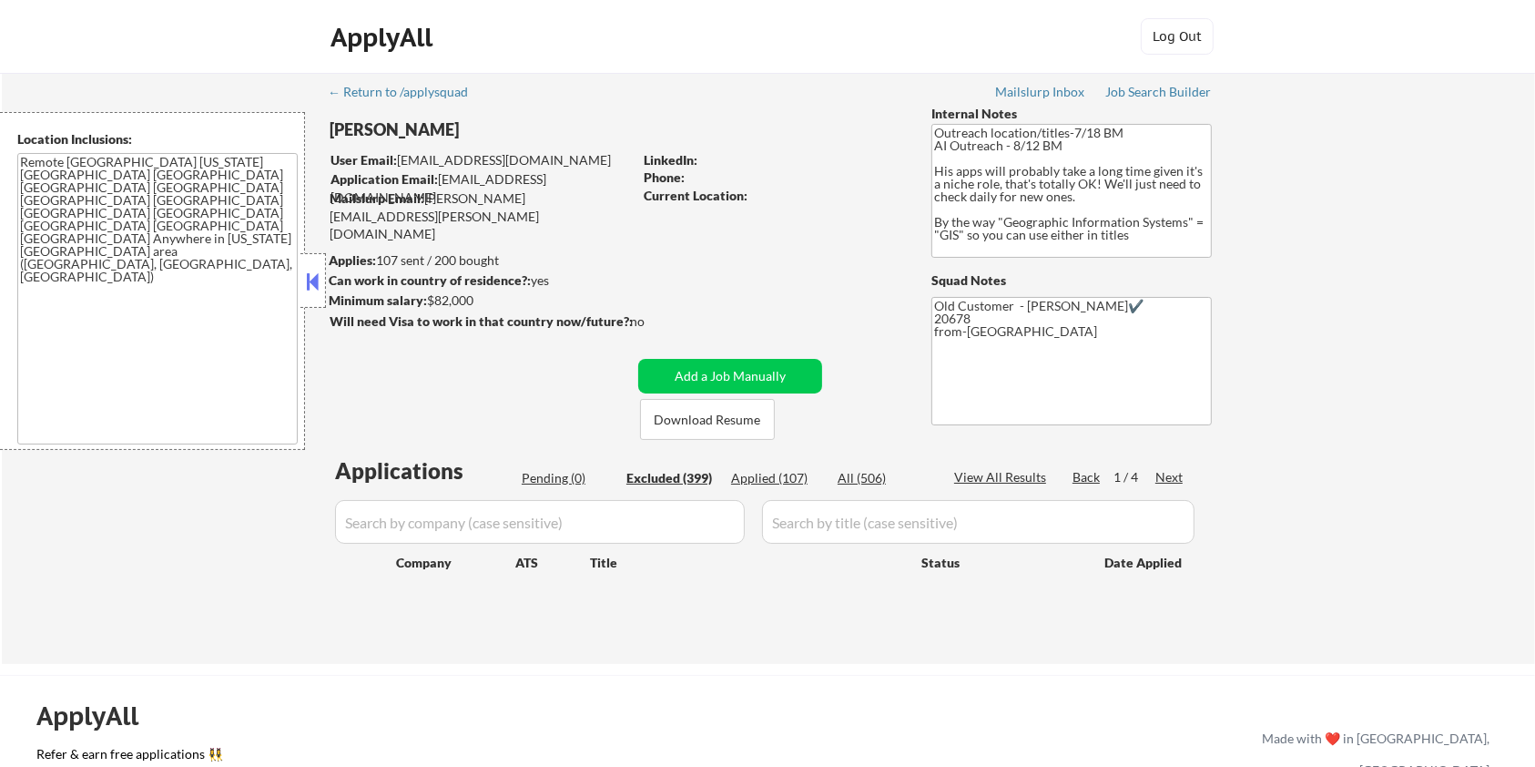
select select ""excluded__salary_""
select select ""excluded""
select select ""excluded__expired_""
select select ""excluded__salary_""
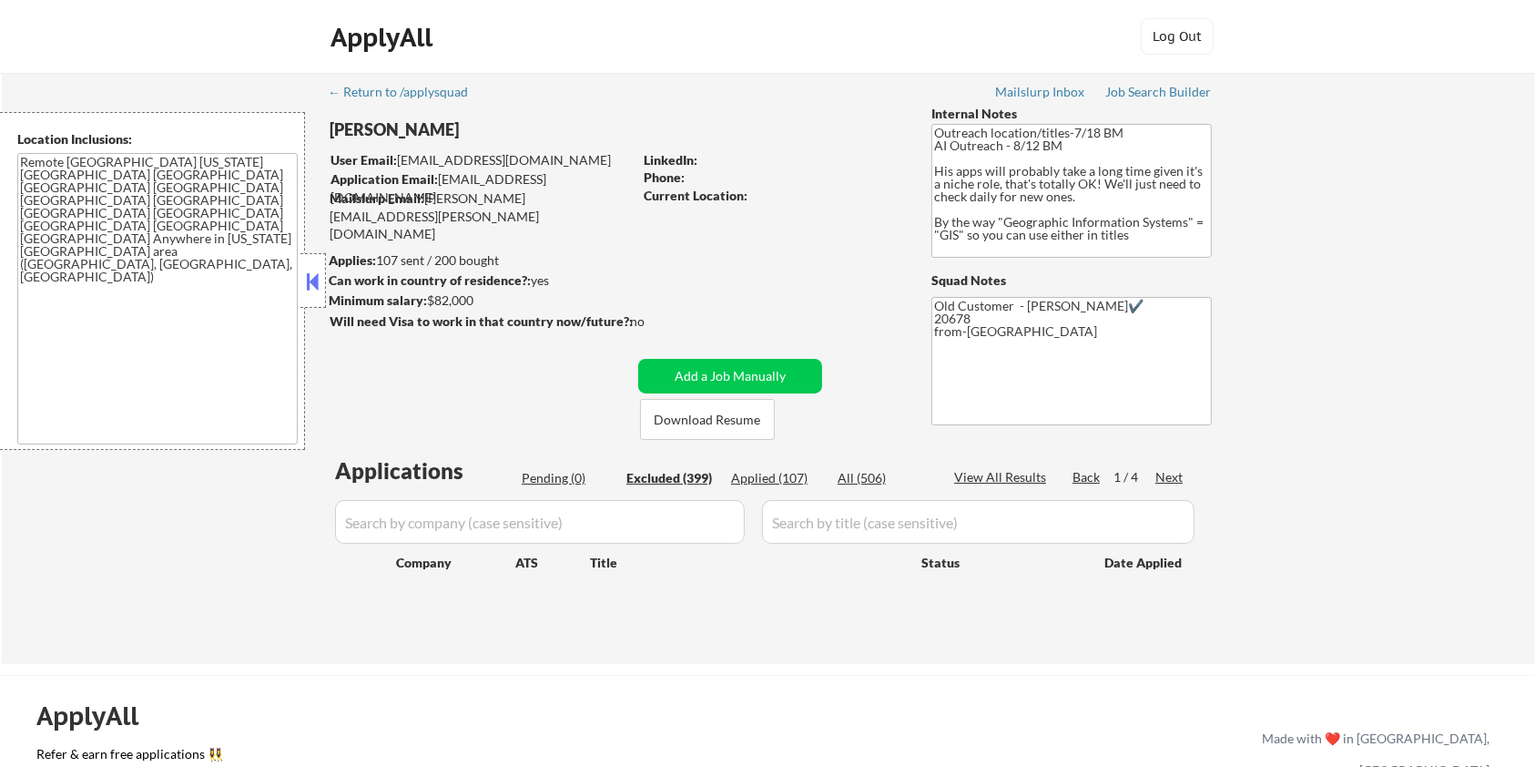
select select ""excluded""
select select ""excluded__expired_""
select select ""excluded__salary_""
select select ""excluded__location_""
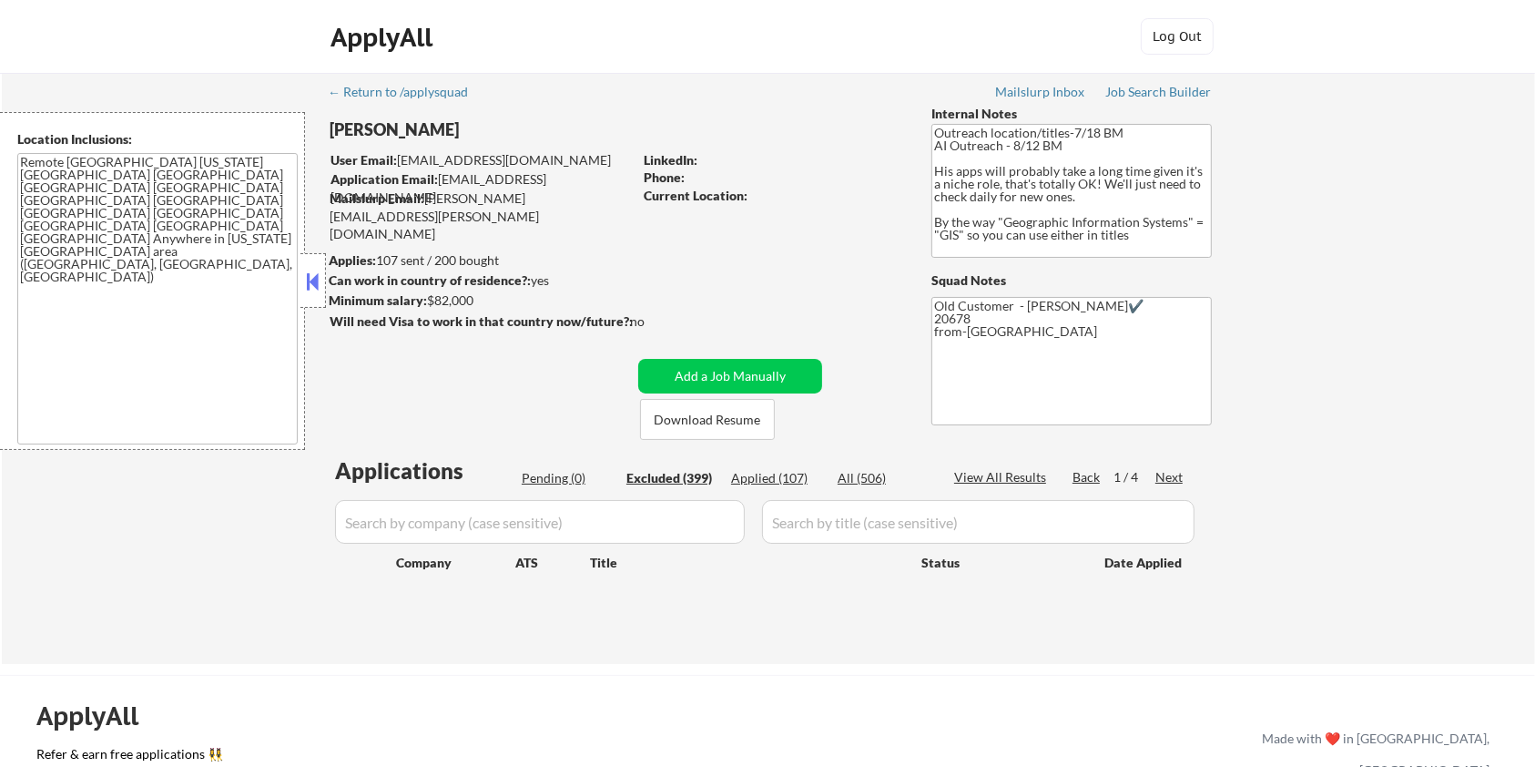
select select ""excluded__salary_""
select select ""excluded""
select select ""excluded__location_""
select select ""excluded__expired_""
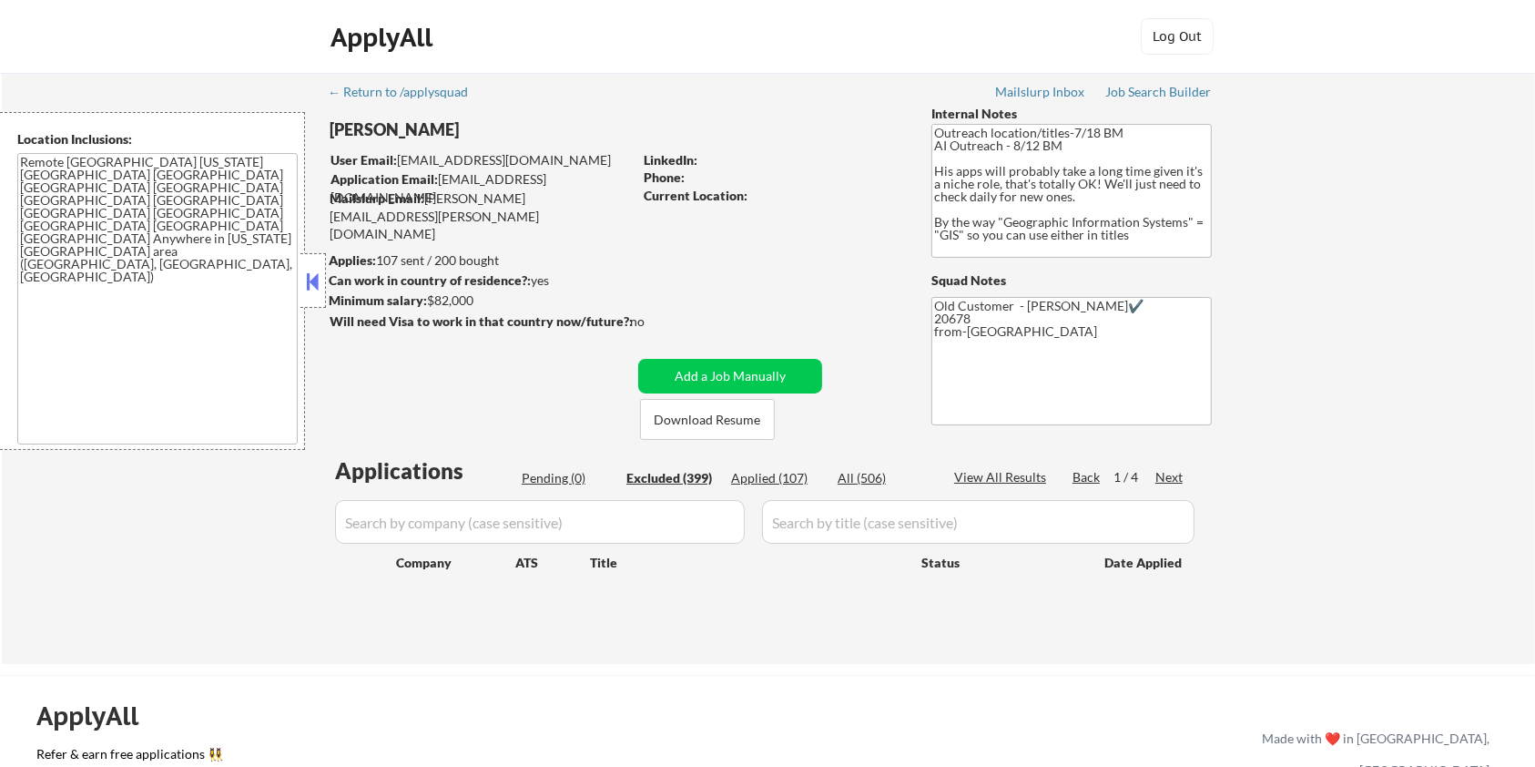
select select ""excluded__expired_""
select select ""excluded__location_""
select select ""excluded""
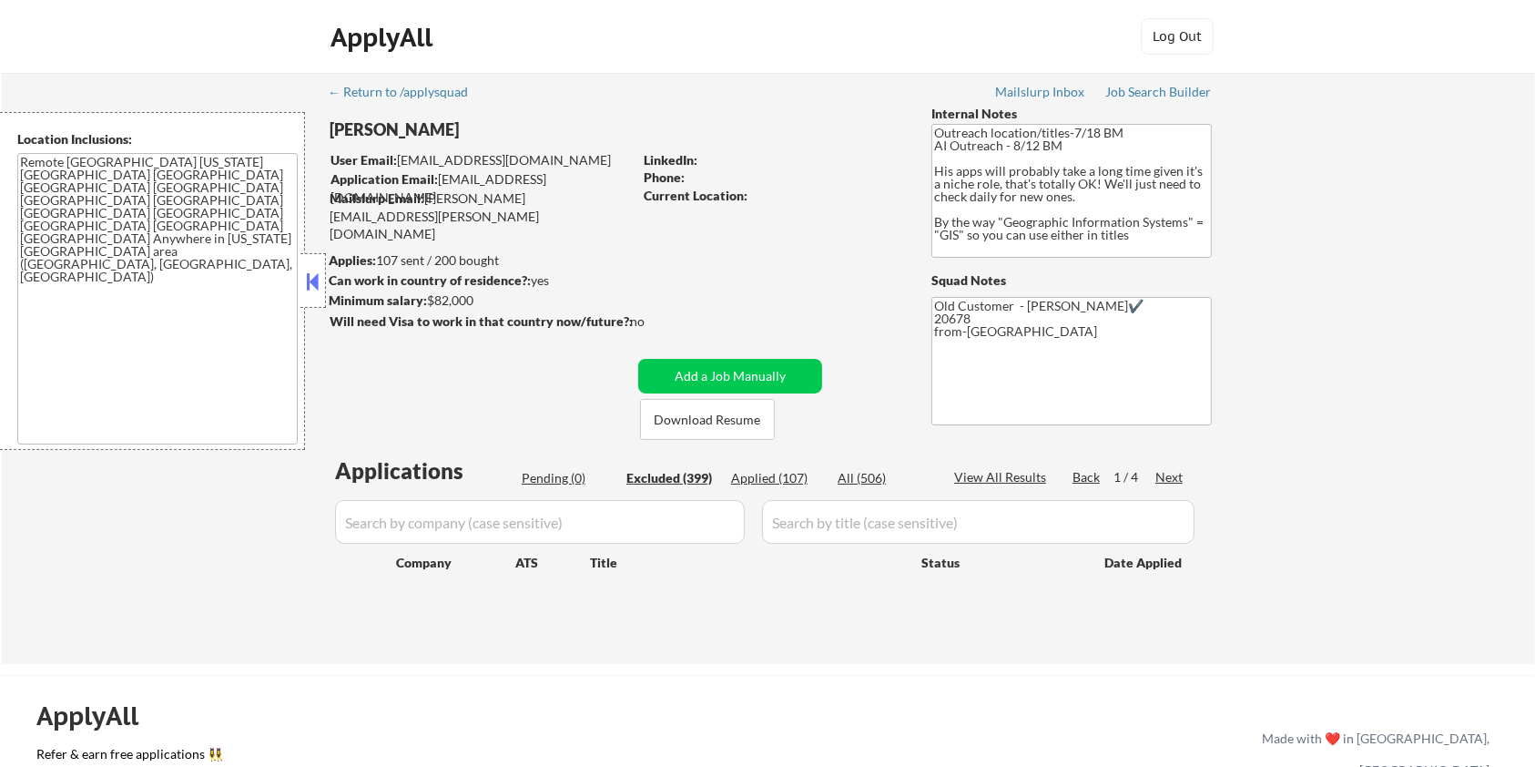
select select ""excluded__expired_""
select select ""excluded__location_""
select select ""excluded__expired_""
select select ""excluded__location_""
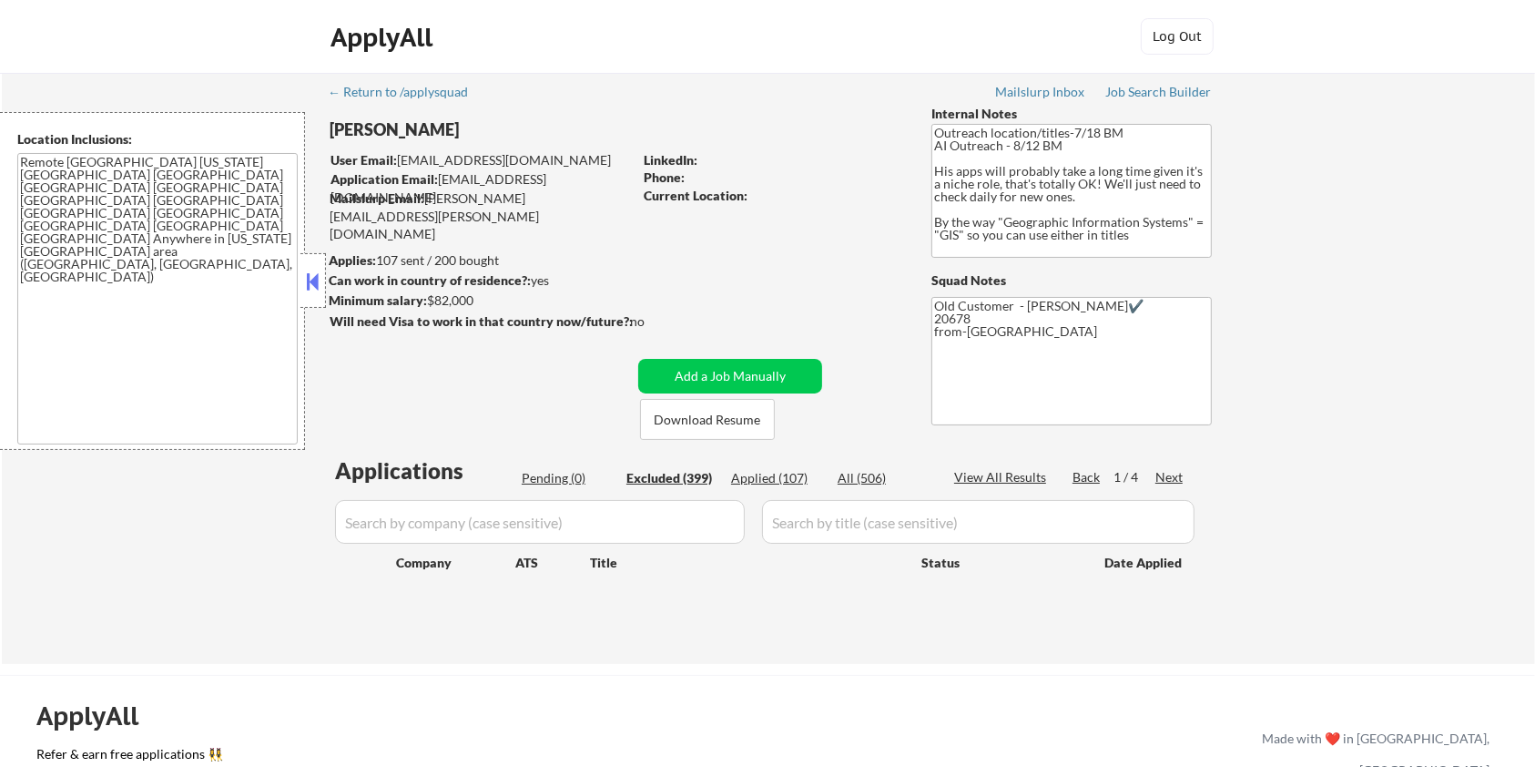
select select ""excluded__expired_""
select select ""excluded__location_""
select select ""excluded__expired_""
select select ""excluded__bad_match_""
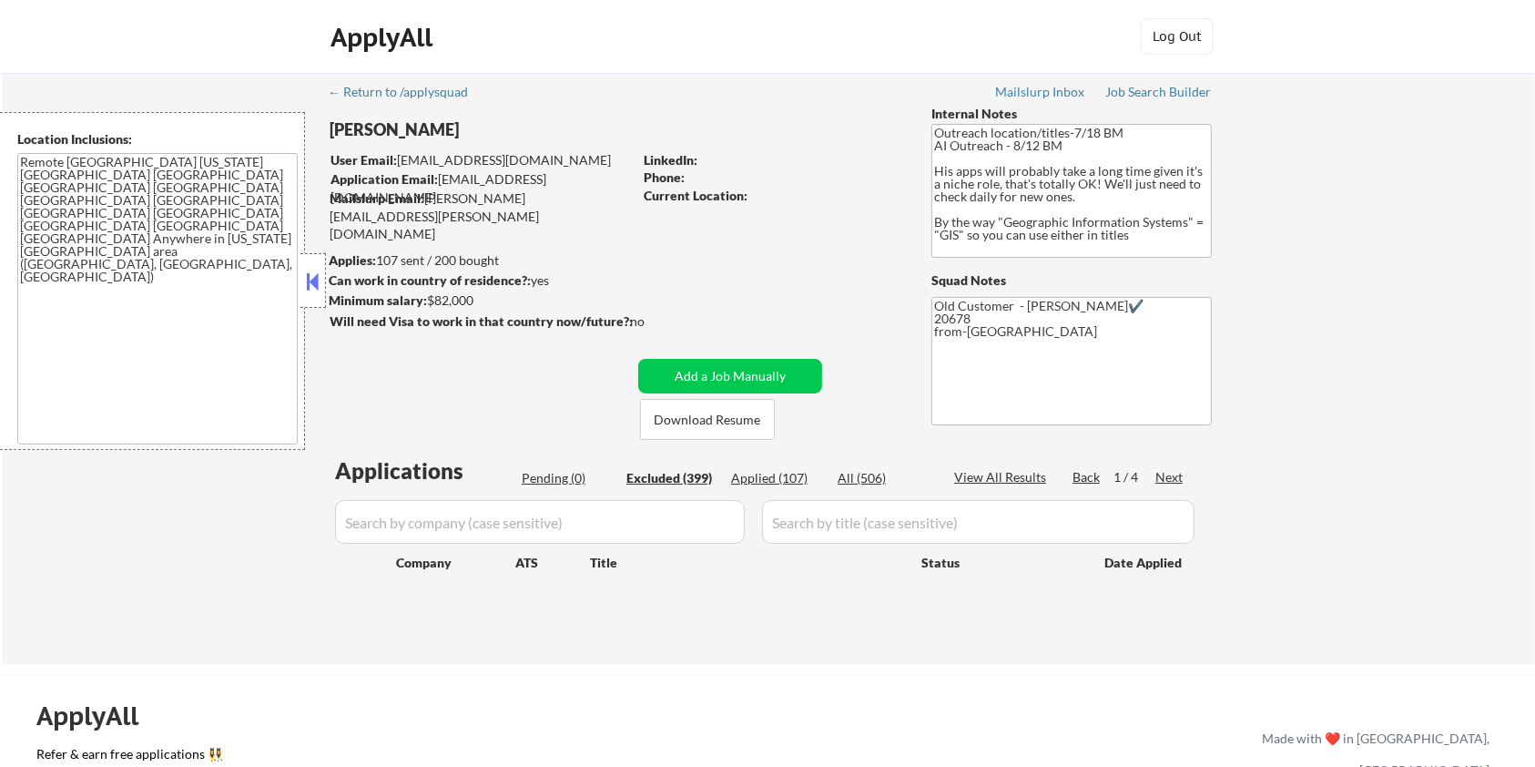
select select ""excluded__bad_match_""
select select ""excluded__location_""
select select ""excluded__expired_""
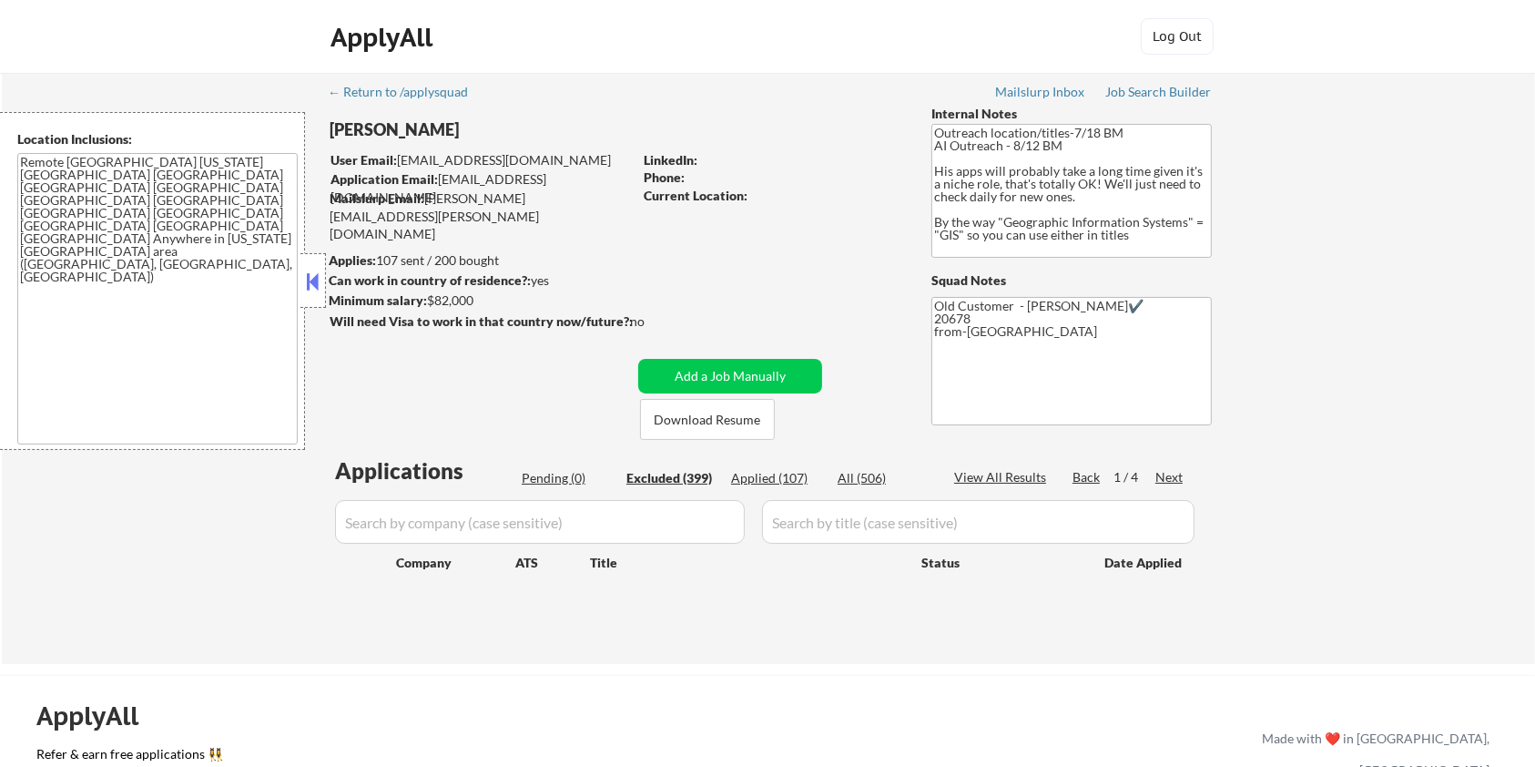
select select ""excluded""
select select ""excluded__expired_""
select select ""excluded__location_""
select select ""excluded""
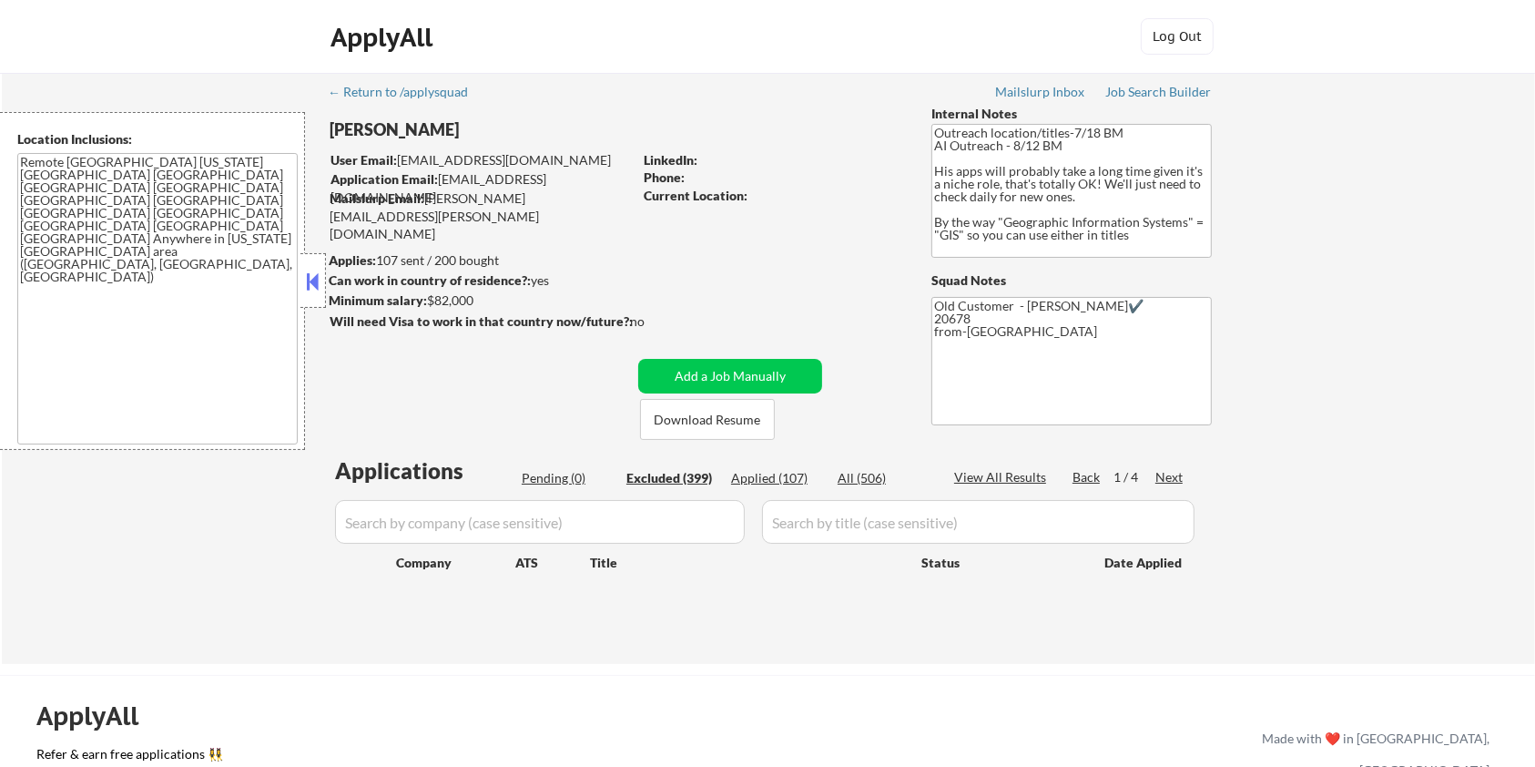
select select ""excluded__expired_""
select select ""excluded__location_""
select select ""excluded__other_""
select select ""excluded__salary_""
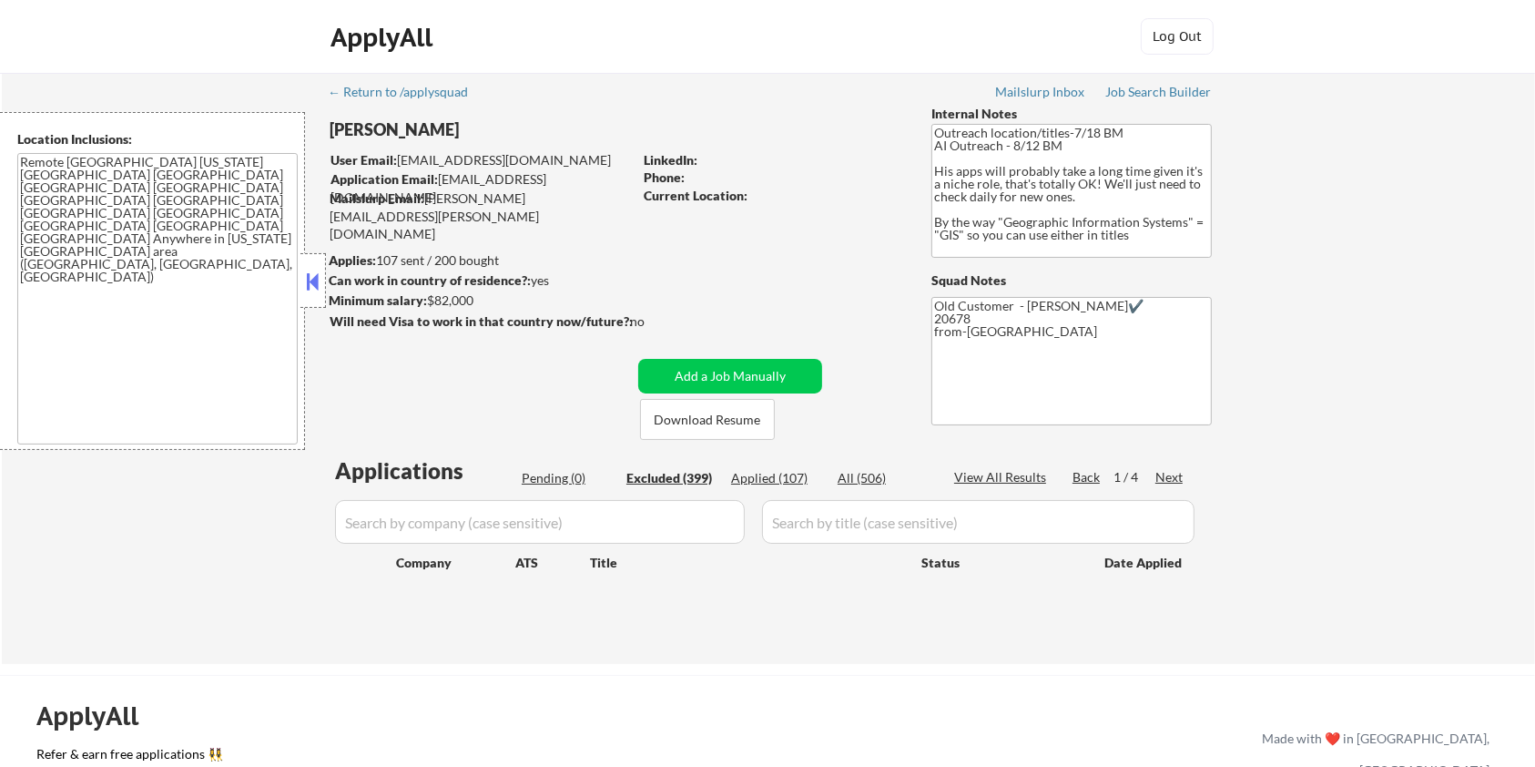
select select ""excluded__expired_""
select select ""excluded__bad_match_""
select select ""excluded__other_""
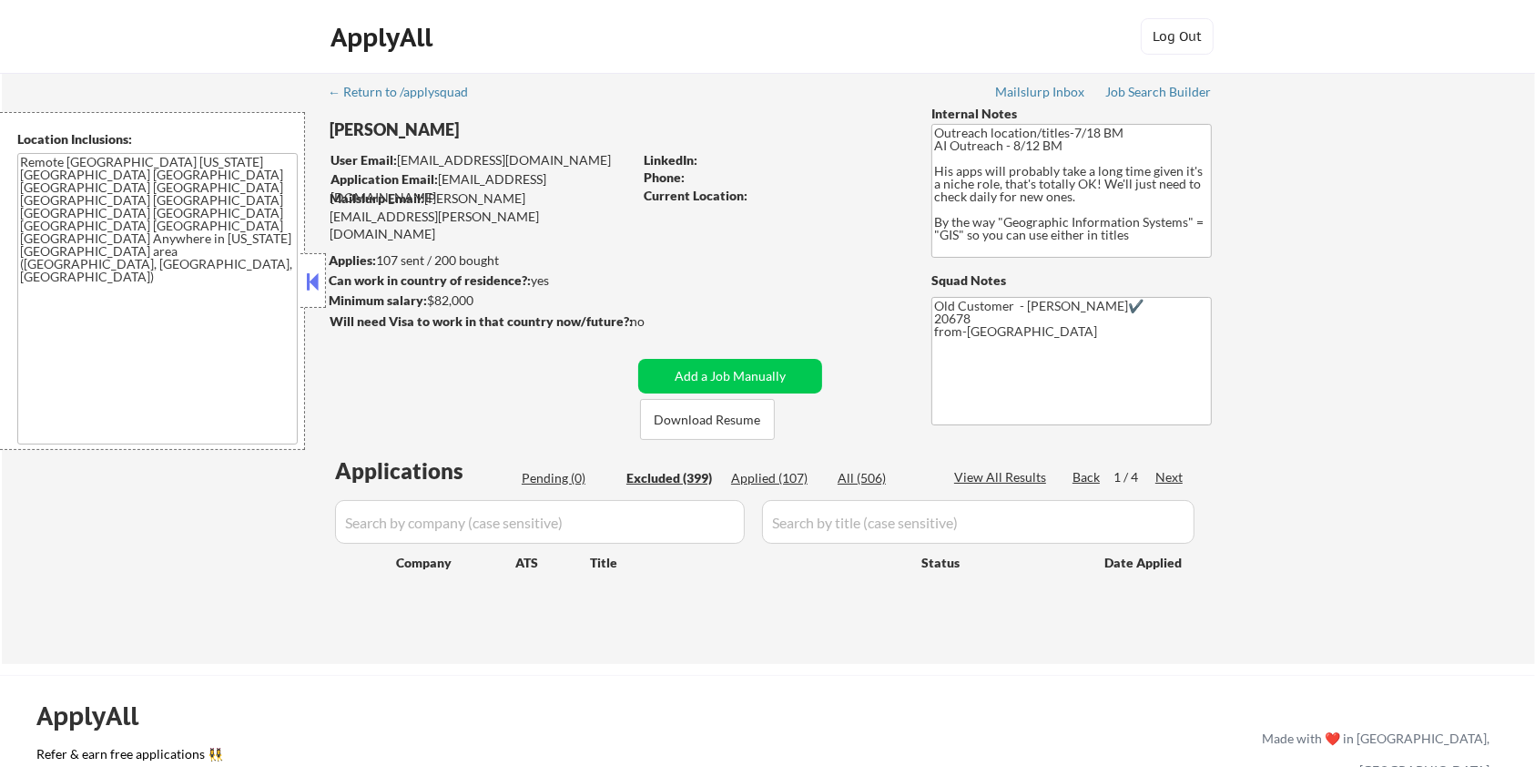
select select ""excluded__location_""
select select ""excluded__bad_match_""
select select ""excluded__location_""
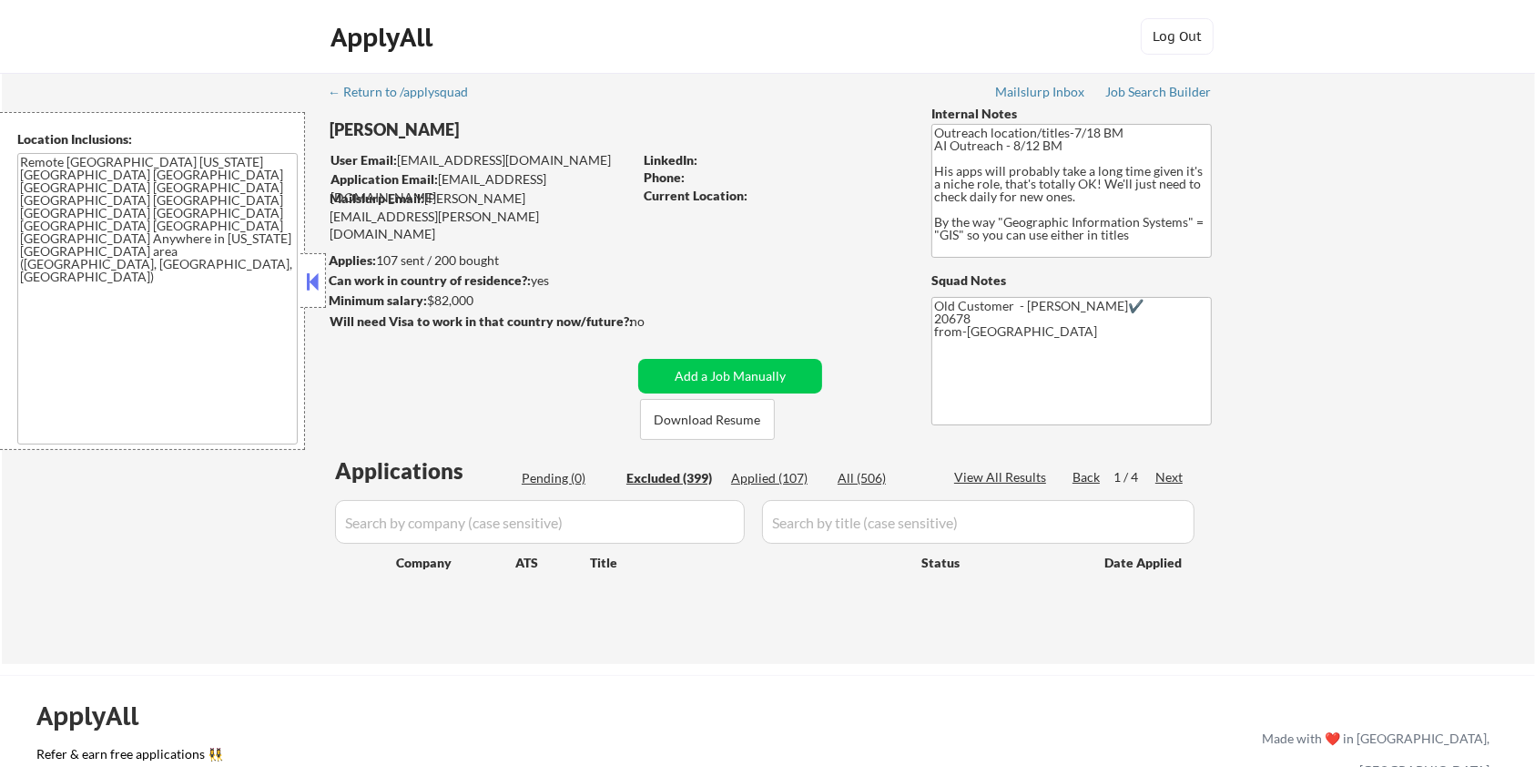
select select ""excluded__bad_match_""
select select ""excluded__expired_""
select select ""excluded__bad_match_""
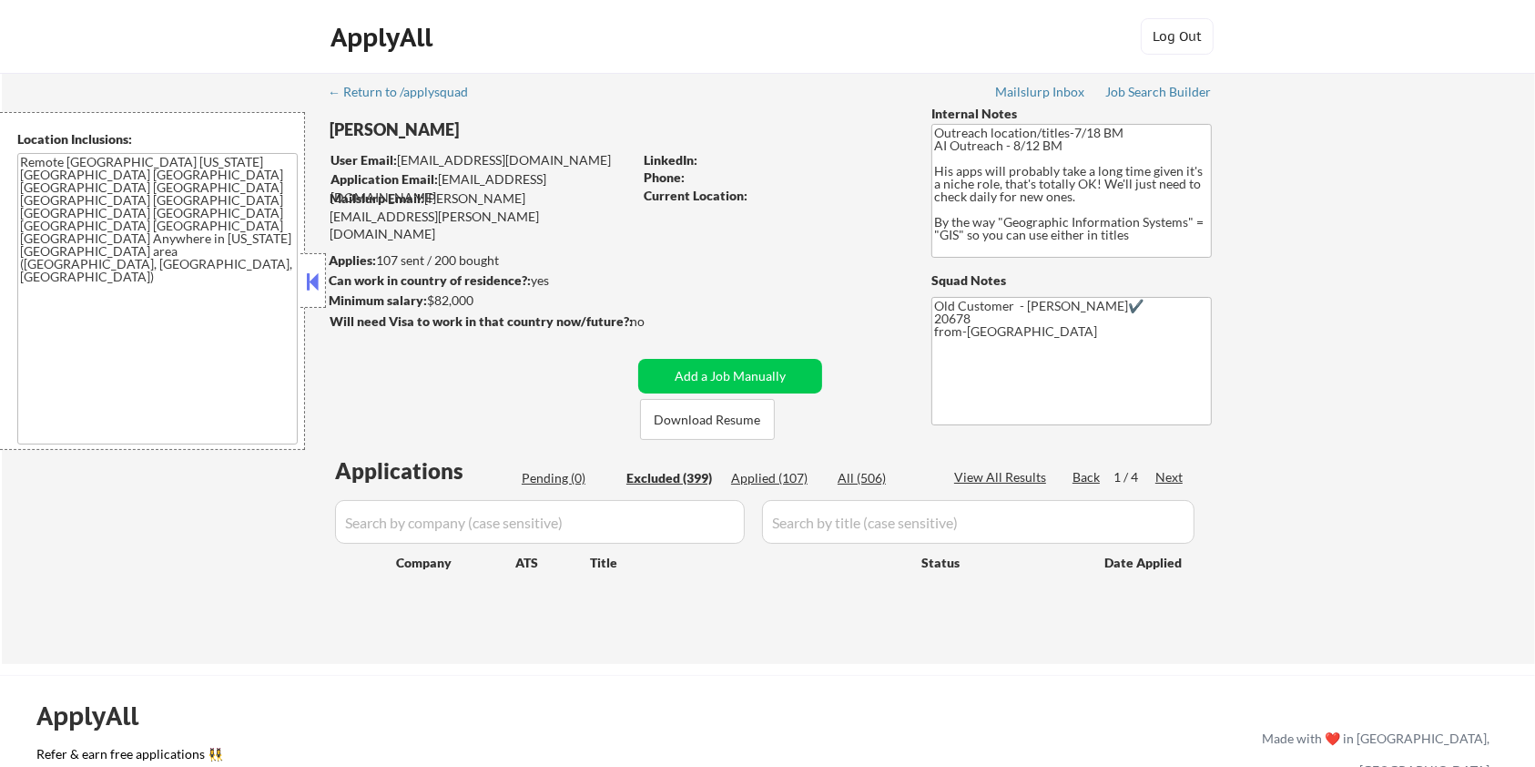
select select ""excluded__bad_match_""
select select ""excluded""
select select ""excluded__salary_""
select select ""excluded__bad_match_""
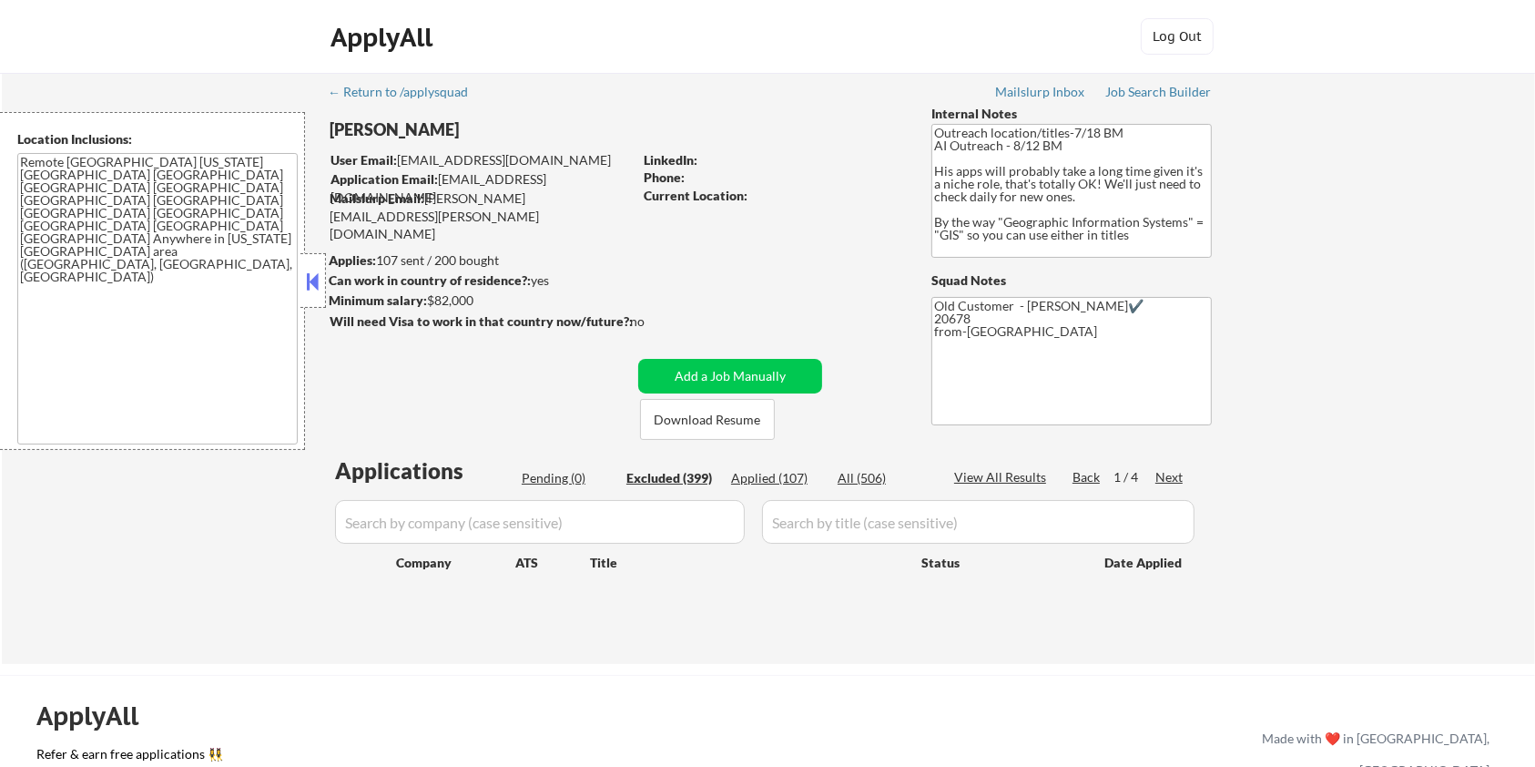
select select ""excluded__other_""
select select ""excluded__bad_match_""
select select ""excluded__other_""
select select ""excluded__salary_""
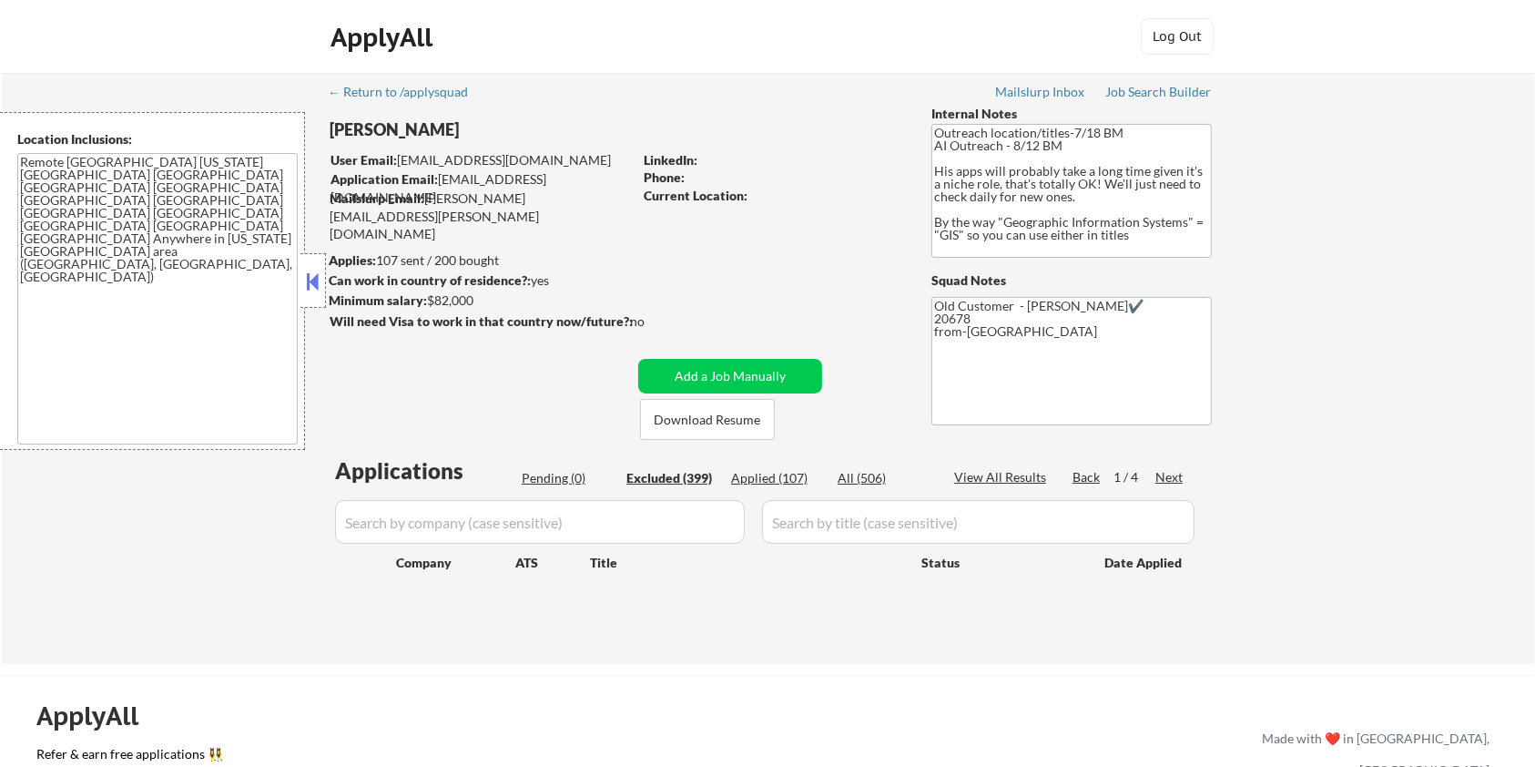
select select ""excluded__expired_""
select select ""excluded__bad_match_""
select select ""excluded__other_""
select select ""excluded__bad_match_""
select select ""excluded__expired_""
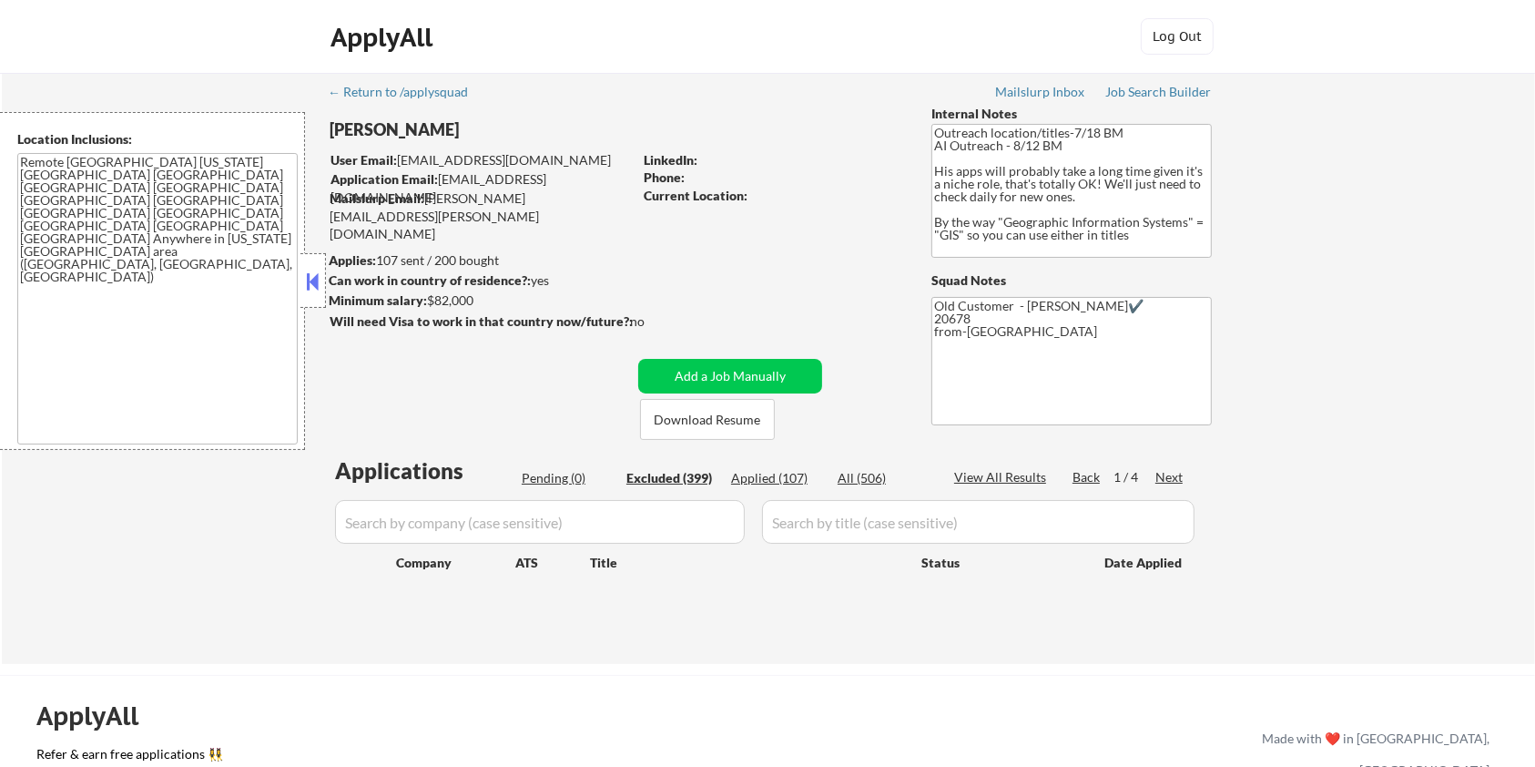
select select ""excluded__other_""
select select ""excluded__bad_match_""
select select ""excluded__expired_""
select select ""excluded__bad_match_""
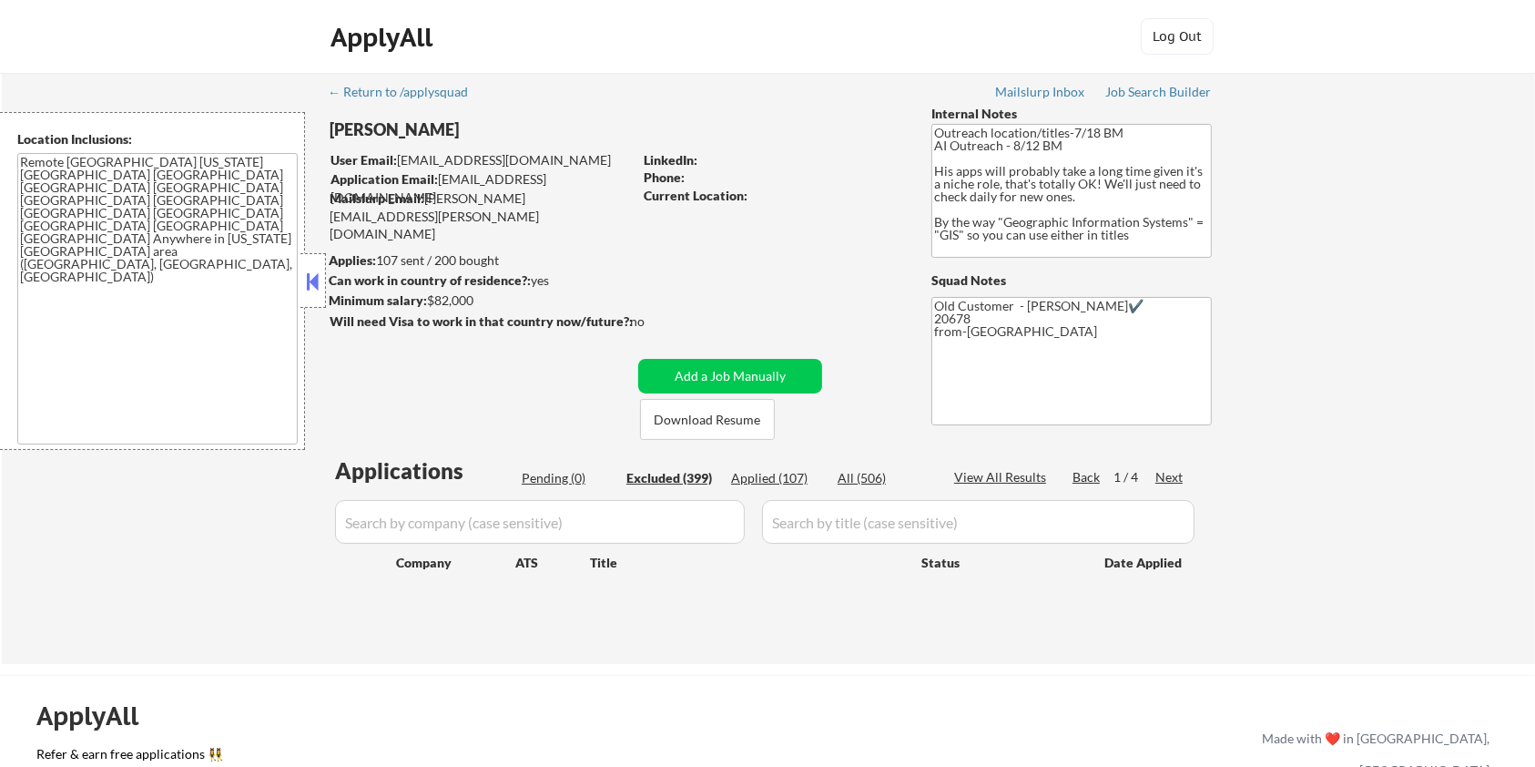
select select ""excluded__salary_""
select select ""excluded__location_""
select select ""excluded__expired_""
select select ""excluded__bad_match_""
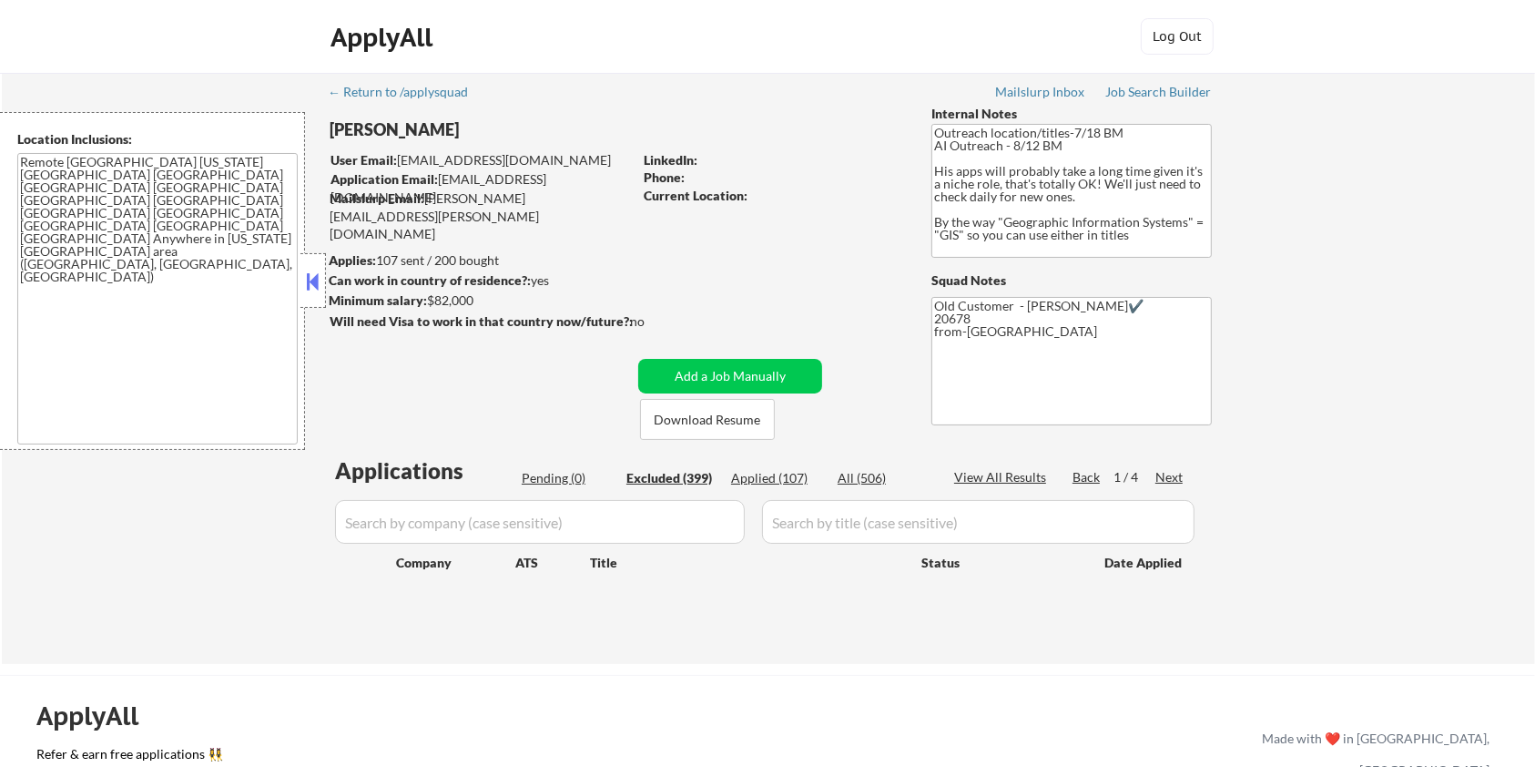
select select ""excluded__other_""
select select ""excluded__bad_match_""
select select ""excluded__other_""
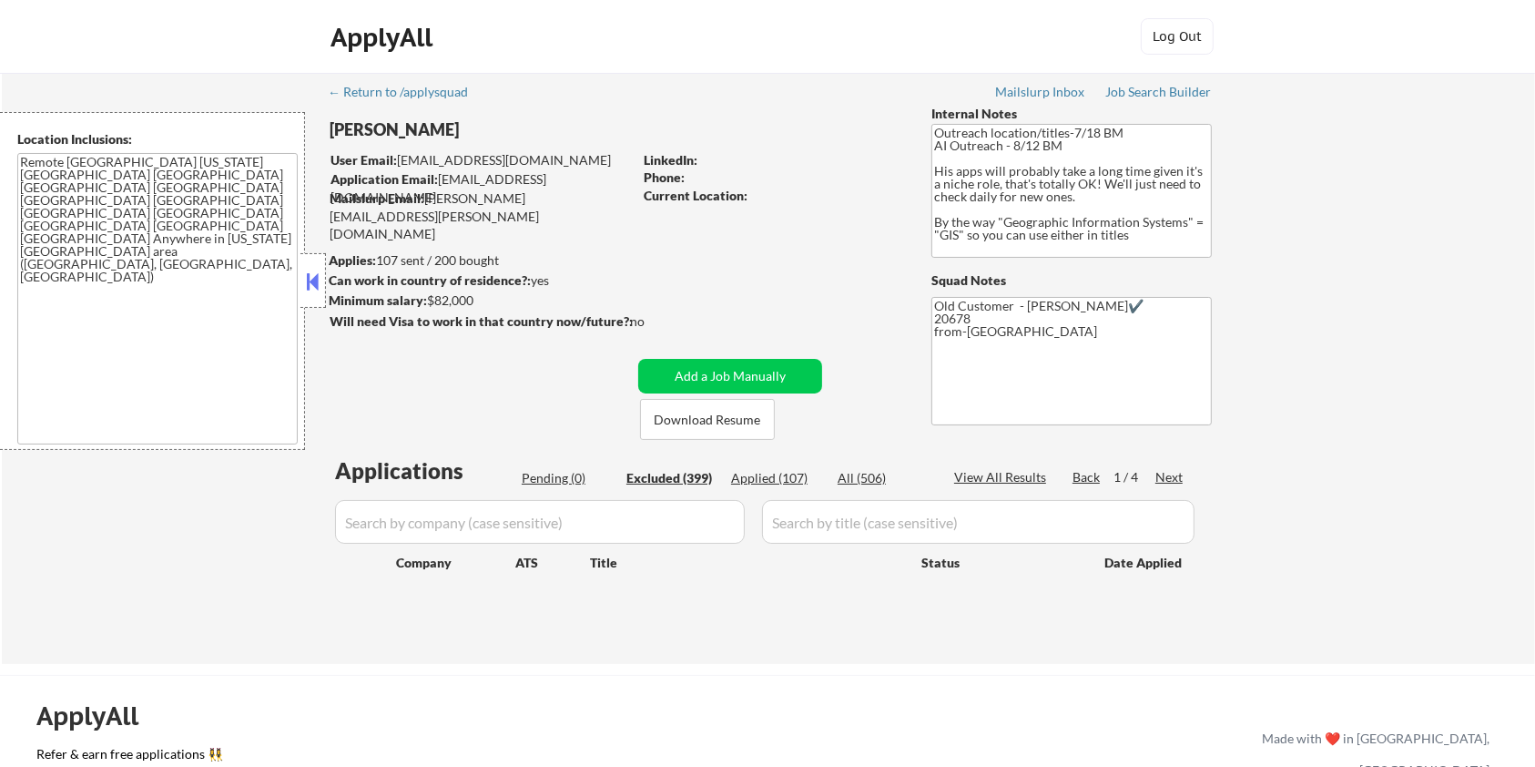
select select ""excluded__other_""
select select ""excluded__location_""
select select ""excluded__other_""
select select ""excluded__location_""
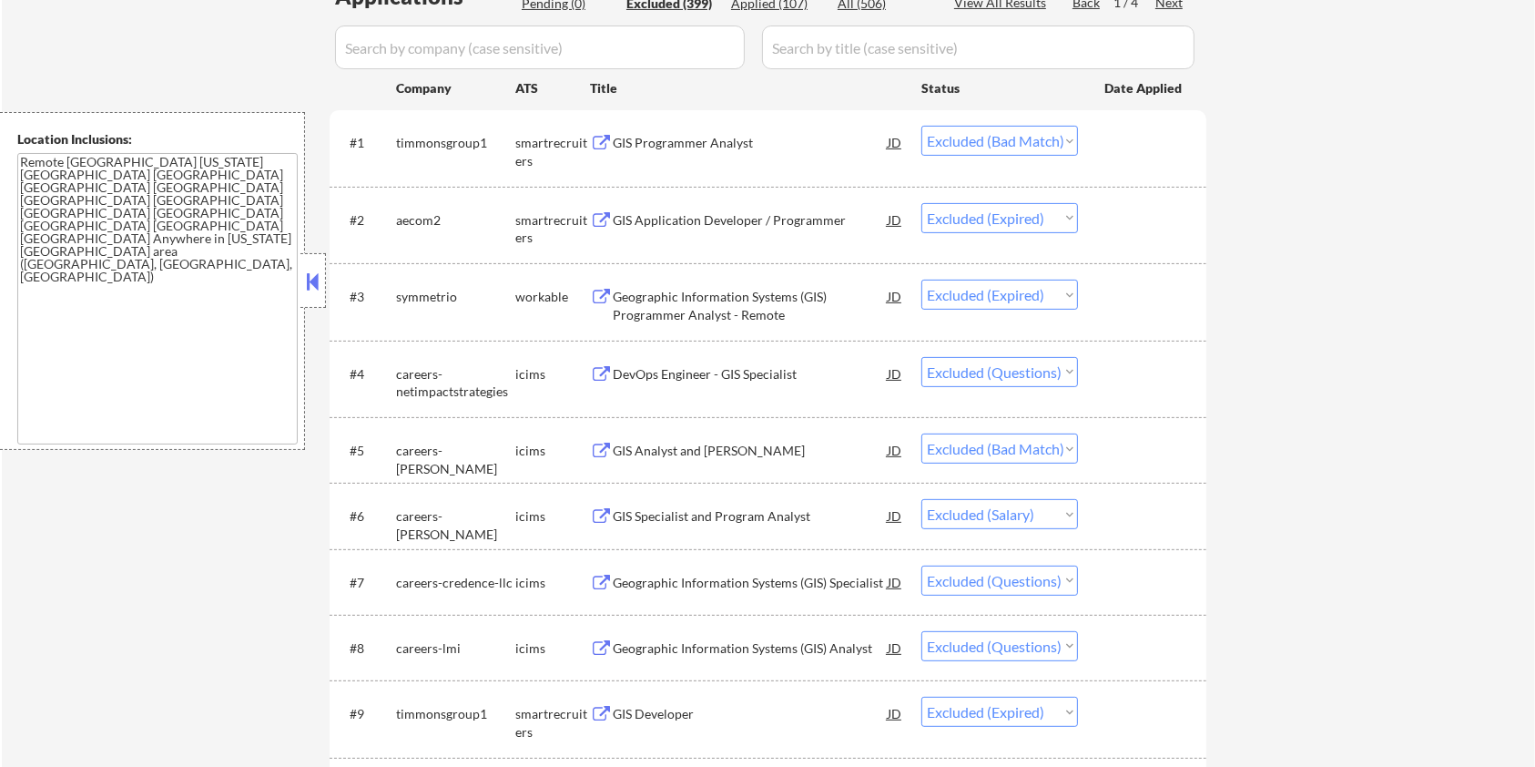
scroll to position [606, 0]
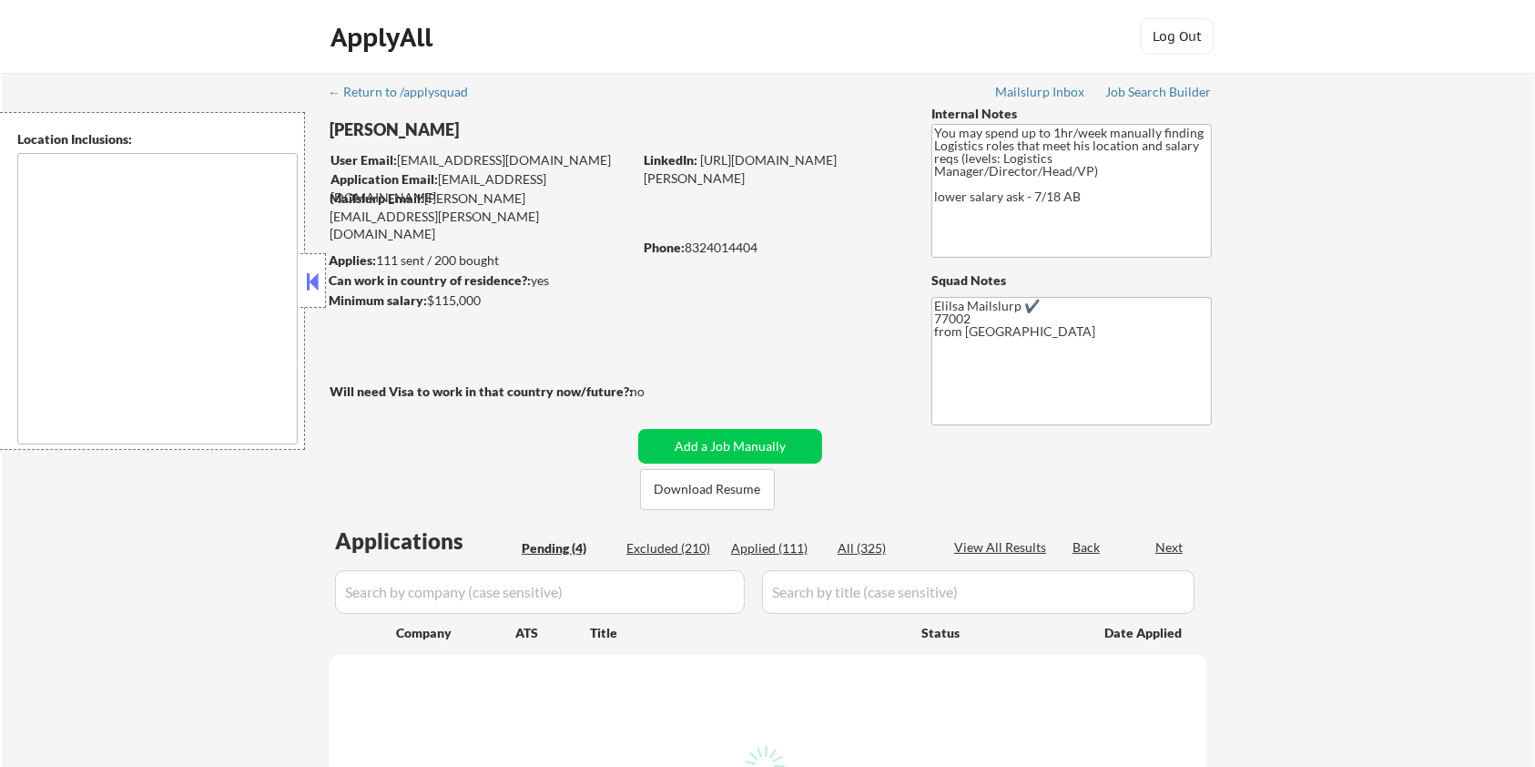
type textarea "Houston, TX Bellaire, TX West University Place, TX Southside Place, TX Hunters …"
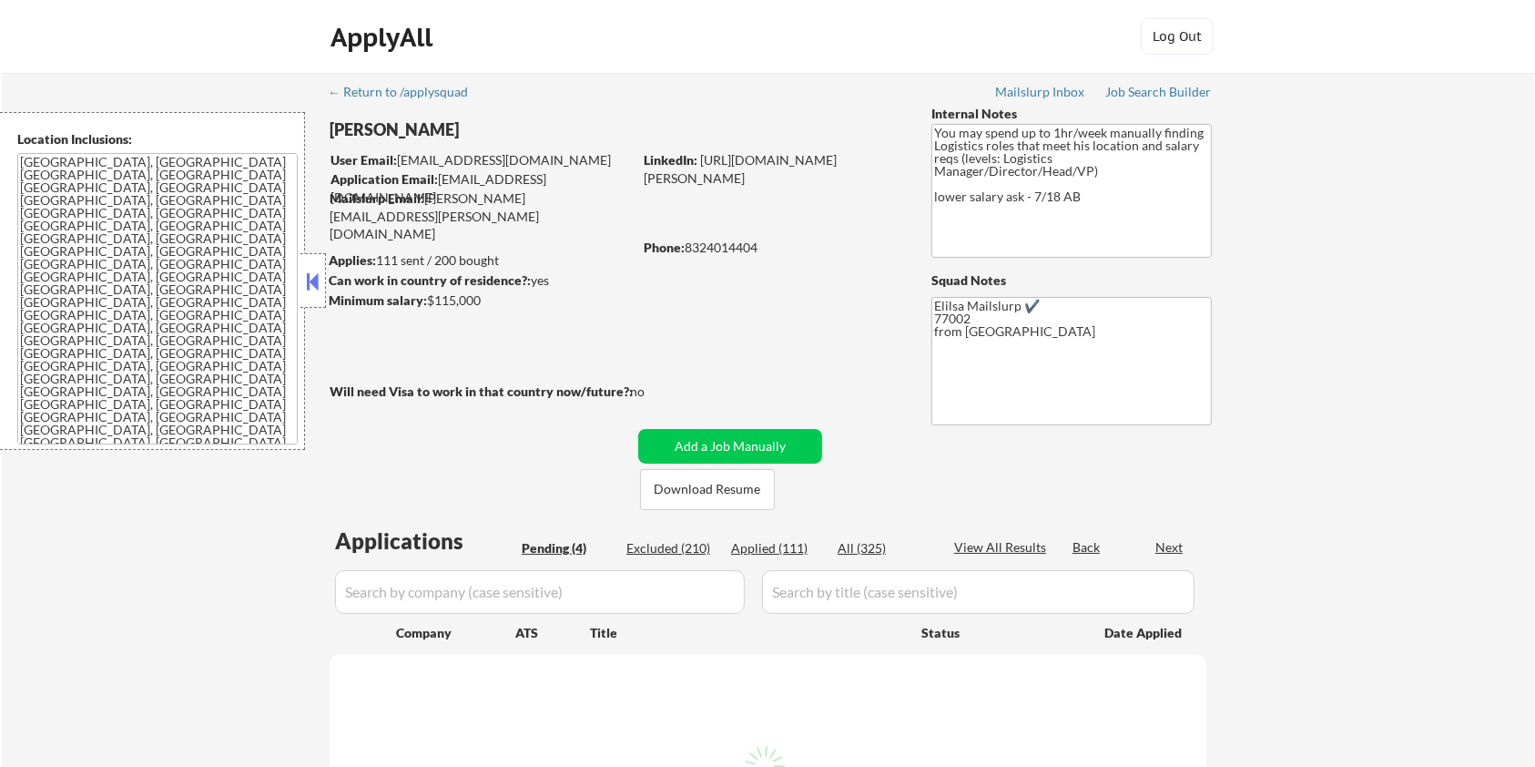
select select ""pending""
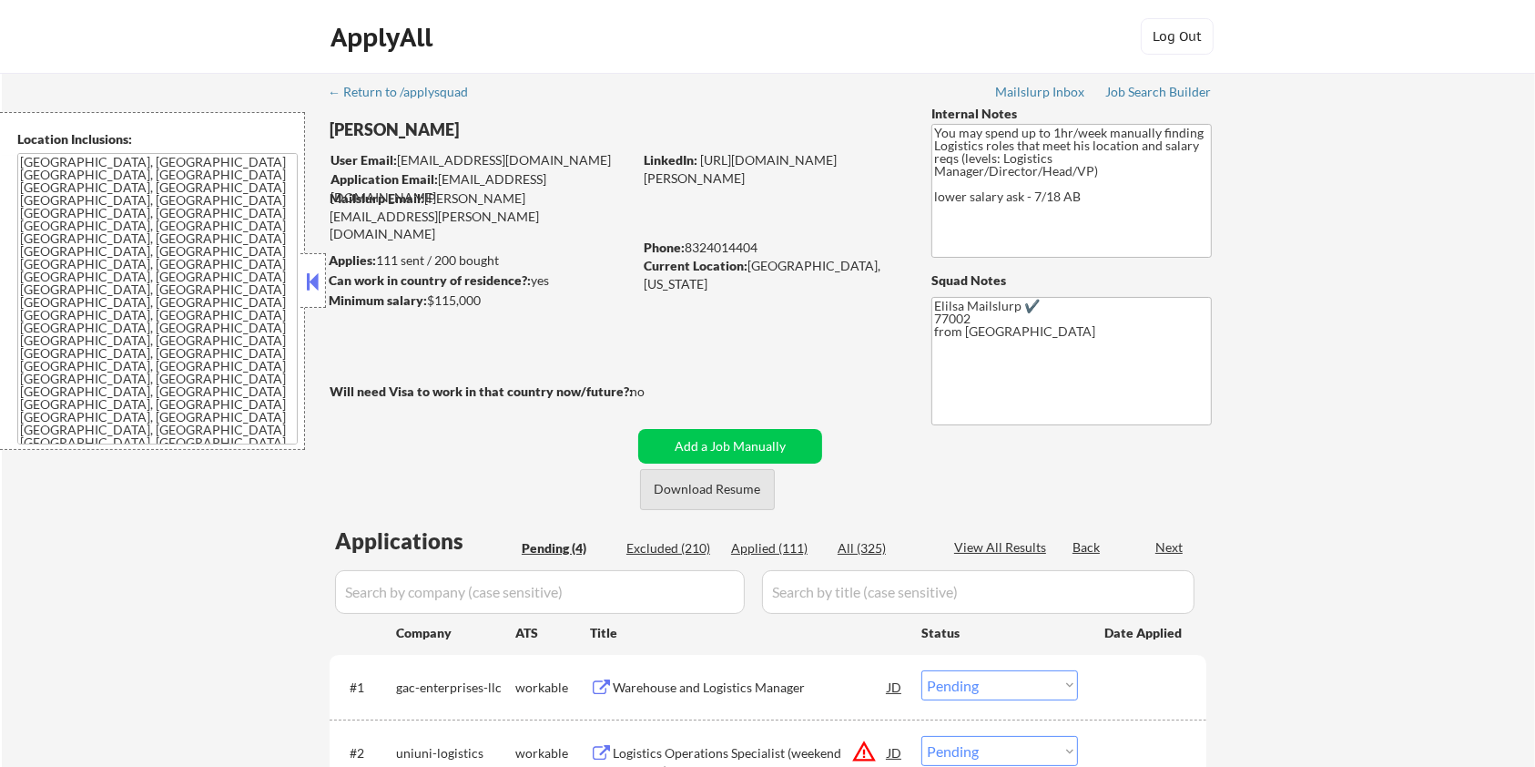
click at [711, 484] on button "Download Resume" at bounding box center [707, 489] width 135 height 41
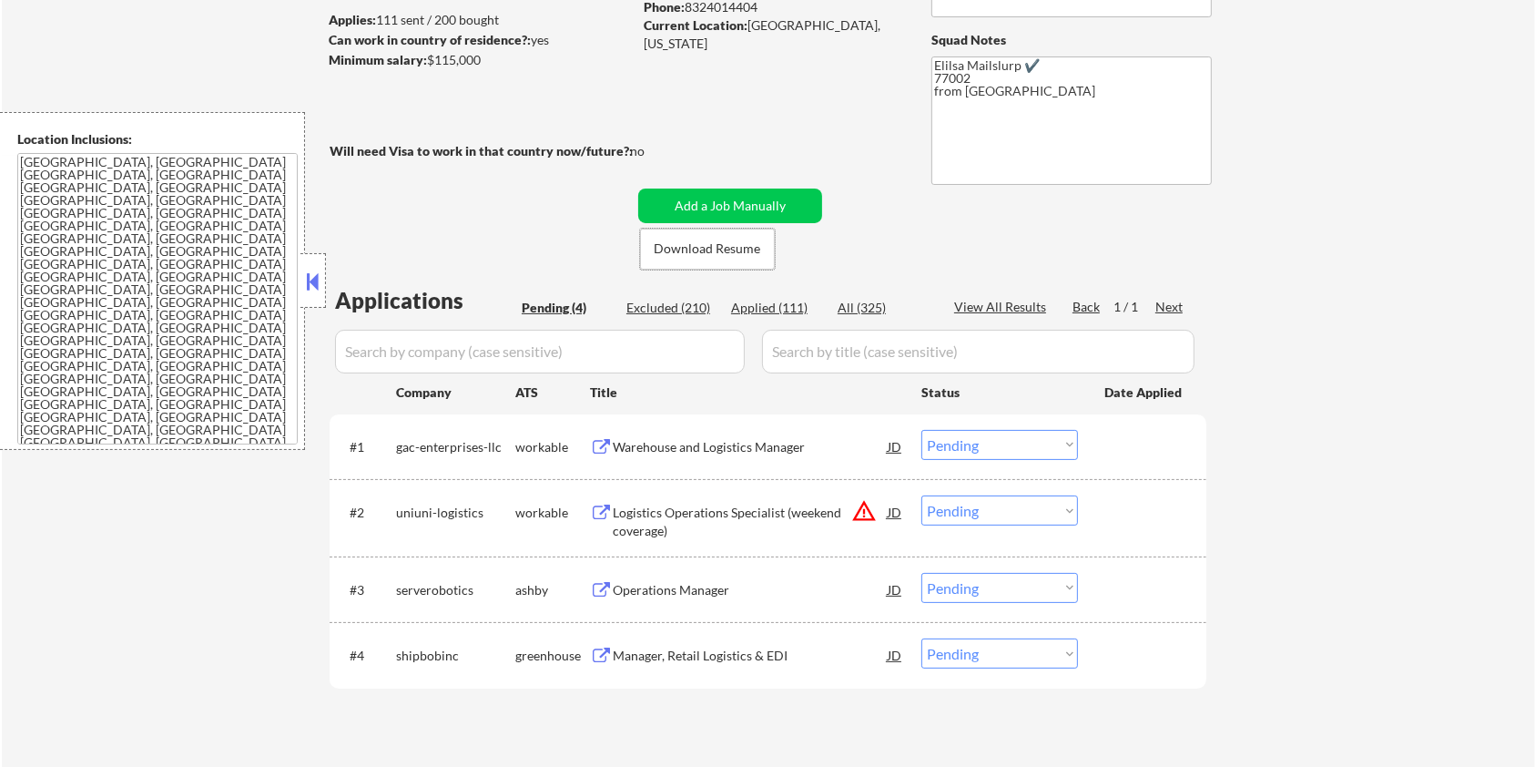
scroll to position [242, 0]
click at [718, 582] on div "Operations Manager" at bounding box center [750, 588] width 275 height 18
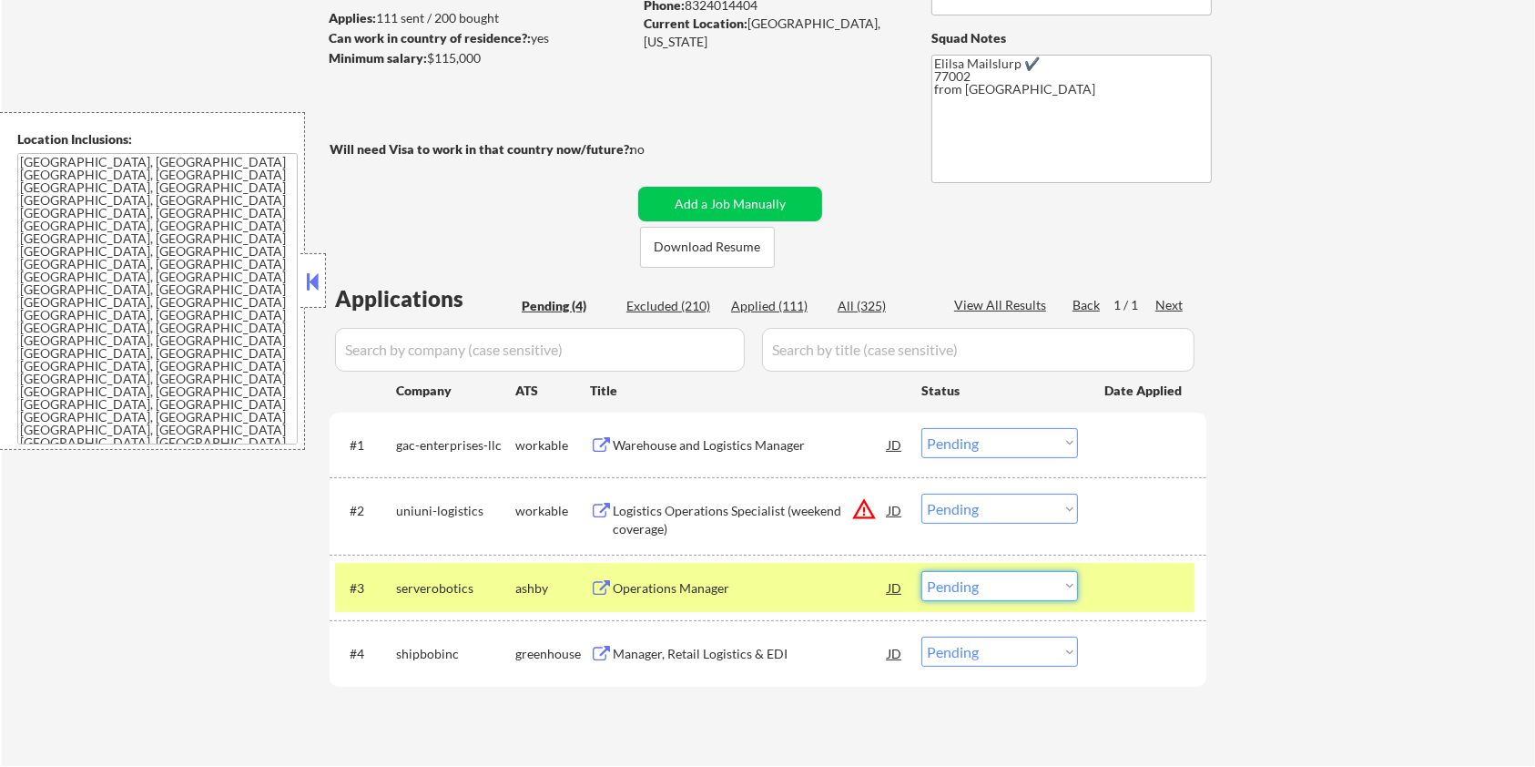
click at [955, 588] on select "Choose an option... Pending Applied Excluded (Questions) Excluded (Expired) Exc…" at bounding box center [1000, 586] width 157 height 30
click at [922, 571] on select "Choose an option... Pending Applied Excluded (Questions) Excluded (Expired) Exc…" at bounding box center [1000, 586] width 157 height 30
select select ""pending""
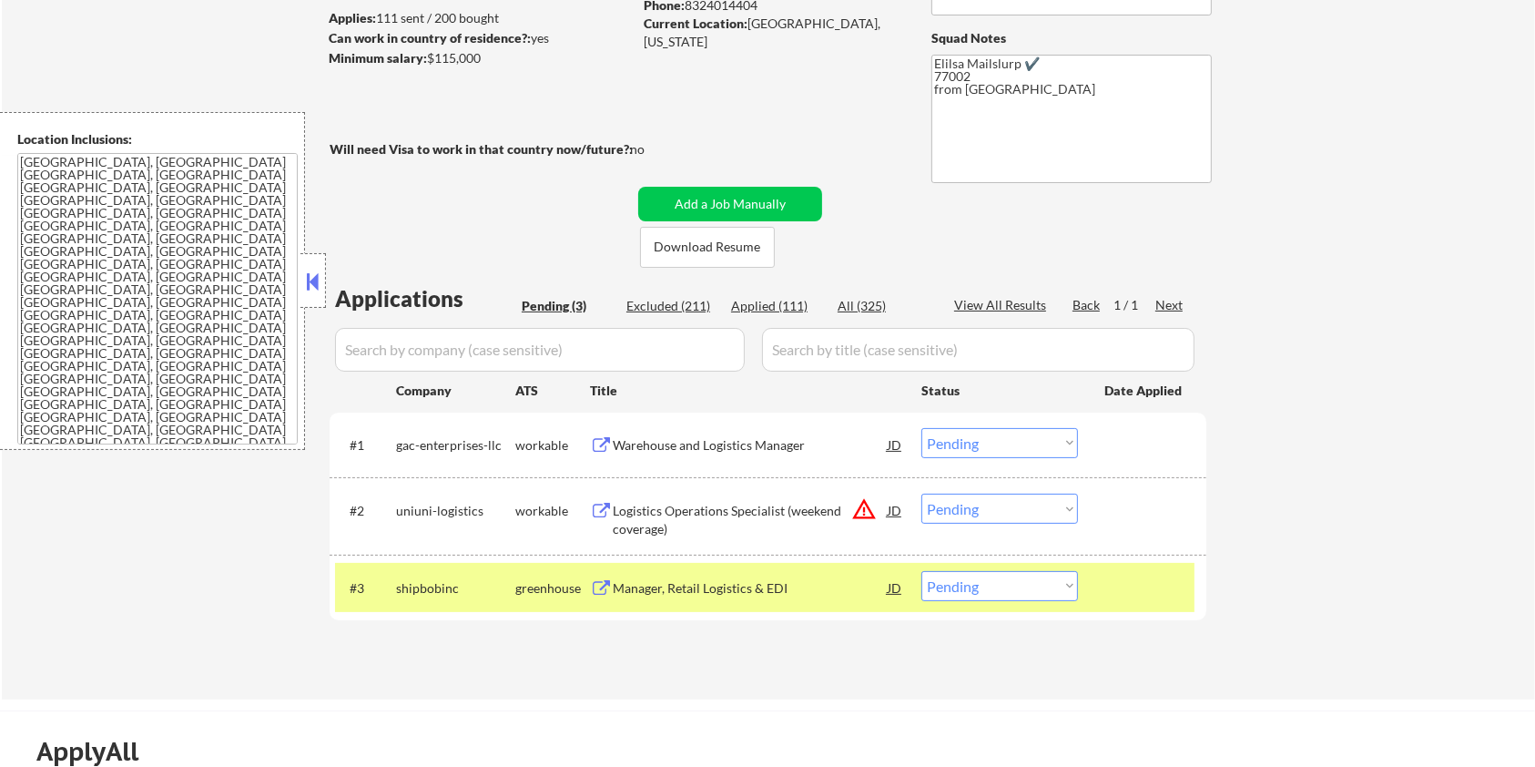
click at [648, 451] on div "Warehouse and Logistics Manager" at bounding box center [750, 445] width 275 height 18
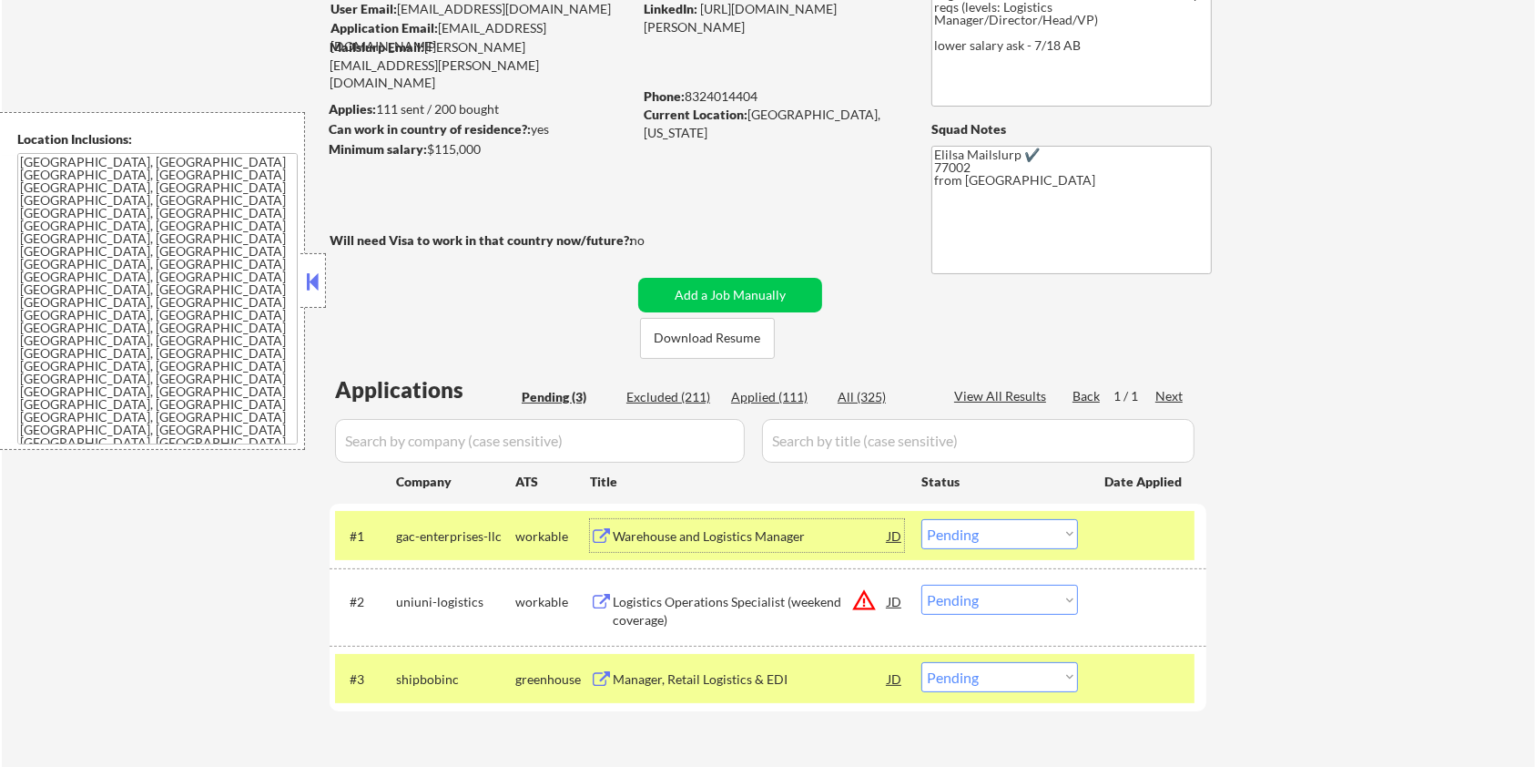
scroll to position [121, 0]
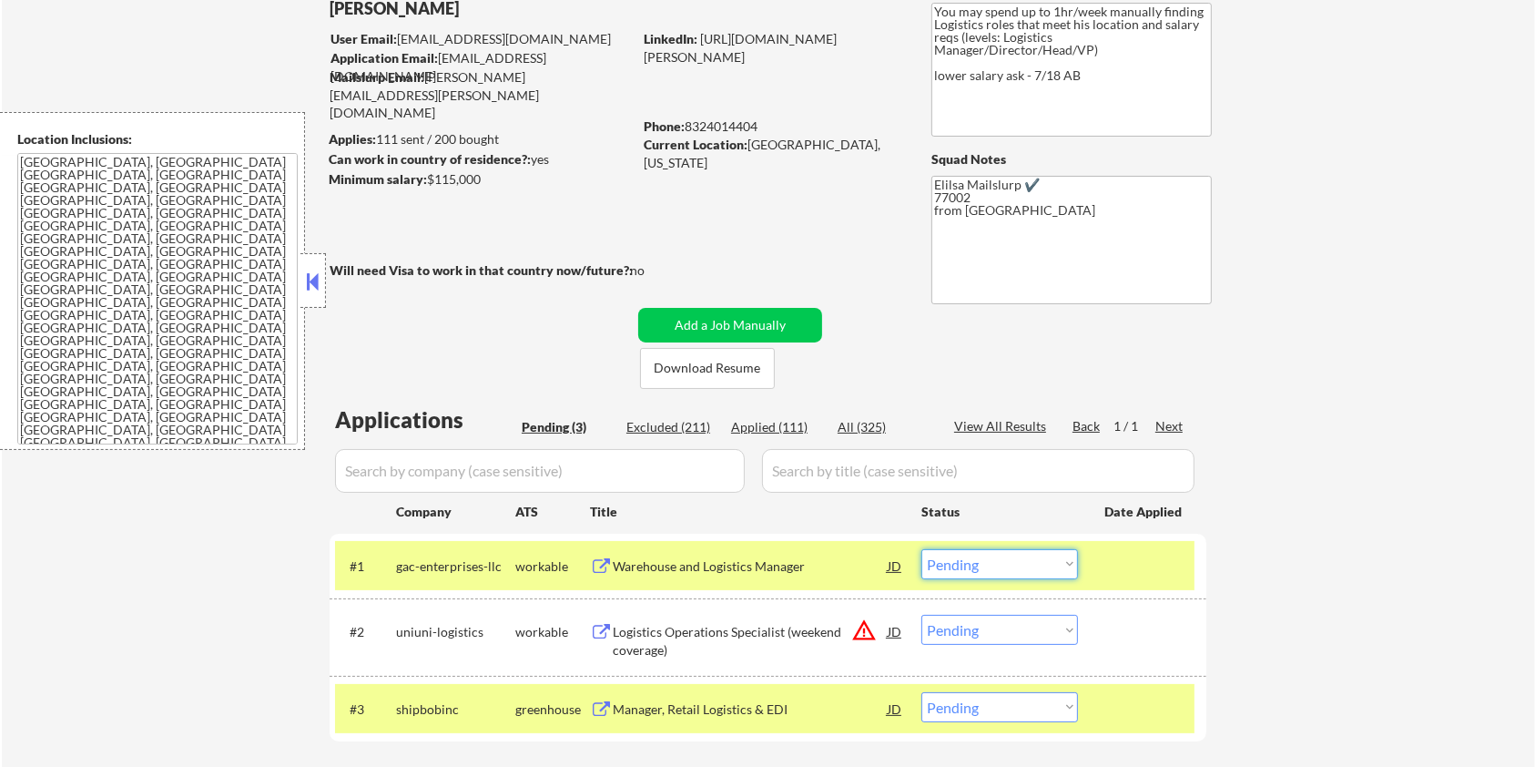
click at [998, 577] on select "Choose an option... Pending Applied Excluded (Questions) Excluded (Expired) Exc…" at bounding box center [1000, 564] width 157 height 30
click at [922, 549] on select "Choose an option... Pending Applied Excluded (Questions) Excluded (Expired) Exc…" at bounding box center [1000, 564] width 157 height 30
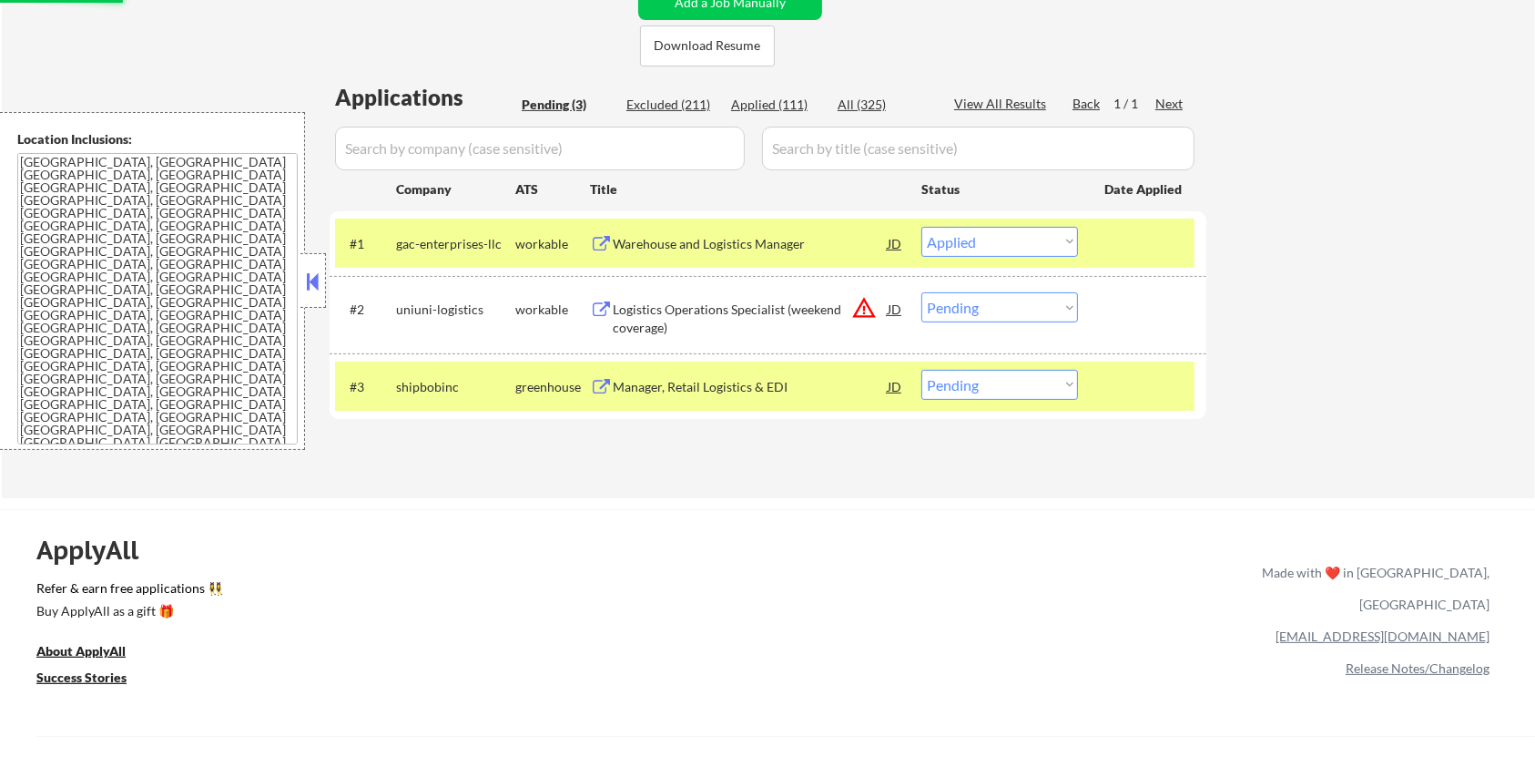
scroll to position [485, 0]
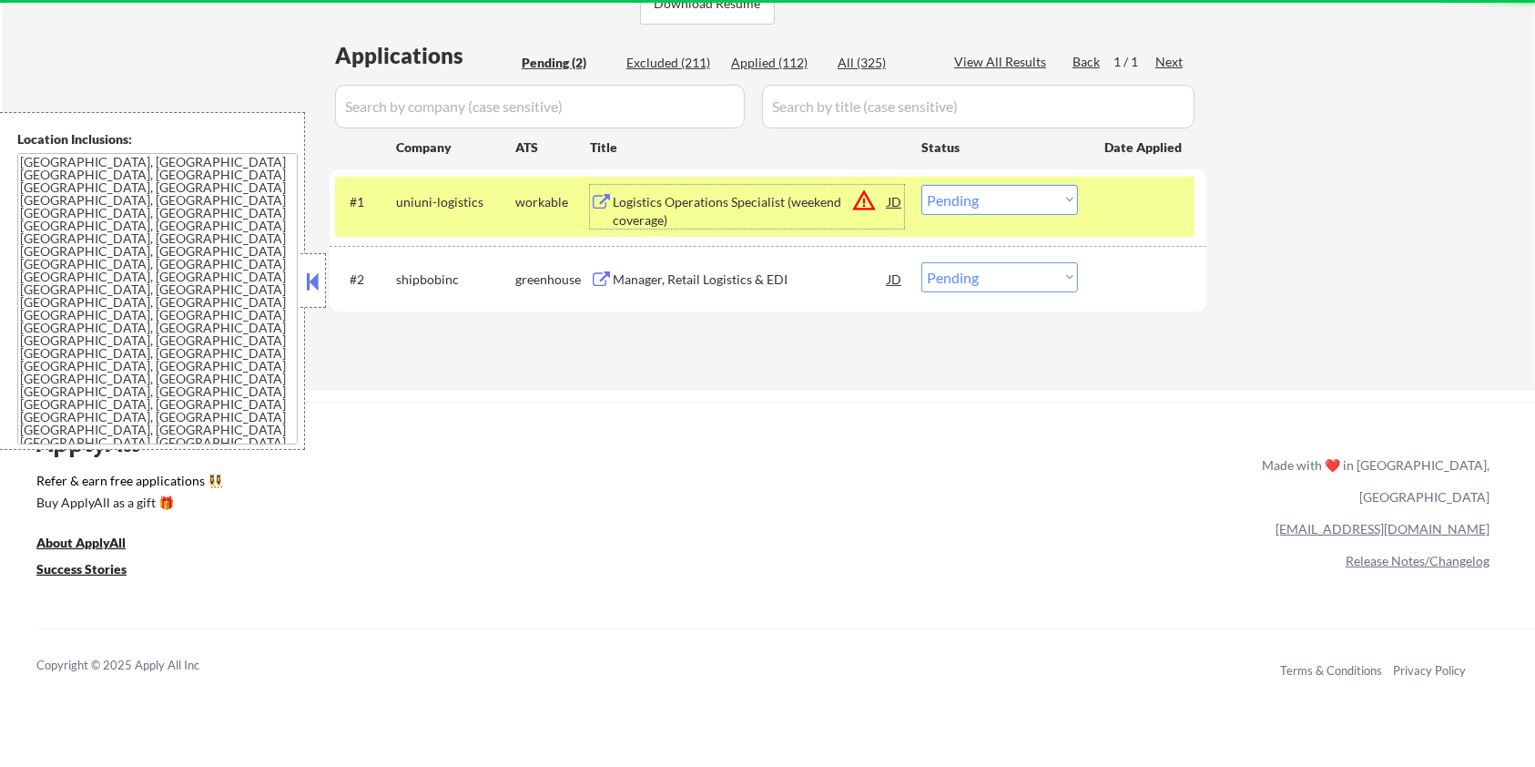
click at [664, 204] on div "Logistics Operations Specialist (weekend coverage)" at bounding box center [750, 211] width 275 height 36
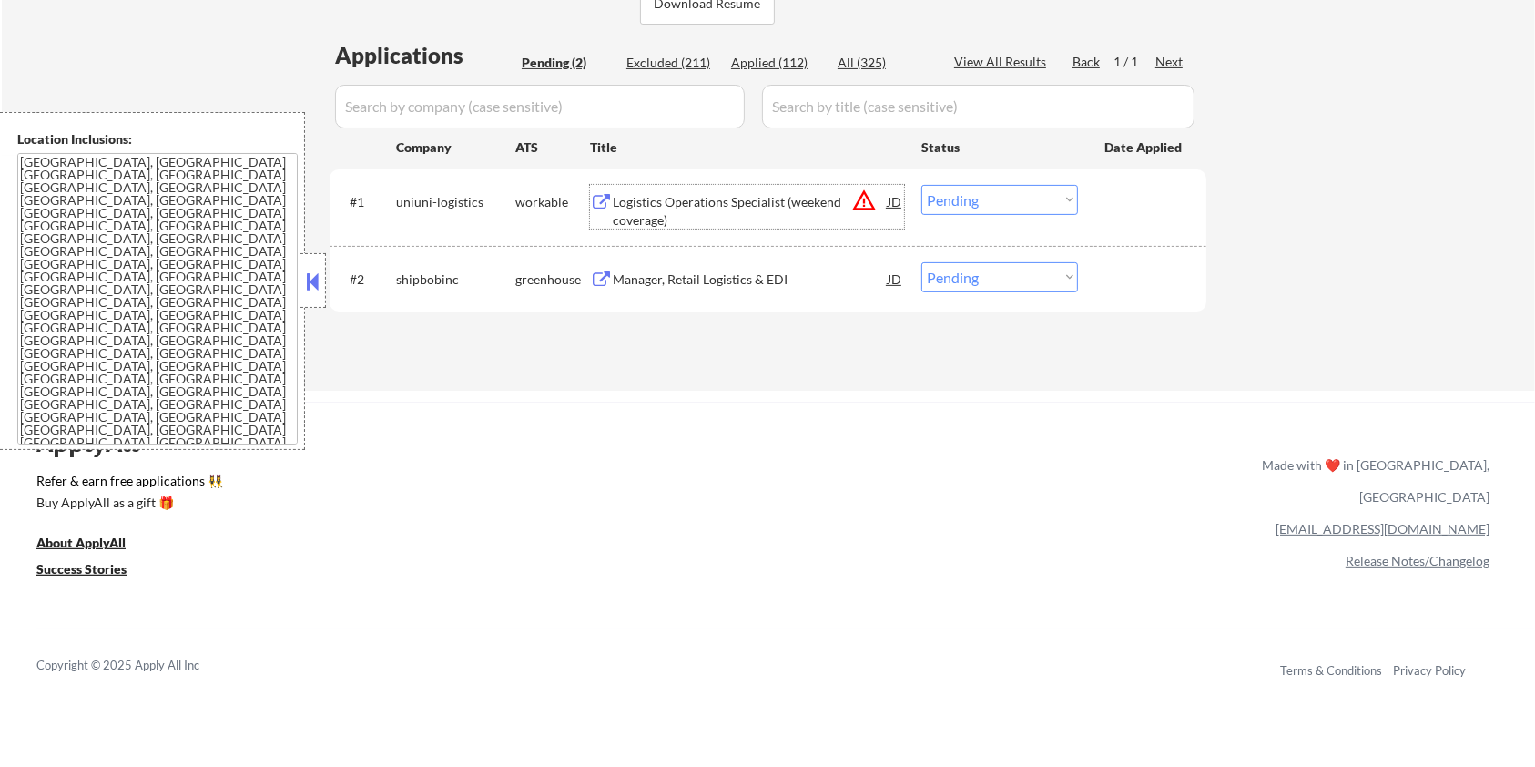
click at [972, 201] on select "Choose an option... Pending Applied Excluded (Questions) Excluded (Expired) Exc…" at bounding box center [1000, 200] width 157 height 30
click at [922, 185] on select "Choose an option... Pending Applied Excluded (Questions) Excluded (Expired) Exc…" at bounding box center [1000, 200] width 157 height 30
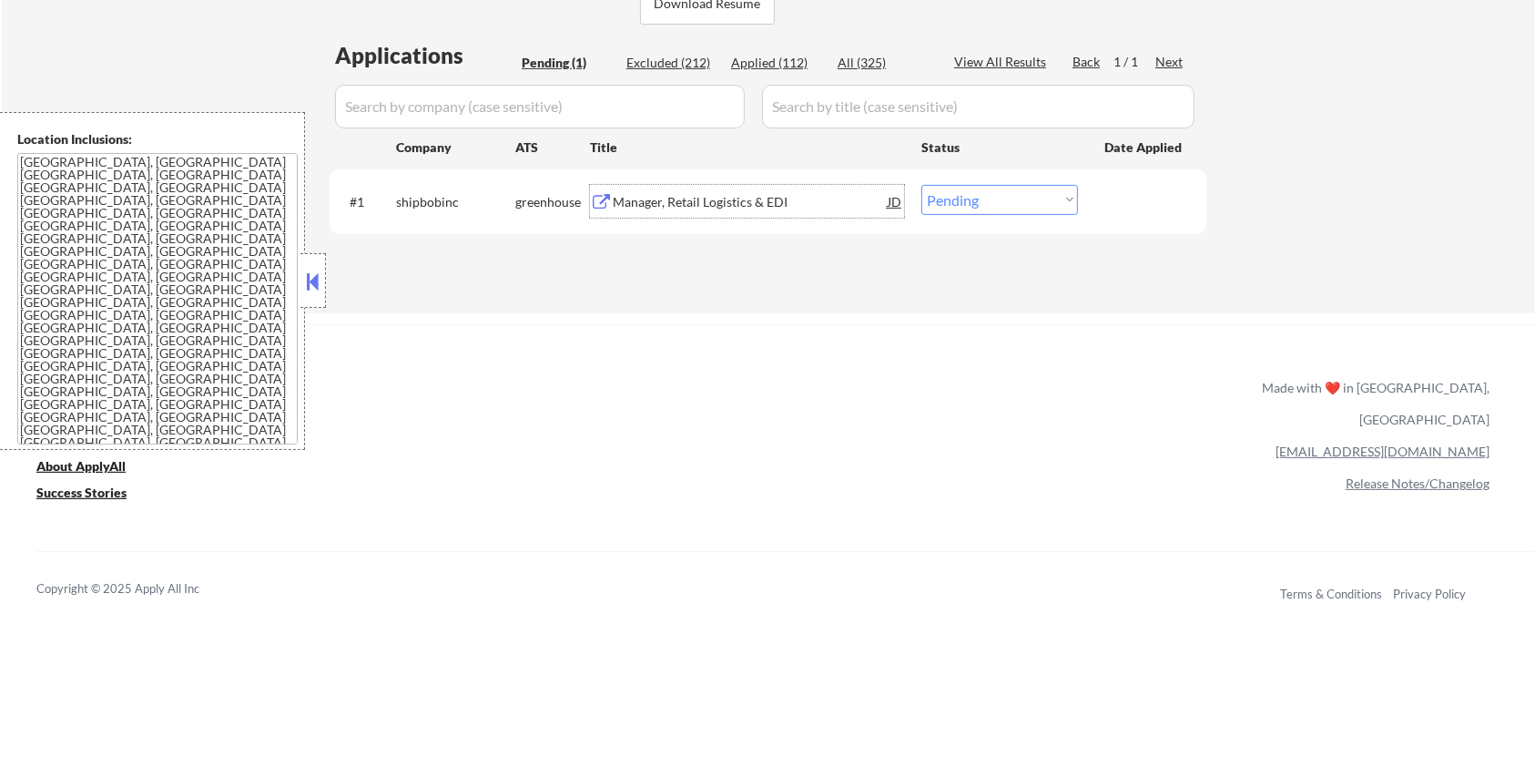
click at [652, 215] on div "Manager, Retail Logistics & EDI" at bounding box center [750, 201] width 275 height 33
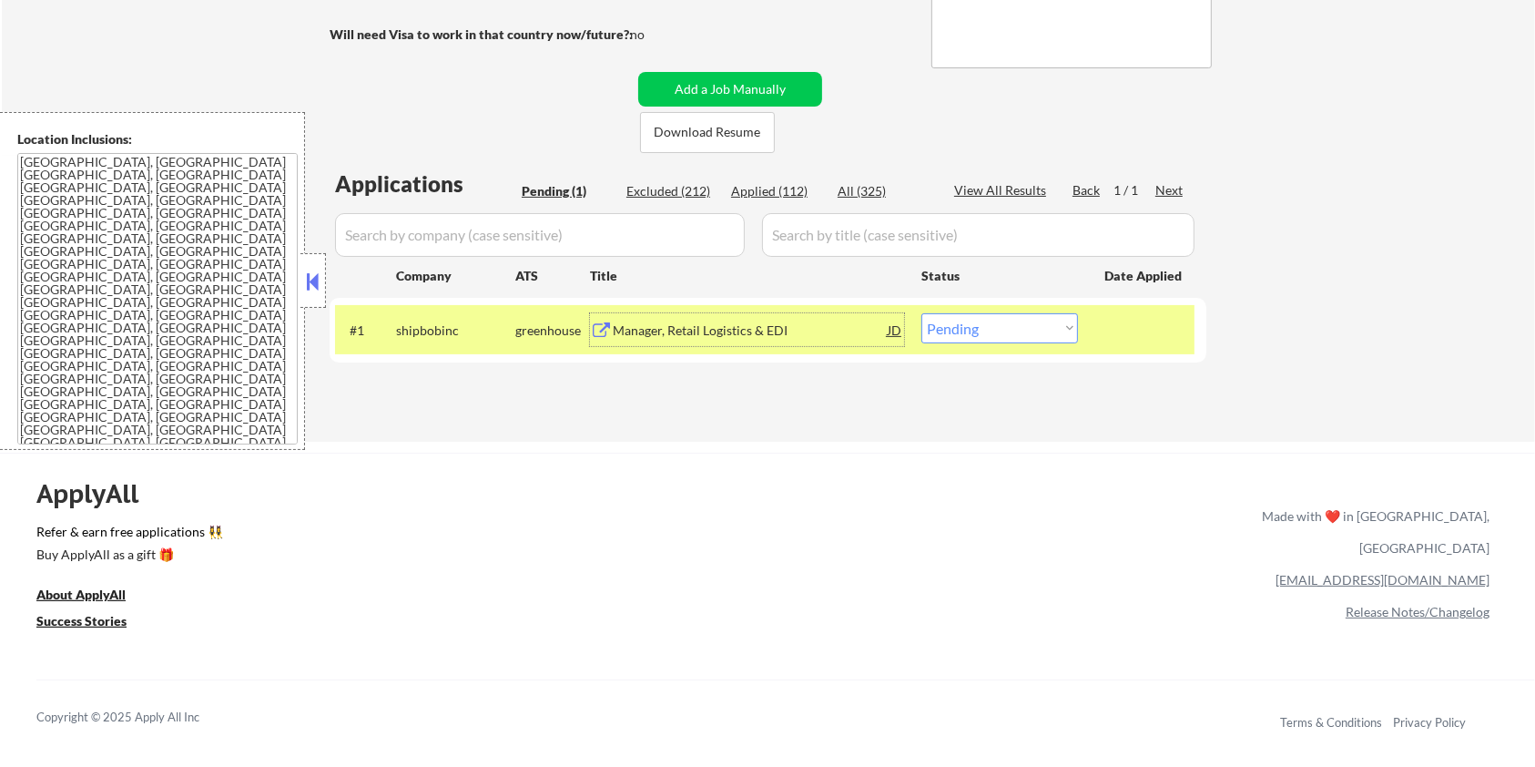
scroll to position [242, 0]
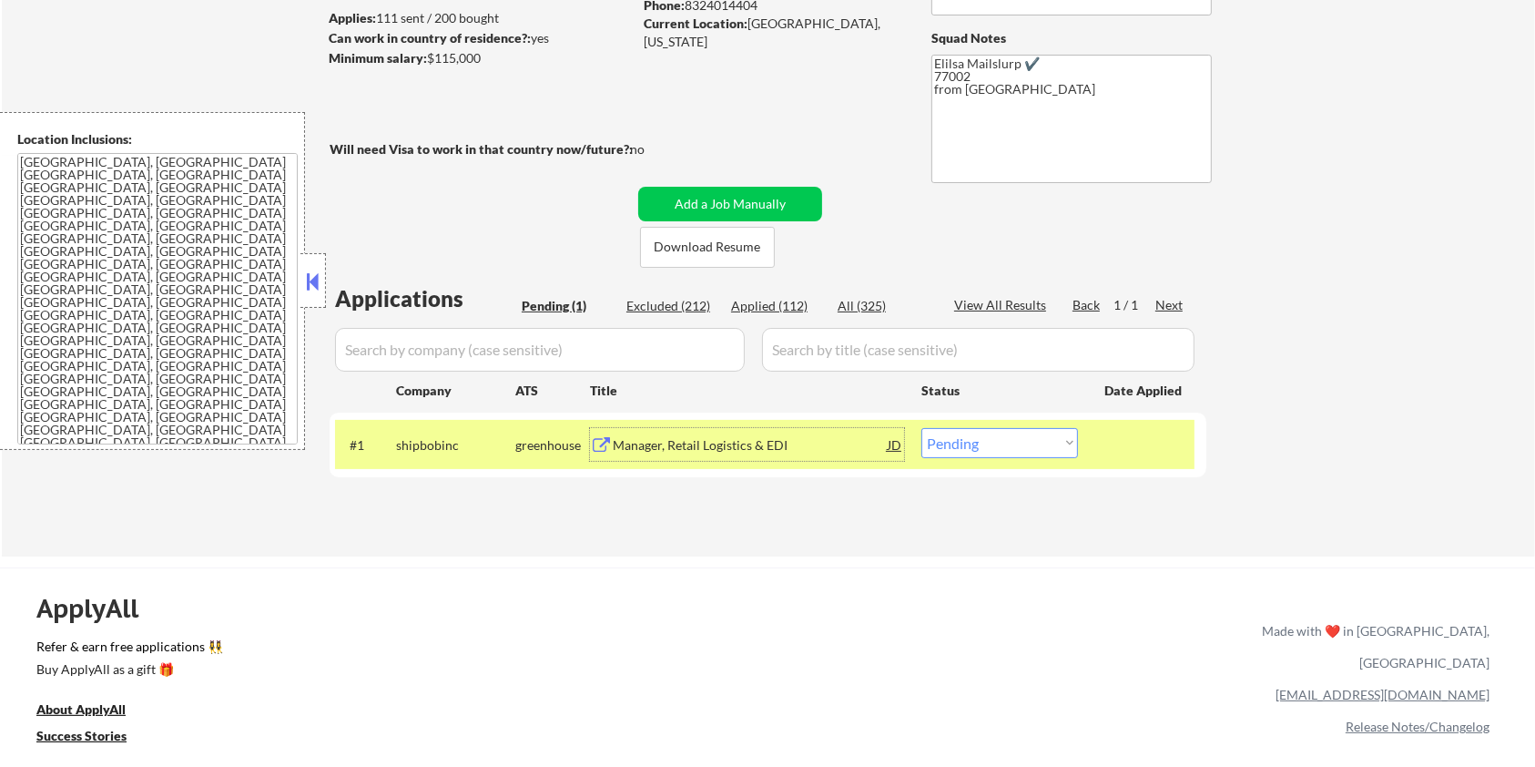
click at [970, 440] on select "Choose an option... Pending Applied Excluded (Questions) Excluded (Expired) Exc…" at bounding box center [1000, 443] width 157 height 30
select select ""applied""
click at [922, 428] on select "Choose an option... Pending Applied Excluded (Questions) Excluded (Expired) Exc…" at bounding box center [1000, 443] width 157 height 30
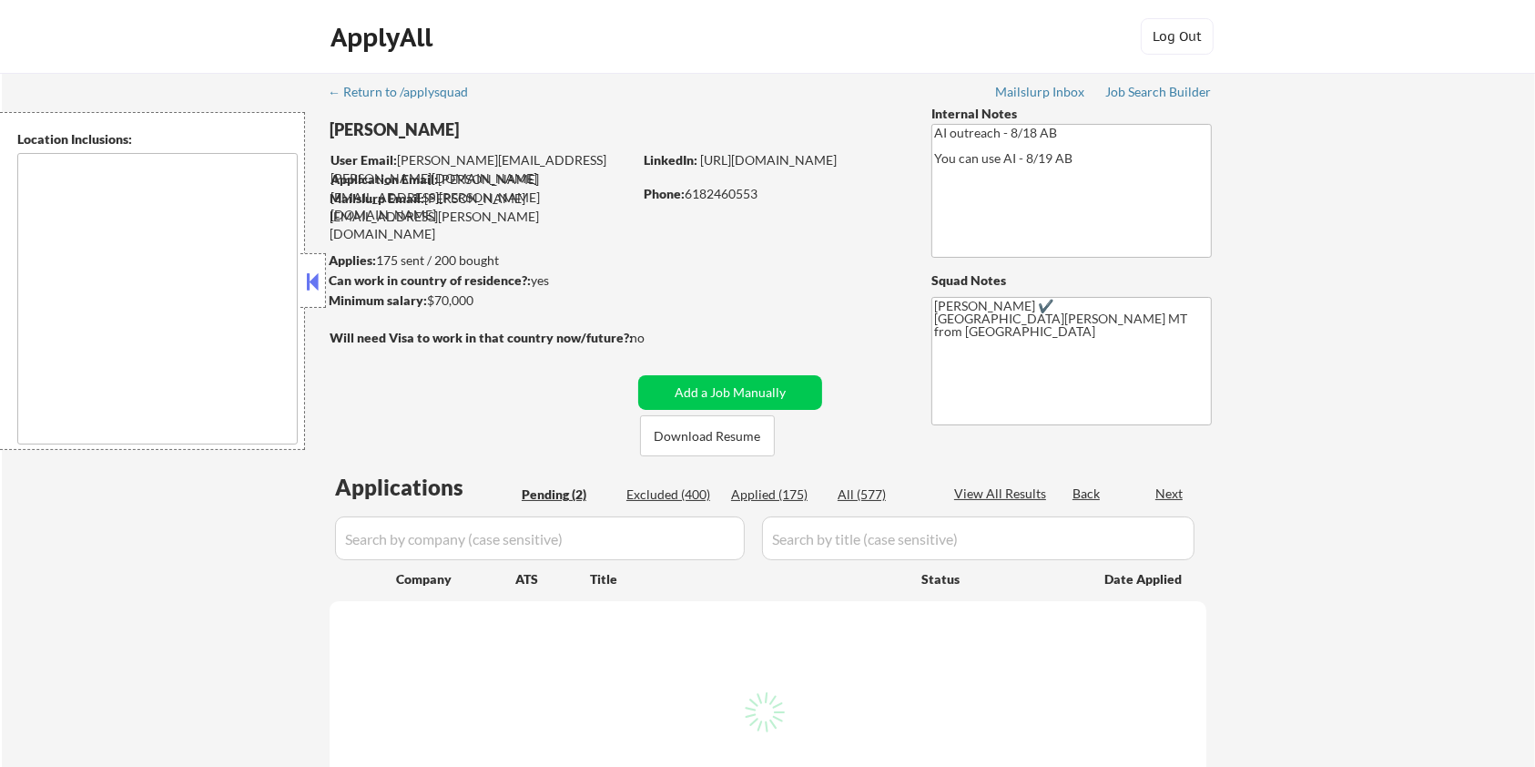
select select ""pending""
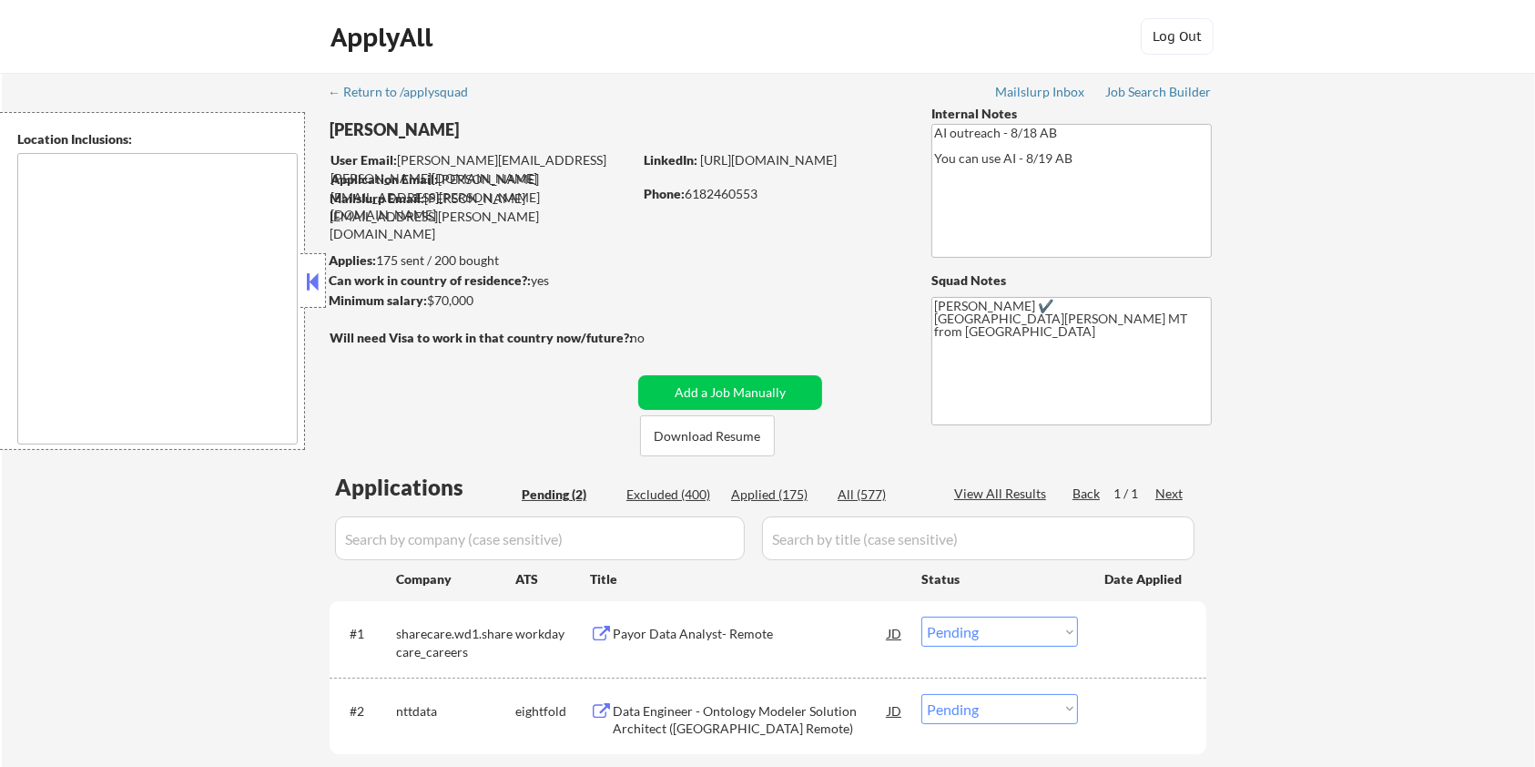
type textarea "[GEOGRAPHIC_DATA][PERSON_NAME], CO [PERSON_NAME], CO [GEOGRAPHIC_DATA], CO Timn…"
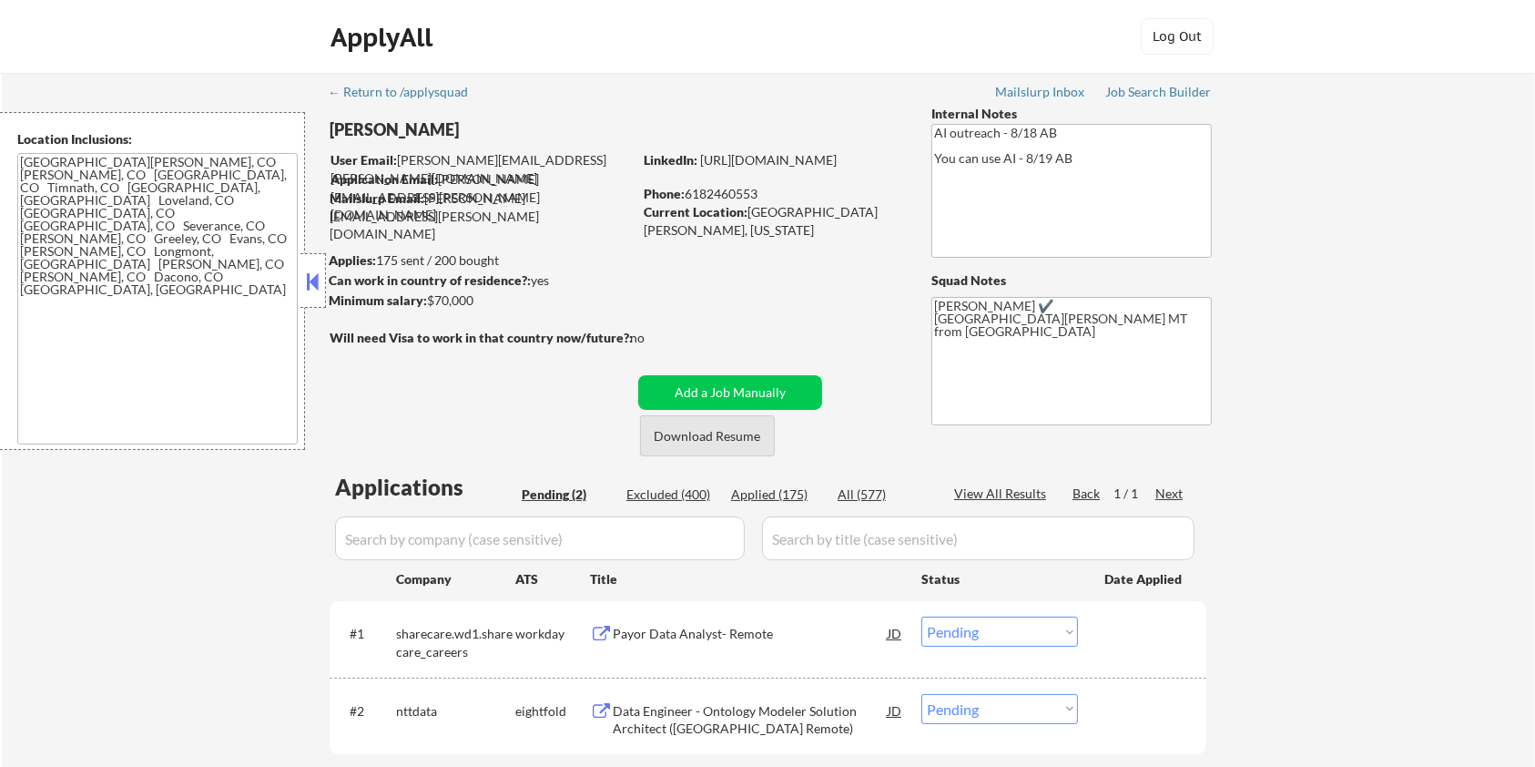
click at [667, 433] on button "Download Resume" at bounding box center [707, 435] width 135 height 41
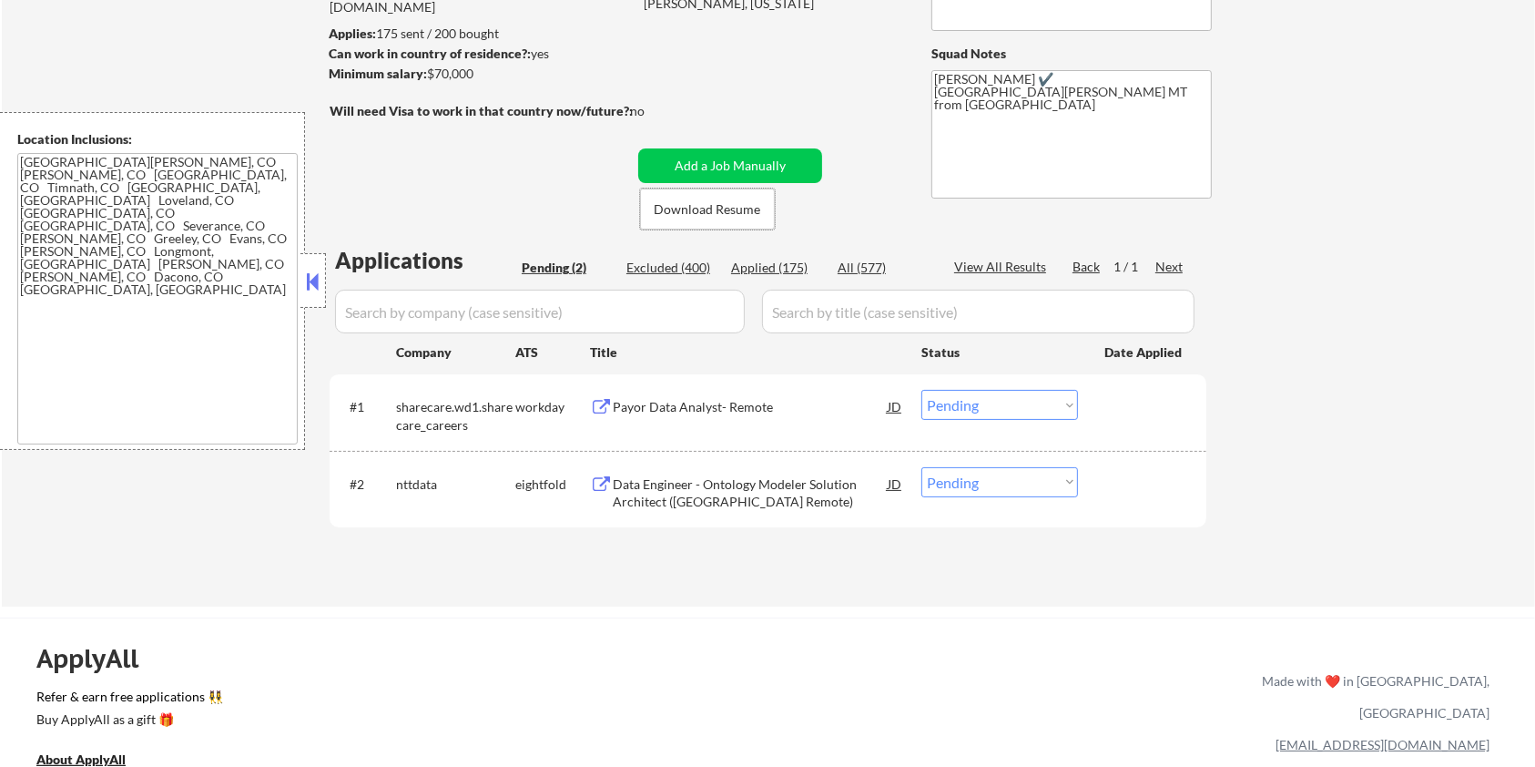
scroll to position [242, 0]
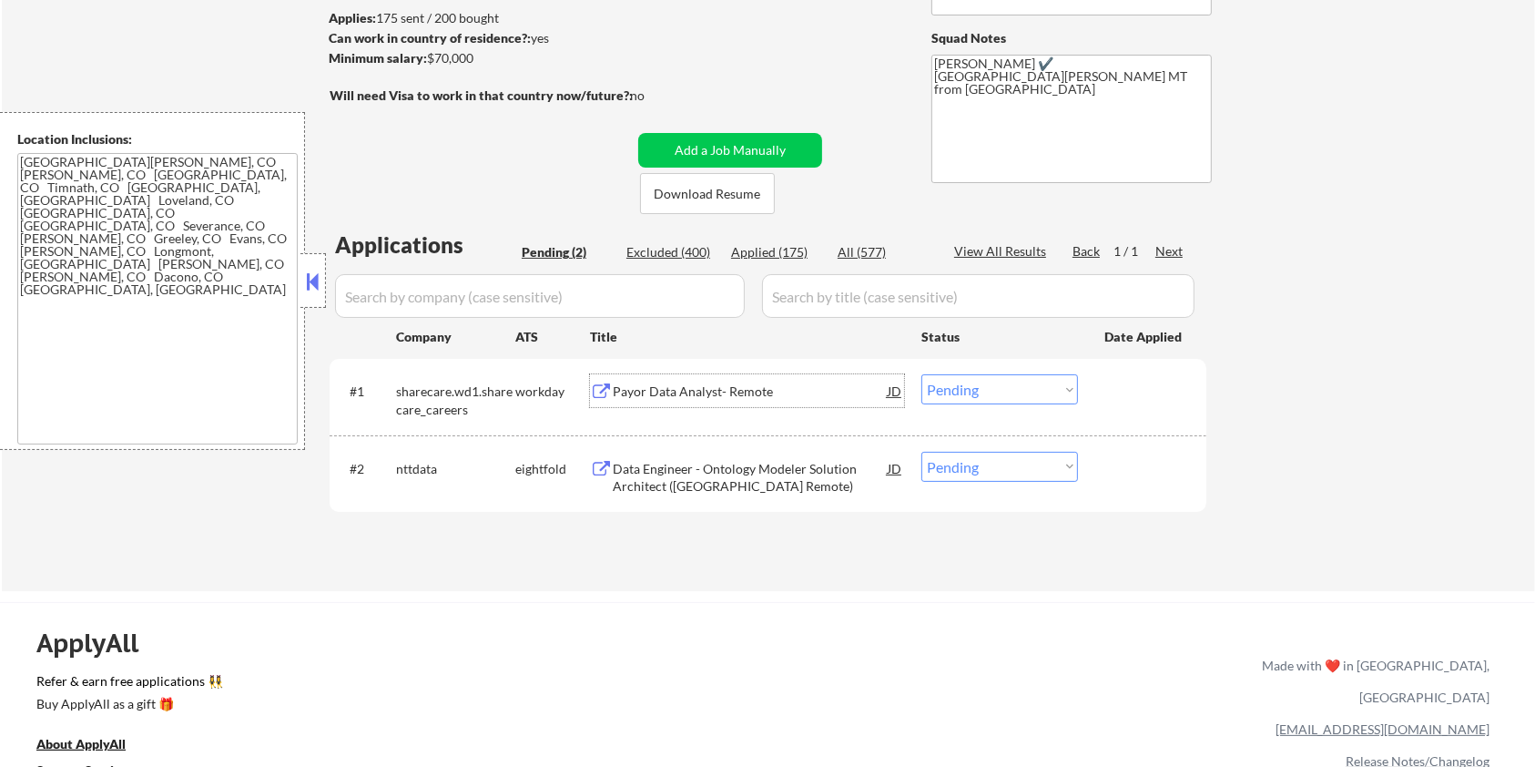
click at [678, 392] on div "Payor Data Analyst- Remote" at bounding box center [750, 391] width 275 height 18
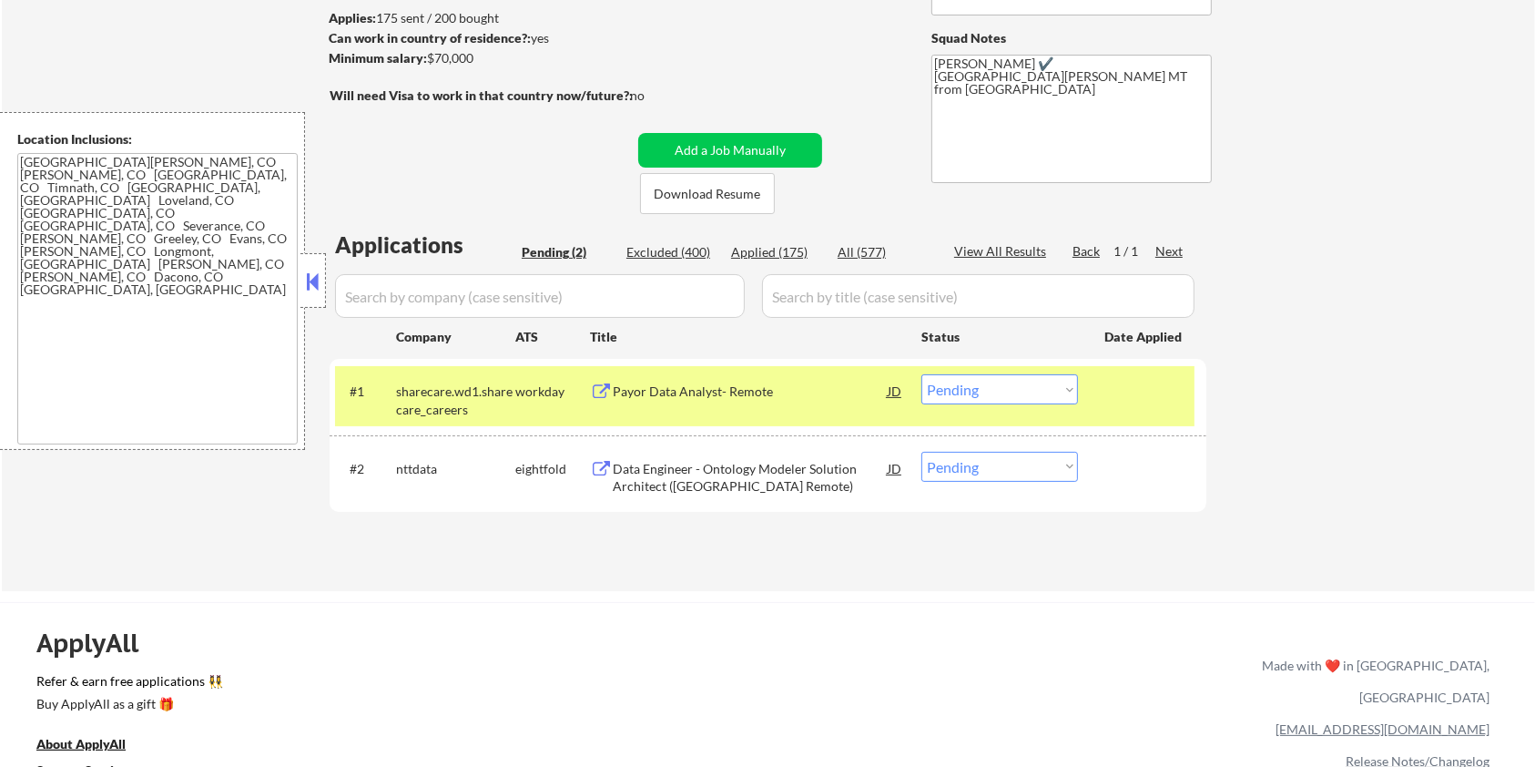
drag, startPoint x: 497, startPoint y: 63, endPoint x: 429, endPoint y: 62, distance: 68.3
click at [429, 62] on div "Minimum salary: $70,000" at bounding box center [480, 58] width 303 height 18
copy div "$70,000"
click at [1046, 390] on select "Choose an option... Pending Applied Excluded (Questions) Excluded (Expired) Exc…" at bounding box center [1000, 389] width 157 height 30
click at [922, 374] on select "Choose an option... Pending Applied Excluded (Questions) Excluded (Expired) Exc…" at bounding box center [1000, 389] width 157 height 30
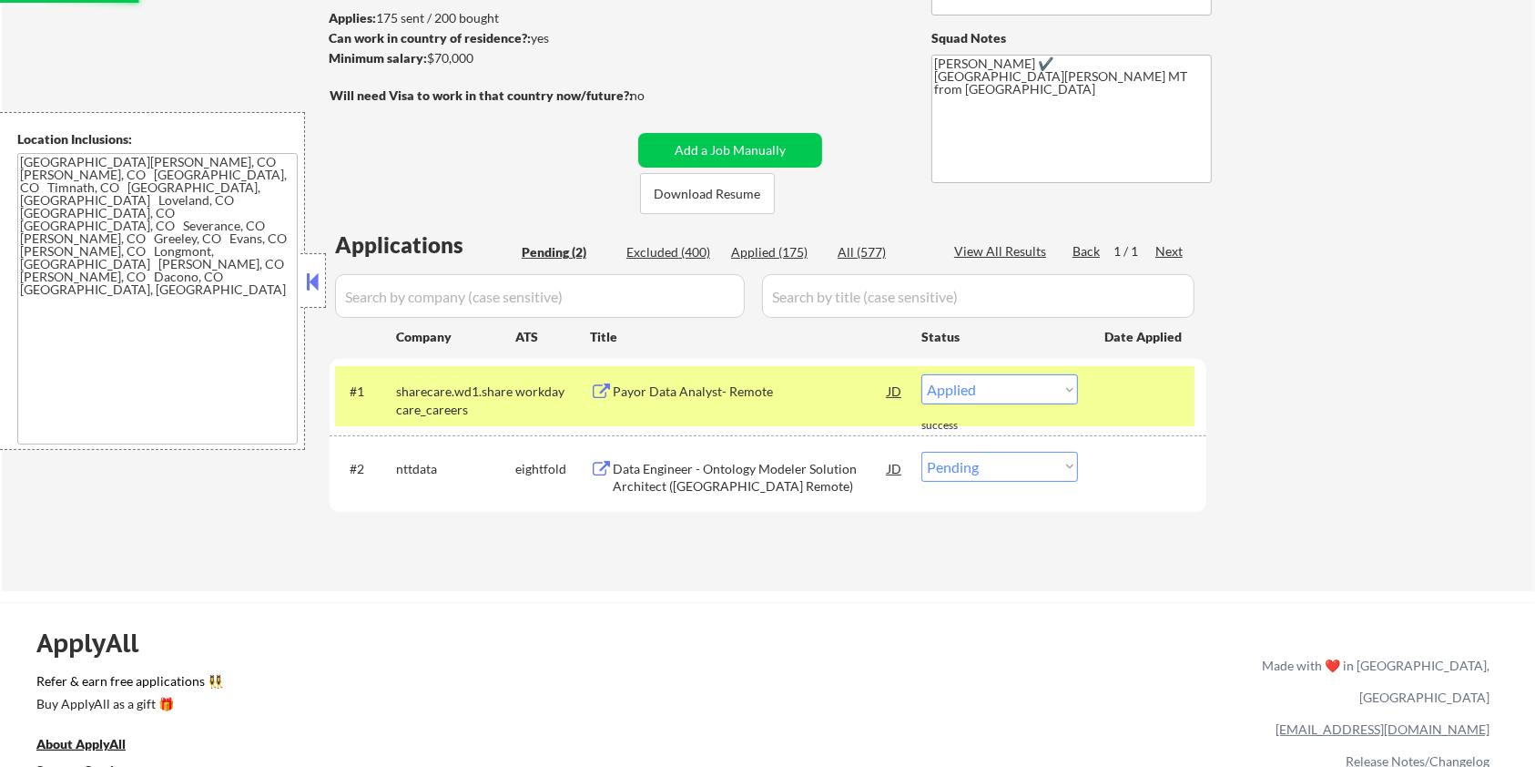
select select ""pending""
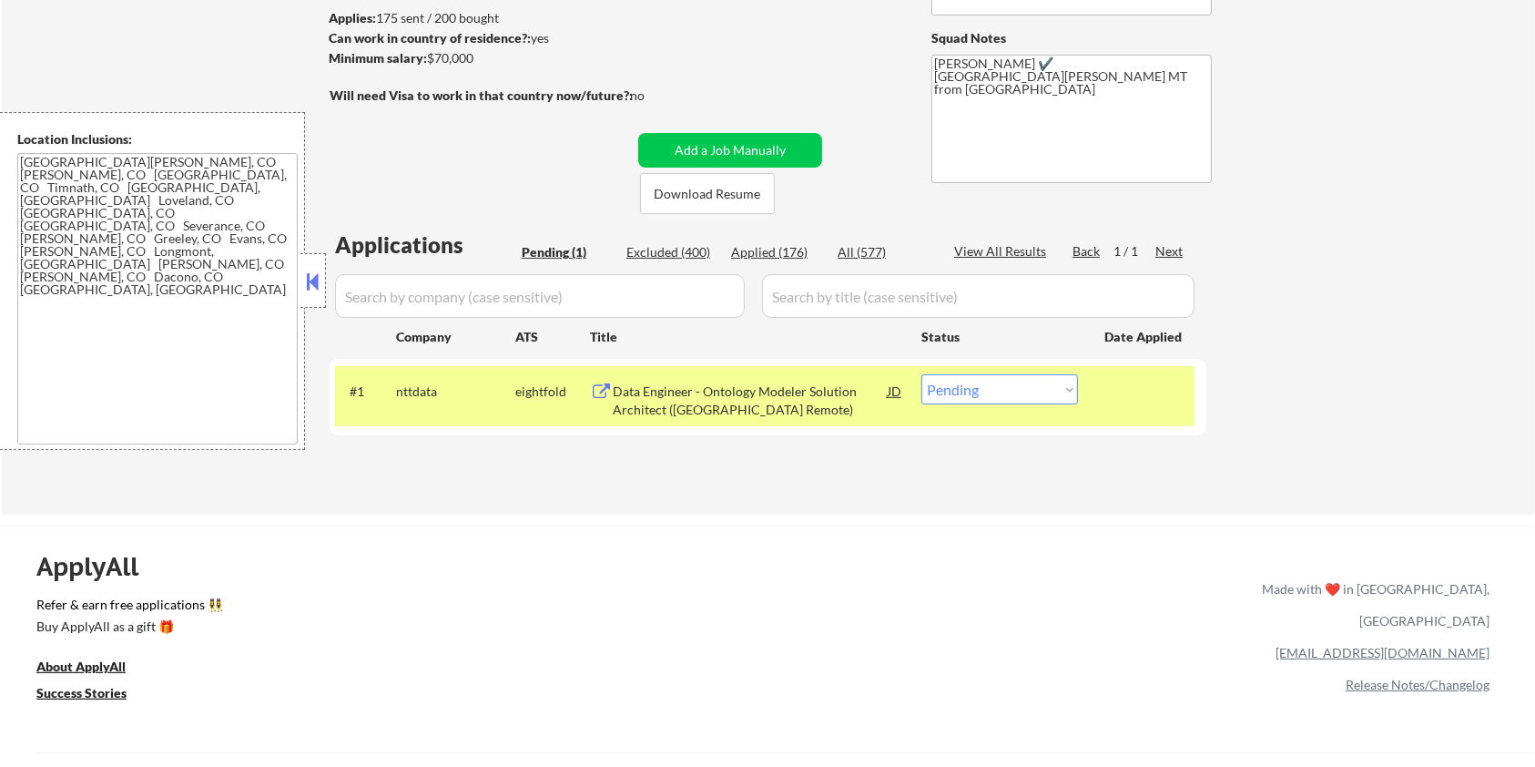
click at [688, 414] on div "Data Engineer - Ontology Modeler Solution Architect (US Remote)" at bounding box center [750, 400] width 275 height 36
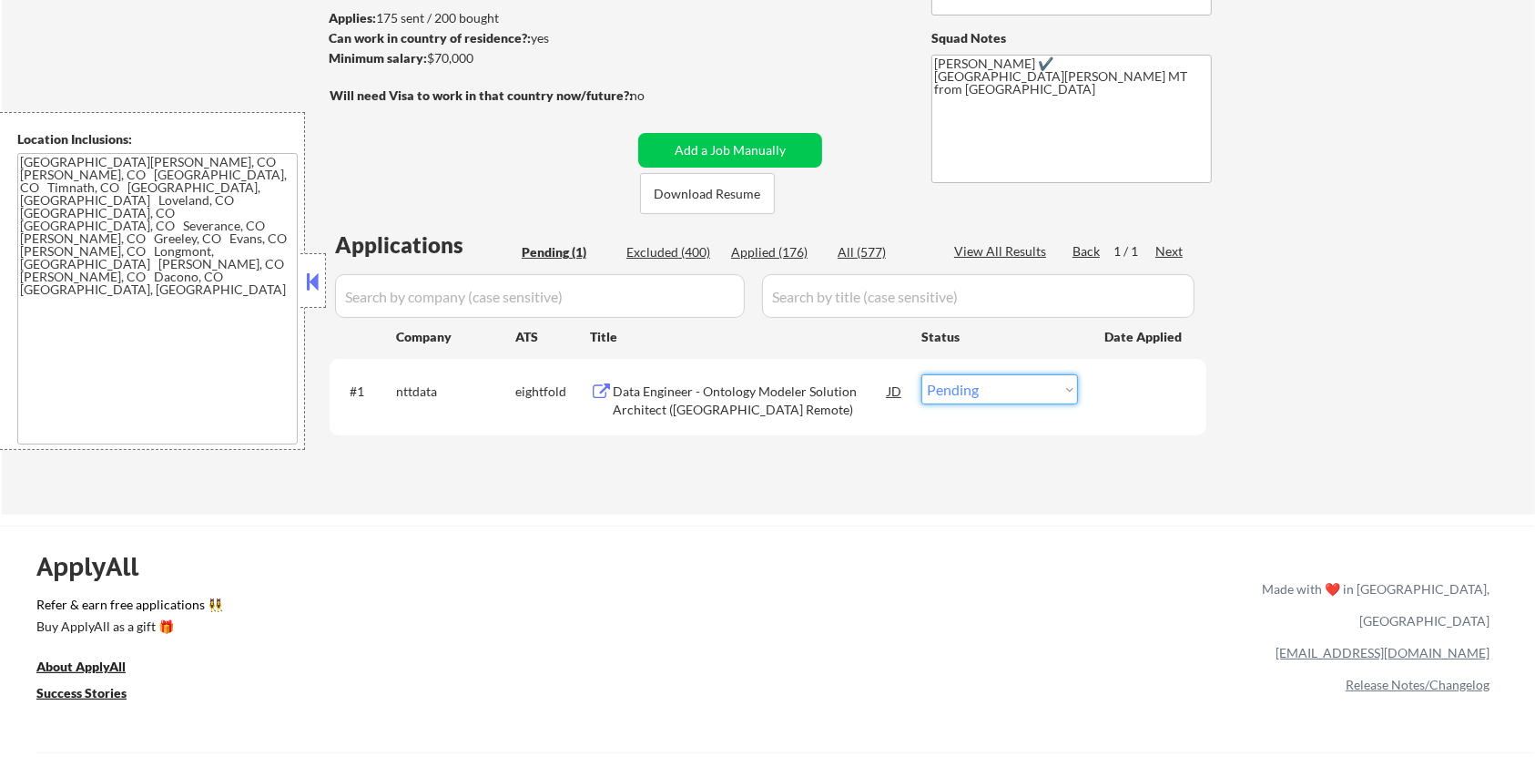
click at [996, 395] on select "Choose an option... Pending Applied Excluded (Questions) Excluded (Expired) Exc…" at bounding box center [1000, 389] width 157 height 30
click at [670, 387] on div "Data Engineer - Ontology Modeler Solution Architect (US Remote)" at bounding box center [750, 400] width 275 height 36
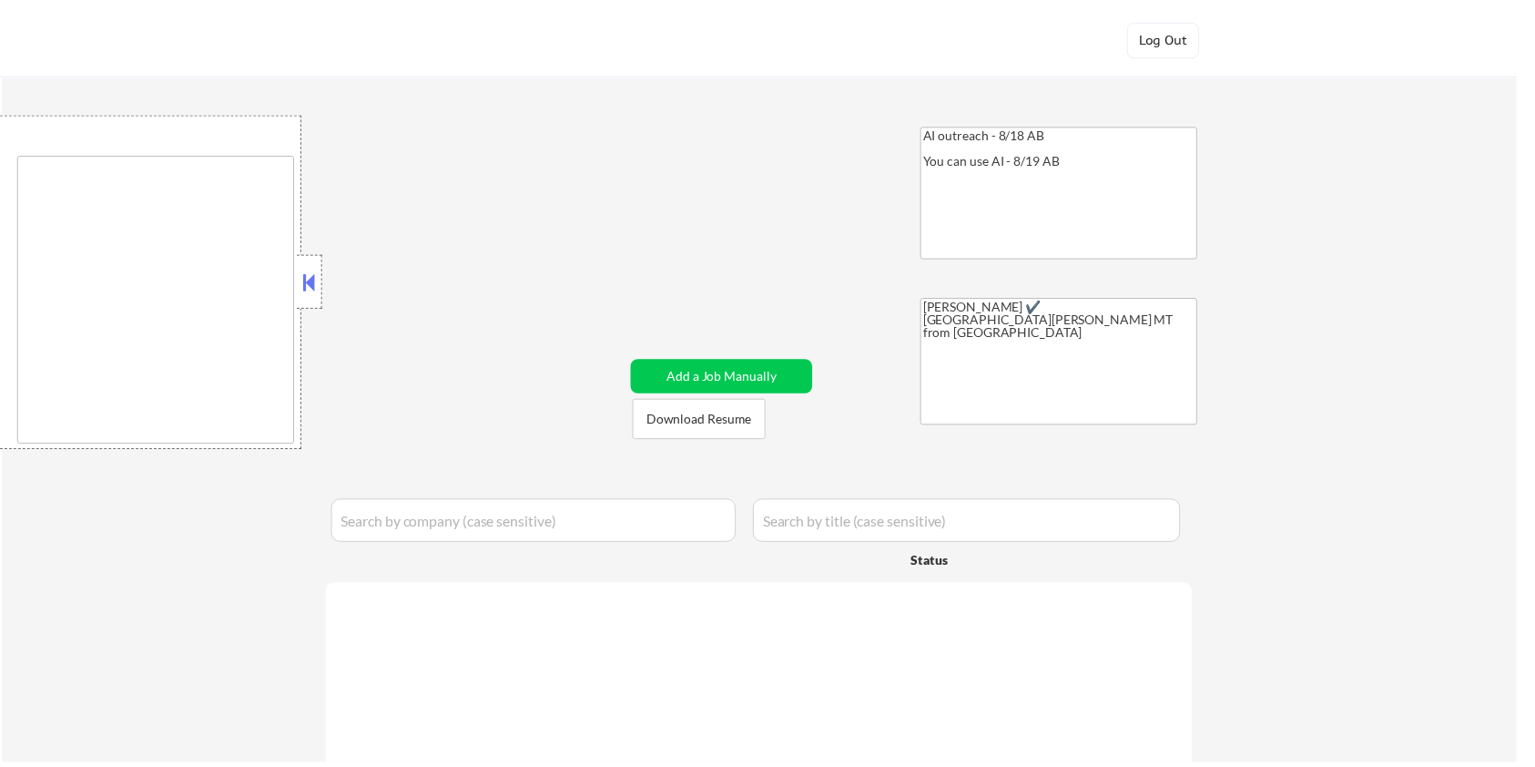
scroll to position [315, 0]
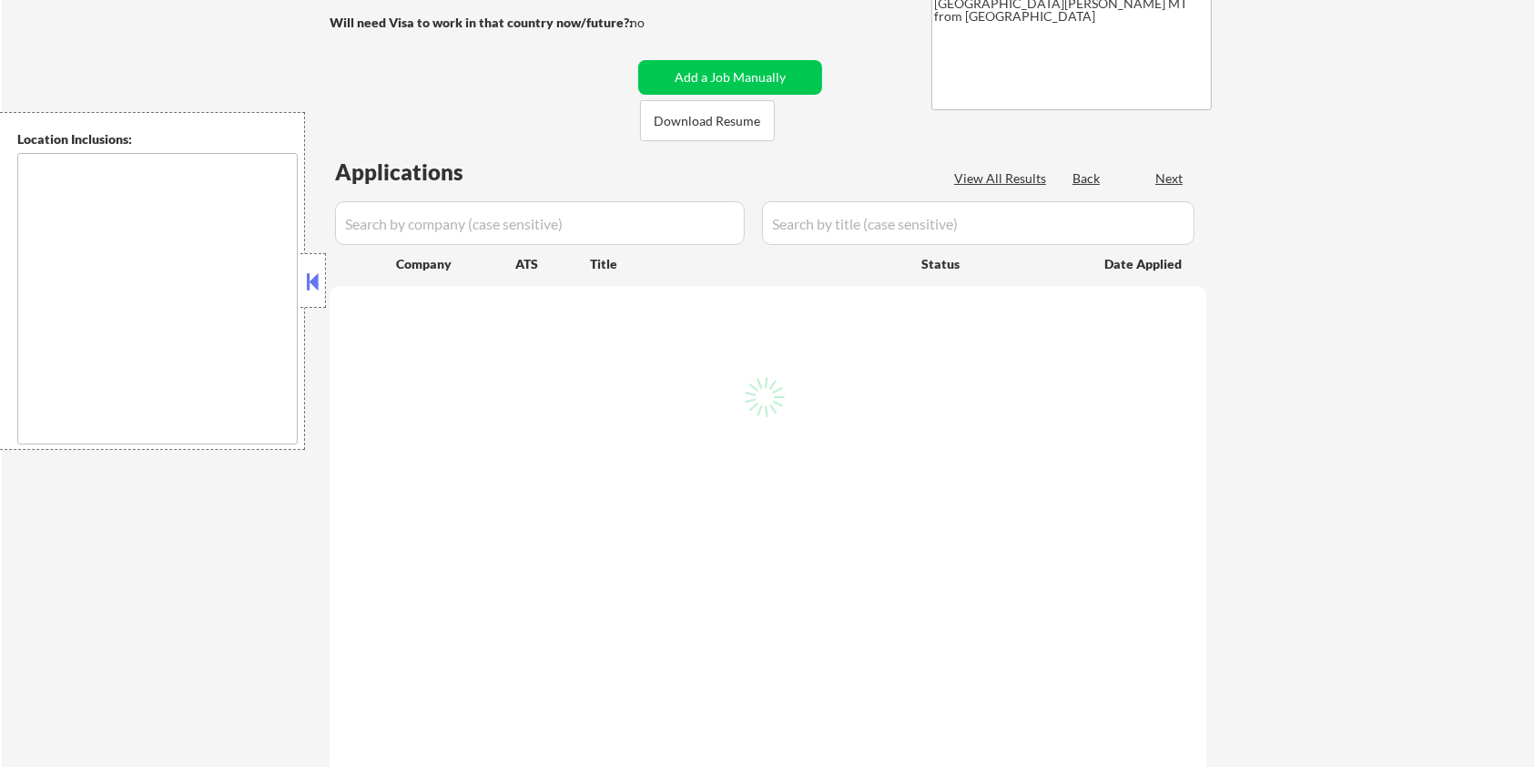
type textarea "[GEOGRAPHIC_DATA][PERSON_NAME], CO [PERSON_NAME], CO [GEOGRAPHIC_DATA], CO Timn…"
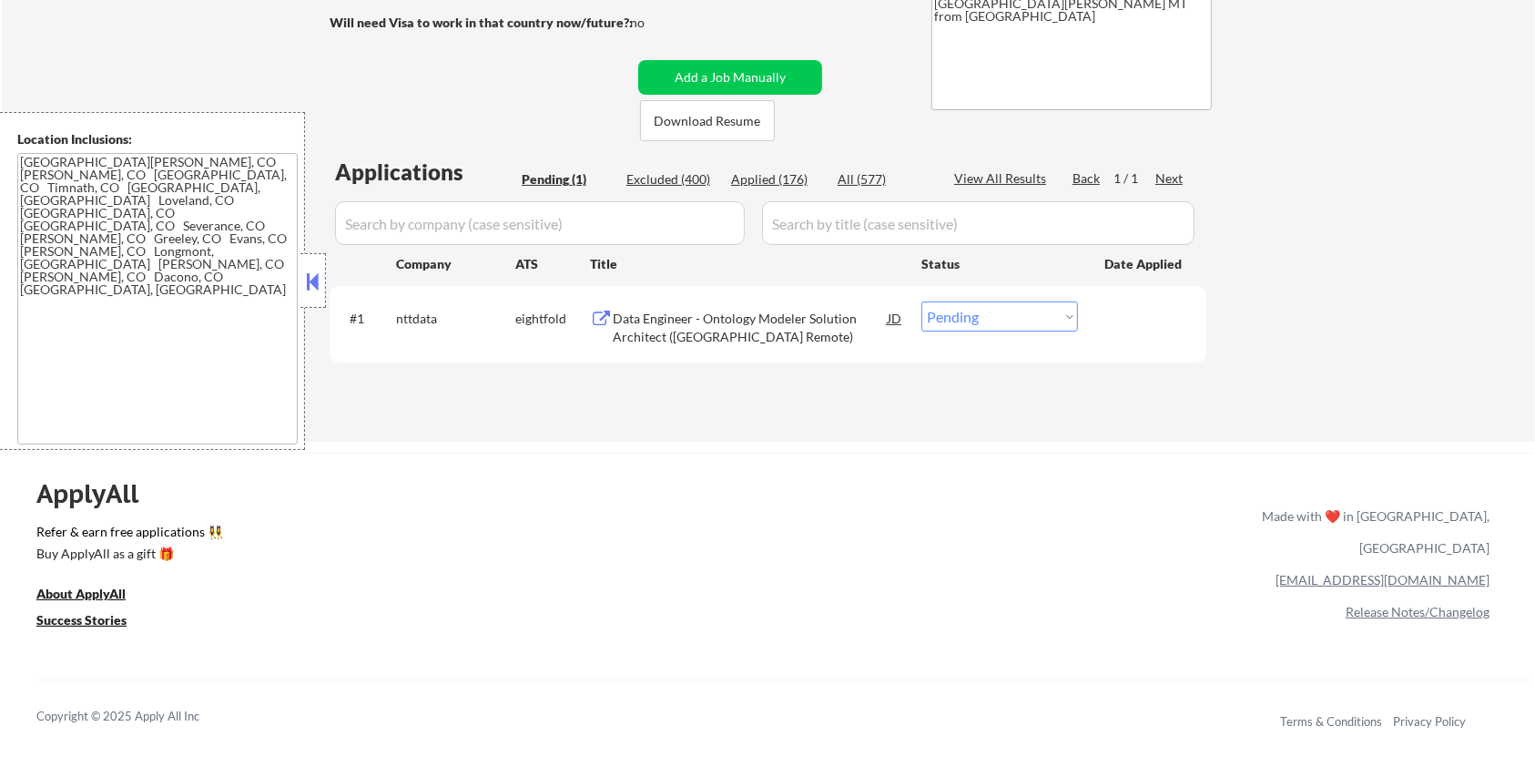
scroll to position [242, 0]
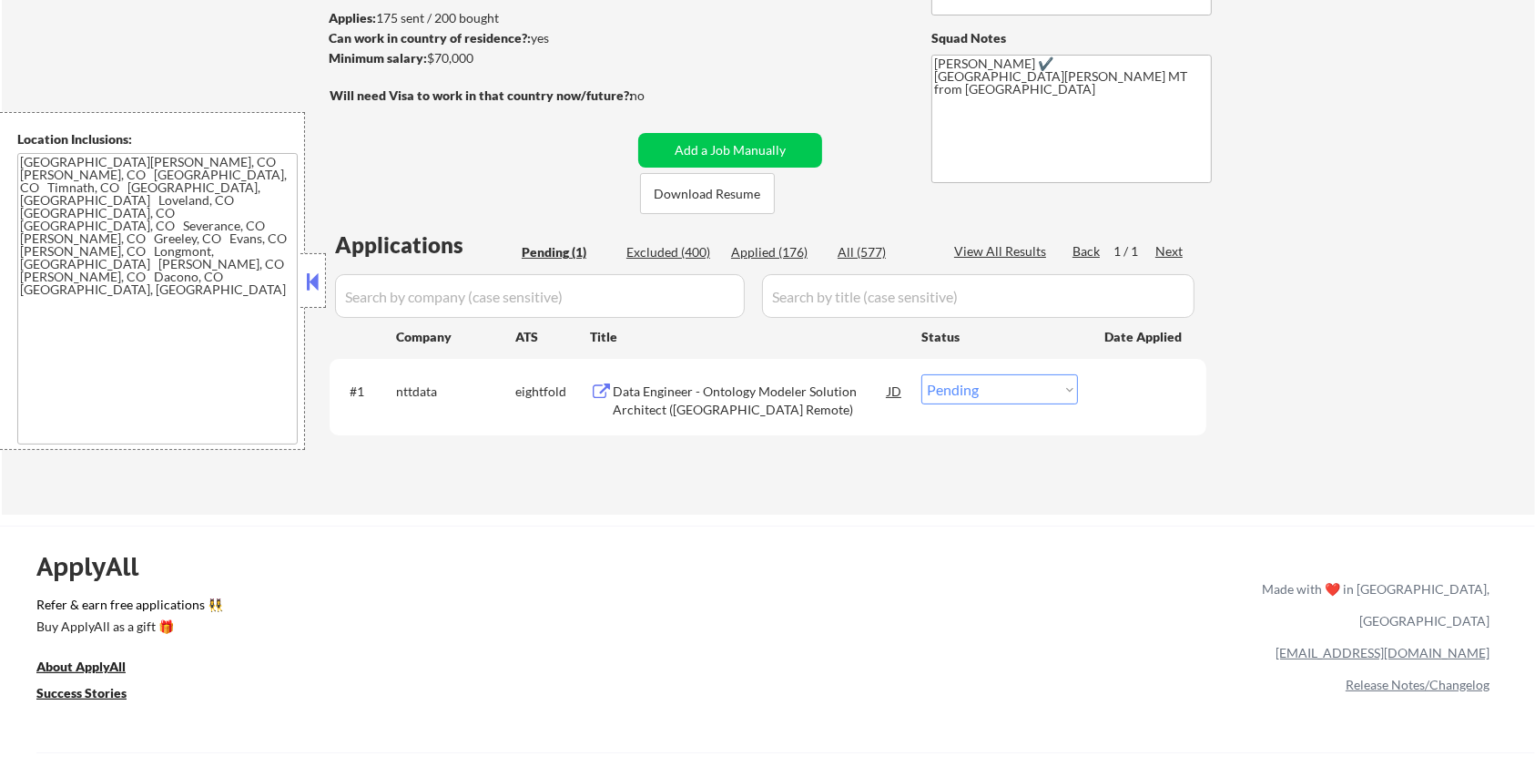
click at [998, 390] on select "Choose an option... Pending Applied Excluded (Questions) Excluded (Expired) Exc…" at bounding box center [1000, 389] width 157 height 30
select select ""excluded__bad_match_""
click at [922, 374] on select "Choose an option... Pending Applied Excluded (Questions) Excluded (Expired) Exc…" at bounding box center [1000, 389] width 157 height 30
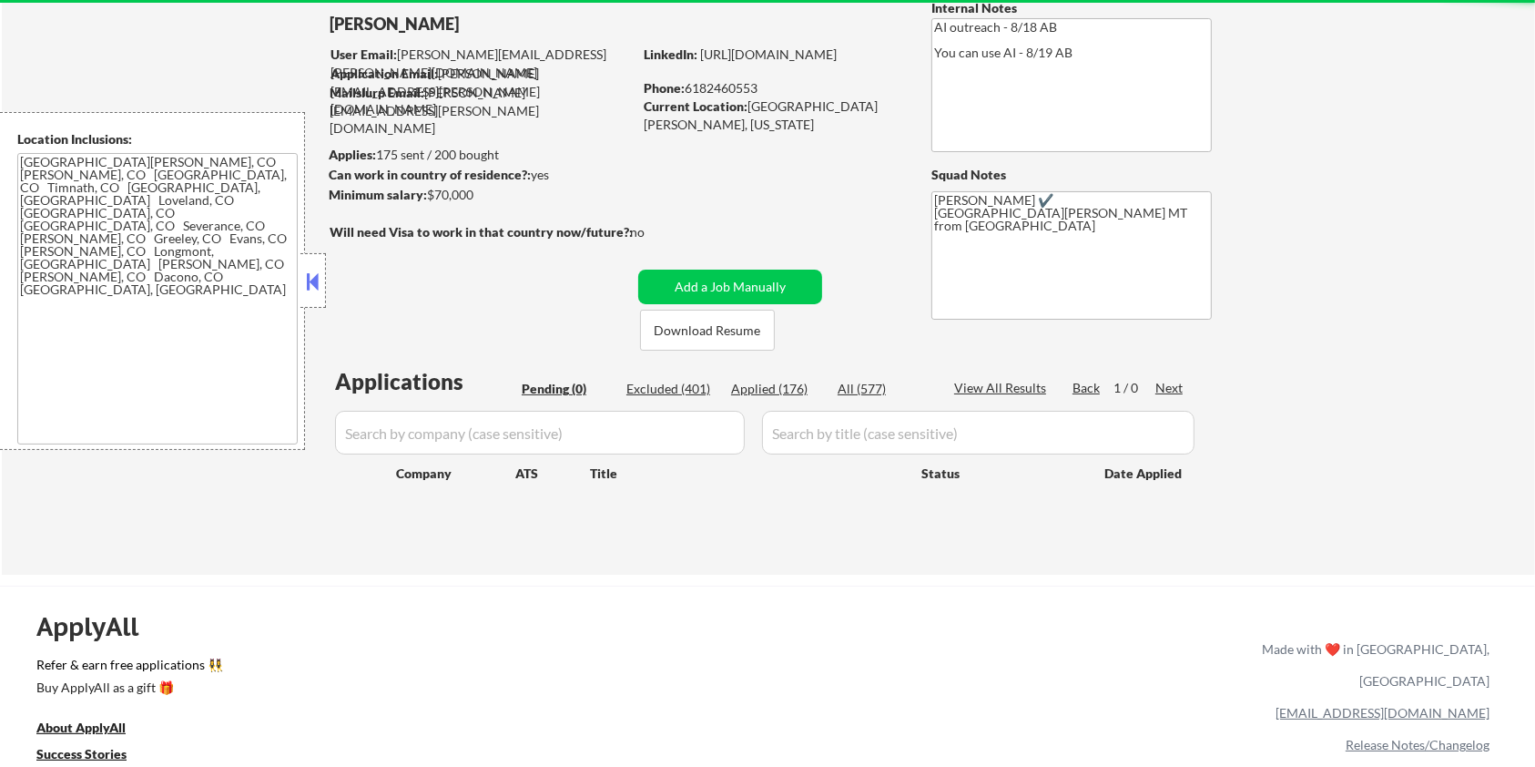
scroll to position [0, 0]
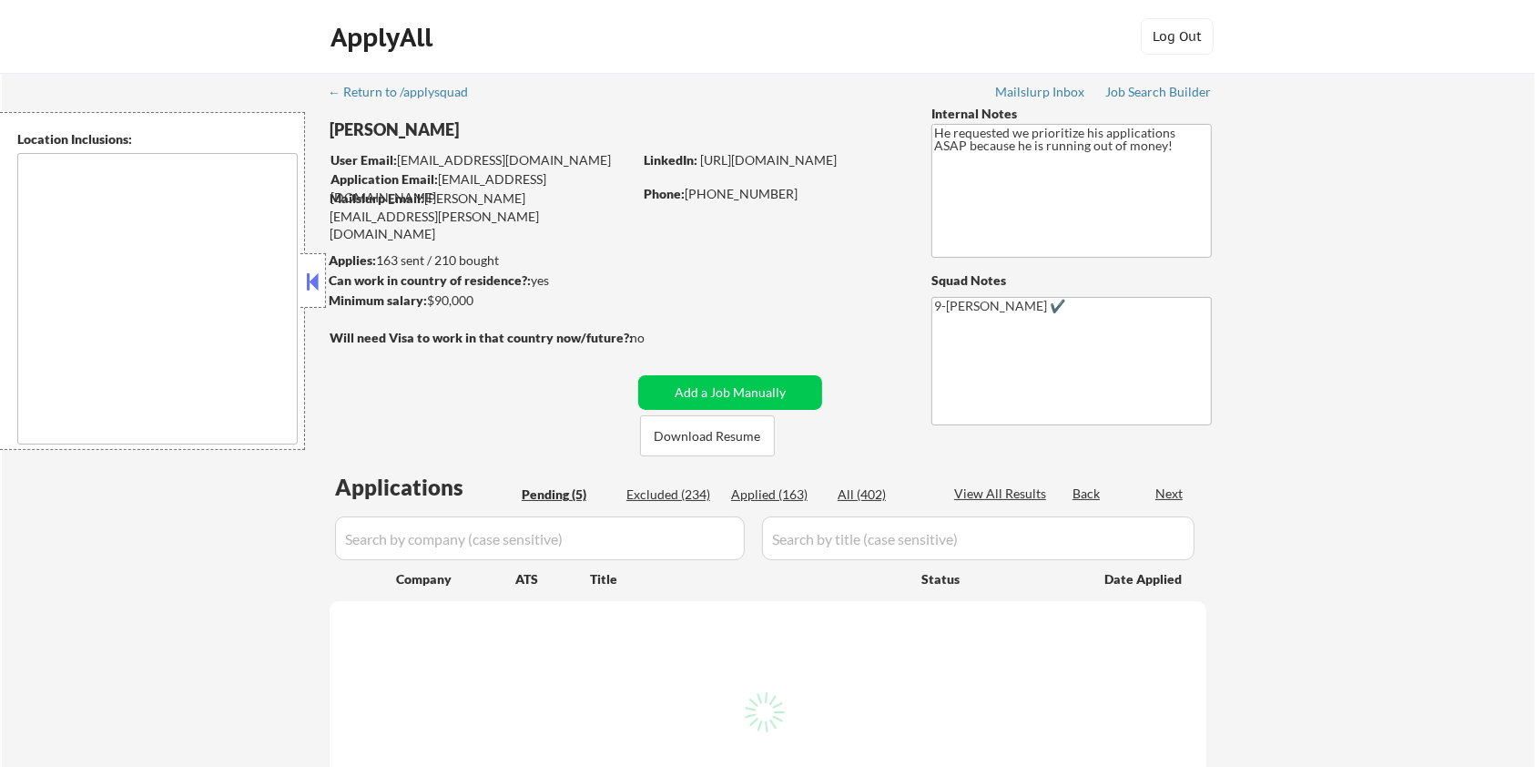
select select ""pending""
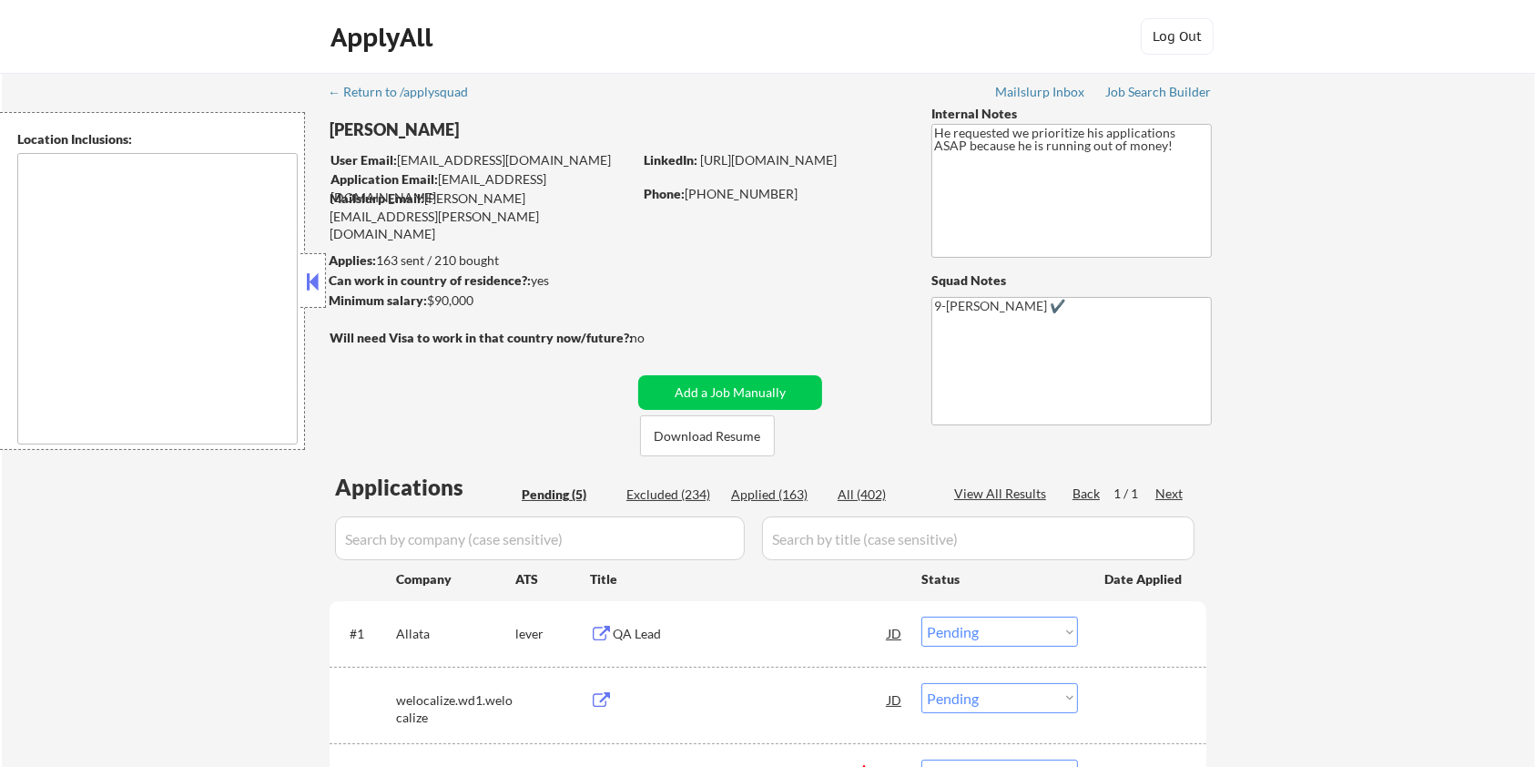
type textarea "Bellevue, WA Medina, WA Clyde Hill, WA Yarrow Point, WA Hunts Point, WA Kirklan…"
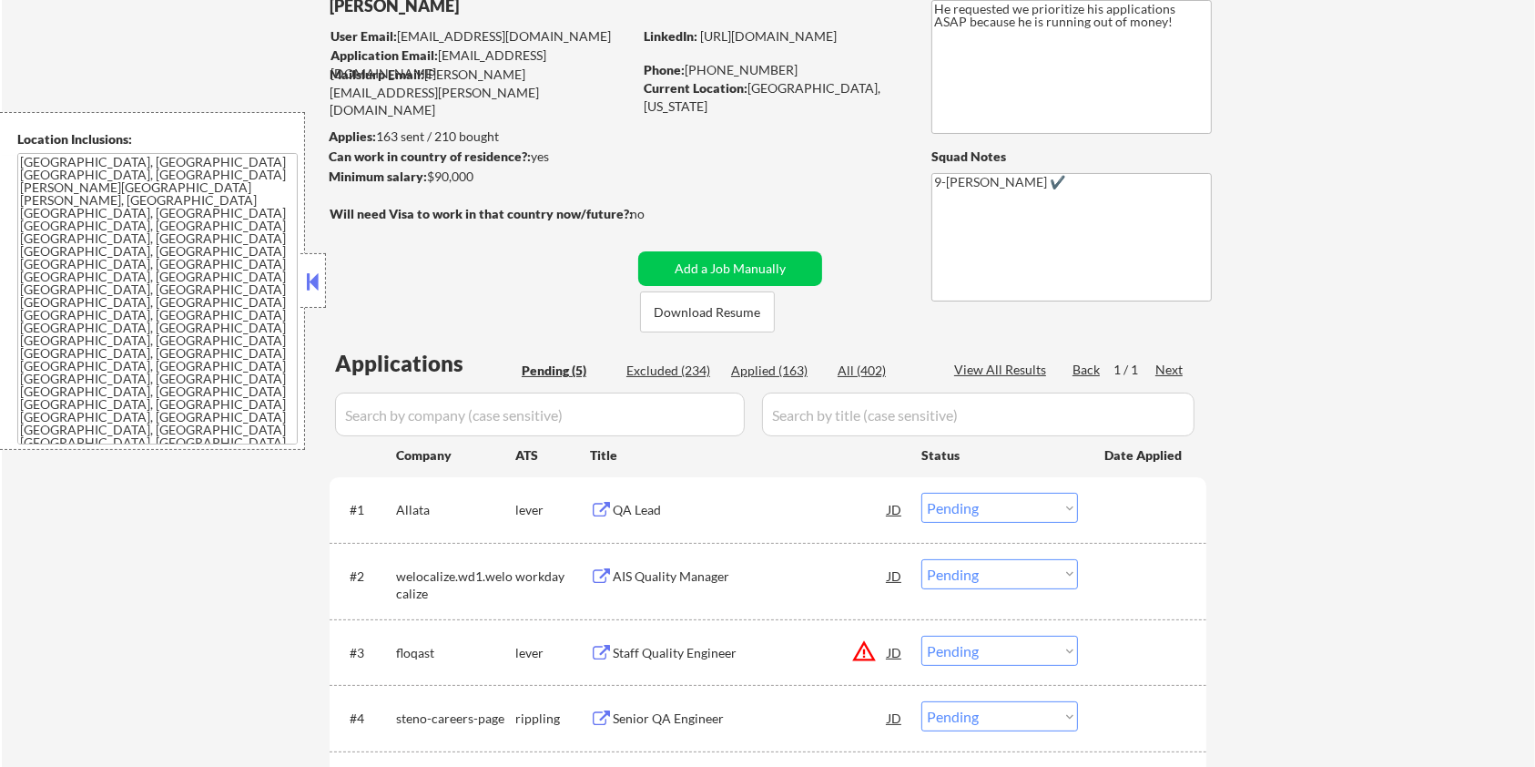
scroll to position [242, 0]
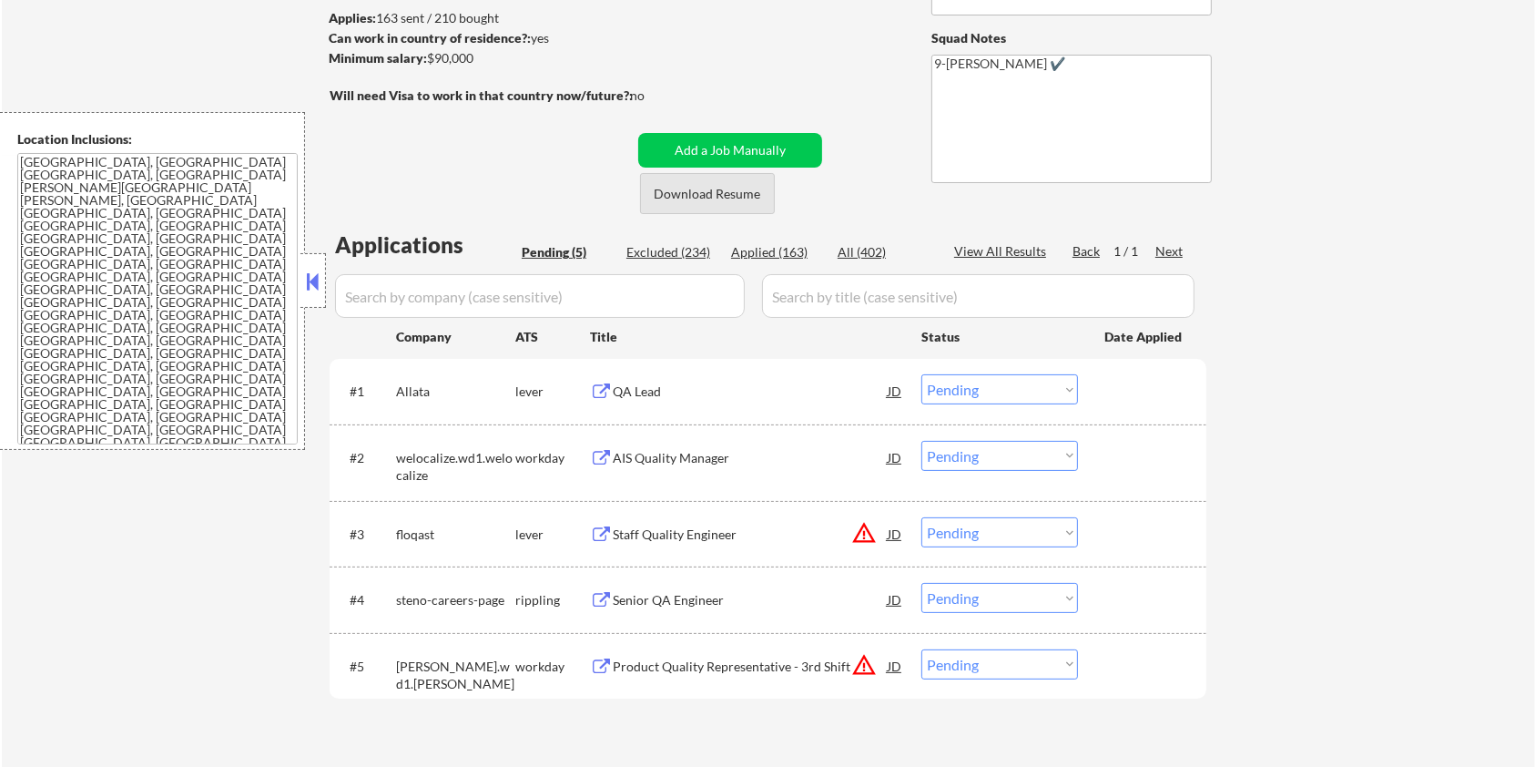
click at [728, 197] on button "Download Resume" at bounding box center [707, 193] width 135 height 41
click at [627, 383] on div "QA Lead" at bounding box center [750, 391] width 275 height 18
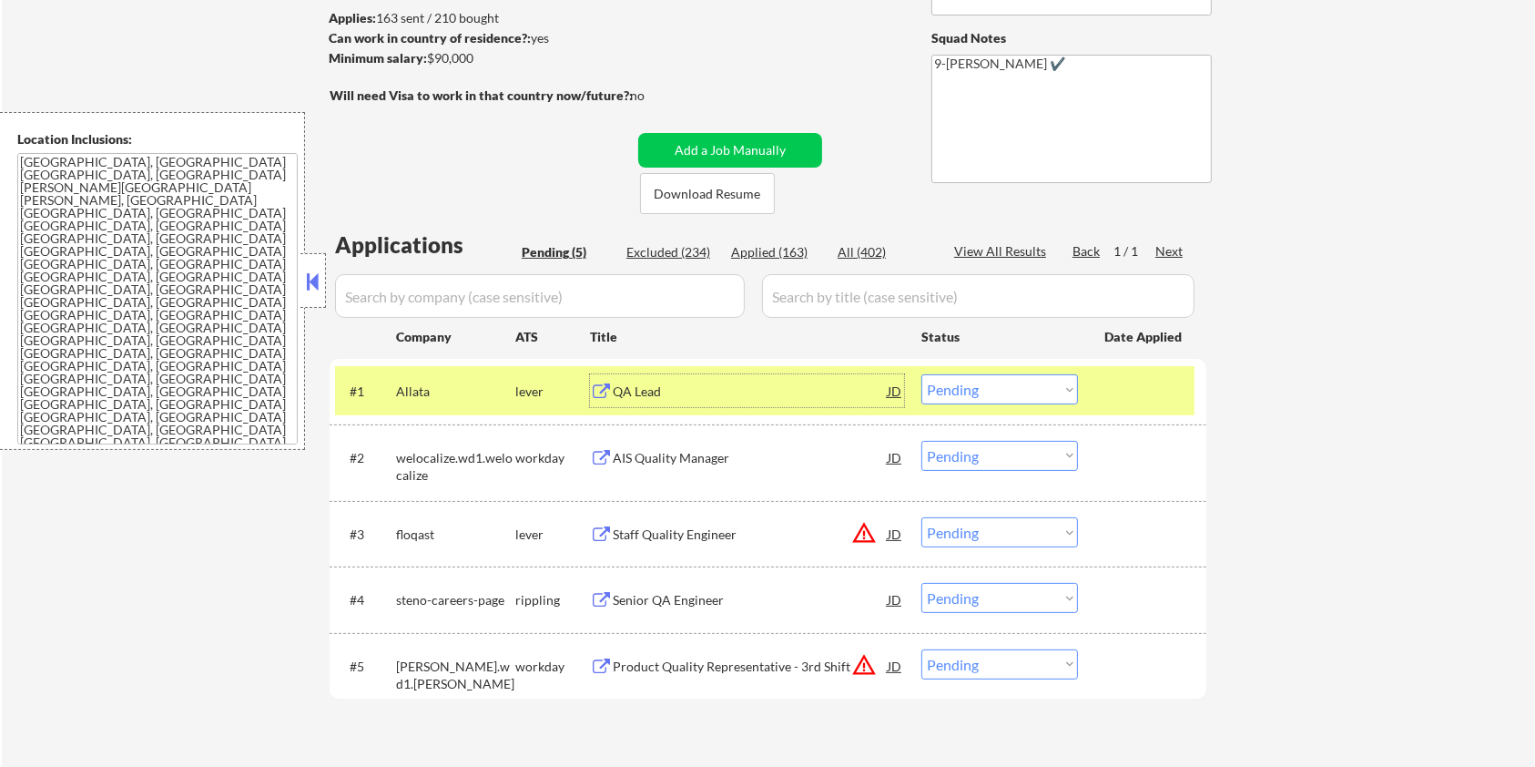
click at [954, 388] on select "Choose an option... Pending Applied Excluded (Questions) Excluded (Expired) Exc…" at bounding box center [1000, 389] width 157 height 30
click at [922, 374] on select "Choose an option... Pending Applied Excluded (Questions) Excluded (Expired) Exc…" at bounding box center [1000, 389] width 157 height 30
select select ""pending""
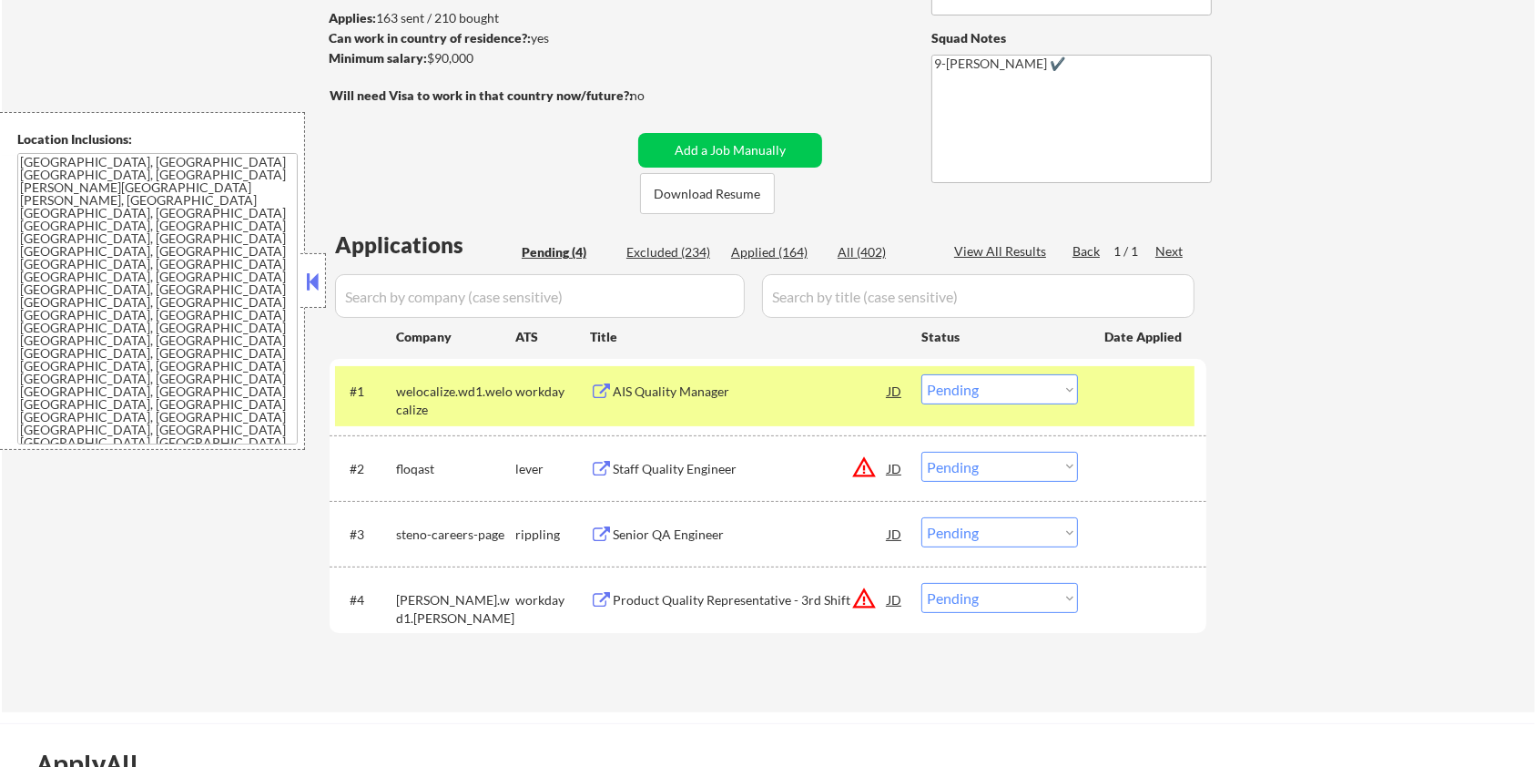
click at [632, 543] on div "Senior QA Engineer" at bounding box center [750, 533] width 275 height 33
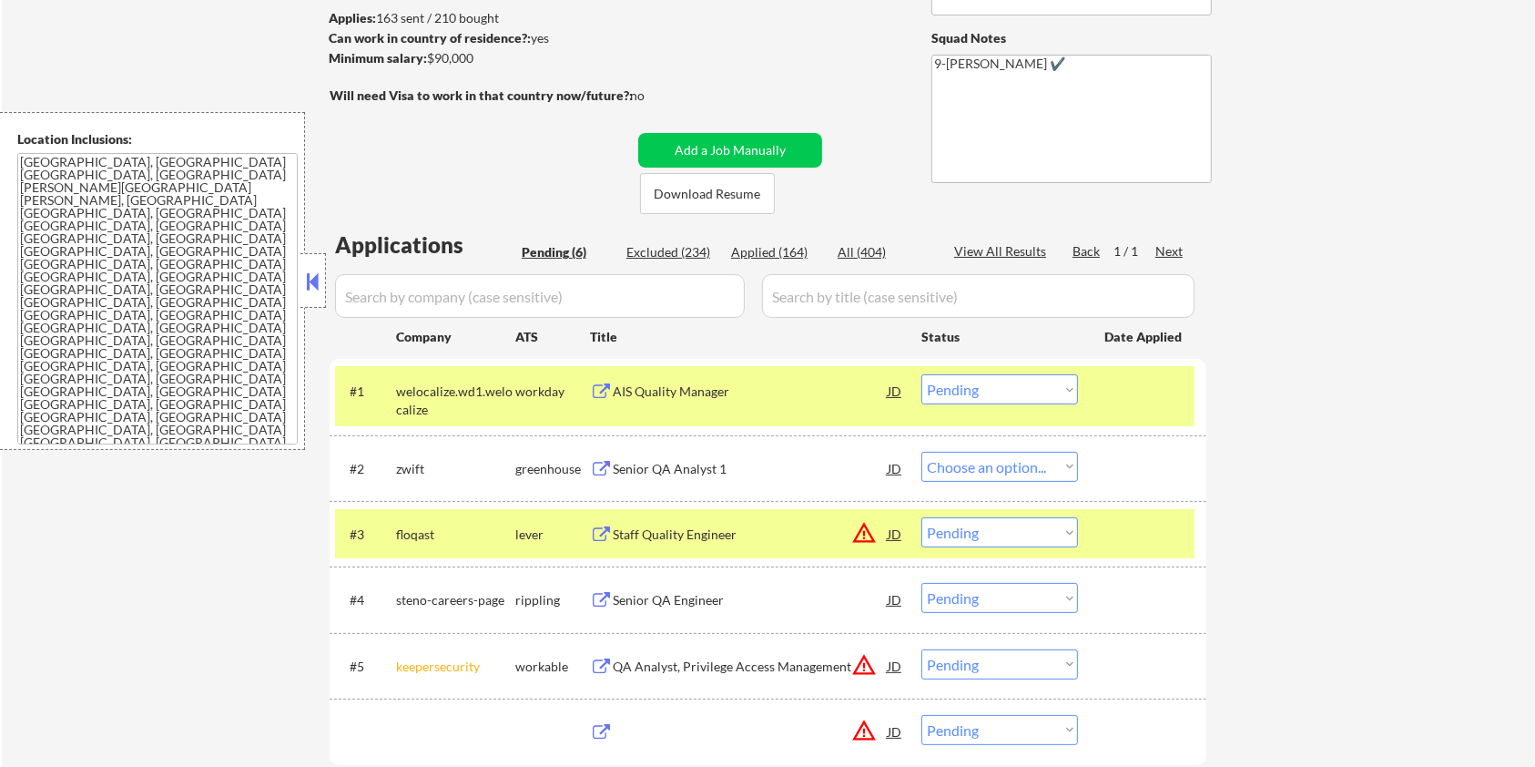
select select ""pending""
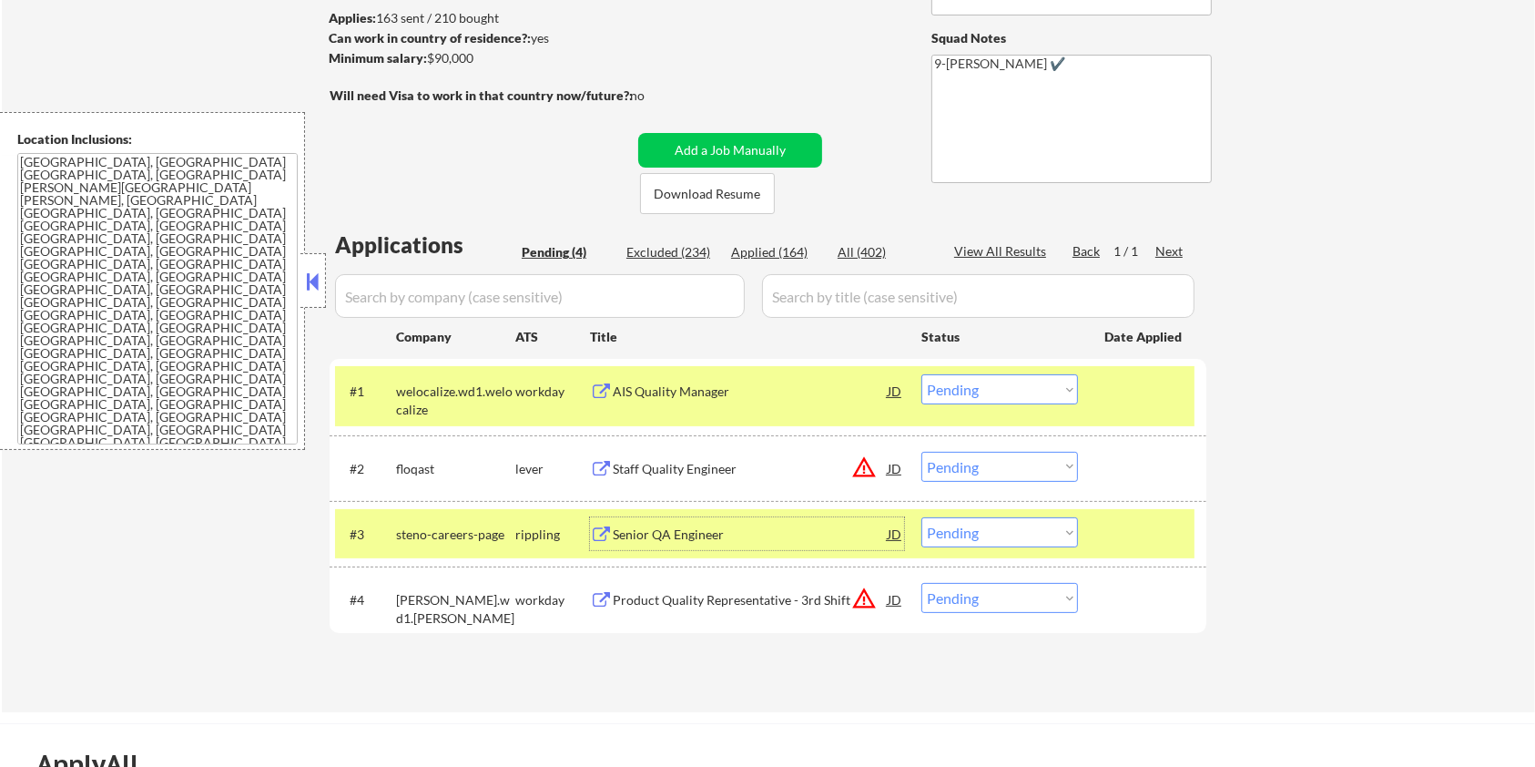
click at [999, 535] on select "Choose an option... Pending Applied Excluded (Questions) Excluded (Expired) Exc…" at bounding box center [1000, 532] width 157 height 30
click at [922, 517] on select "Choose an option... Pending Applied Excluded (Questions) Excluded (Expired) Exc…" at bounding box center [1000, 532] width 157 height 30
select select ""pending""
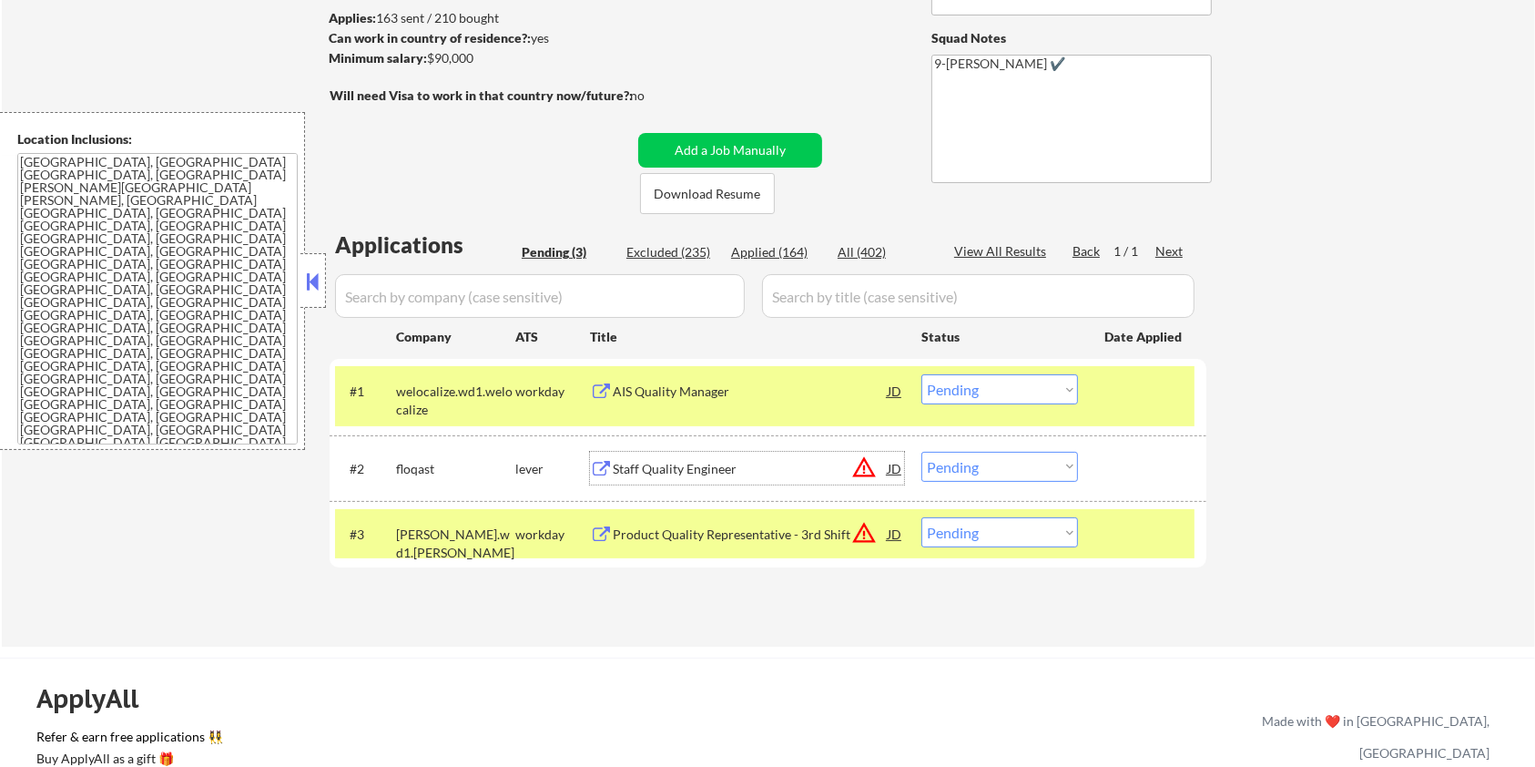
click at [666, 470] on div "Staff Quality Engineer" at bounding box center [750, 469] width 275 height 18
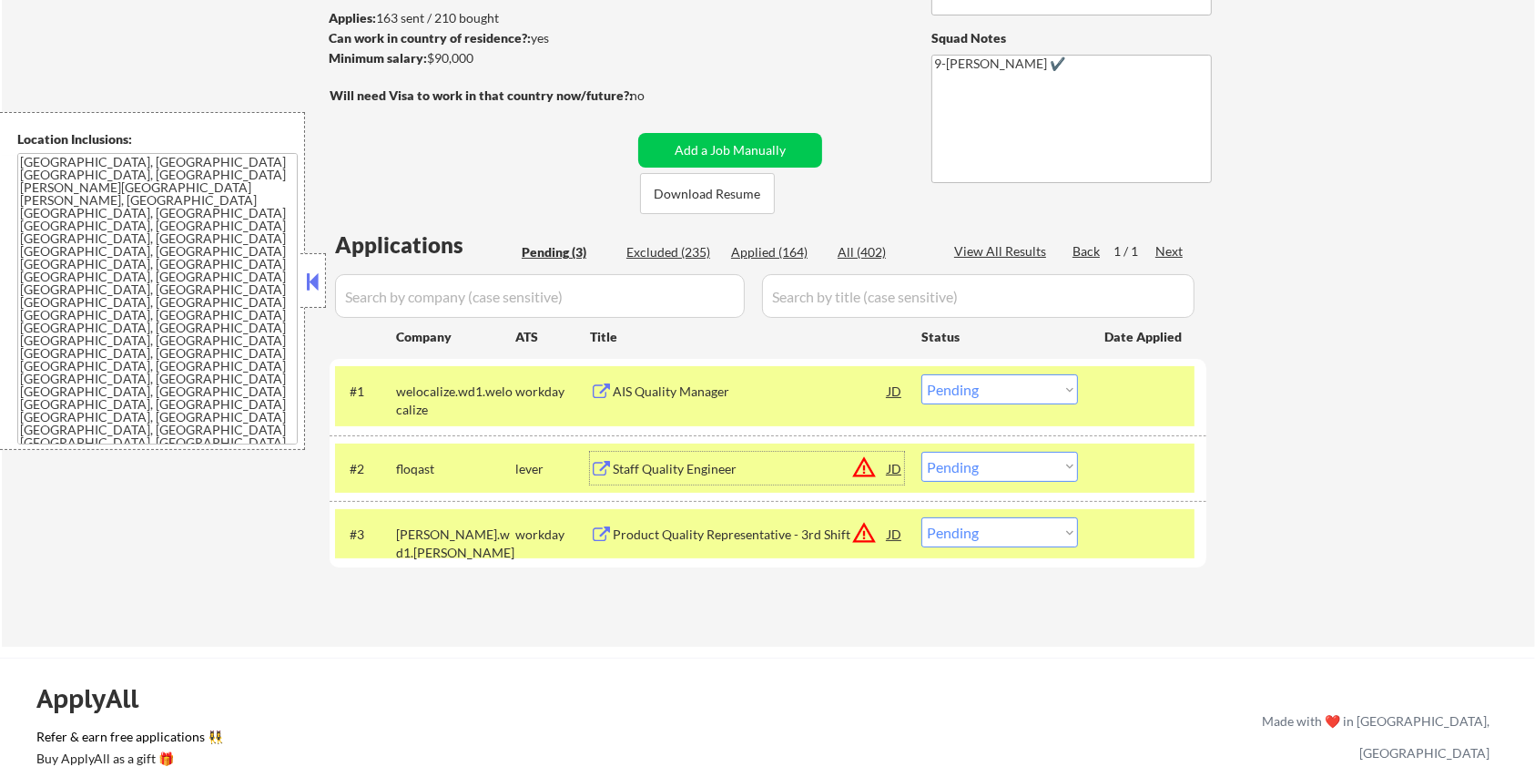
click at [1042, 463] on select "Choose an option... Pending Applied Excluded (Questions) Excluded (Expired) Exc…" at bounding box center [1000, 467] width 157 height 30
click at [922, 452] on select "Choose an option... Pending Applied Excluded (Questions) Excluded (Expired) Exc…" at bounding box center [1000, 467] width 157 height 30
select select ""pending""
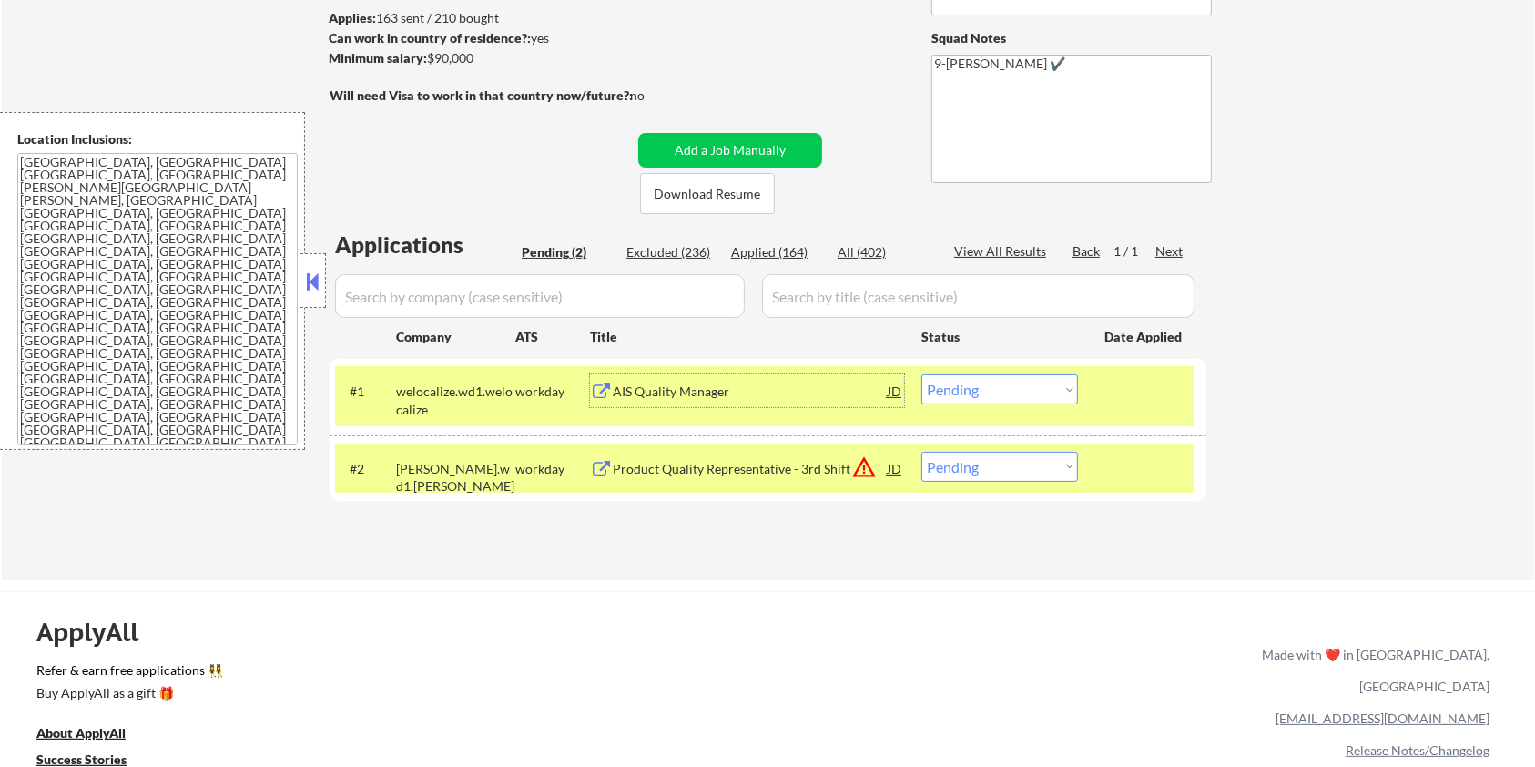
click at [701, 388] on div "AIS Quality Manager" at bounding box center [750, 391] width 275 height 18
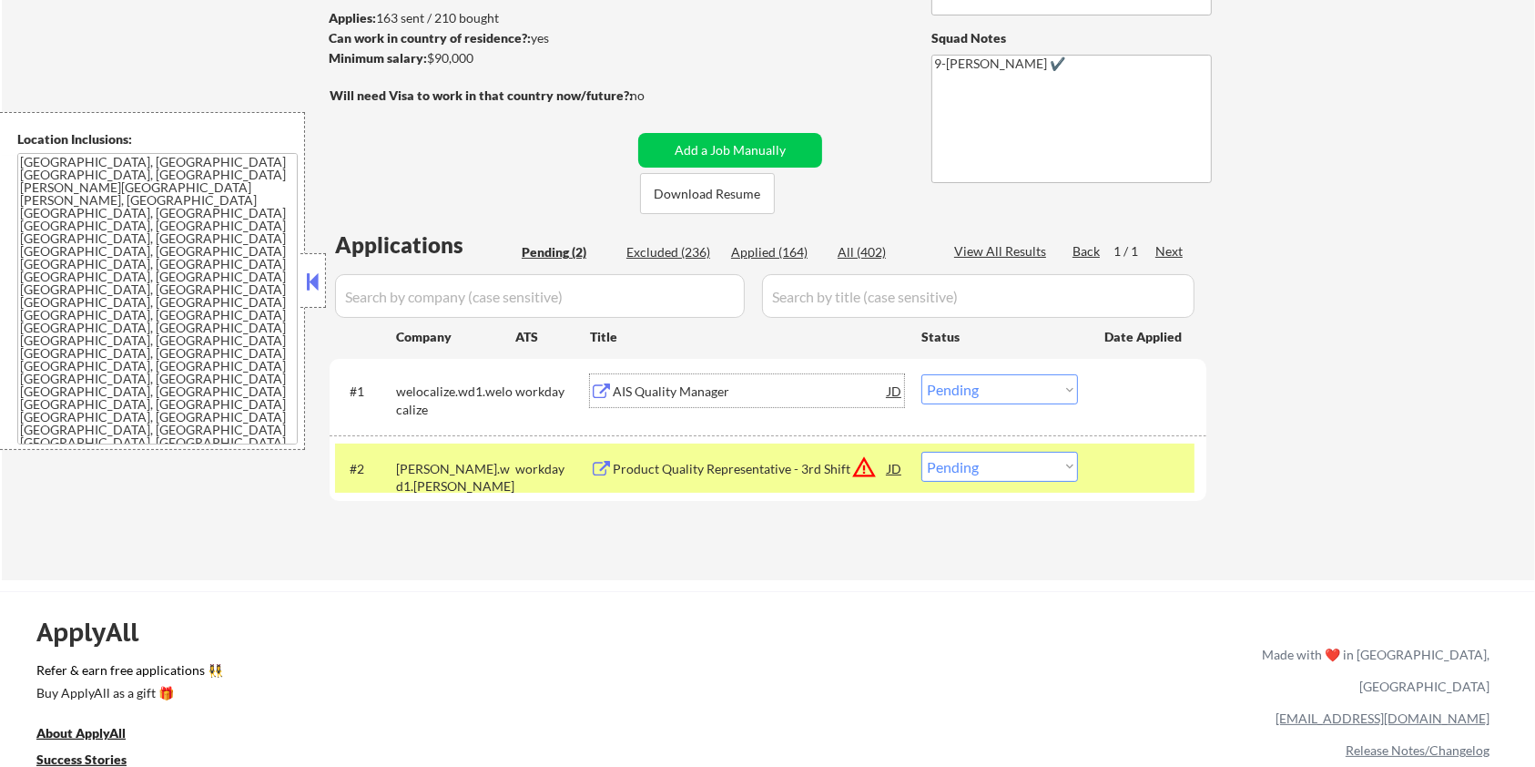
click at [1042, 390] on select "Choose an option... Pending Applied Excluded (Questions) Excluded (Expired) Exc…" at bounding box center [1000, 389] width 157 height 30
click at [922, 374] on select "Choose an option... Pending Applied Excluded (Questions) Excluded (Expired) Exc…" at bounding box center [1000, 389] width 157 height 30
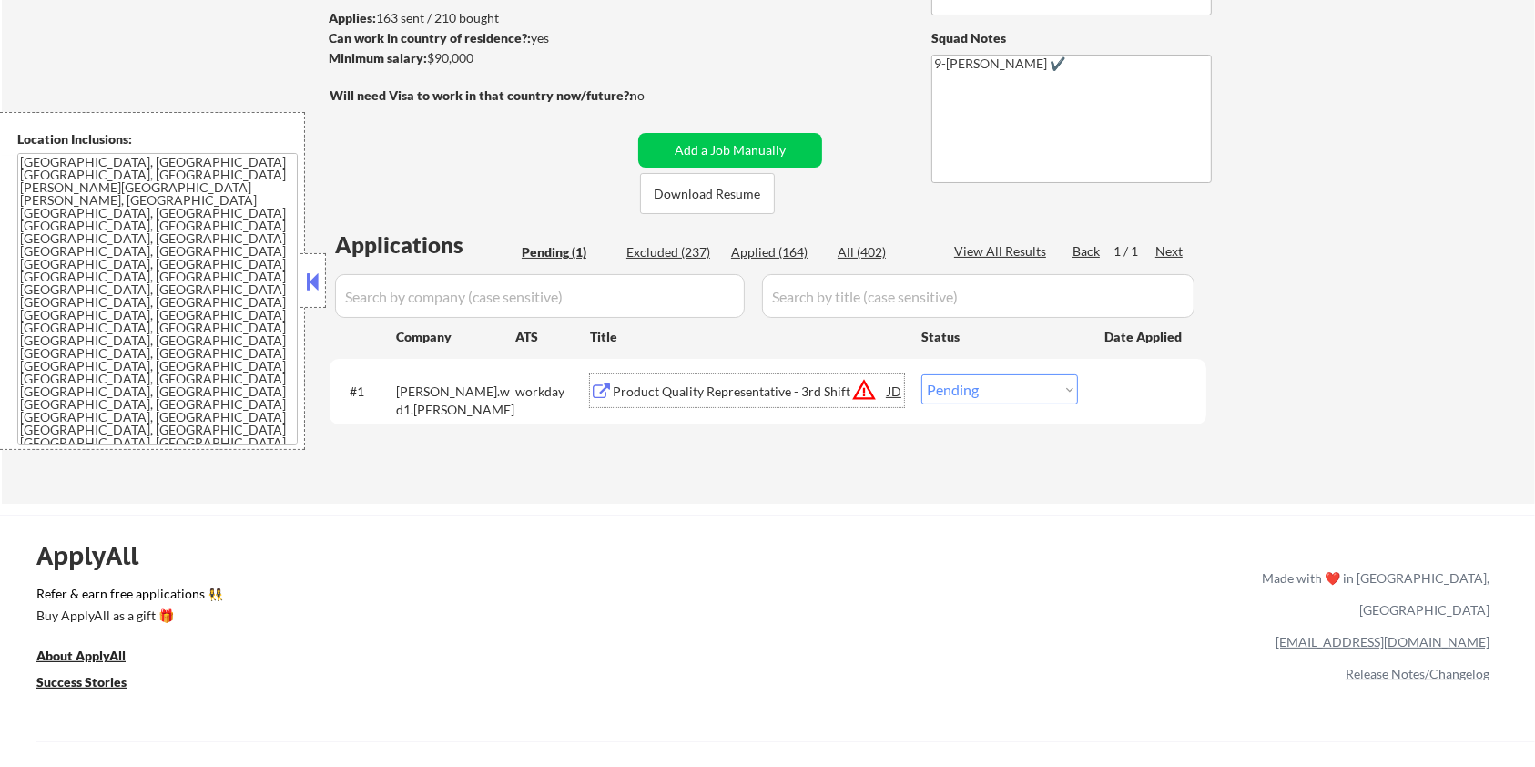
click at [789, 380] on div "Product Quality Representative - 3rd Shift" at bounding box center [750, 390] width 275 height 33
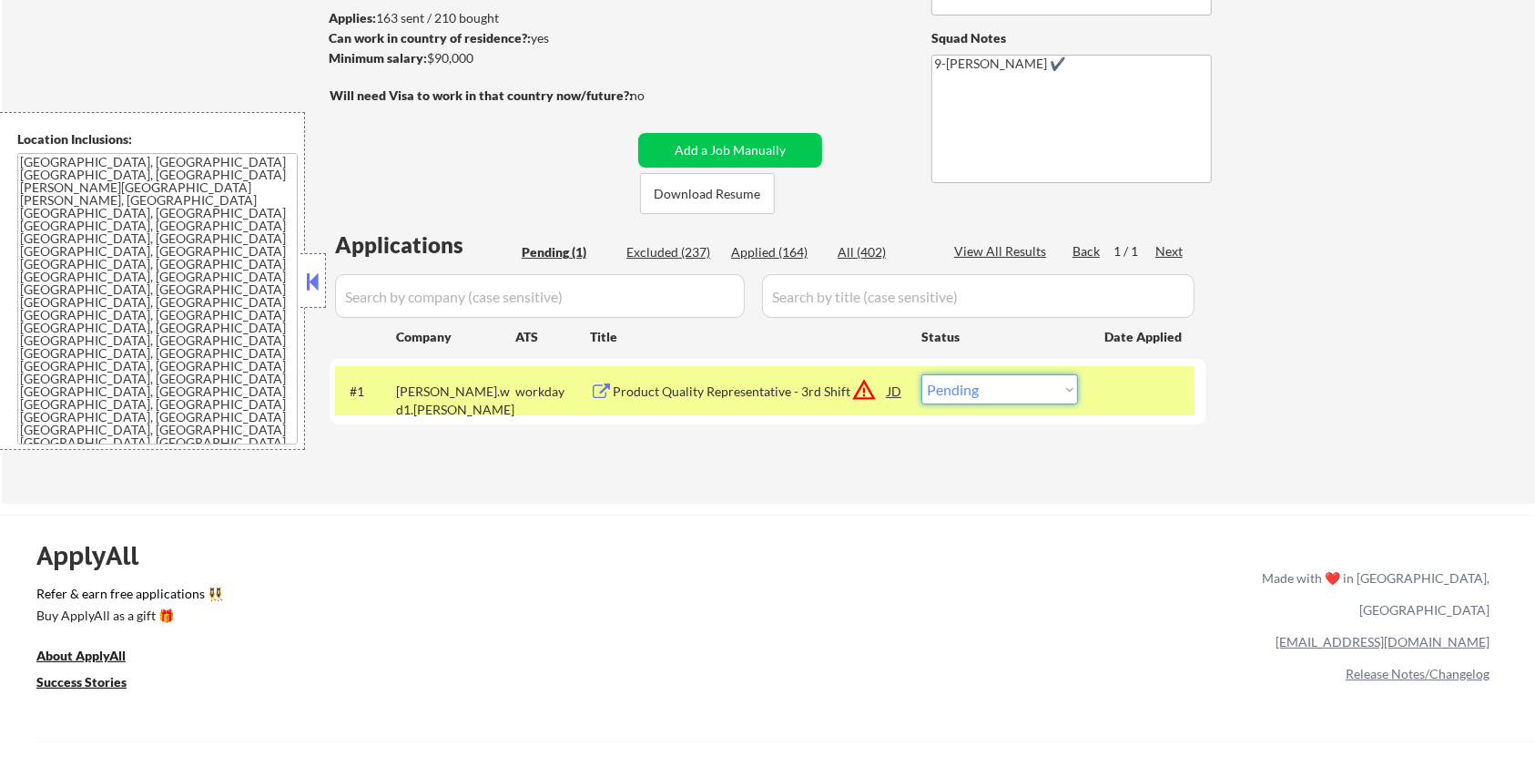
click at [1054, 399] on select "Choose an option... Pending Applied Excluded (Questions) Excluded (Expired) Exc…" at bounding box center [1000, 389] width 157 height 30
select select ""excluded__location_""
click at [922, 374] on select "Choose an option... Pending Applied Excluded (Questions) Excluded (Expired) Exc…" at bounding box center [1000, 389] width 157 height 30
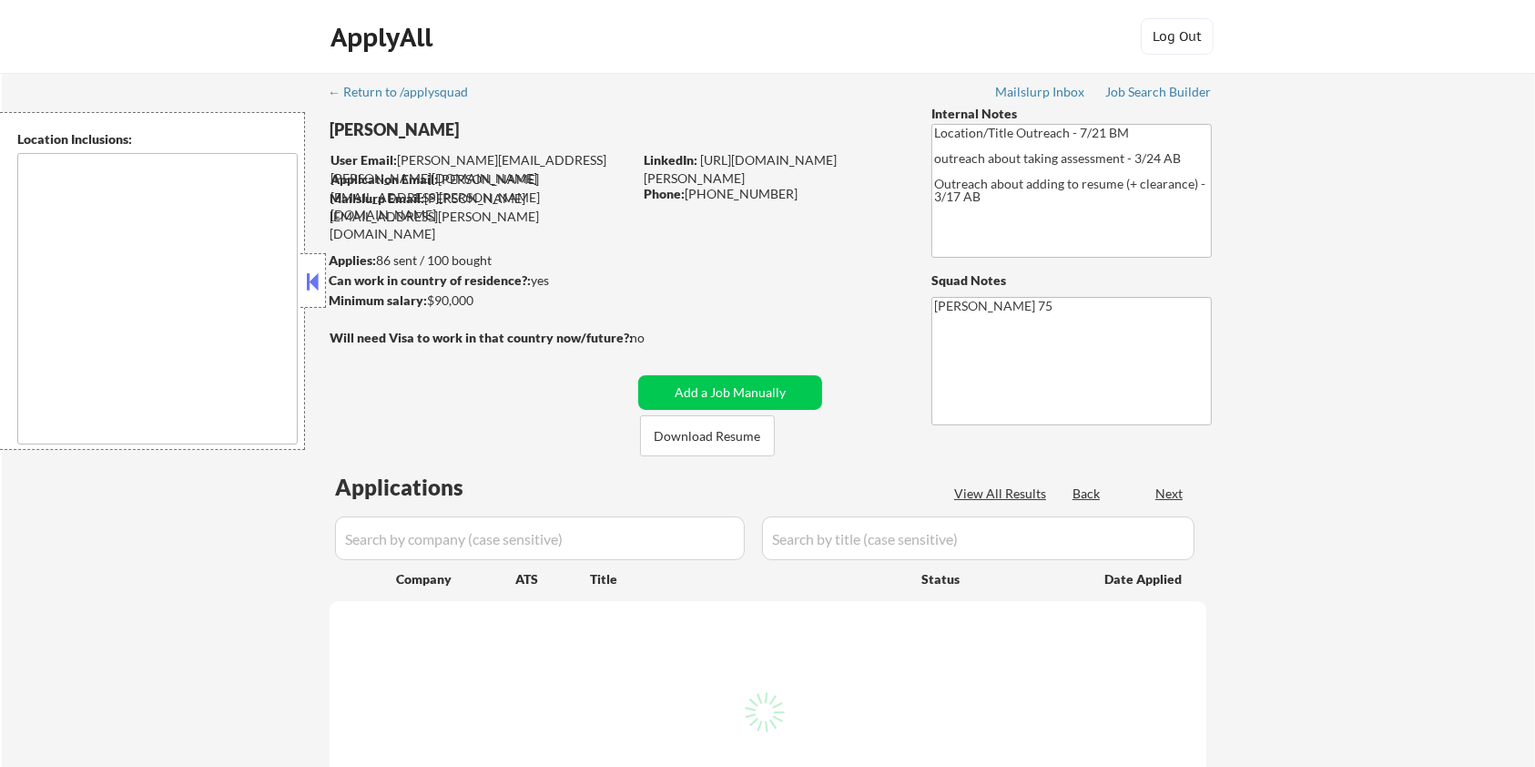
type textarea "remote"
select select ""pending""
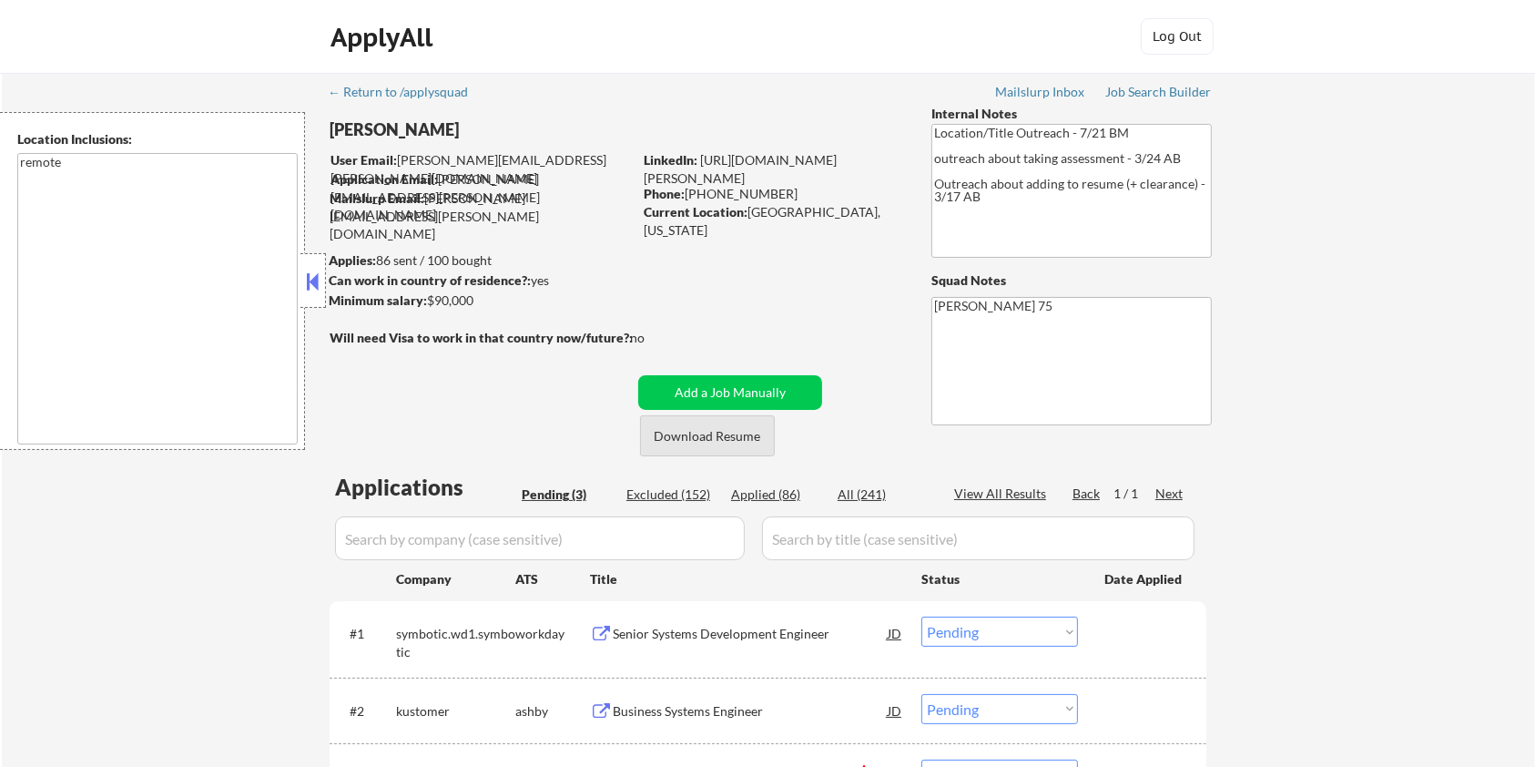
click at [728, 440] on button "Download Resume" at bounding box center [707, 435] width 135 height 41
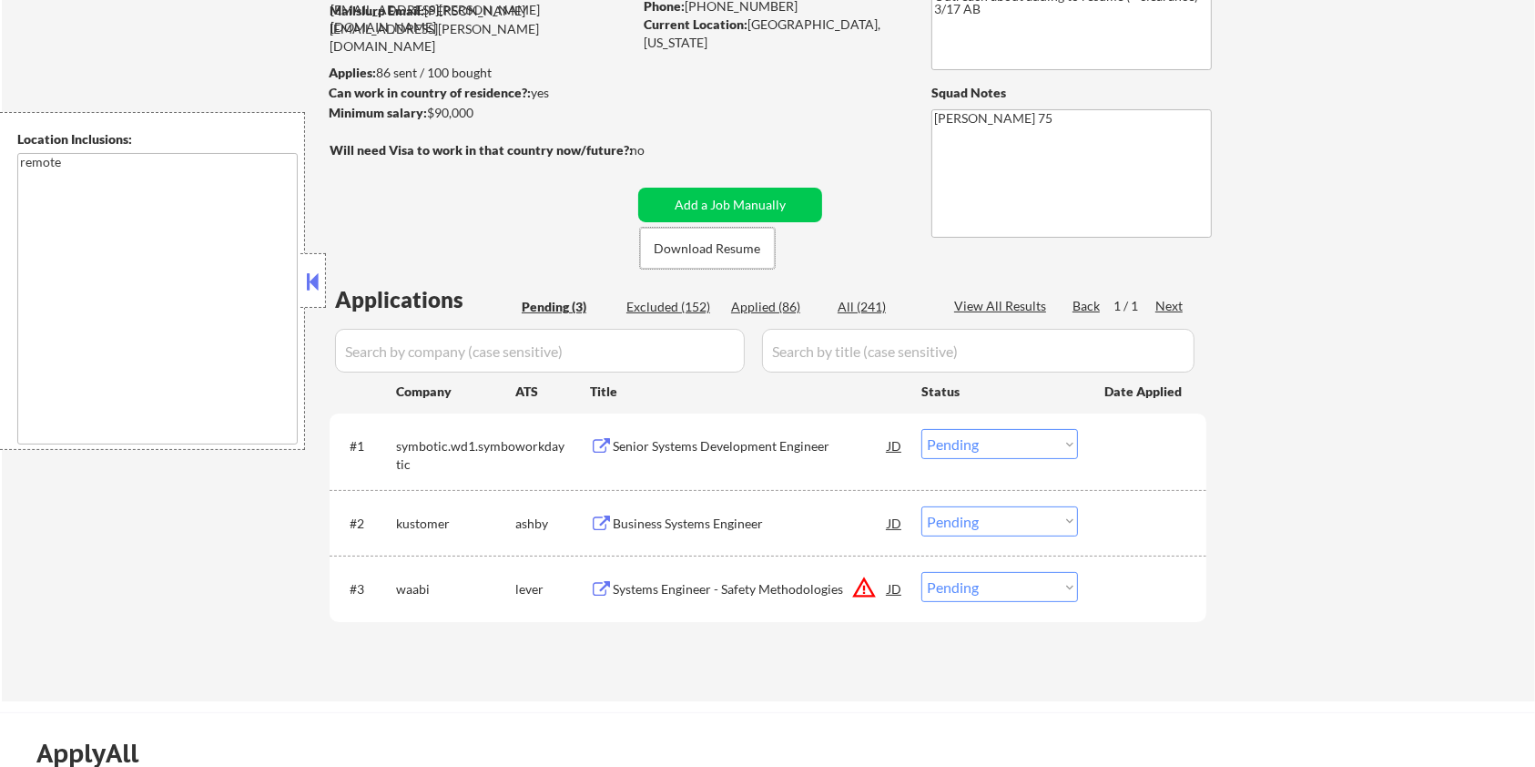
scroll to position [242, 0]
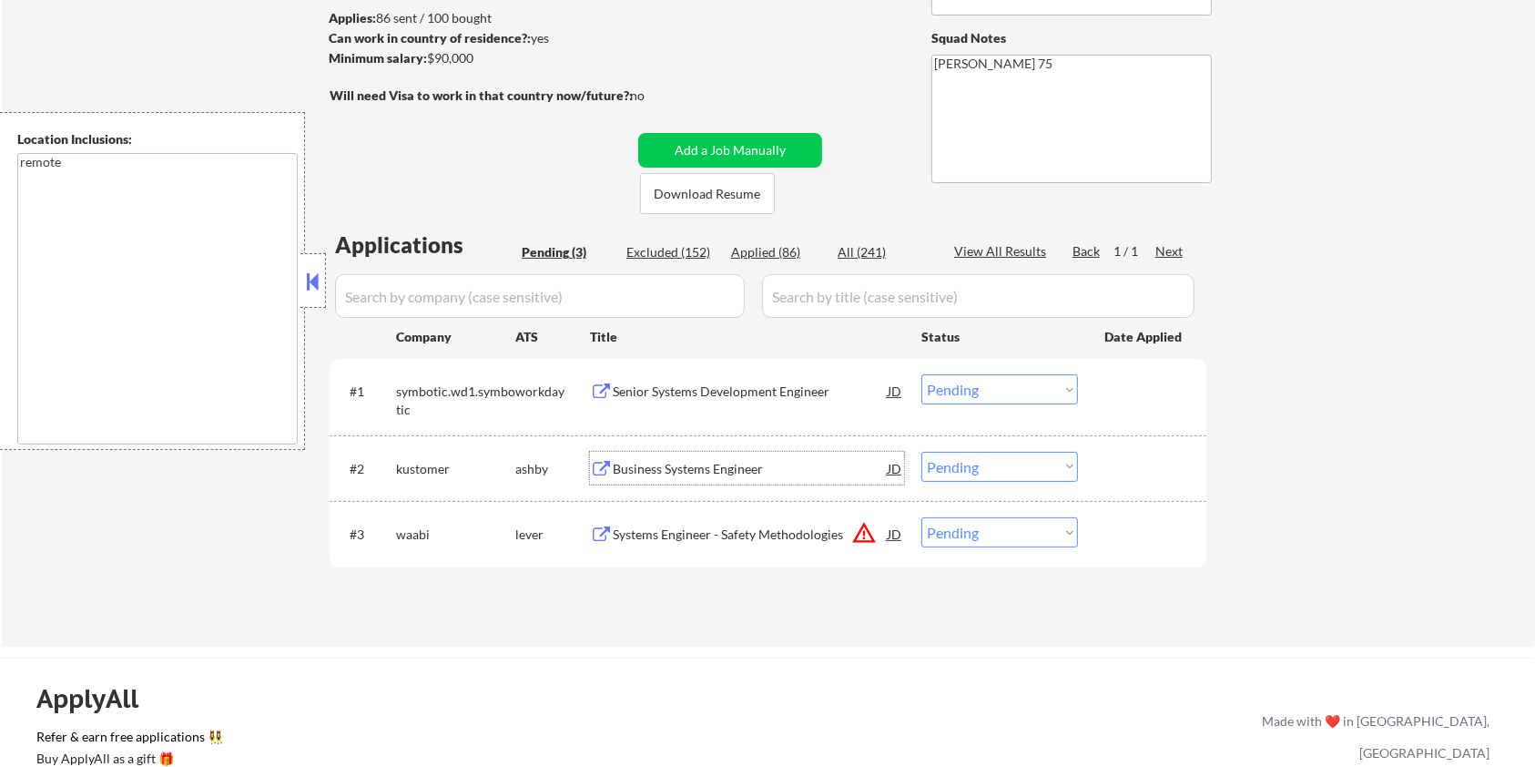
click at [707, 465] on div "Business Systems Engineer" at bounding box center [750, 469] width 275 height 18
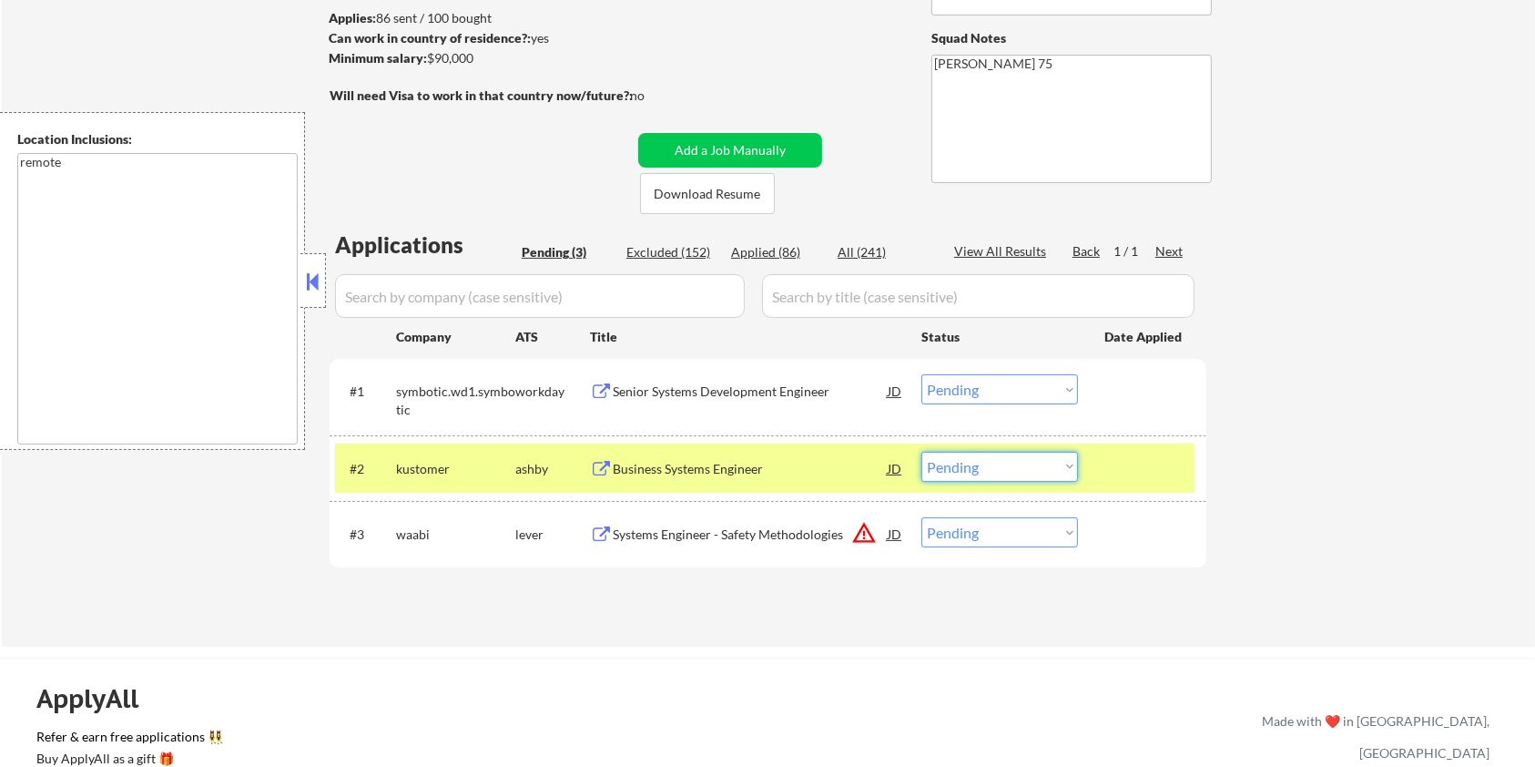
click at [1040, 465] on select "Choose an option... Pending Applied Excluded (Questions) Excluded (Expired) Exc…" at bounding box center [1000, 467] width 157 height 30
click at [922, 452] on select "Choose an option... Pending Applied Excluded (Questions) Excluded (Expired) Exc…" at bounding box center [1000, 467] width 157 height 30
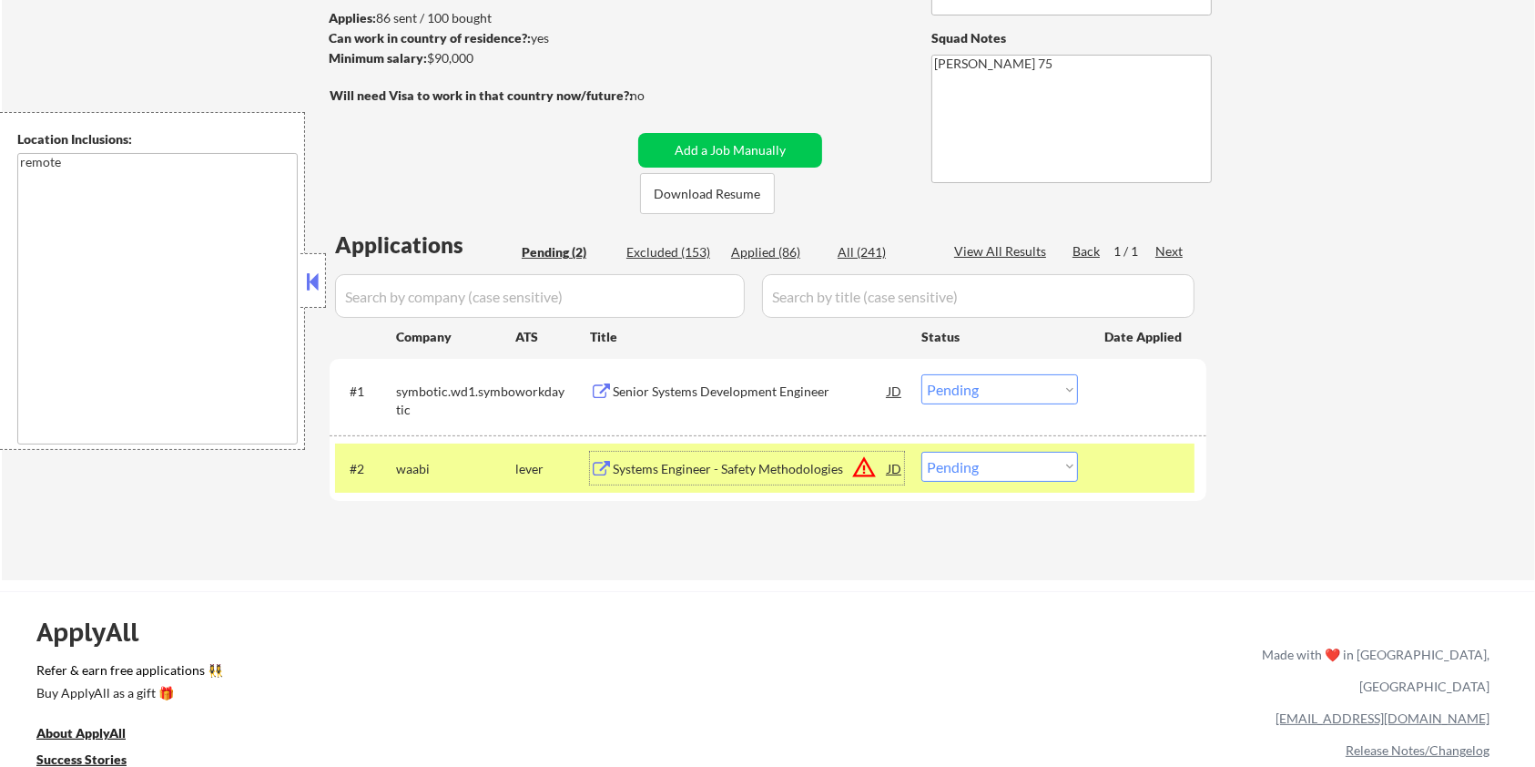
click at [680, 462] on div "Systems Engineer - Safety Methodologies" at bounding box center [750, 469] width 275 height 18
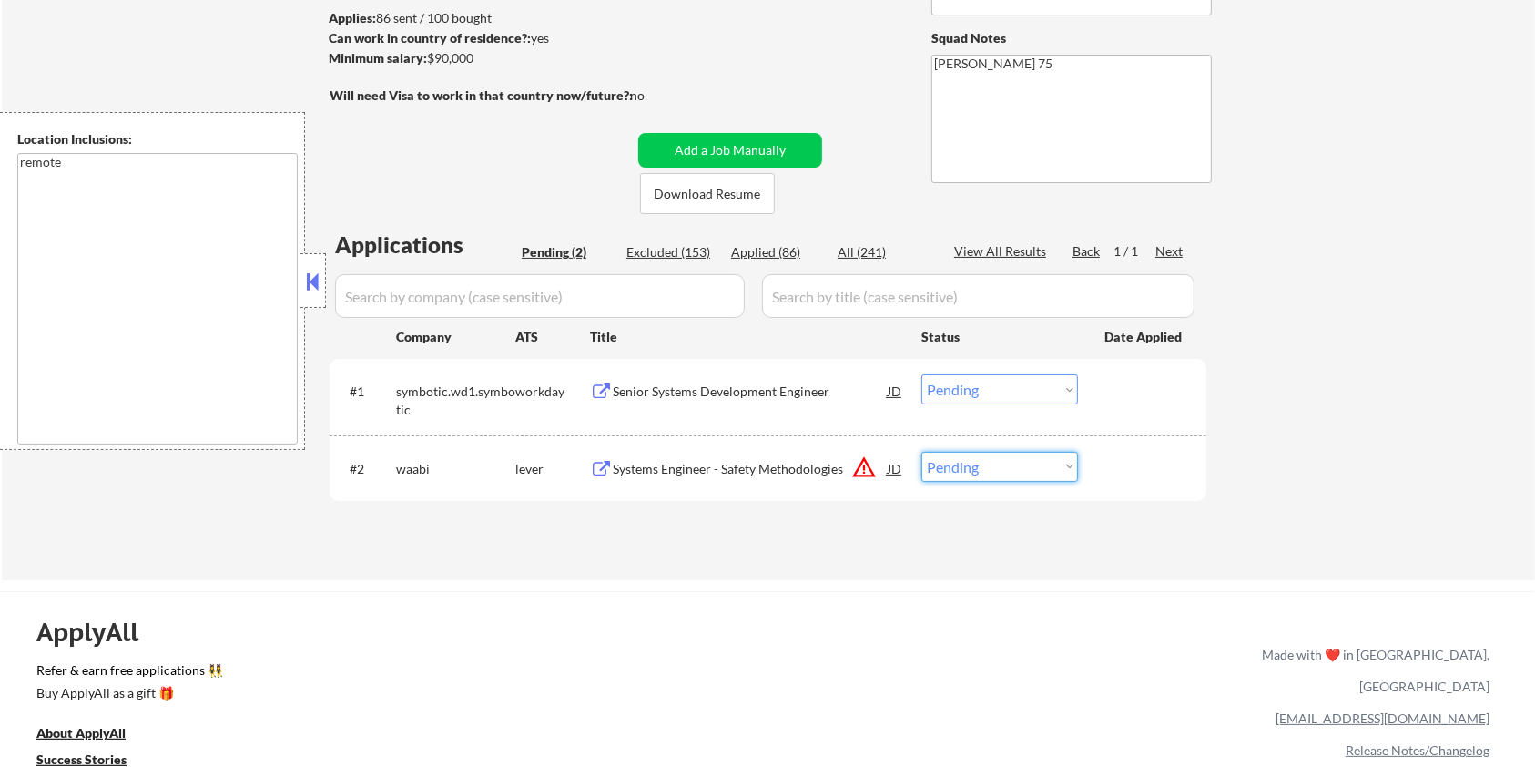
click at [972, 462] on select "Choose an option... Pending Applied Excluded (Questions) Excluded (Expired) Exc…" at bounding box center [1000, 467] width 157 height 30
click at [1042, 473] on select "Choose an option... Pending Applied Excluded (Questions) Excluded (Expired) Exc…" at bounding box center [1000, 467] width 157 height 30
select select ""excluded__bad_match_""
click at [922, 452] on select "Choose an option... Pending Applied Excluded (Questions) Excluded (Expired) Exc…" at bounding box center [1000, 467] width 157 height 30
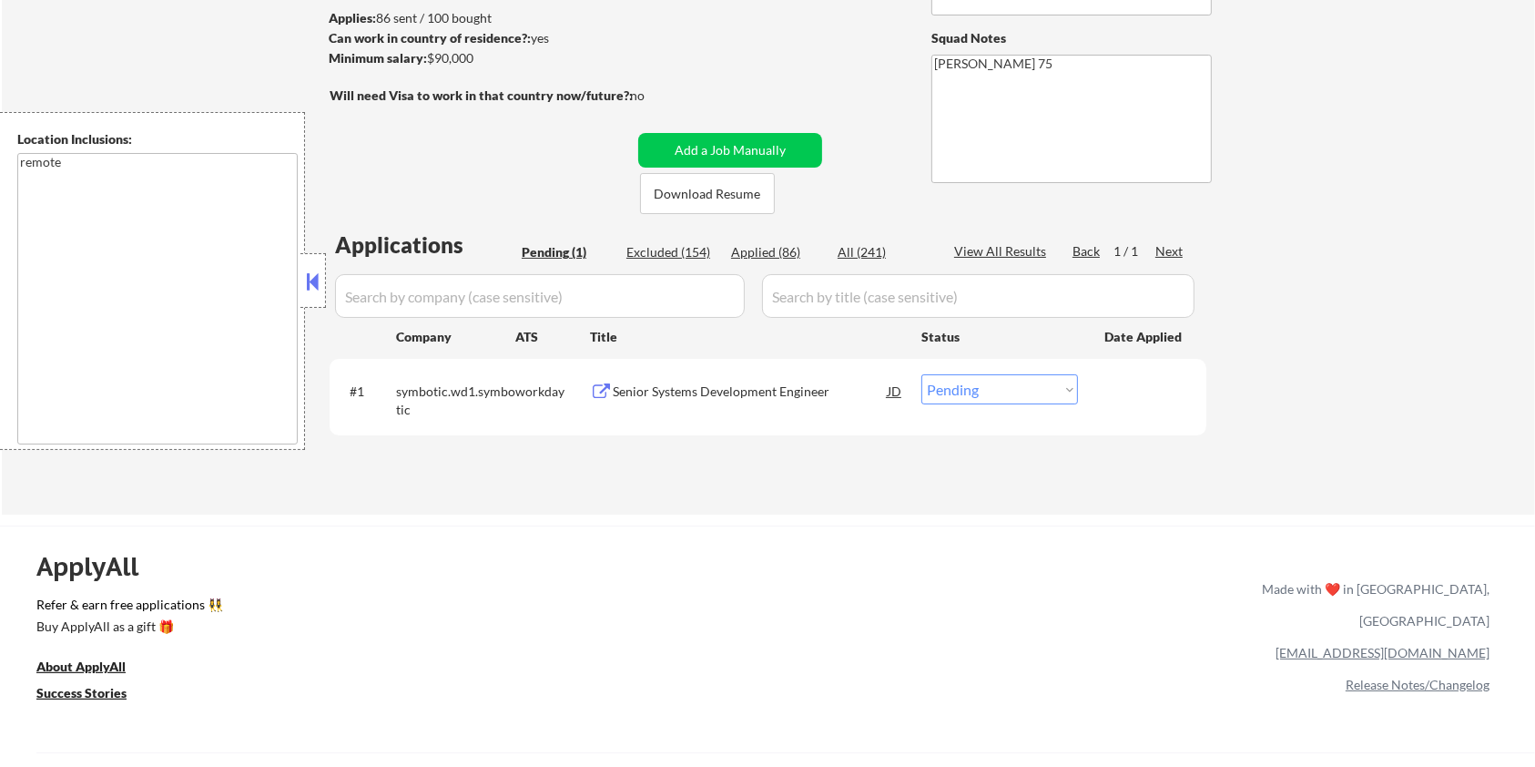
click at [701, 395] on div "Senior Systems Development Engineer" at bounding box center [750, 391] width 275 height 18
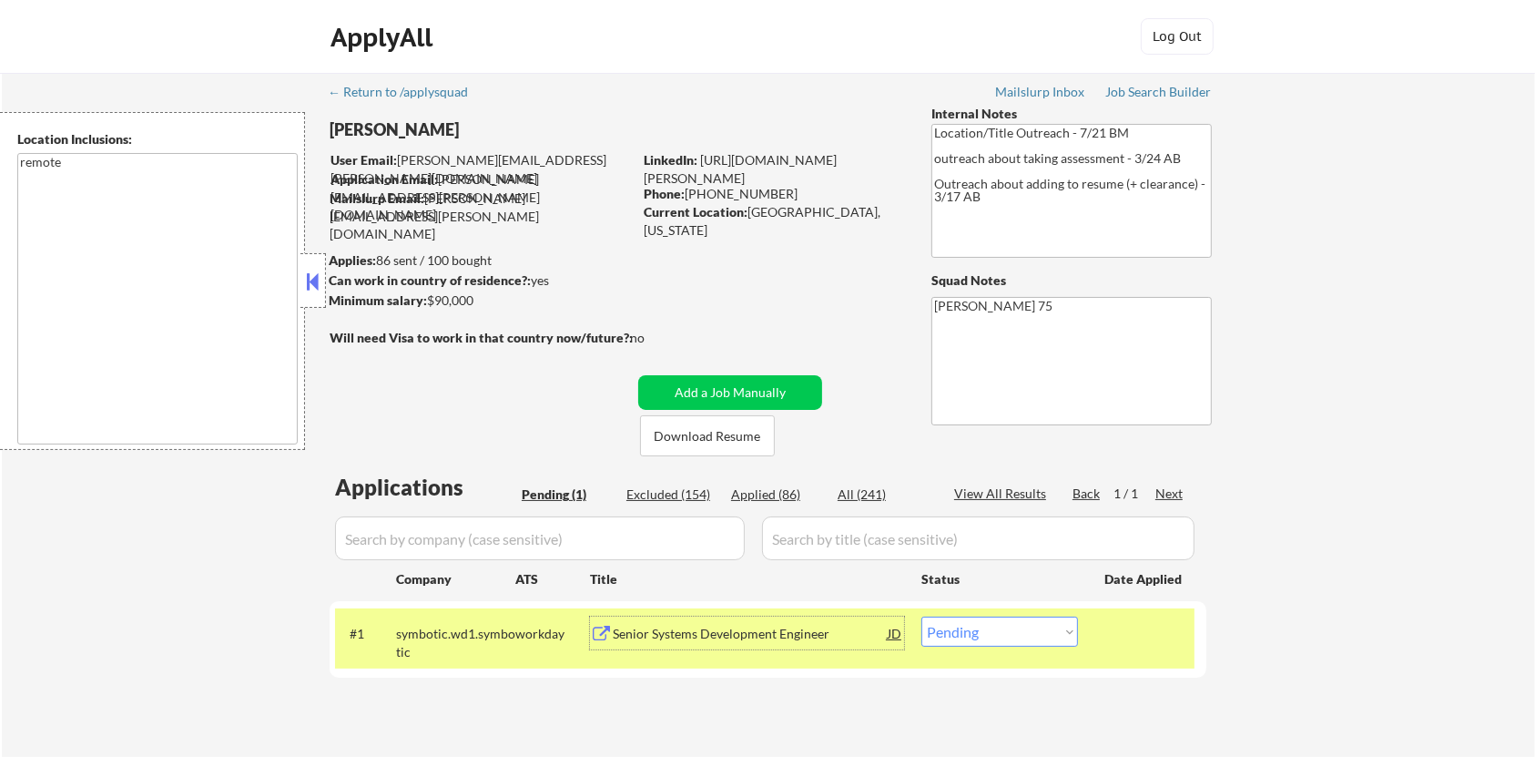
scroll to position [0, 0]
click at [973, 633] on select "Choose an option... Pending Applied Excluded (Questions) Excluded (Expired) Exc…" at bounding box center [1000, 631] width 157 height 30
select select ""applied""
click at [922, 616] on select "Choose an option... Pending Applied Excluded (Questions) Excluded (Expired) Exc…" at bounding box center [1000, 631] width 157 height 30
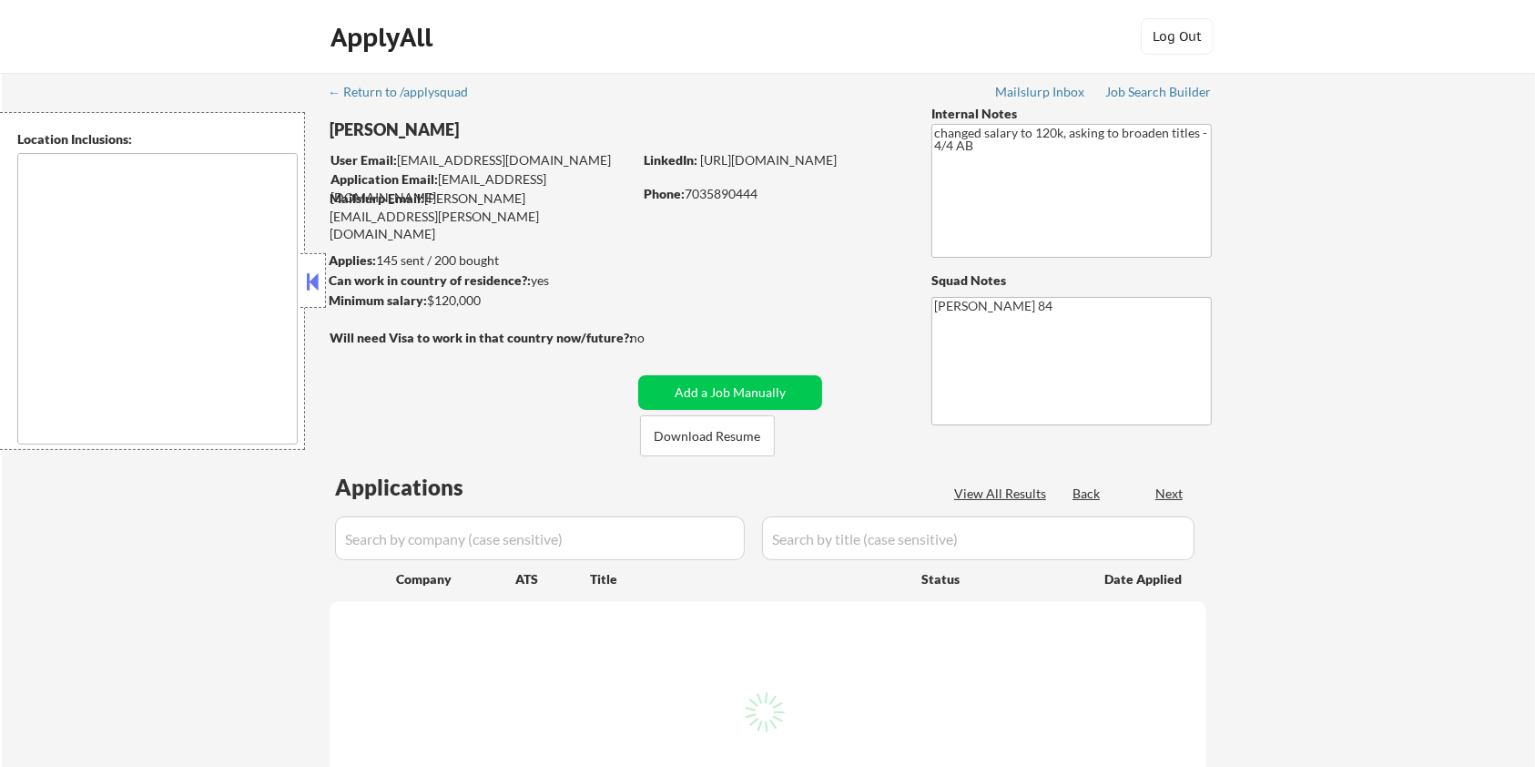
type textarea "Lorem Ipsumd, SI Ametco Adip, EL Seddoei Tempo, IN Utla Etdolorem, AL Enimadmin…"
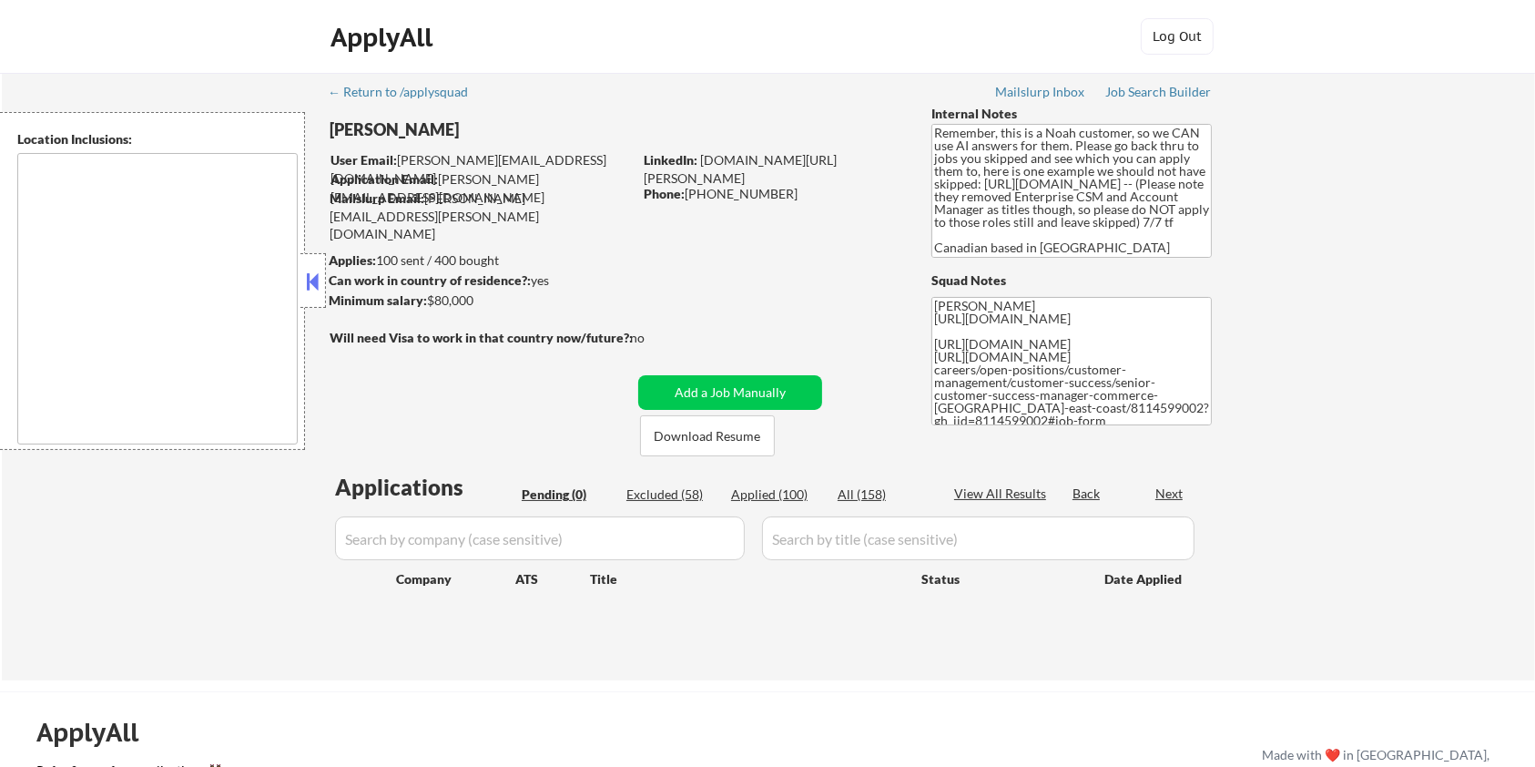
type textarea "[GEOGRAPHIC_DATA], ON [GEOGRAPHIC_DATA], ON [GEOGRAPHIC_DATA], ON [GEOGRAPHIC_D…"
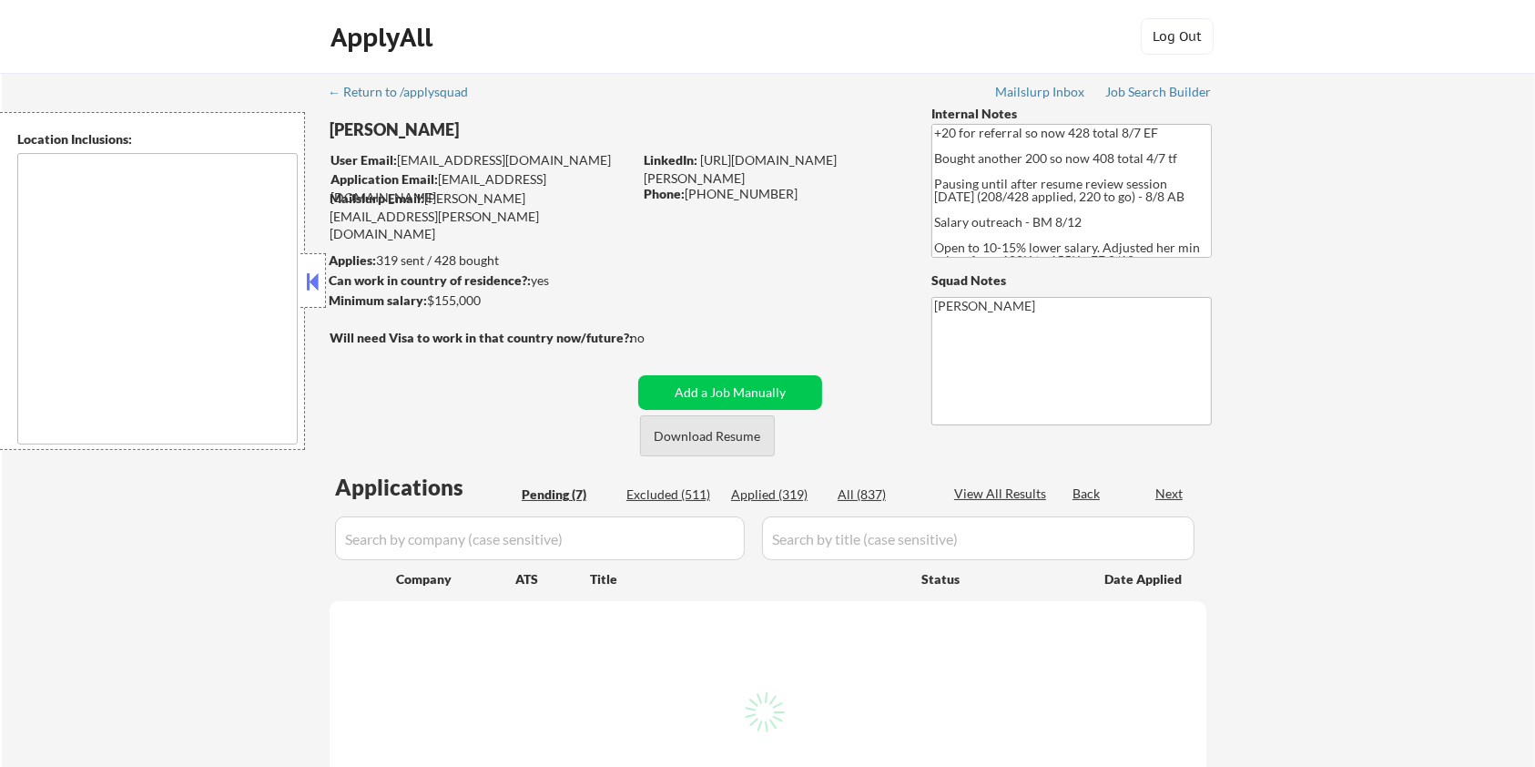
select select ""pending""
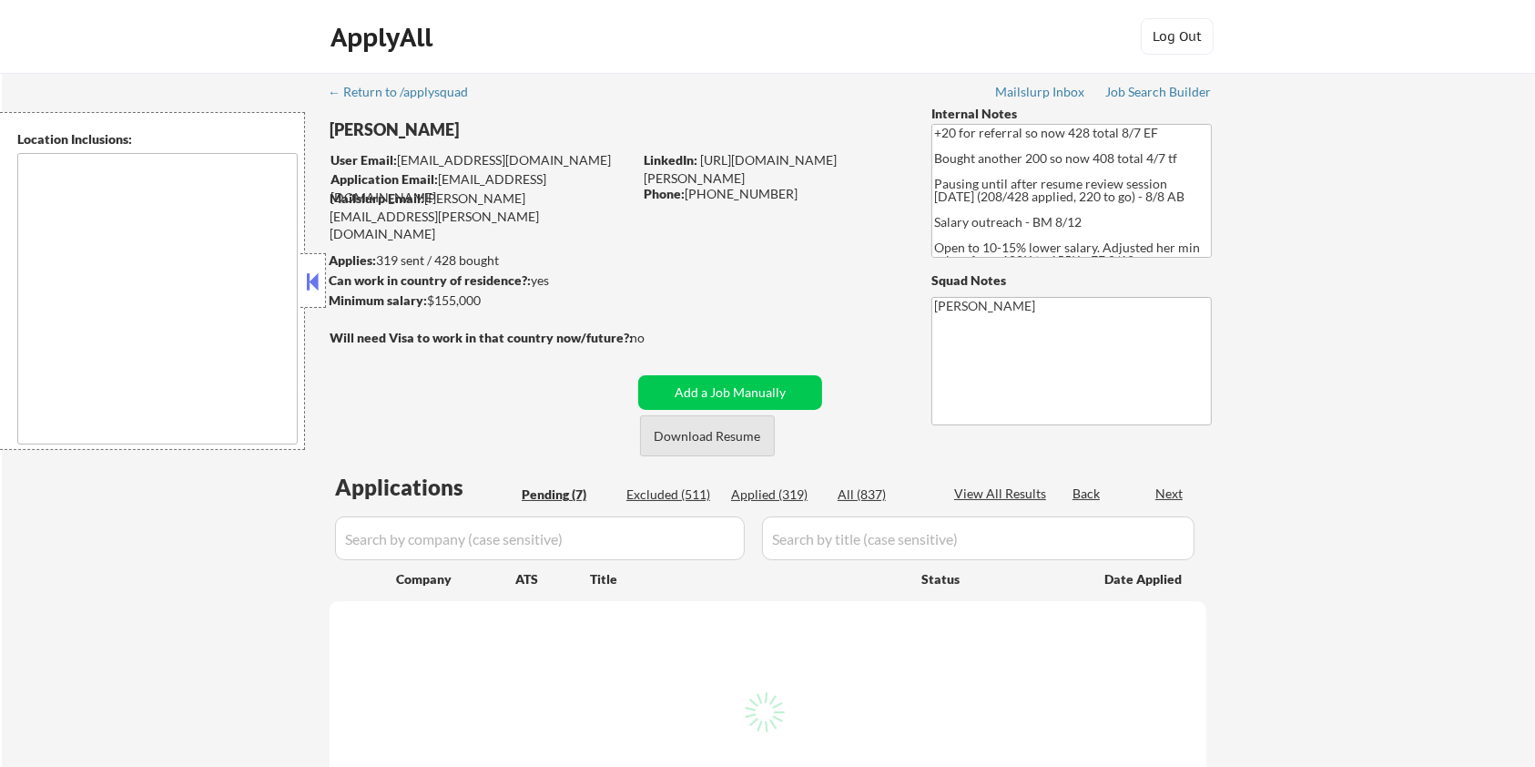
select select ""pending""
type textarea "remote"
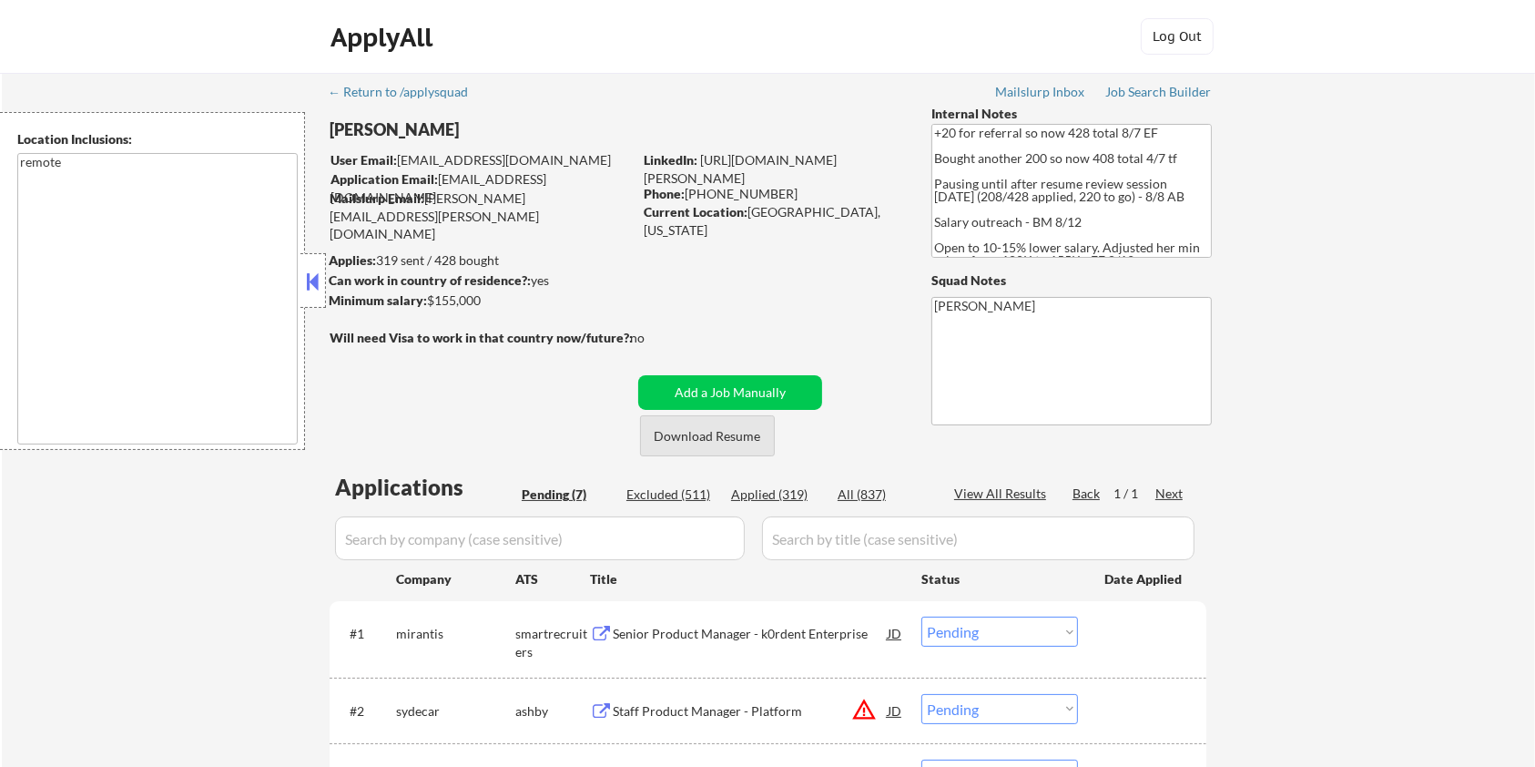
click at [727, 436] on button "Download Resume" at bounding box center [707, 435] width 135 height 41
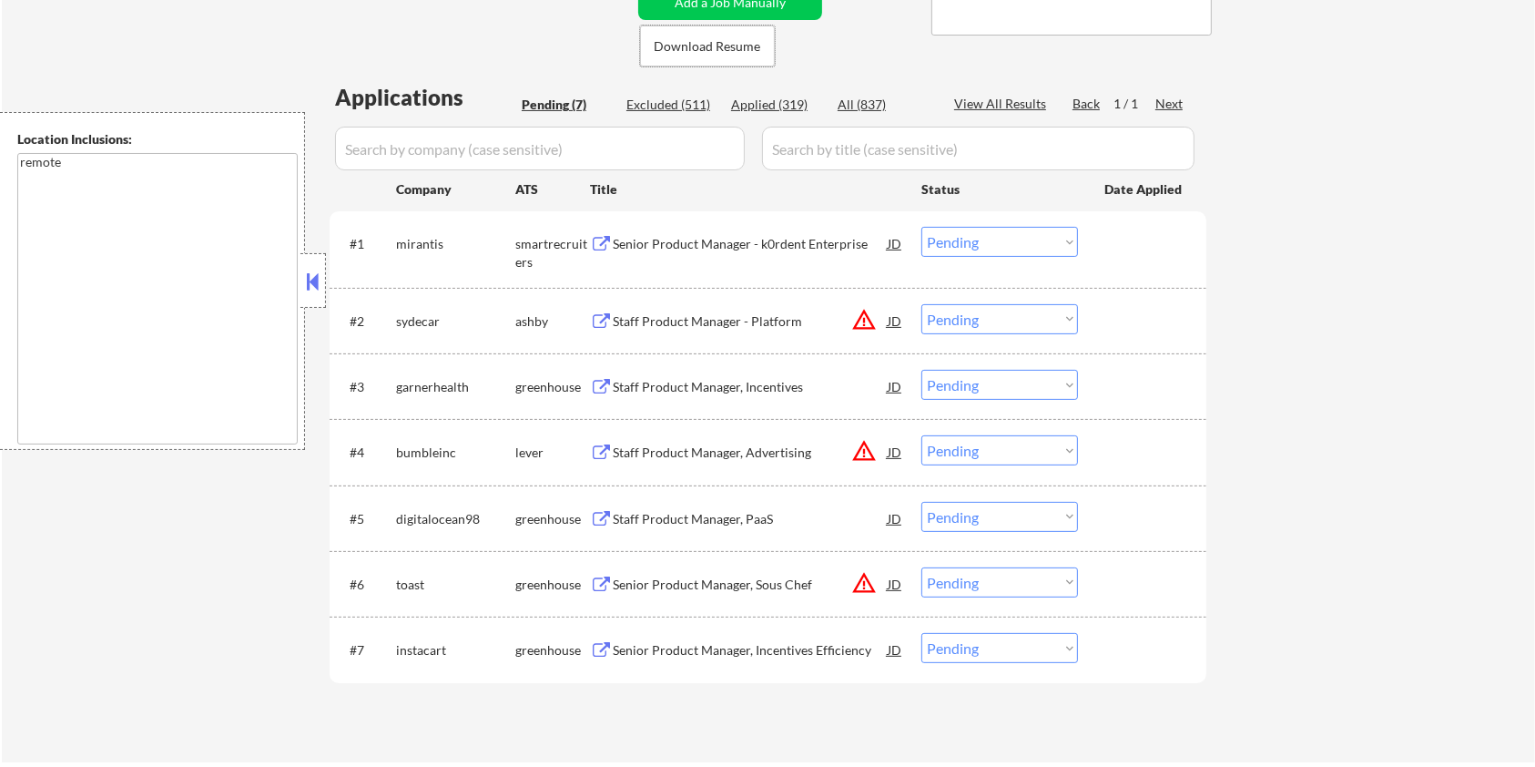
scroll to position [485, 0]
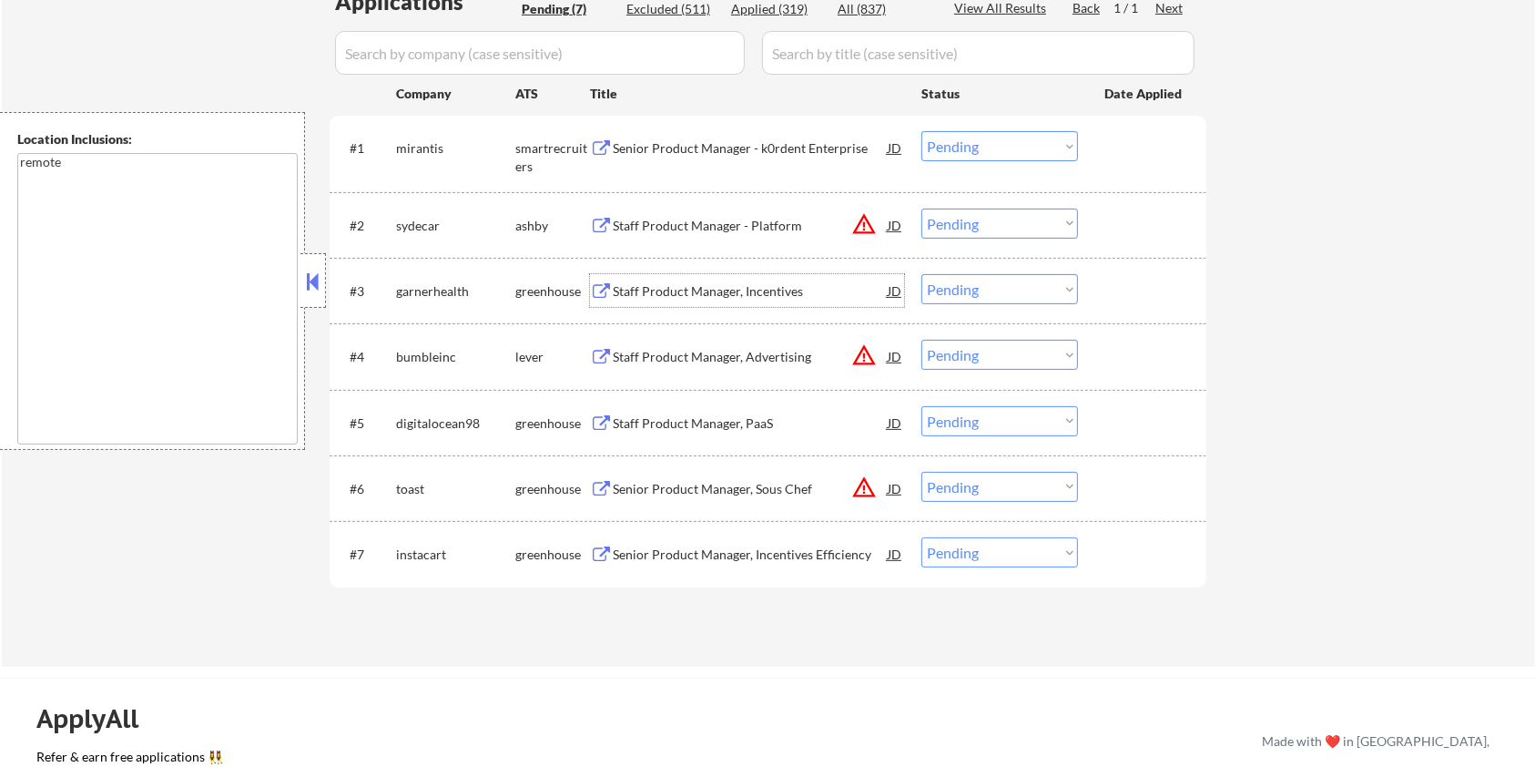
click at [679, 285] on div "Staff Product Manager, Incentives" at bounding box center [750, 291] width 275 height 18
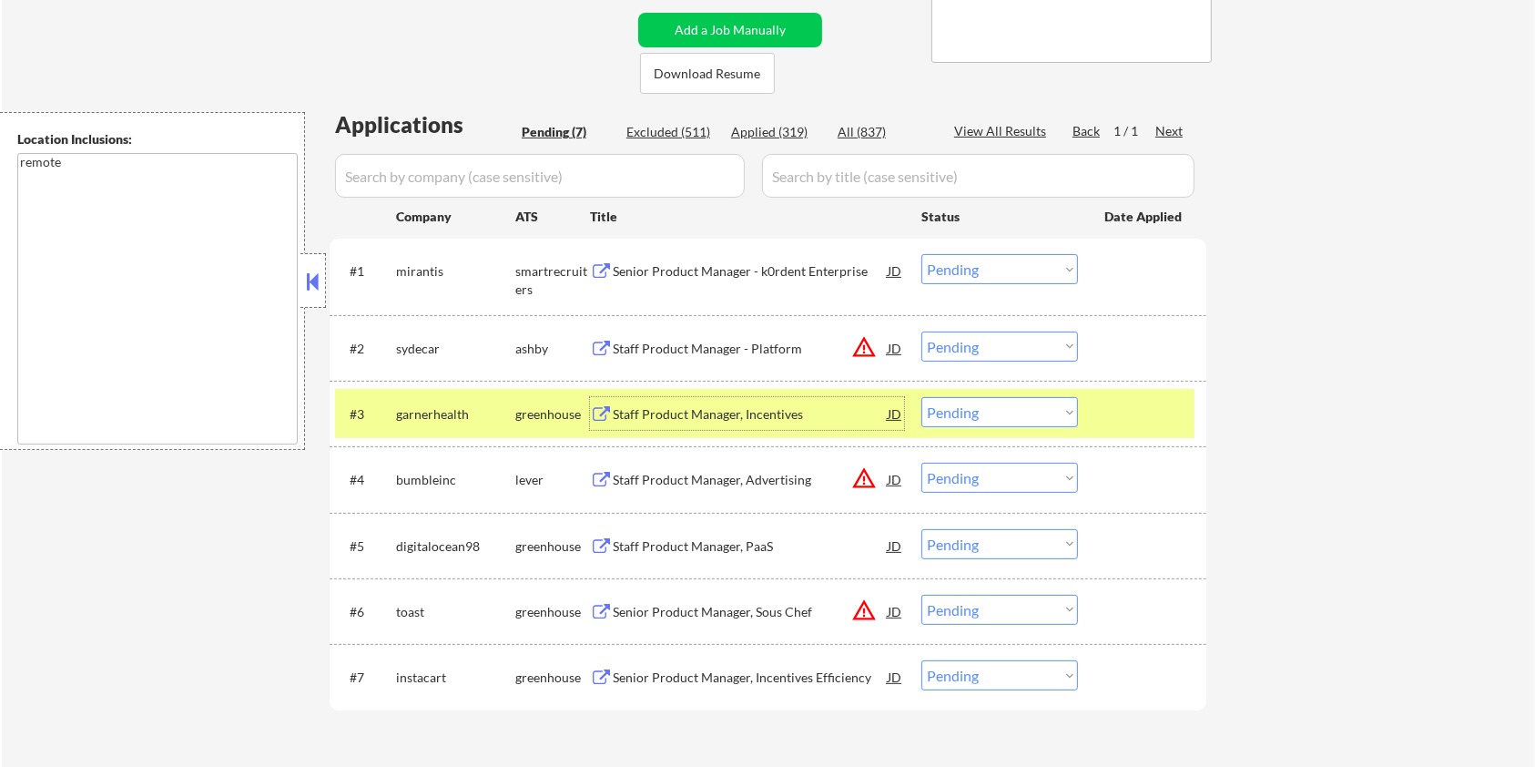
scroll to position [242, 0]
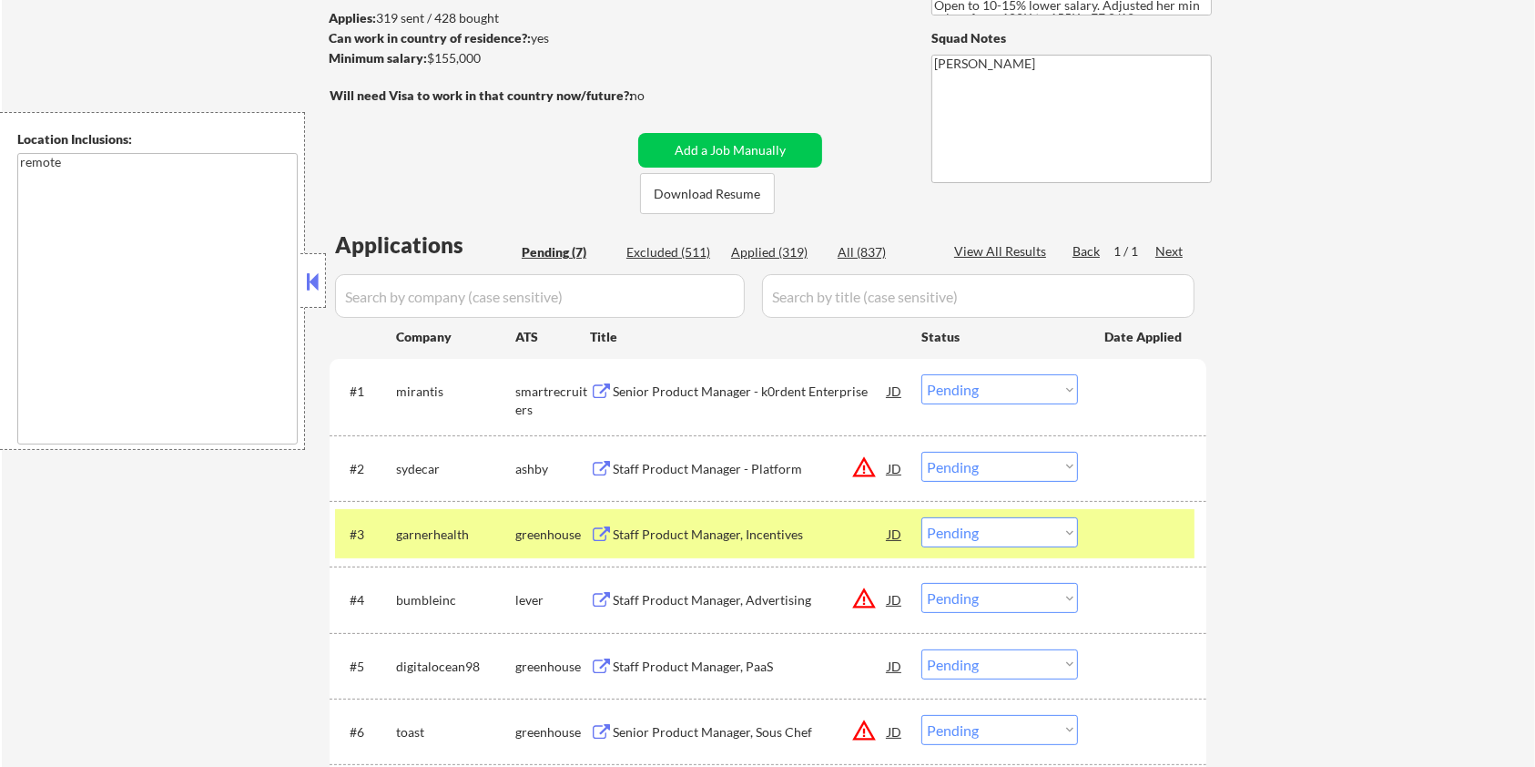
drag, startPoint x: 513, startPoint y: 75, endPoint x: 462, endPoint y: 68, distance: 51.4
click at [462, 68] on div "← Return to /applysquad Mailslurp Inbox Job Search Builder Jane Mareth User Ema…" at bounding box center [768, 363] width 909 height 1065
drag, startPoint x: 504, startPoint y: 55, endPoint x: 472, endPoint y: 55, distance: 31.9
click at [476, 55] on div "Minimum salary: $155,000" at bounding box center [480, 58] width 303 height 18
drag, startPoint x: 423, startPoint y: 60, endPoint x: 499, endPoint y: 56, distance: 75.7
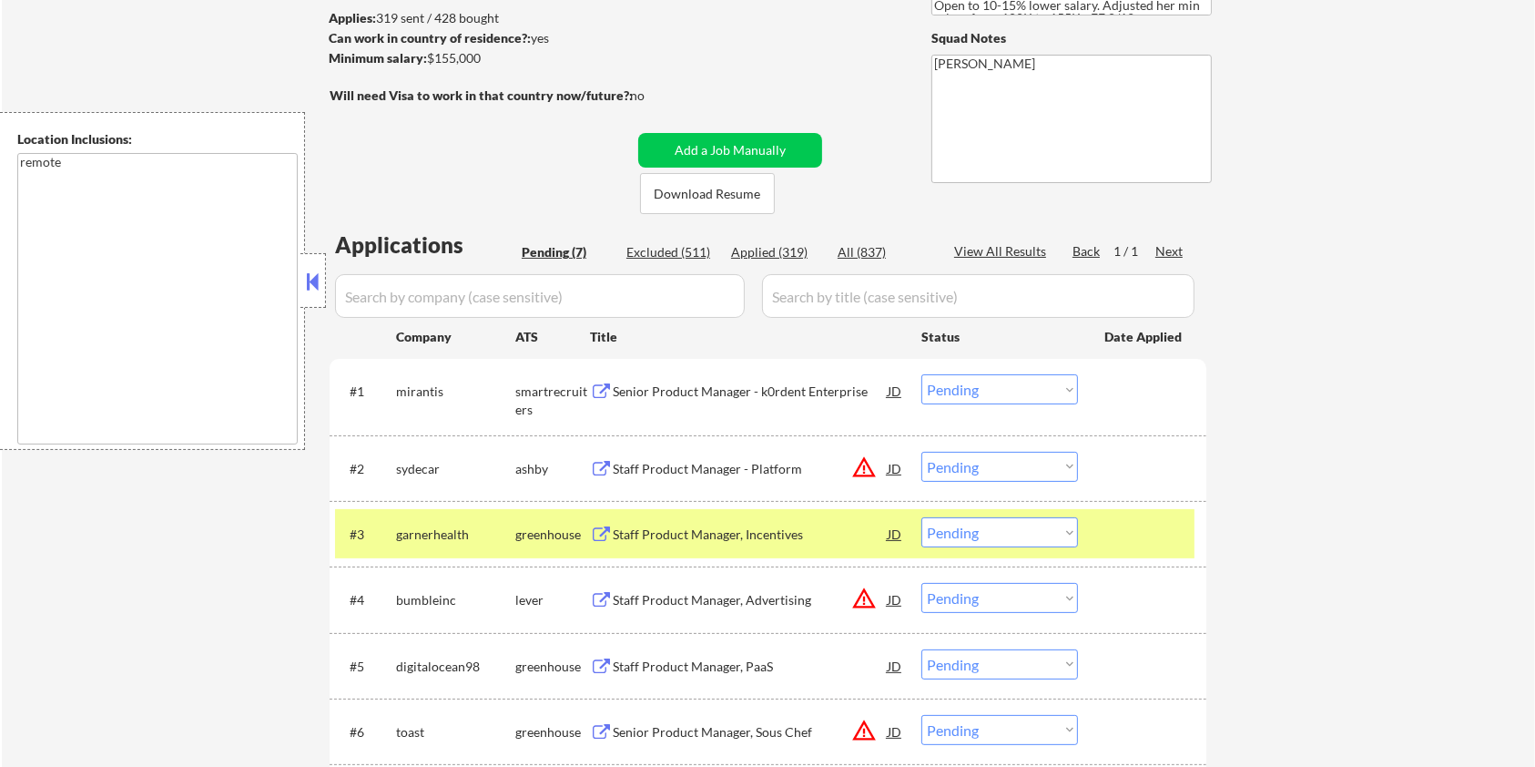
click at [499, 56] on div "Minimum salary: $155,000" at bounding box center [480, 58] width 303 height 18
copy div ": $155,000"
click at [1075, 534] on select "Choose an option... Pending Applied Excluded (Questions) Excluded (Expired) Exc…" at bounding box center [1000, 532] width 157 height 30
click at [922, 517] on select "Choose an option... Pending Applied Excluded (Questions) Excluded (Expired) Exc…" at bounding box center [1000, 532] width 157 height 30
select select ""pending""
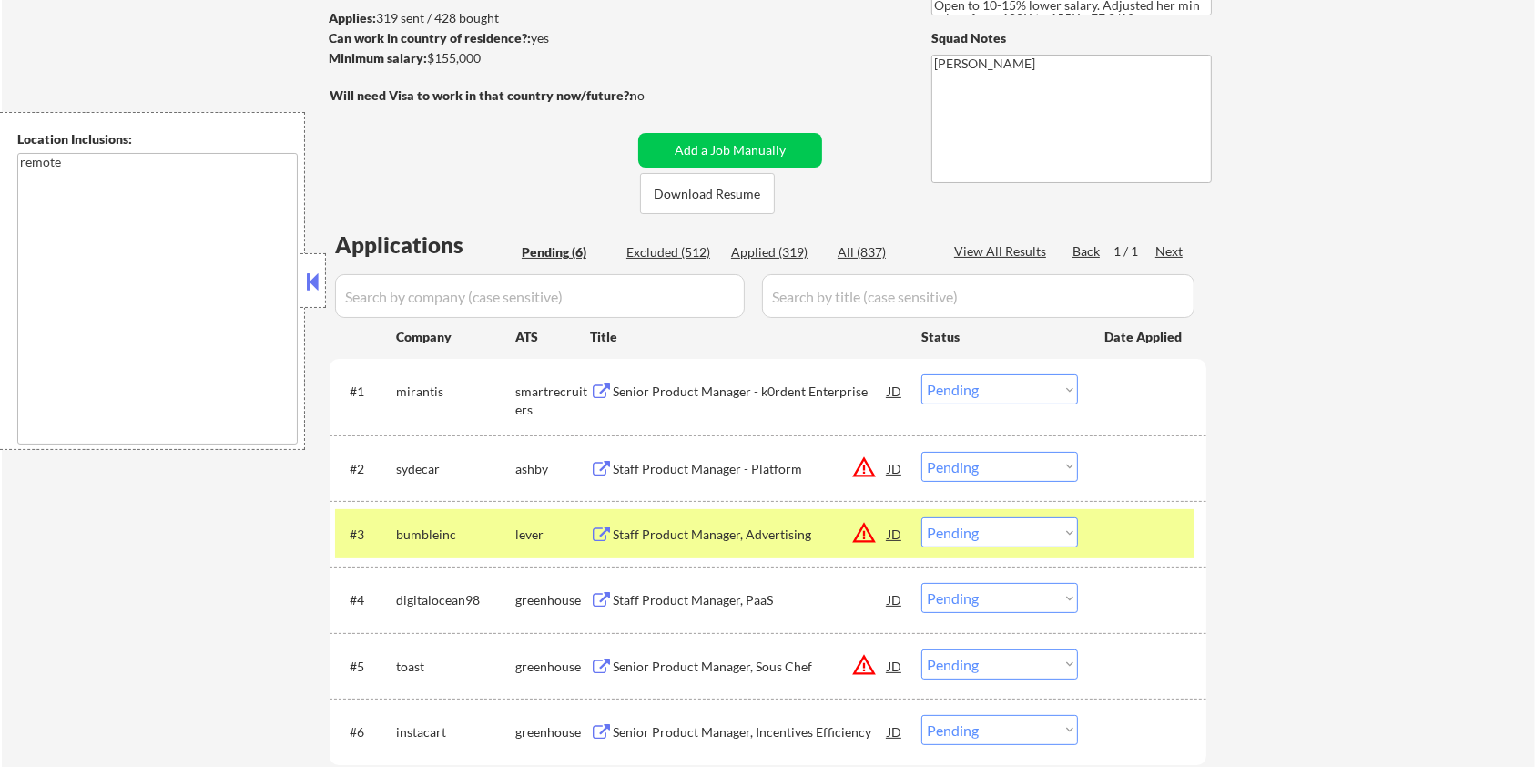
click at [736, 248] on div "Applied (319)" at bounding box center [776, 252] width 91 height 18
select select ""applied""
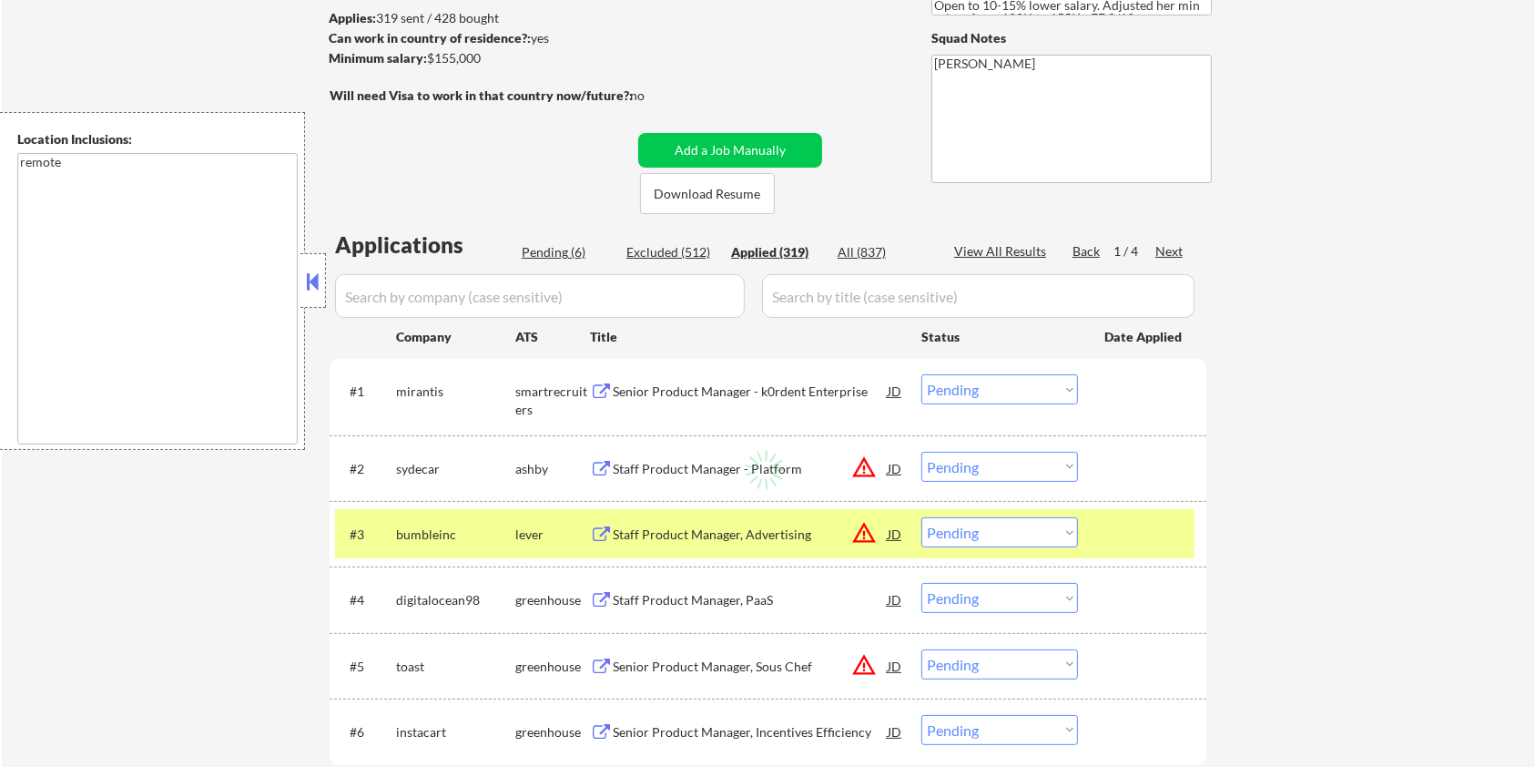
select select ""applied""
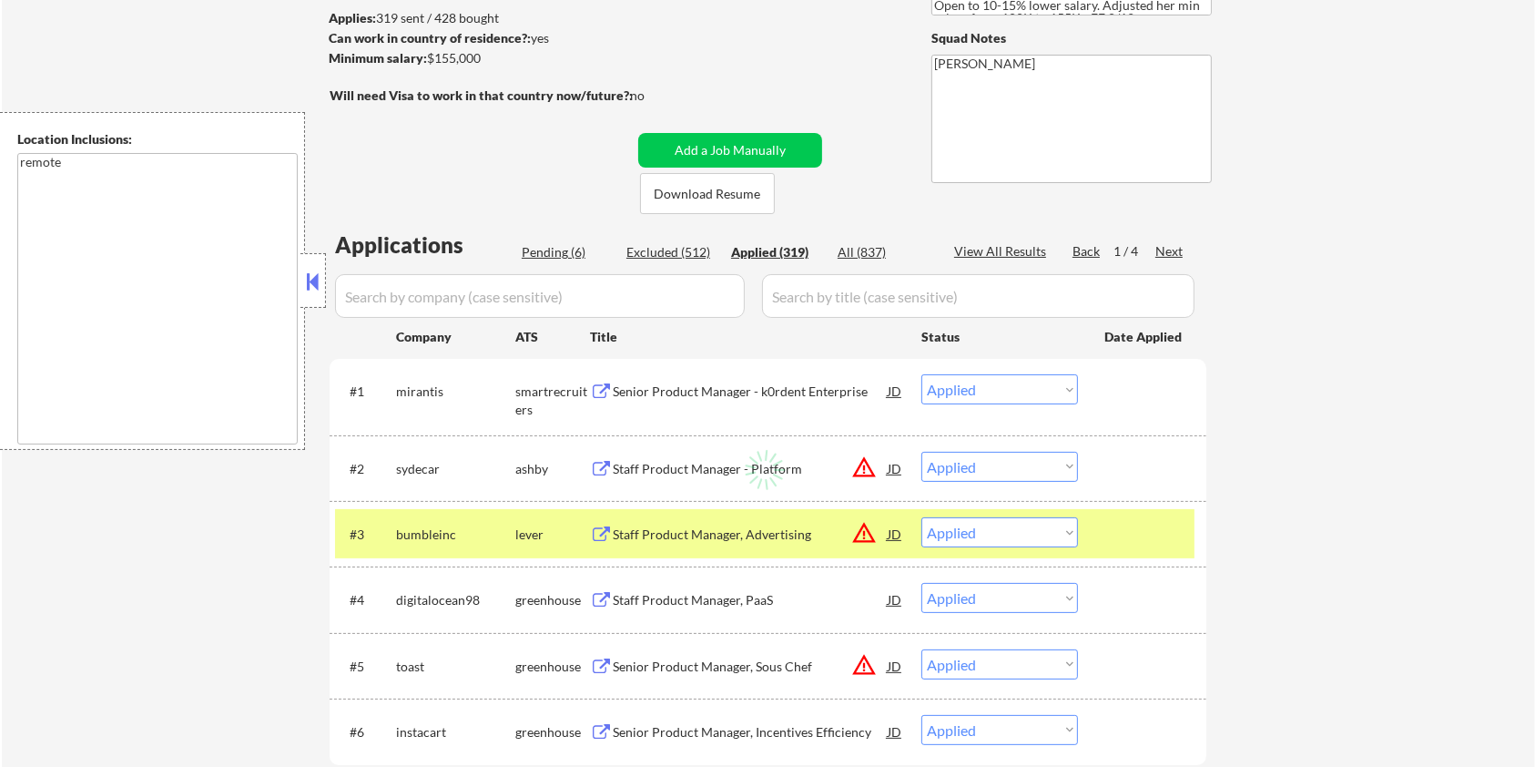
select select ""applied""
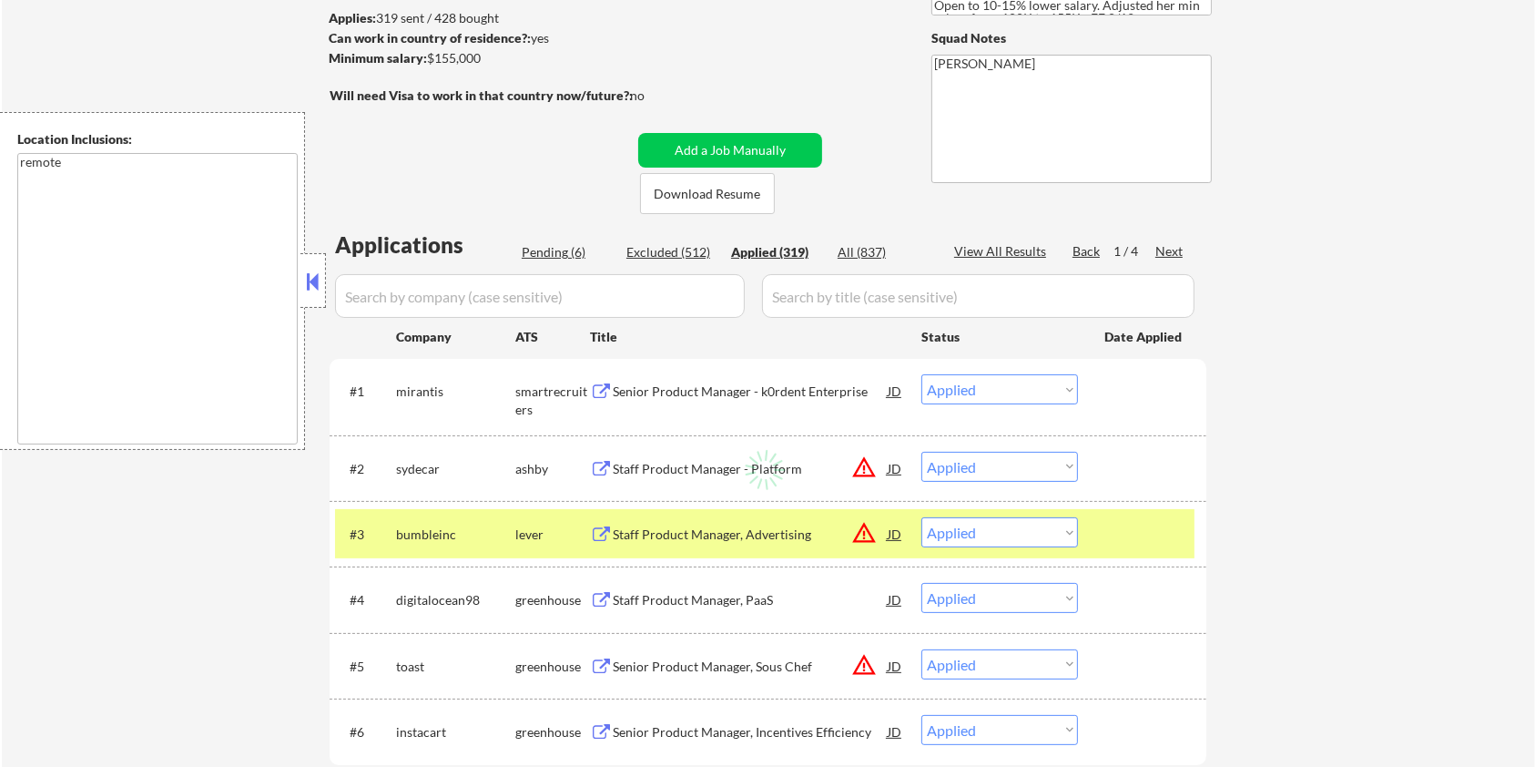
select select ""applied""
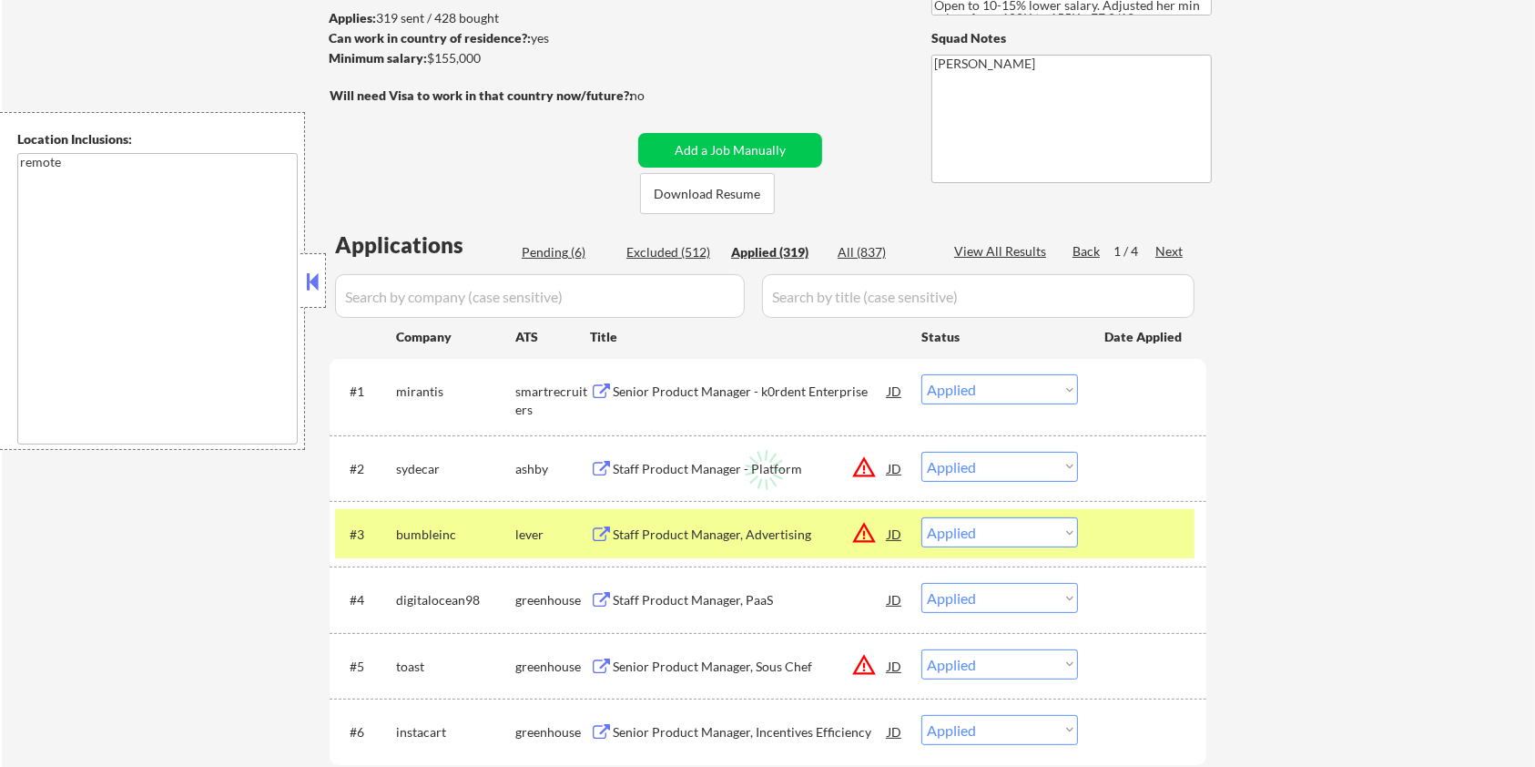
select select ""applied""
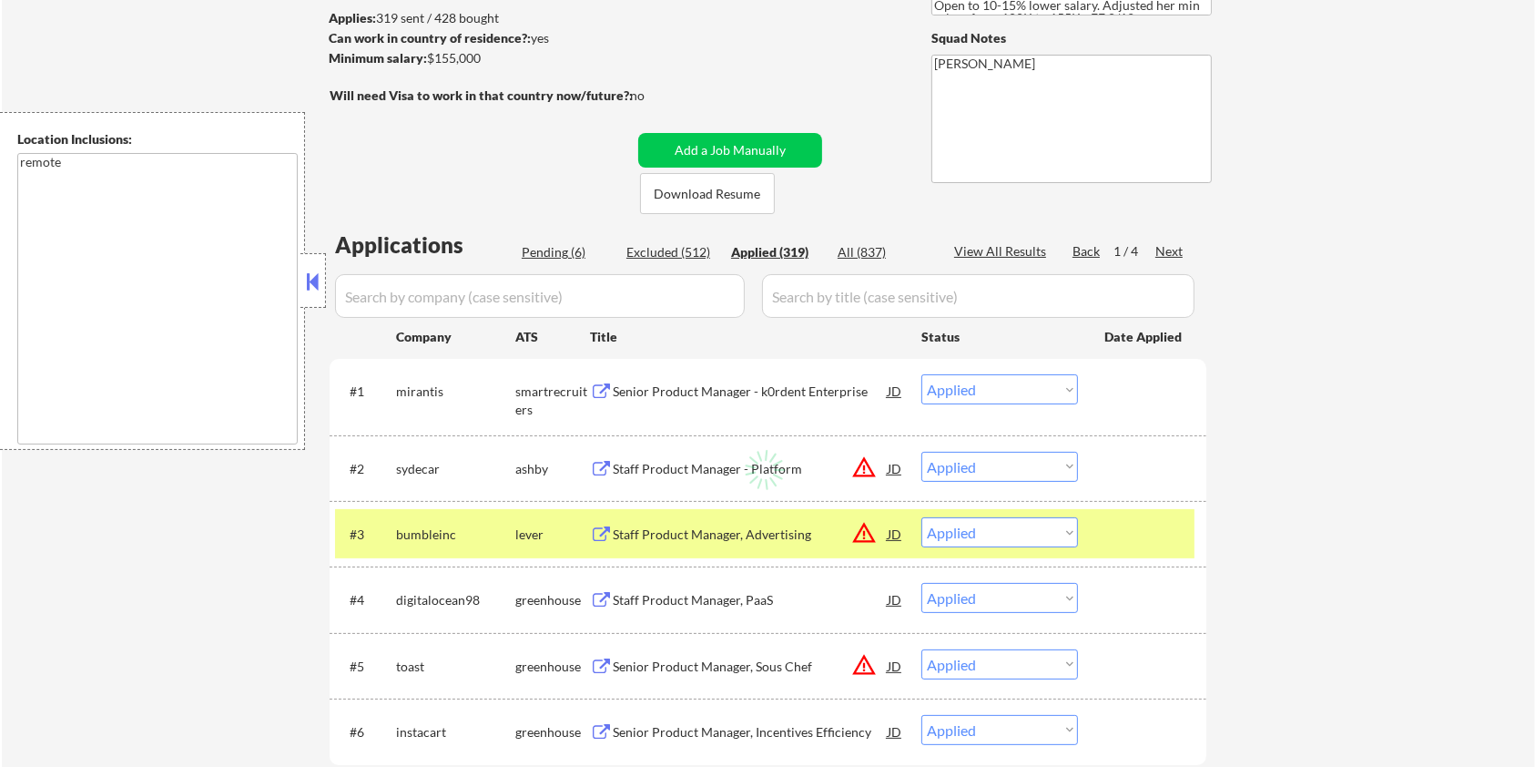
select select ""applied""
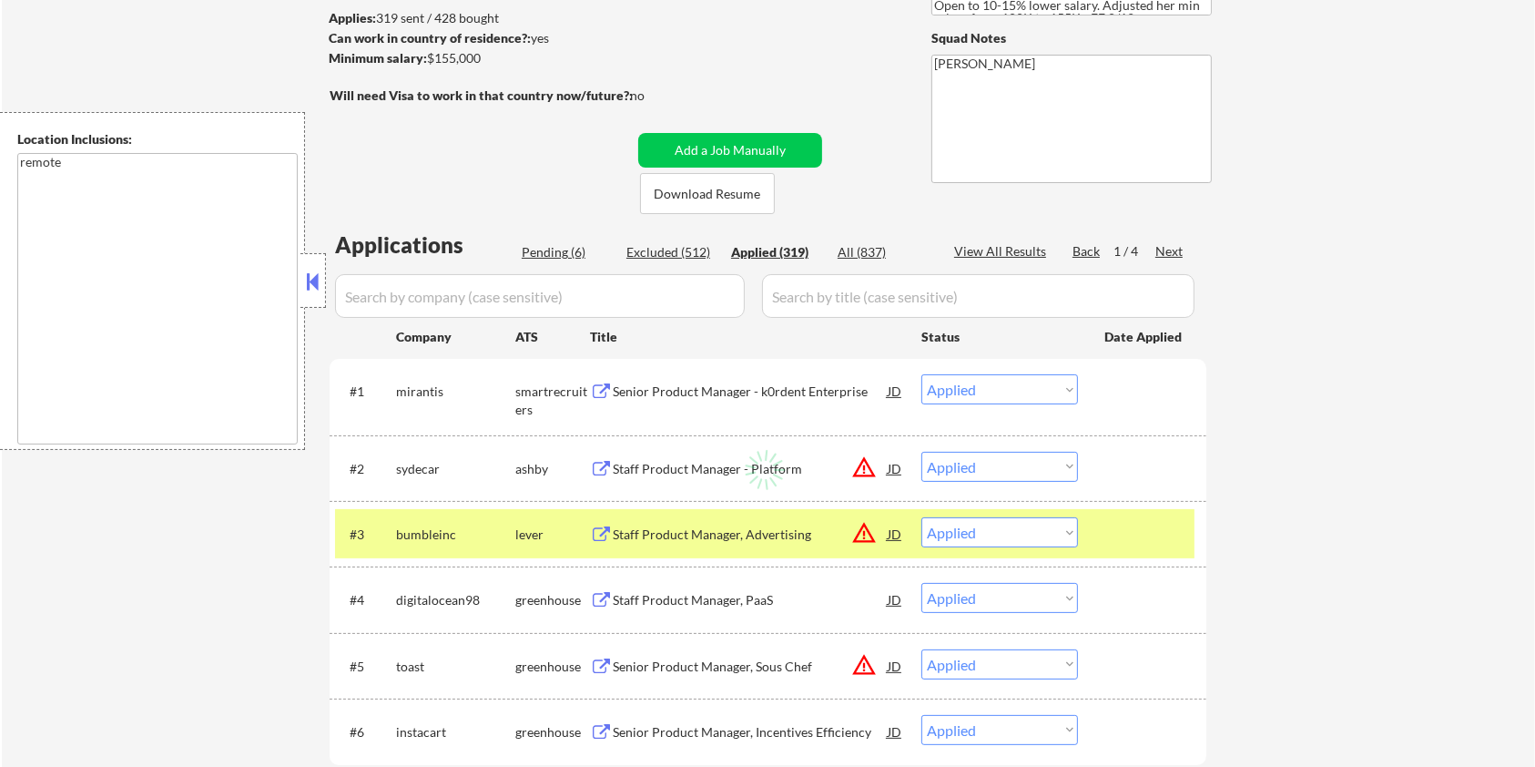
select select ""applied""
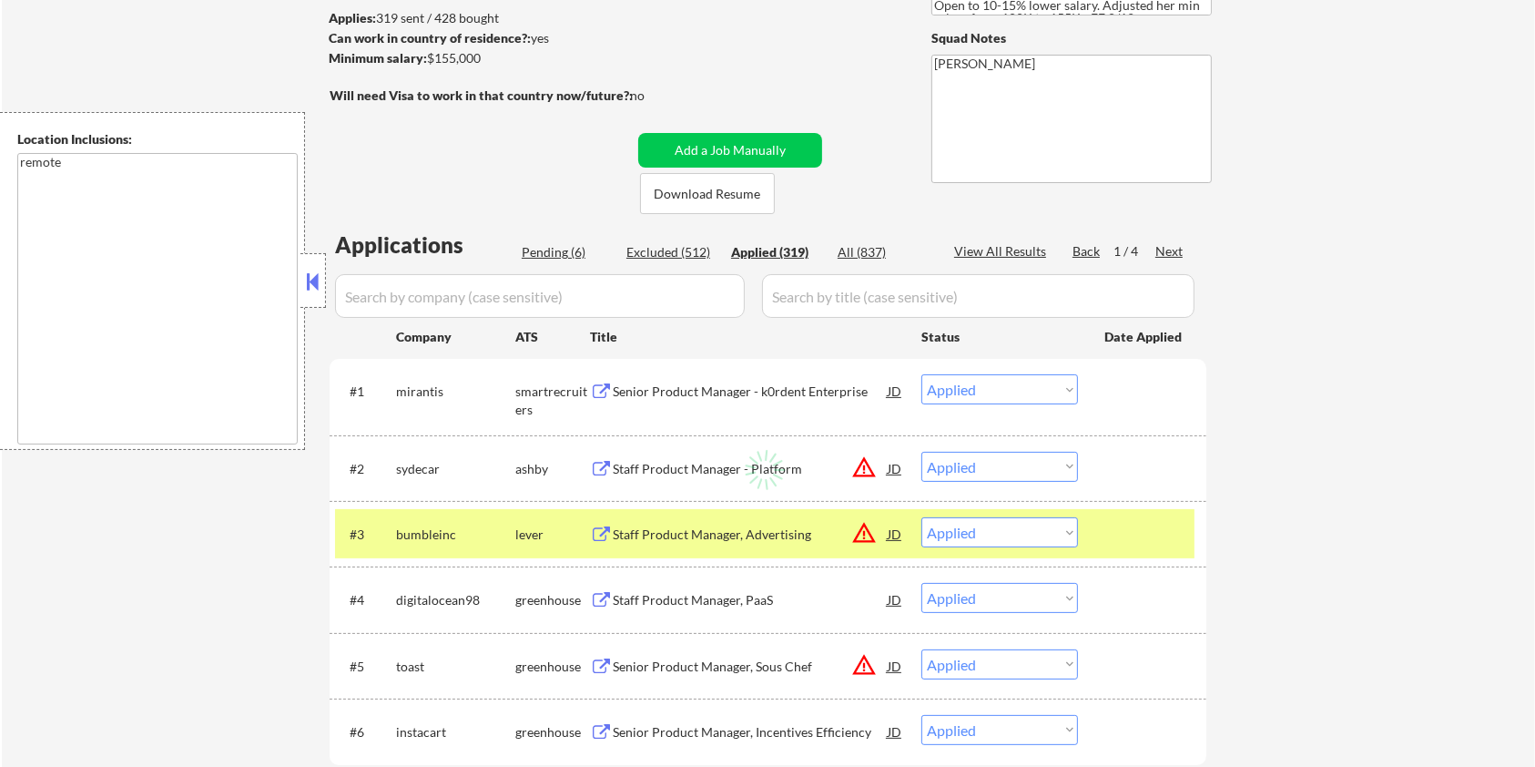
select select ""applied""
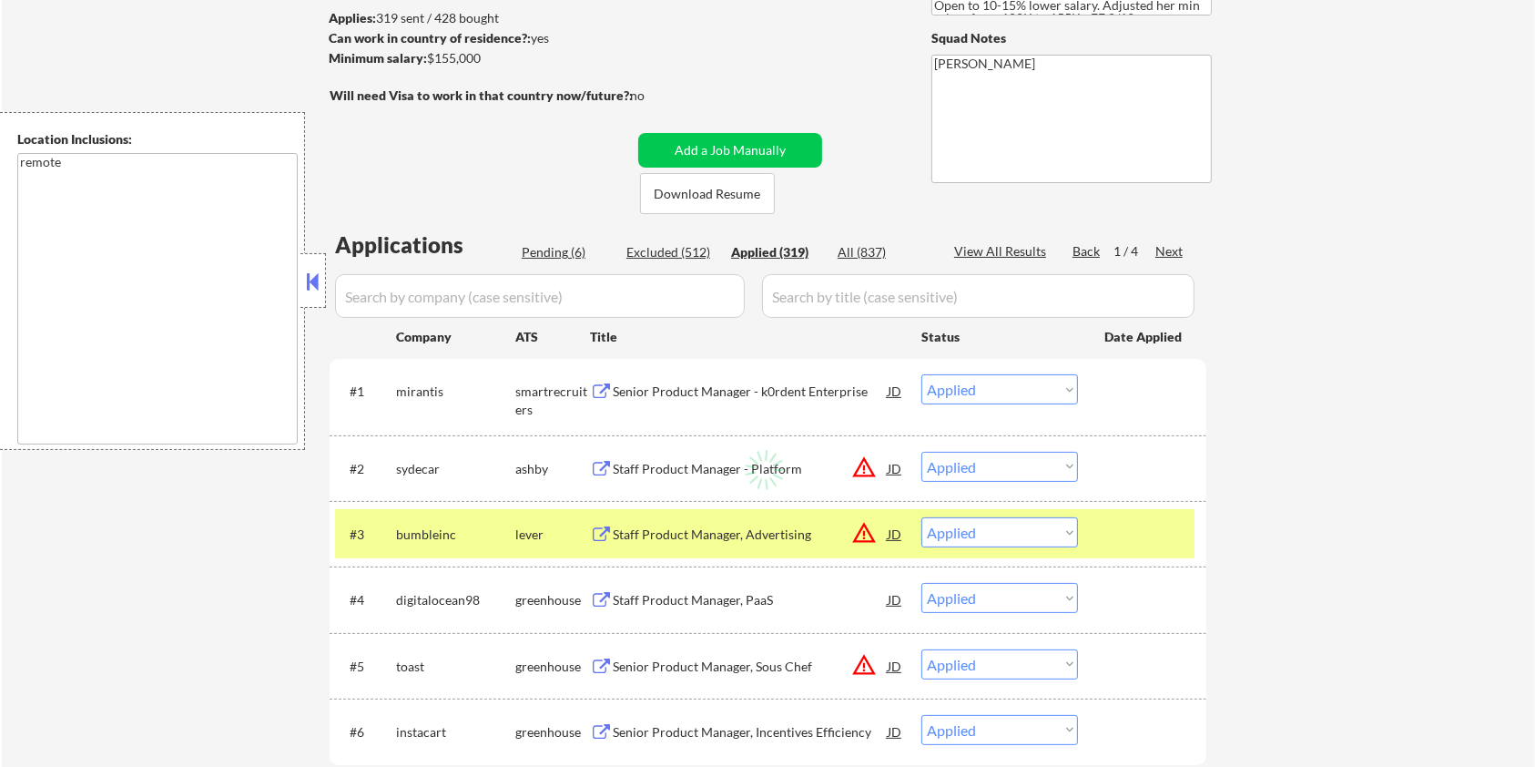
select select ""applied""
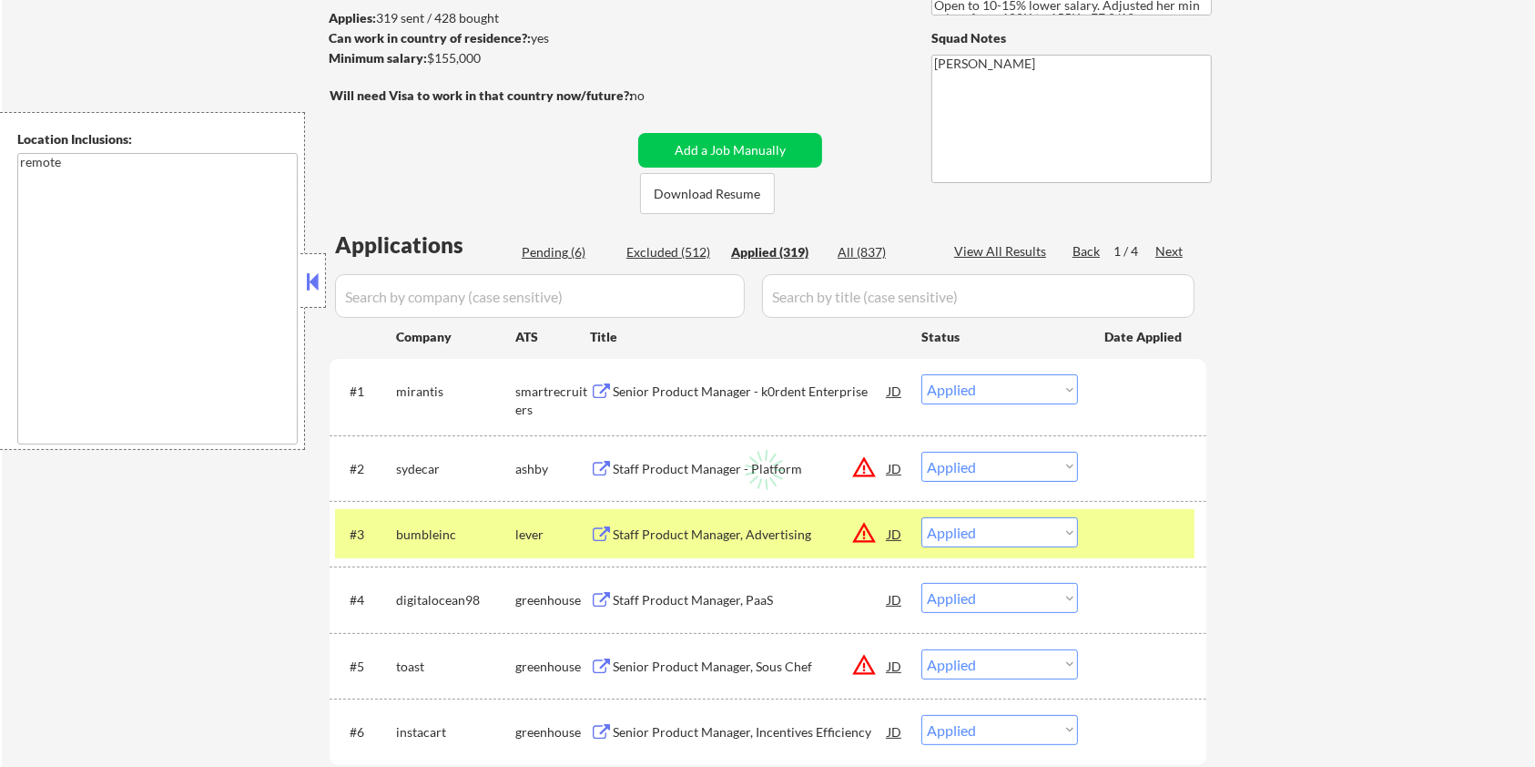
select select ""applied""
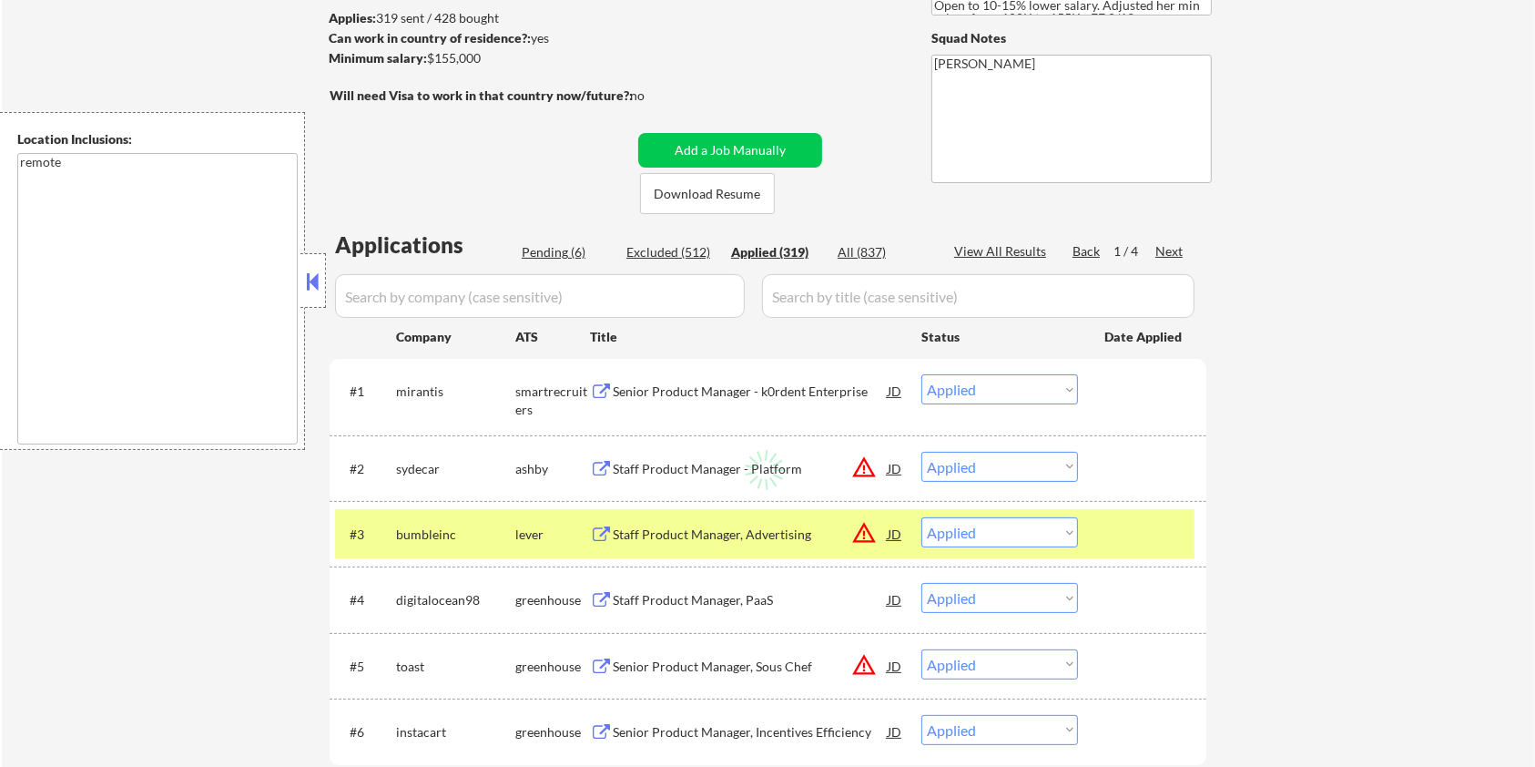
select select ""applied""
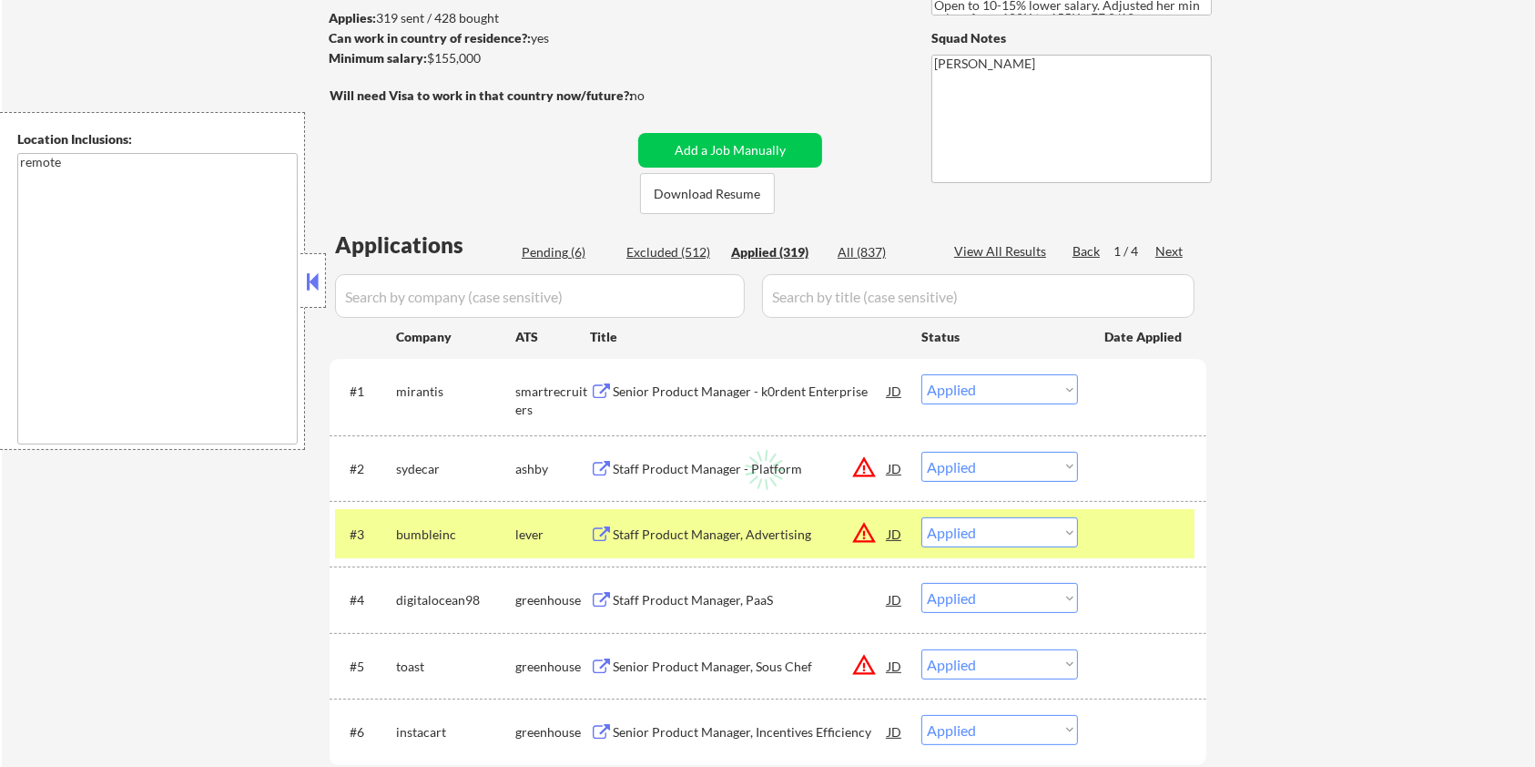
select select ""applied""
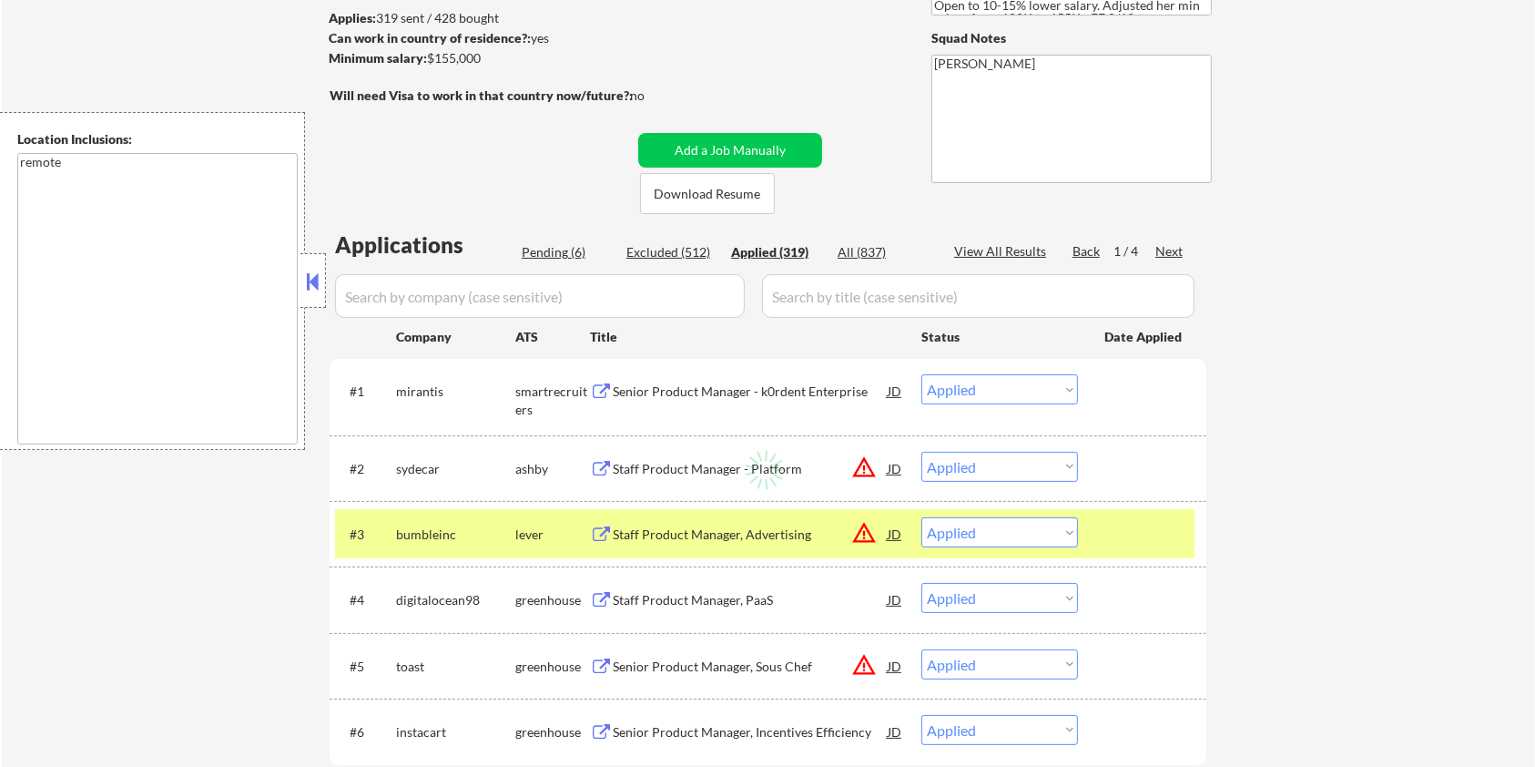
select select ""applied""
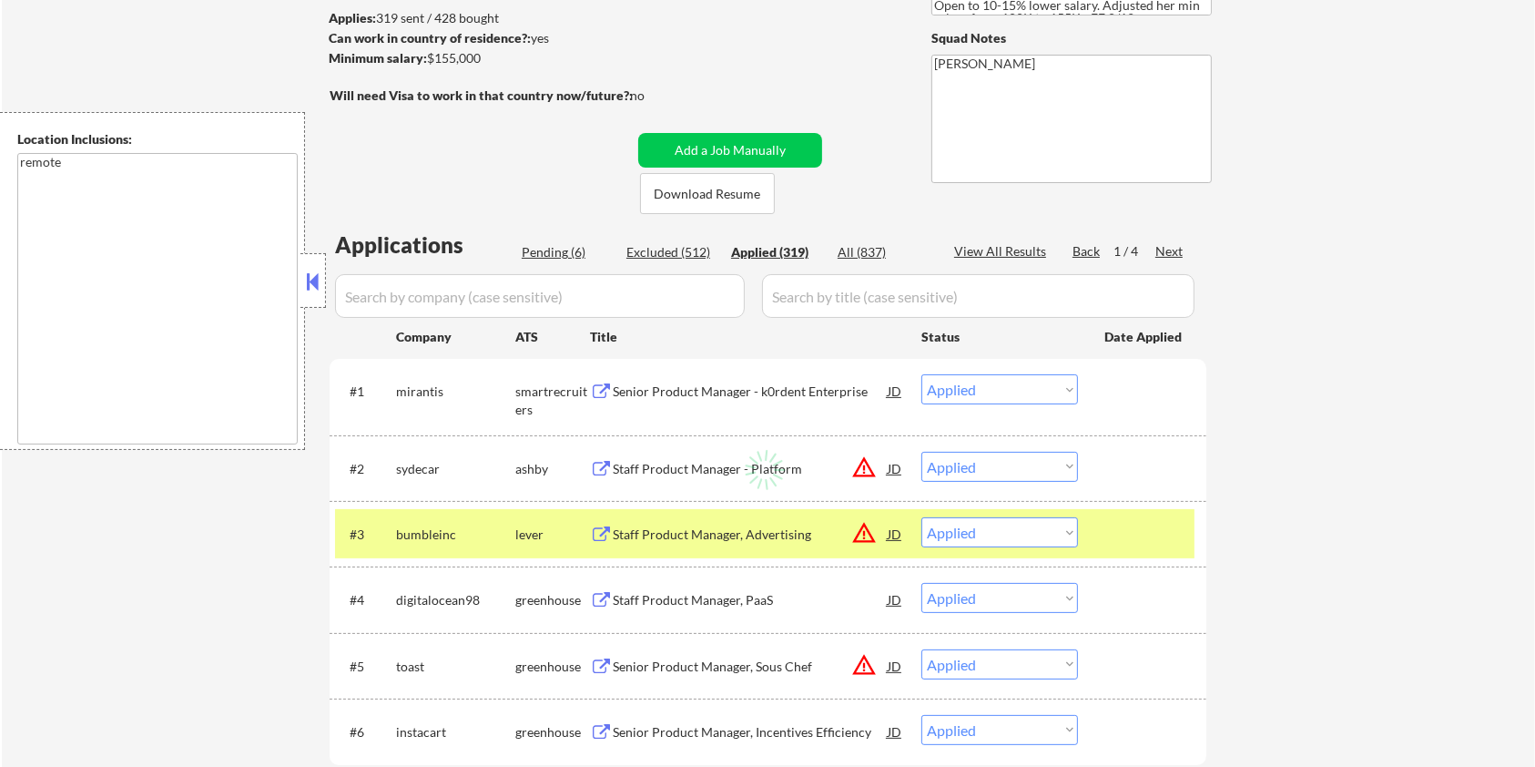
select select ""applied""
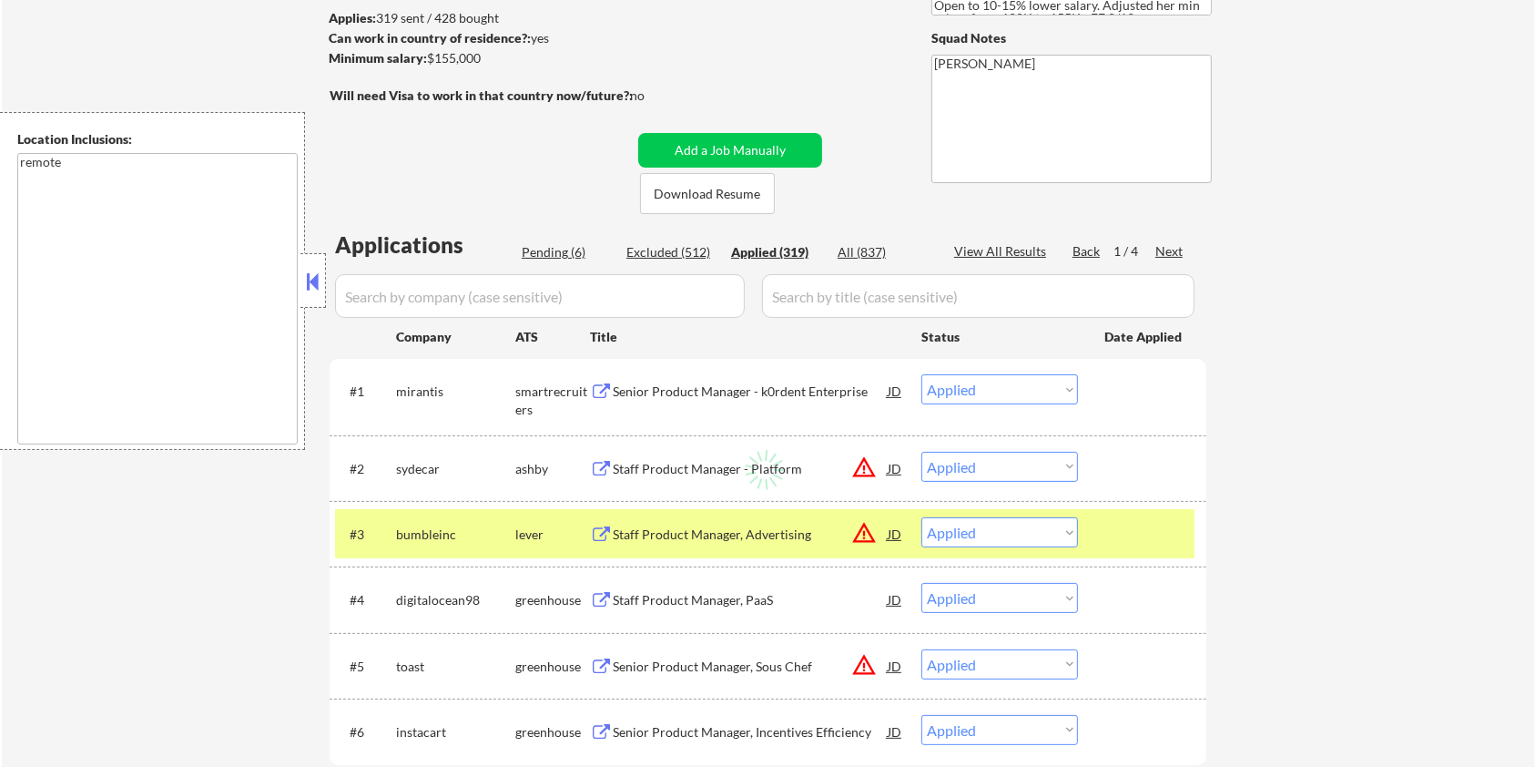
select select ""applied""
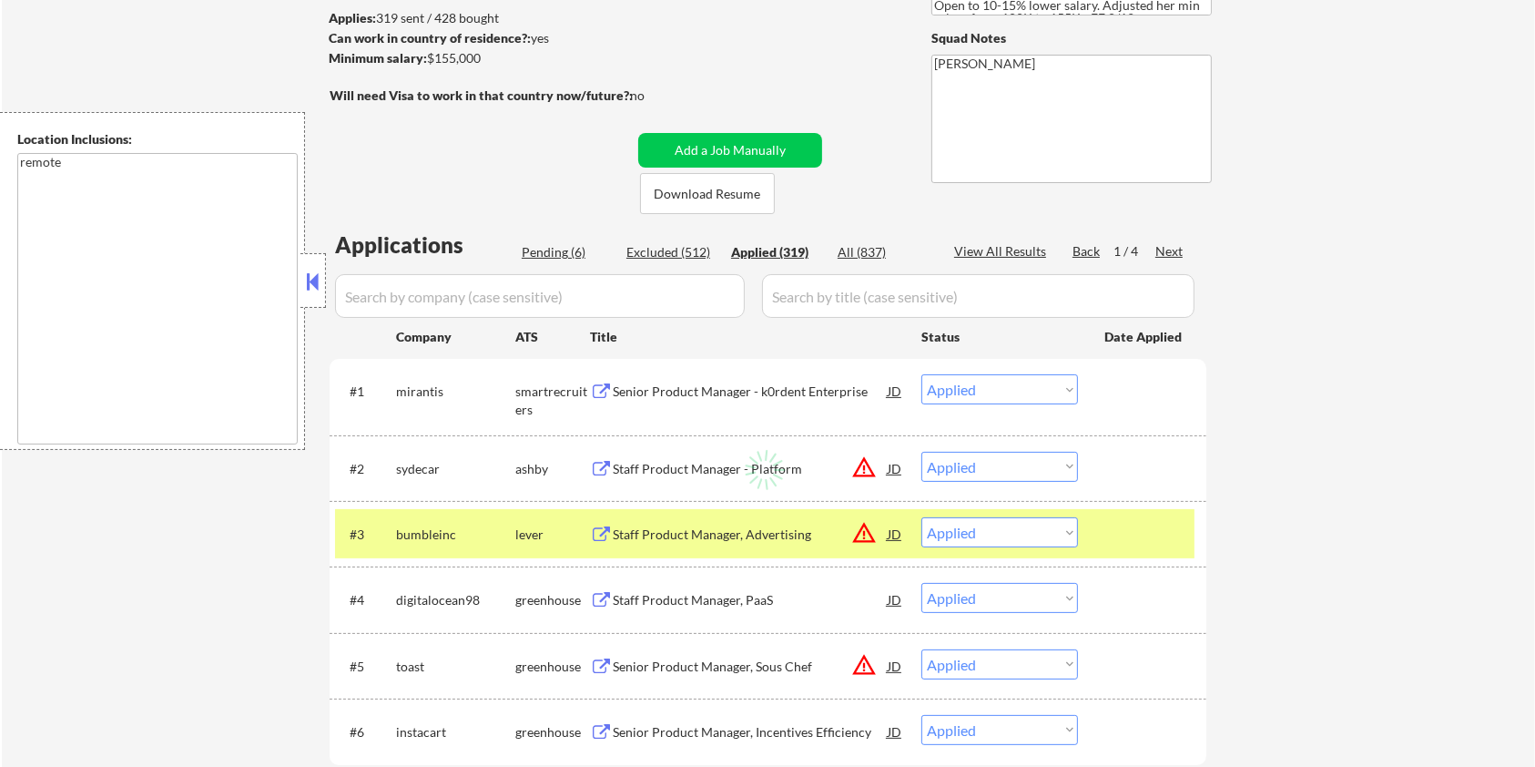
select select ""applied""
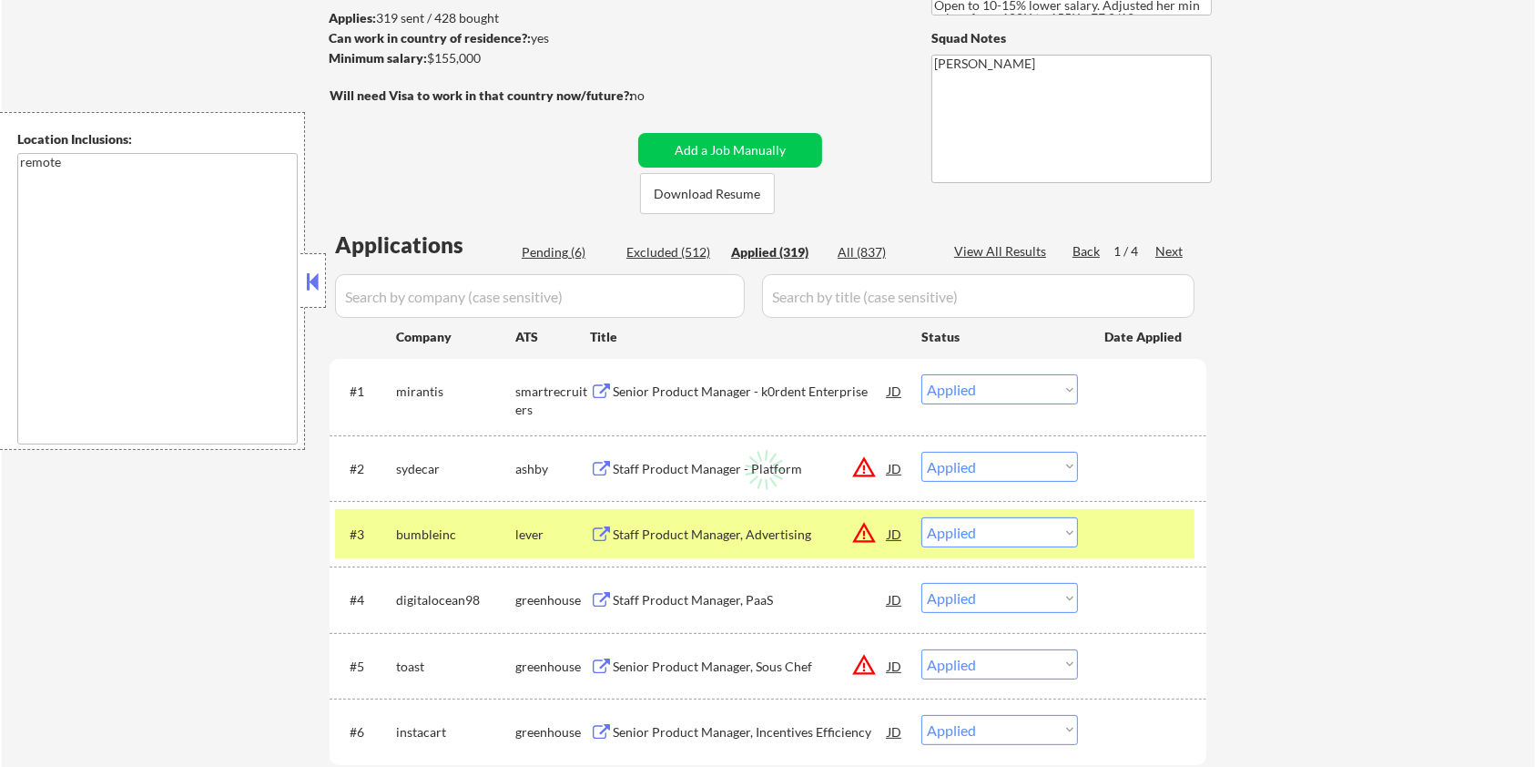
select select ""applied""
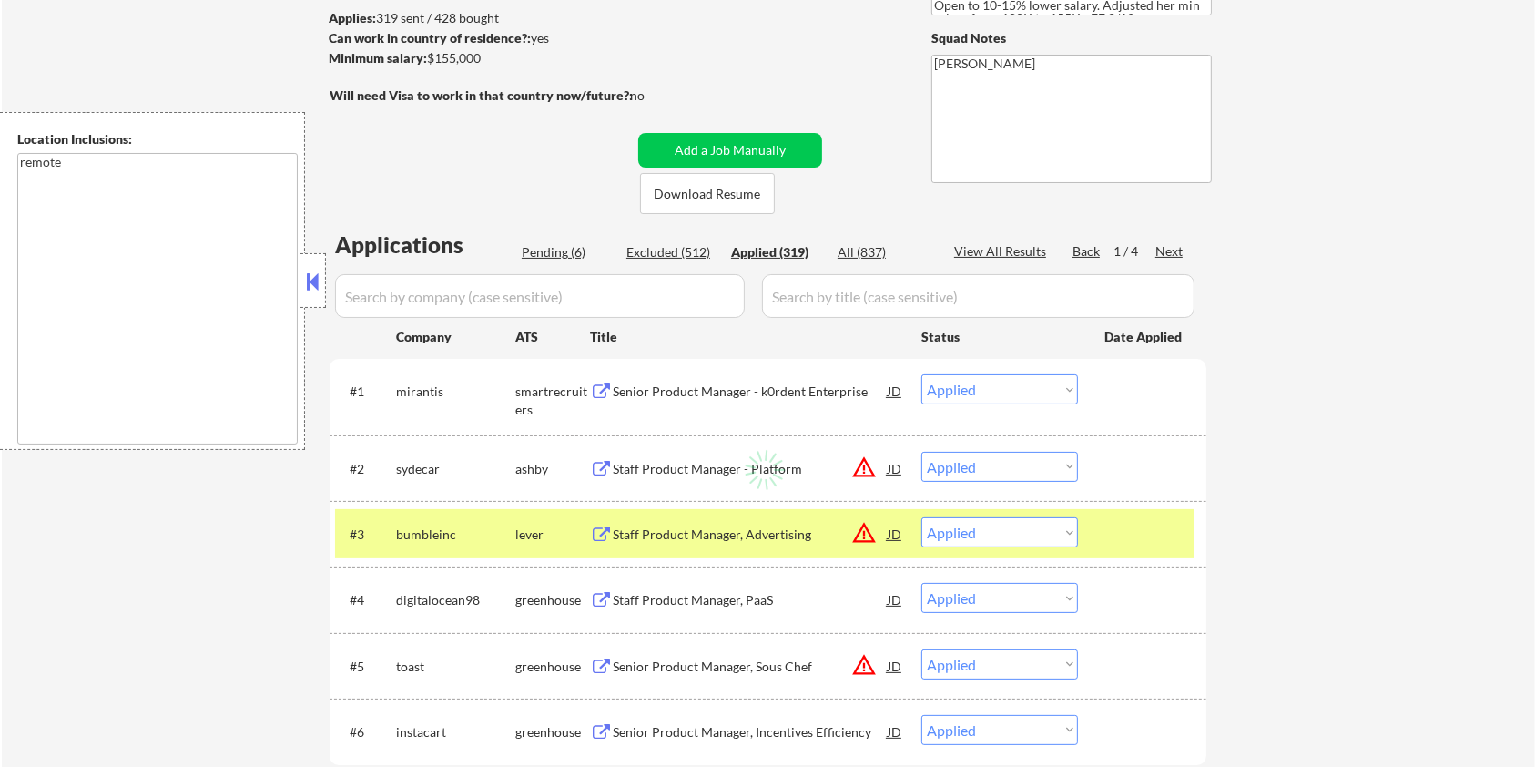
select select ""applied""
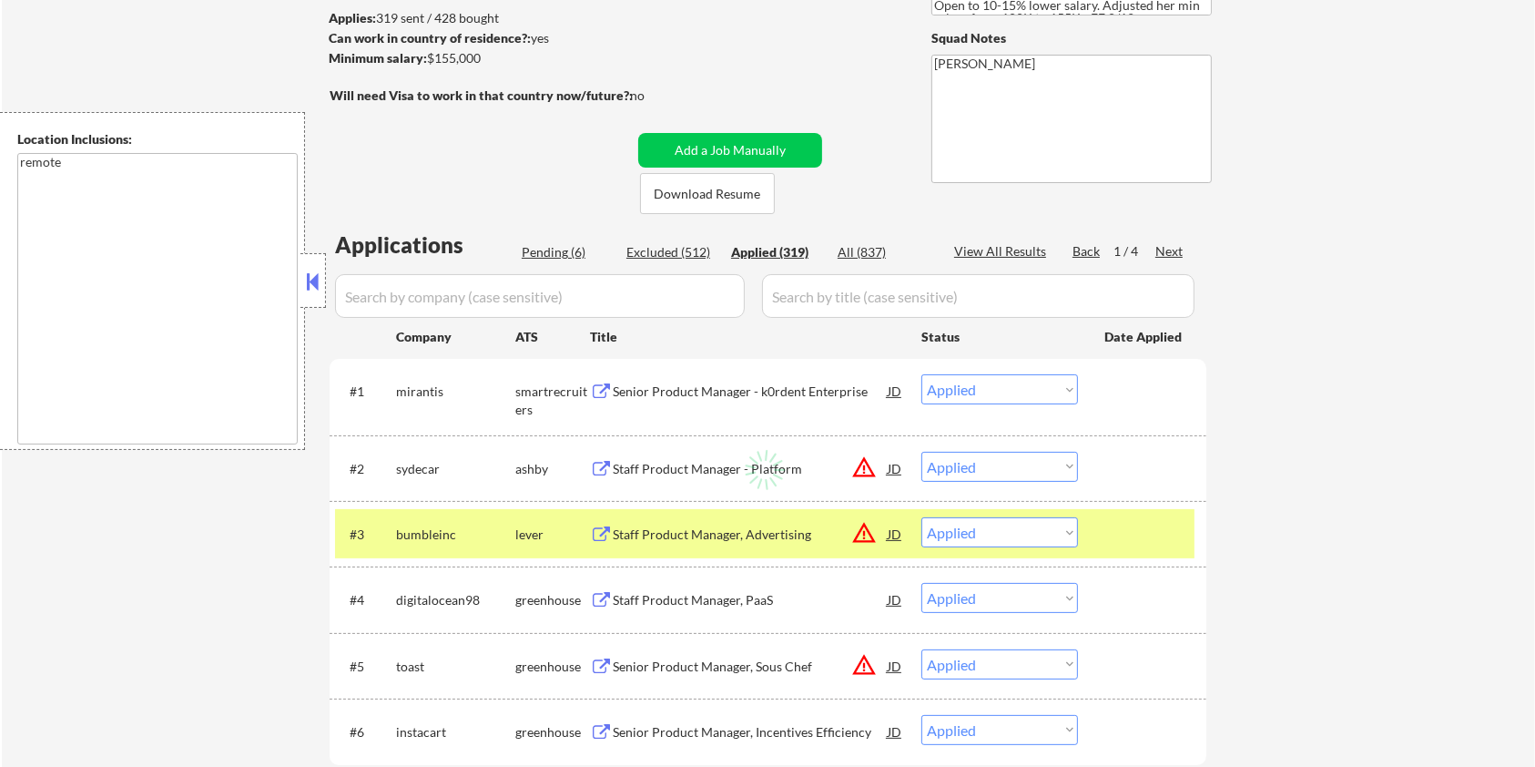
select select ""applied""
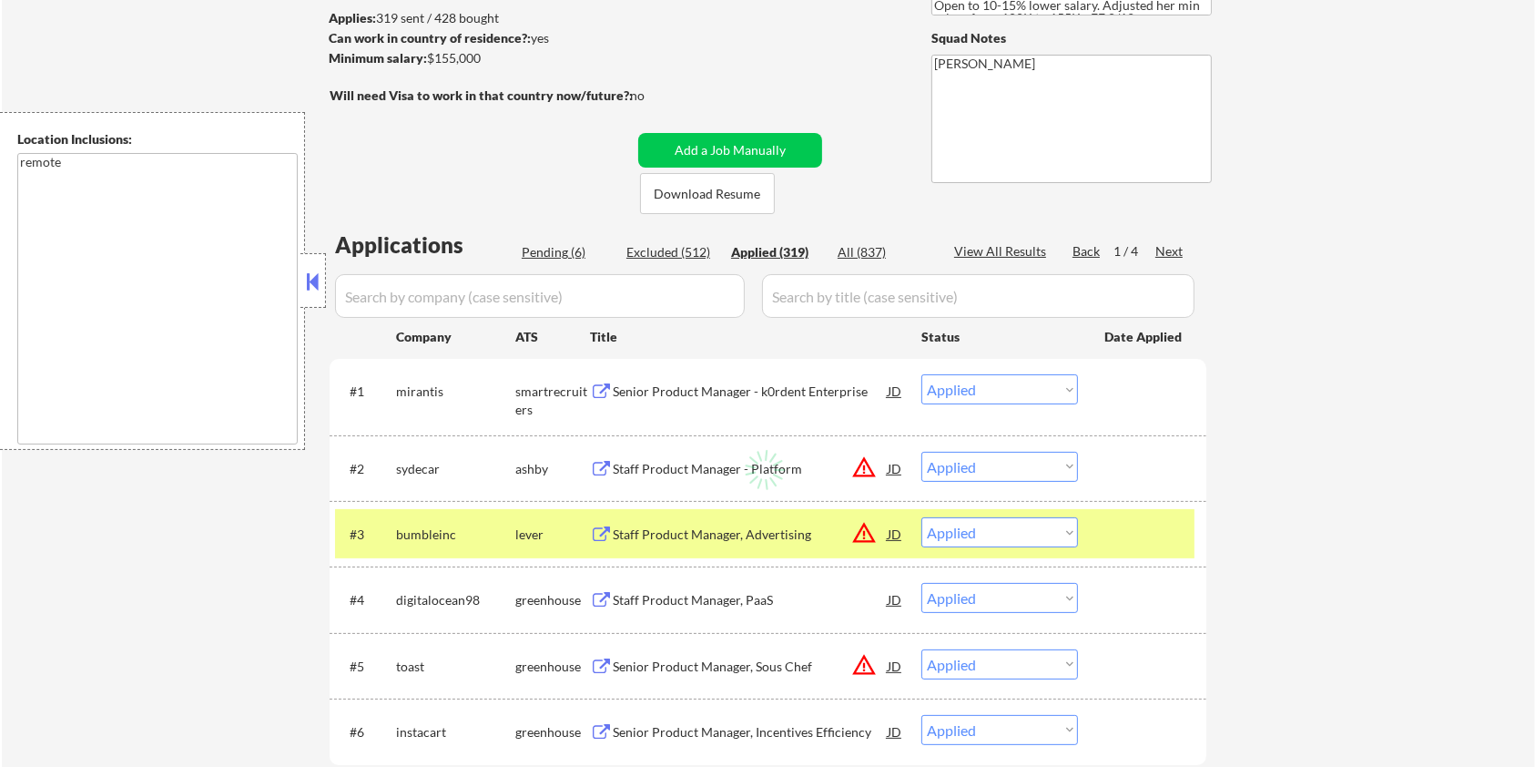
select select ""applied""
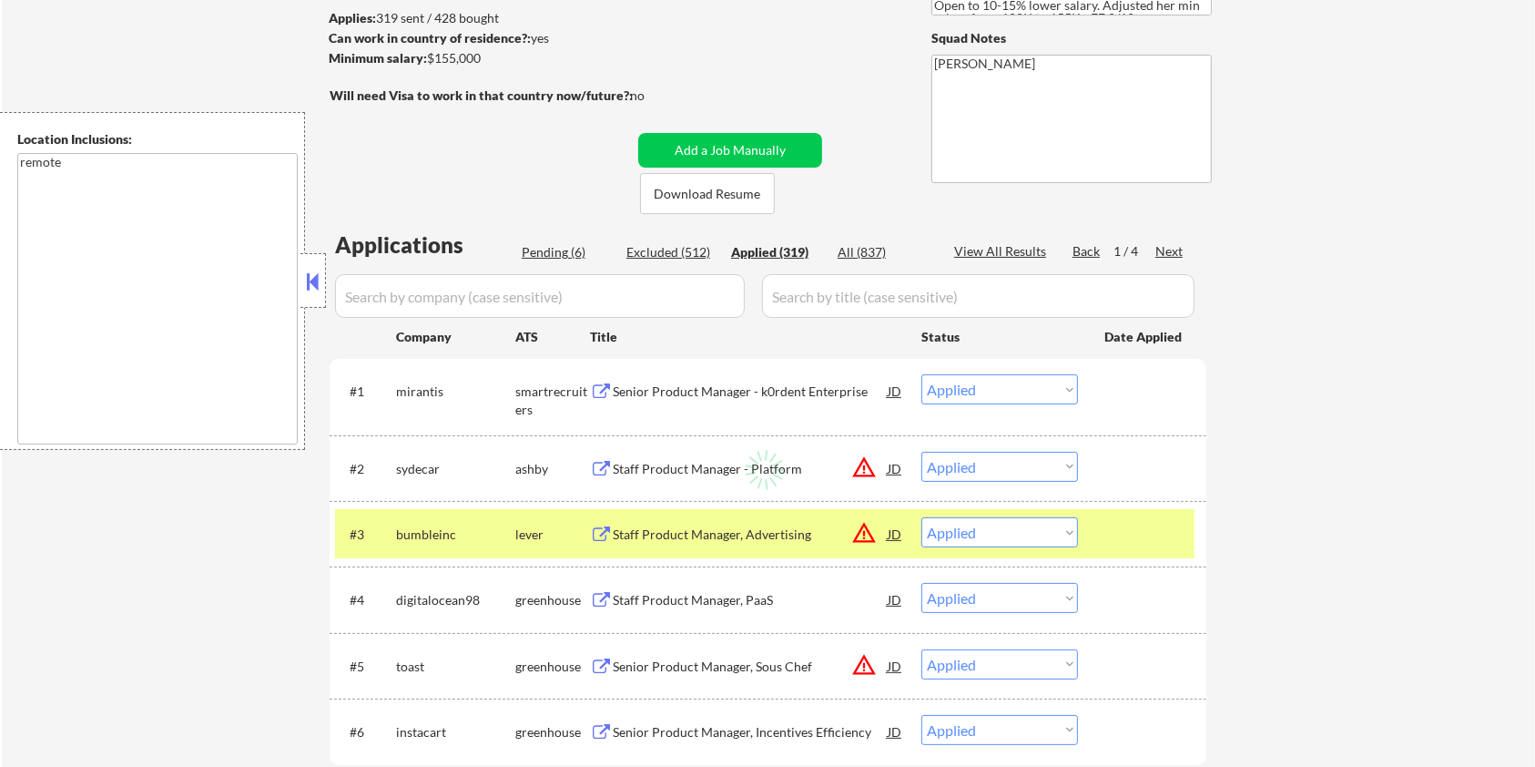
select select ""applied""
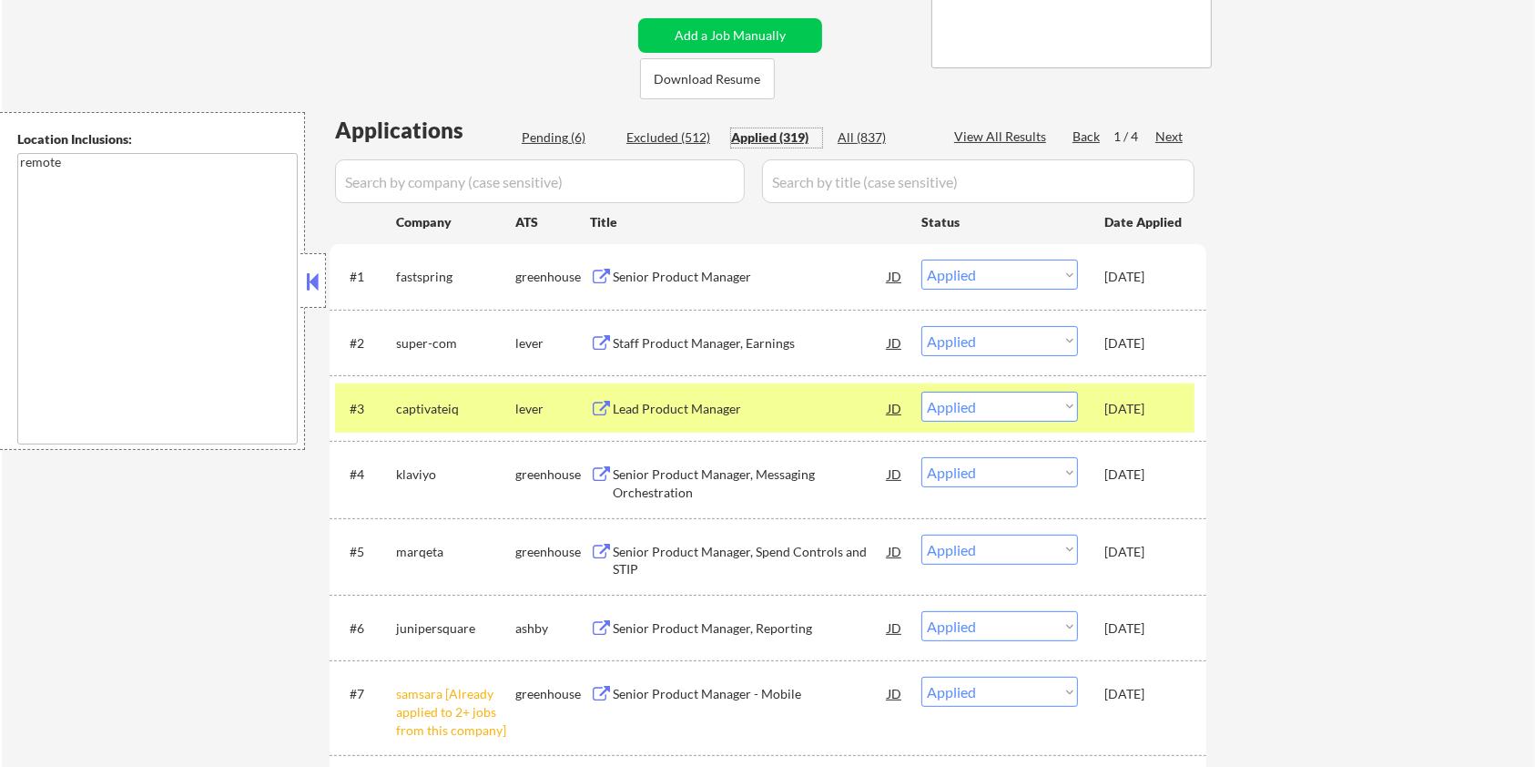
scroll to position [364, 0]
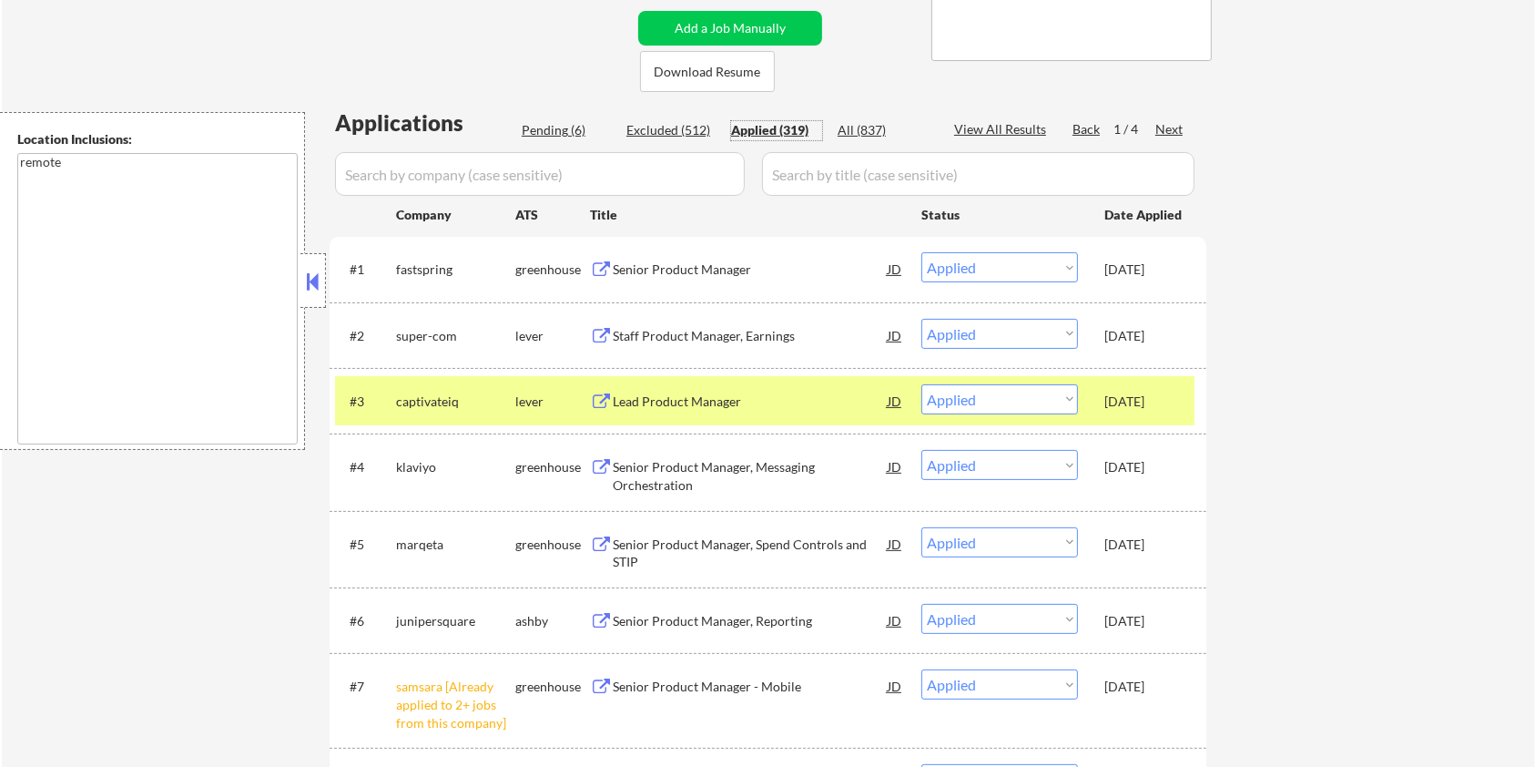
click at [590, 128] on div "Pending (6)" at bounding box center [567, 130] width 91 height 18
select select ""pending""
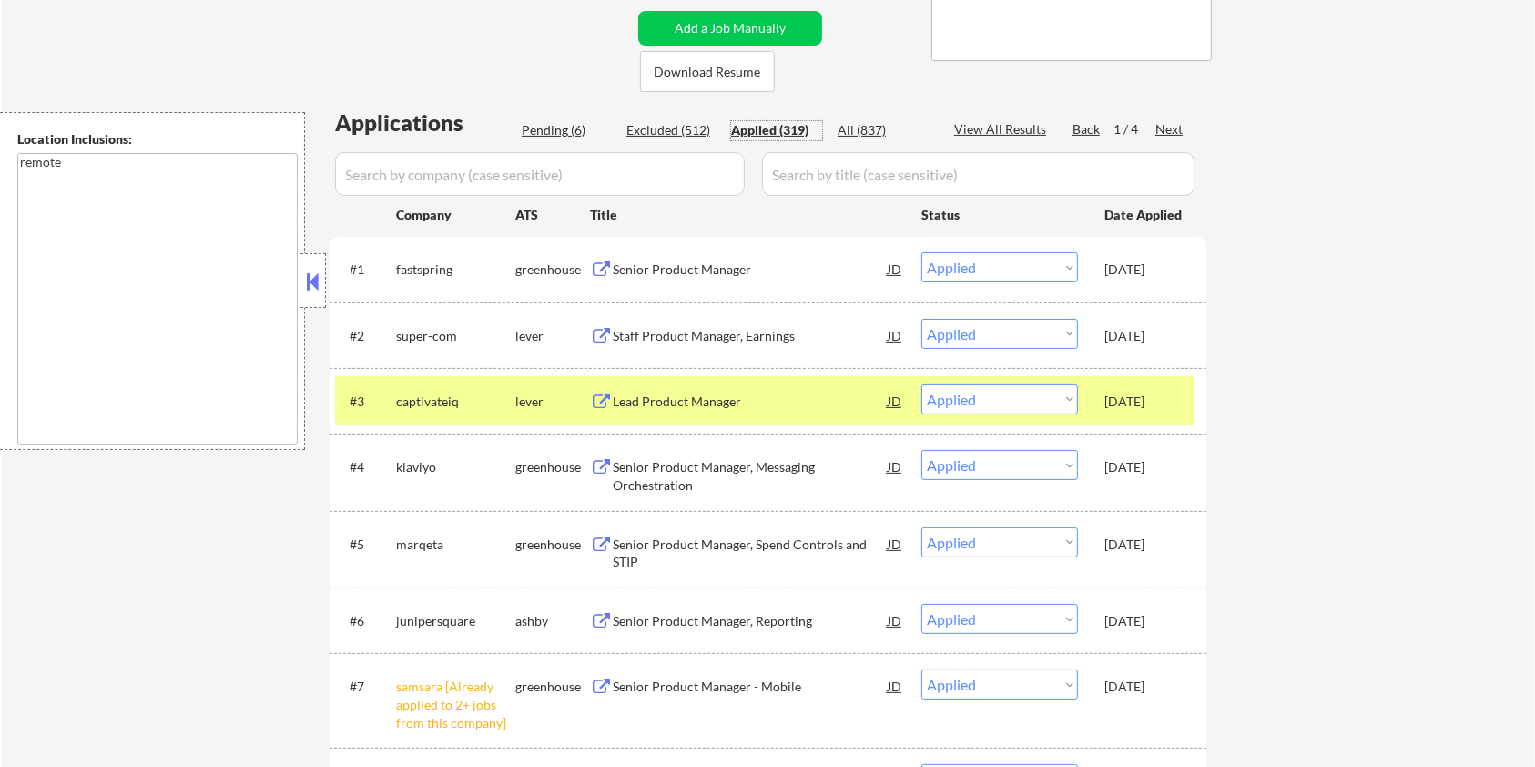
select select ""pending""
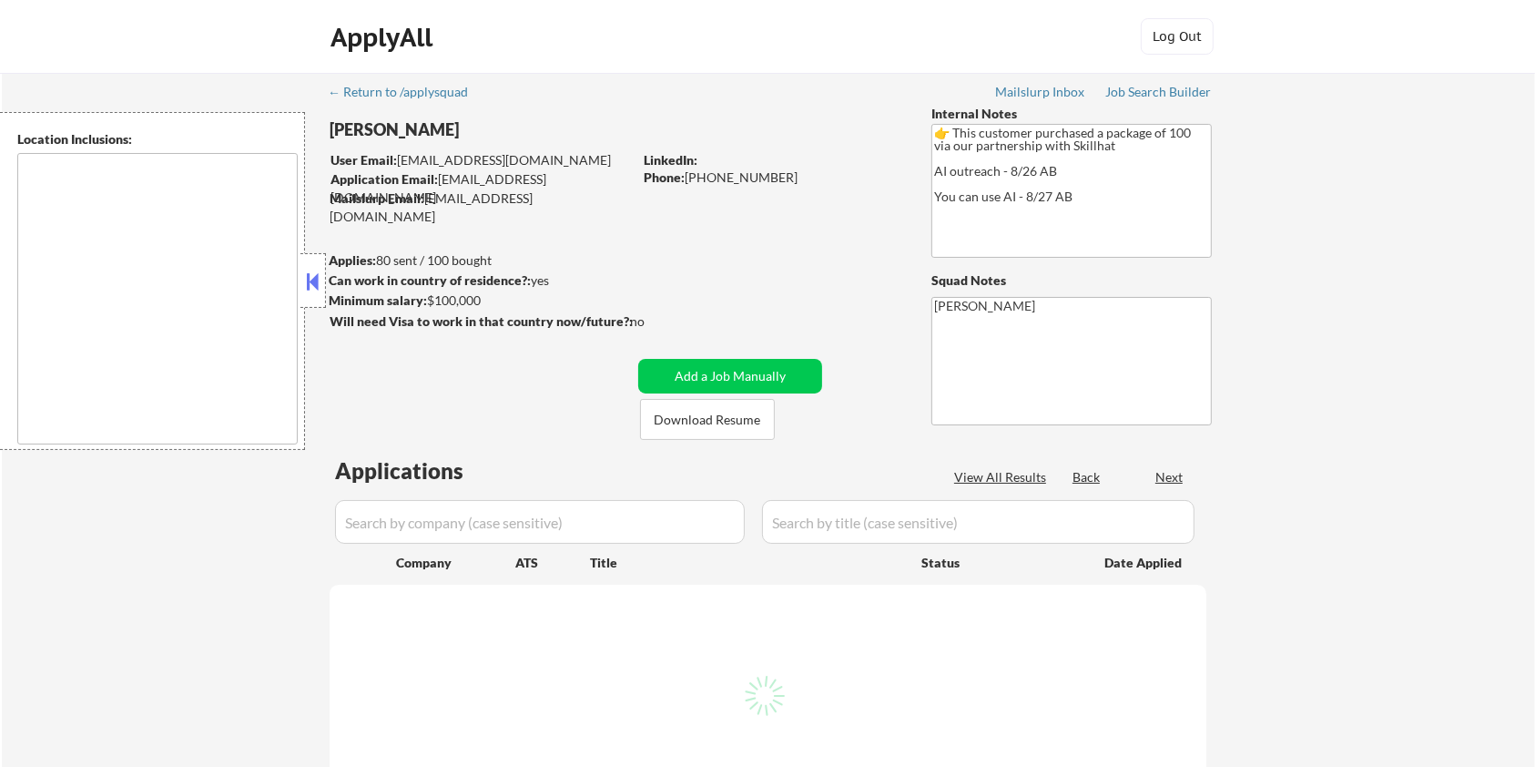
type textarea "[GEOGRAPHIC_DATA], ON [GEOGRAPHIC_DATA], ON [GEOGRAPHIC_DATA], ON [GEOGRAPHIC_D…"
